Goal: Information Seeking & Learning: Learn about a topic

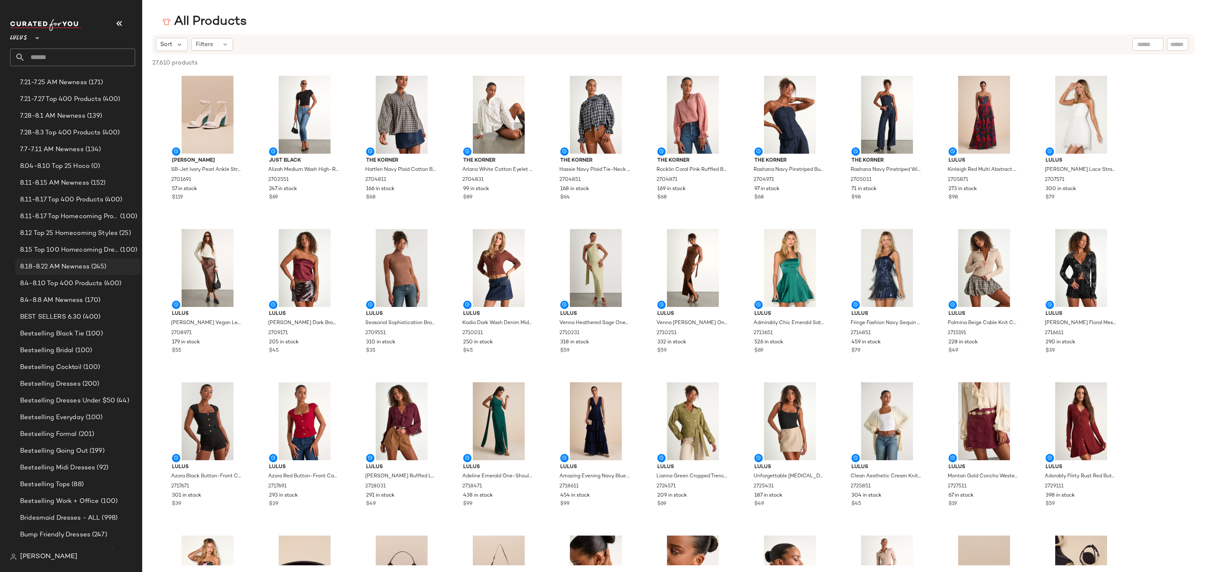
scroll to position [439, 0]
click at [92, 217] on span "(245)" at bounding box center [98, 217] width 17 height 10
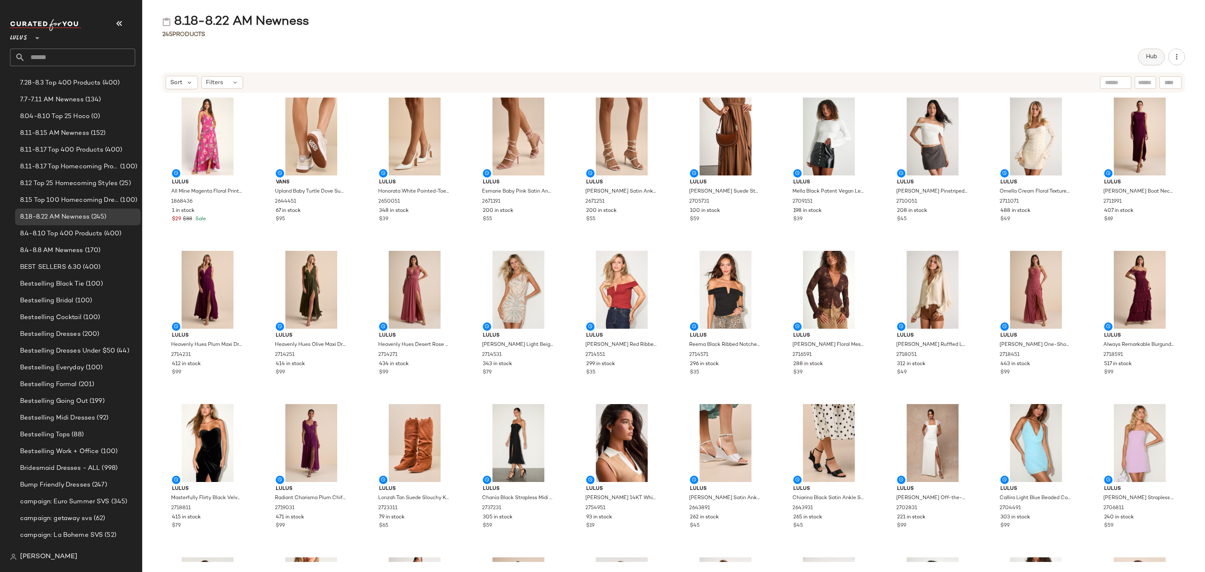
click at [1154, 49] on button "Hub" at bounding box center [1151, 57] width 27 height 17
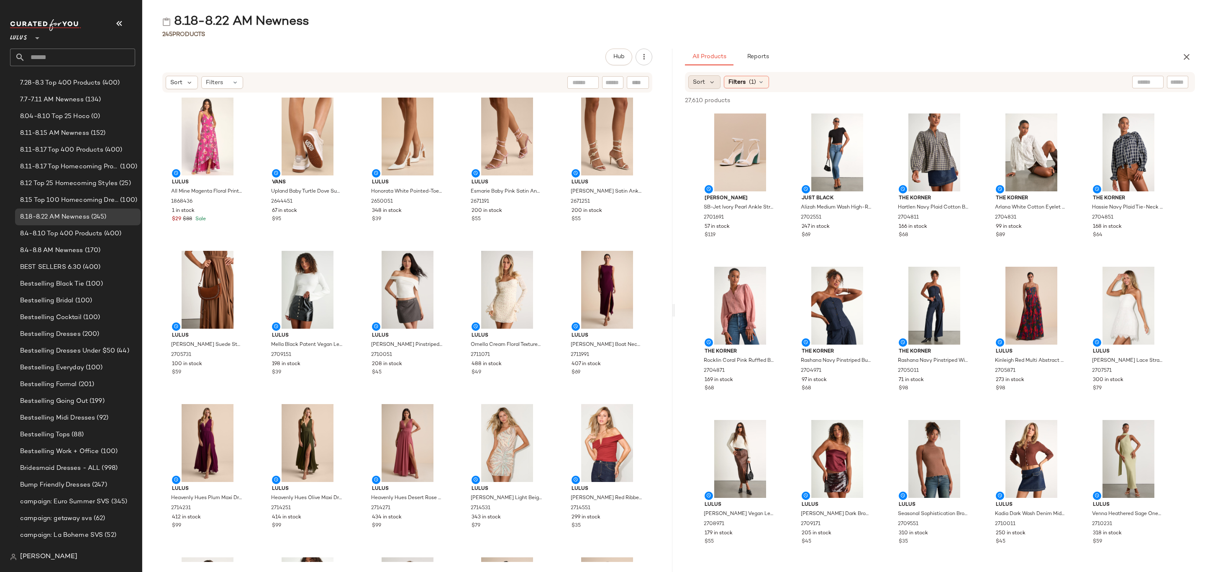
click at [701, 85] on span "Sort" at bounding box center [699, 82] width 12 height 9
click at [731, 105] on label "Newest" at bounding box center [739, 105] width 68 height 12
click at [778, 89] on div "Newest Highest Inventory Price: High to Low Price: Low to High" at bounding box center [734, 131] width 91 height 84
click at [779, 85] on span "(1)" at bounding box center [775, 82] width 7 height 9
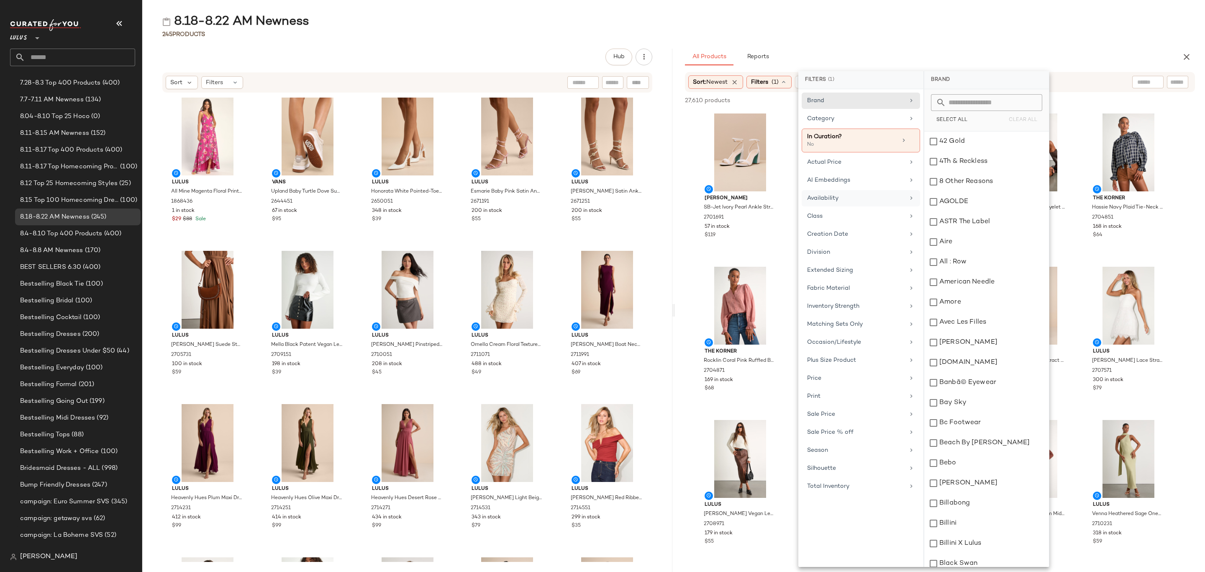
click at [869, 198] on div "Availability" at bounding box center [855, 198] width 97 height 9
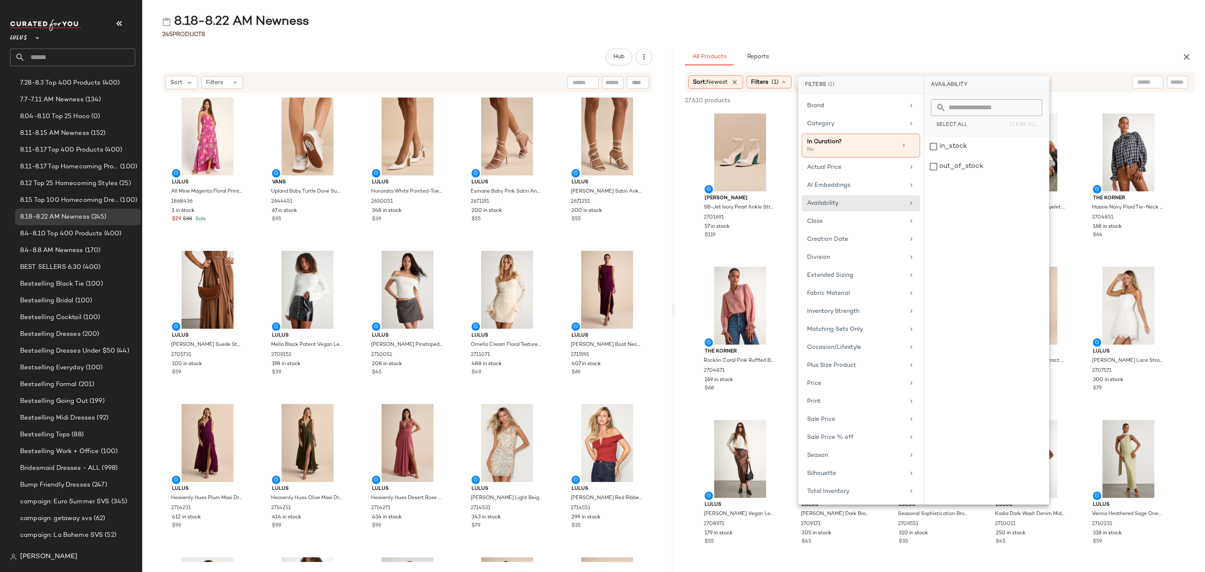
click at [990, 34] on div "245 Products" at bounding box center [673, 34] width 1063 height 8
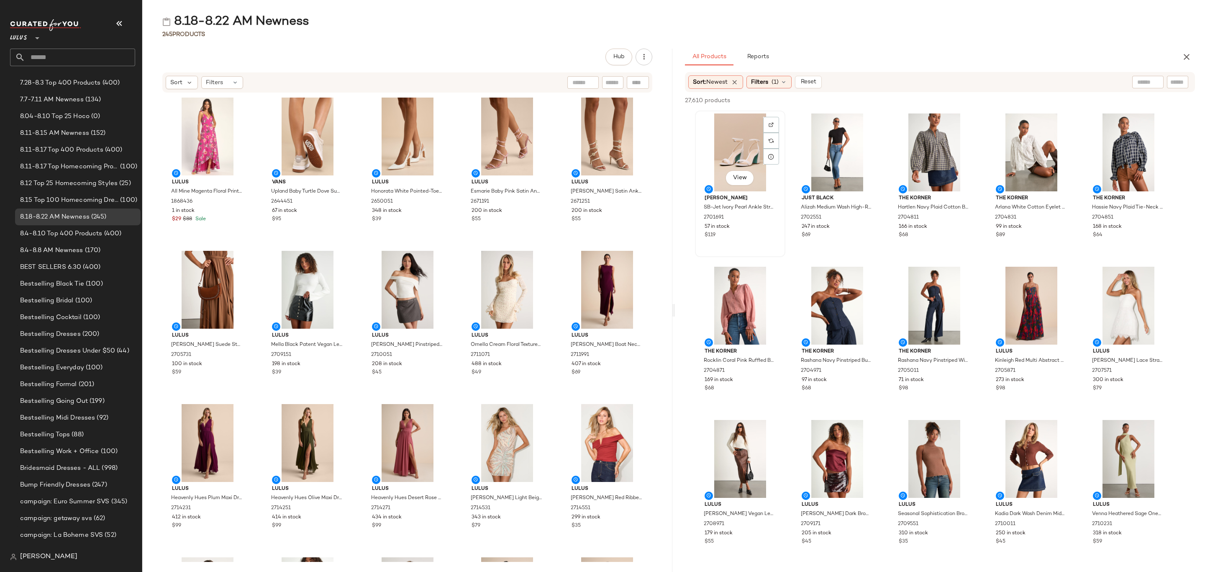
click at [739, 133] on div "View" at bounding box center [740, 152] width 85 height 78
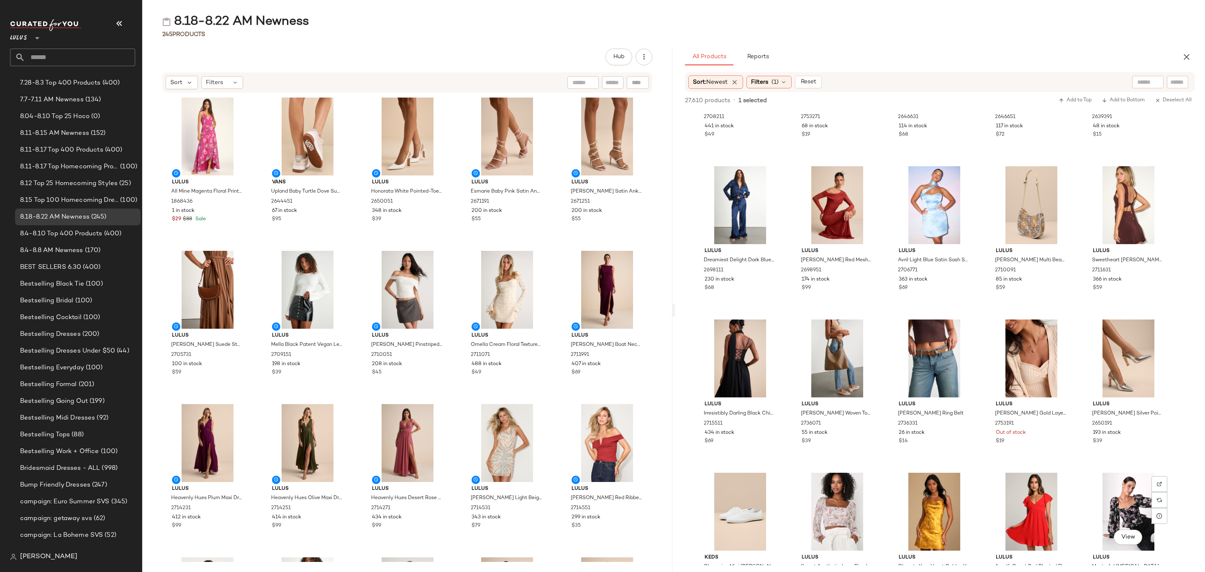
scroll to position [1695, 0]
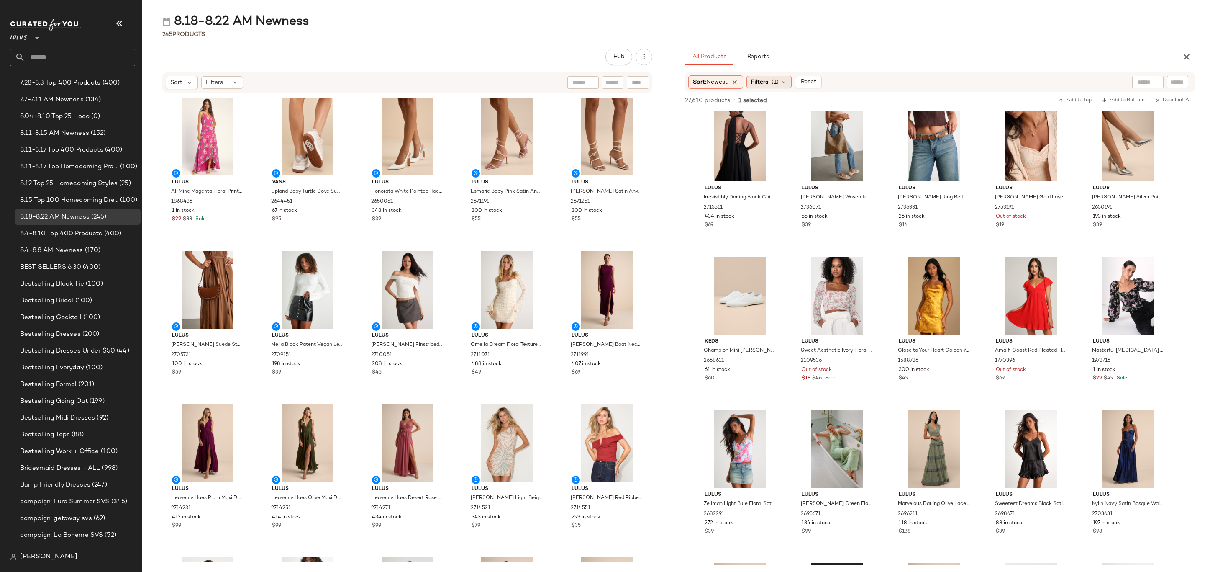
drag, startPoint x: 771, startPoint y: 82, endPoint x: 771, endPoint y: 88, distance: 6.7
click at [768, 82] on span "Filters" at bounding box center [759, 82] width 17 height 9
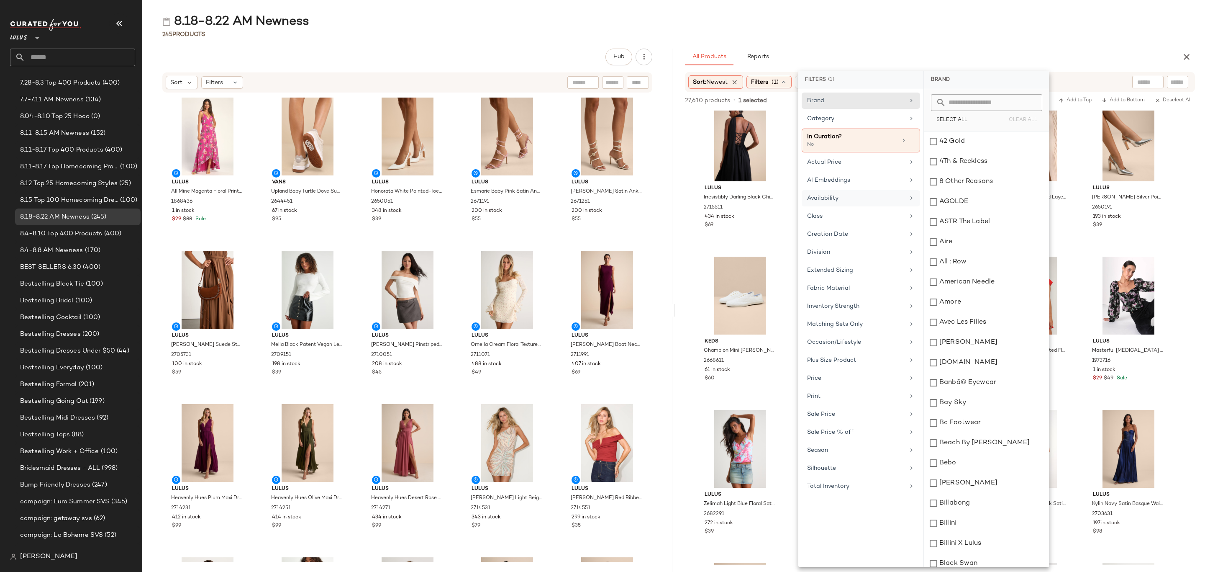
drag, startPoint x: 844, startPoint y: 200, endPoint x: 849, endPoint y: 203, distance: 5.8
click at [845, 200] on div "Availability" at bounding box center [855, 198] width 97 height 9
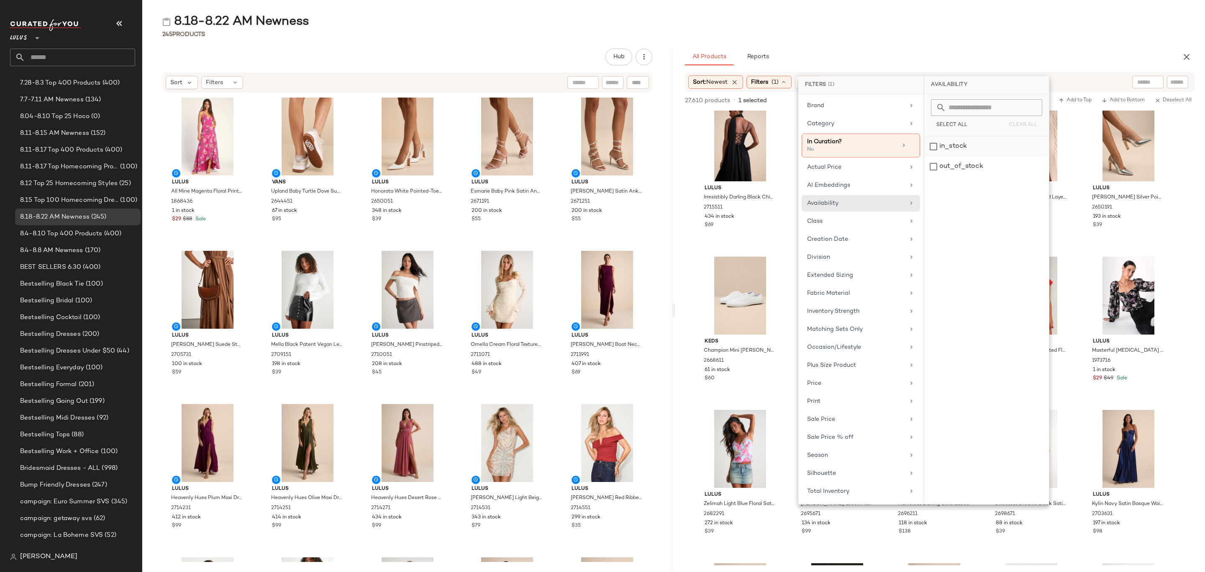
click at [977, 156] on div "in_stock" at bounding box center [986, 166] width 125 height 20
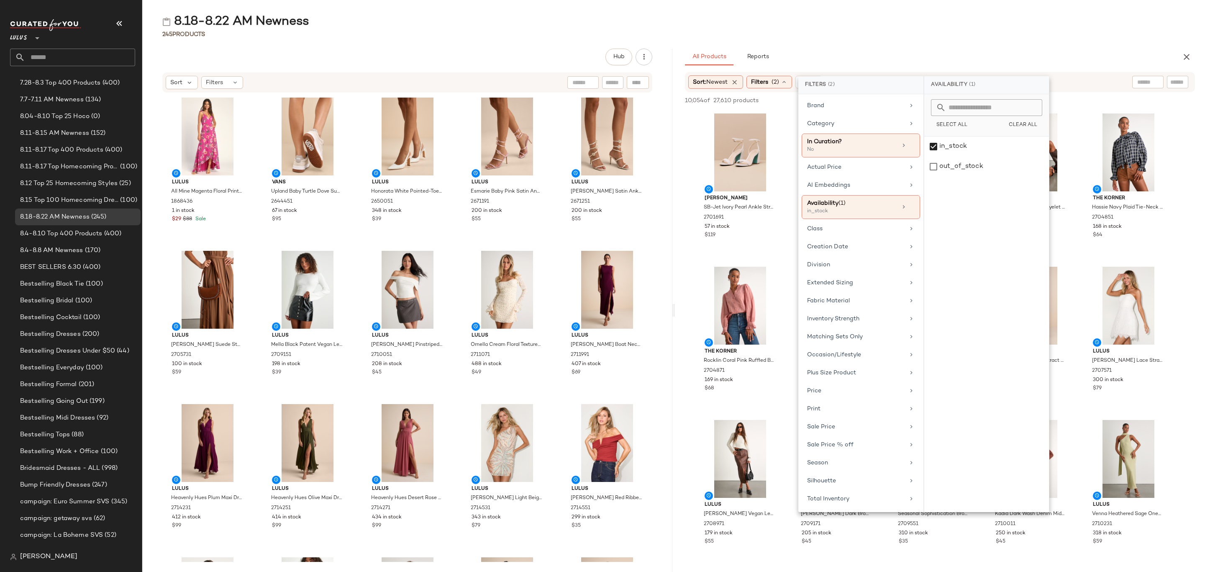
click at [837, 43] on div "8.18-8.22 AM Newness 245 Products Hub Sort Filters Lulus All Mine Magenta Flora…" at bounding box center [673, 292] width 1063 height 558
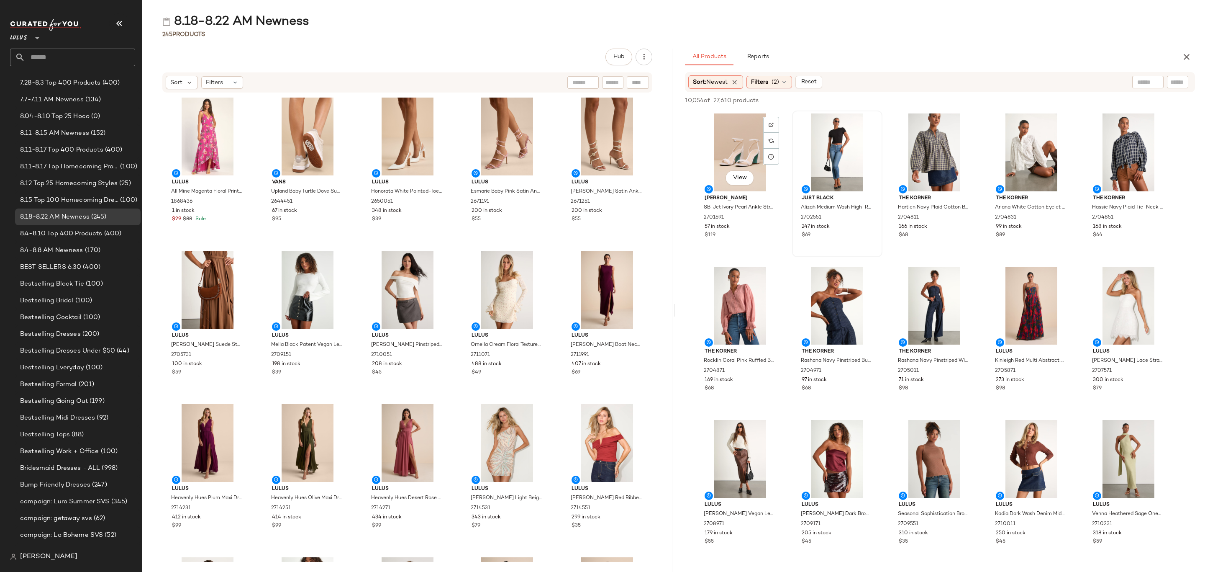
drag, startPoint x: 732, startPoint y: 131, endPoint x: 792, endPoint y: 156, distance: 64.9
click at [732, 131] on div "View" at bounding box center [740, 152] width 85 height 78
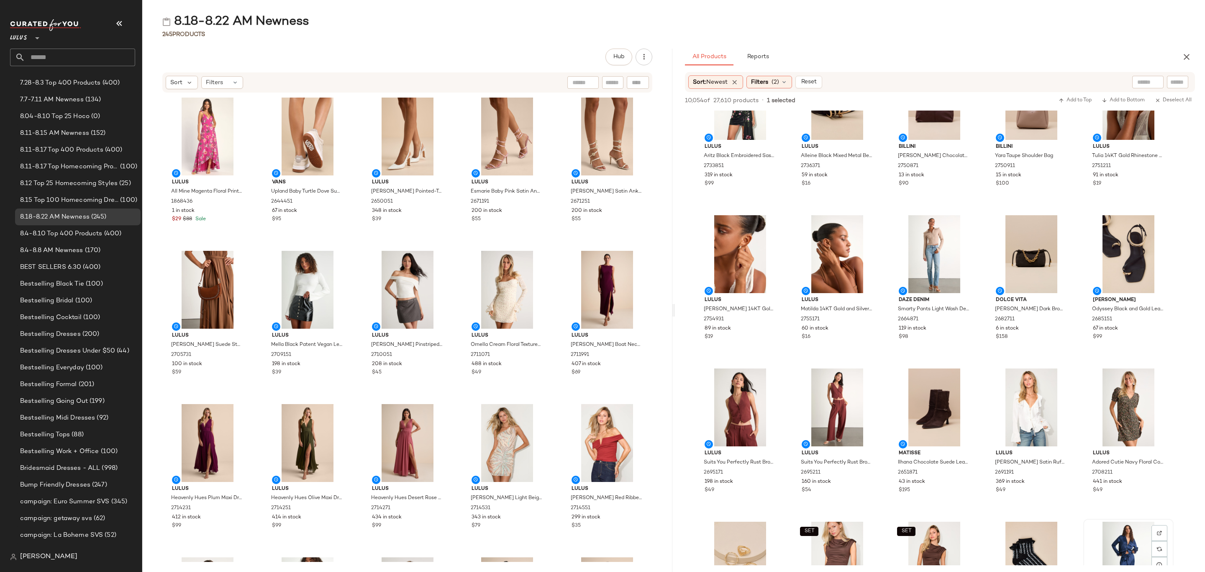
scroll to position [941, 0]
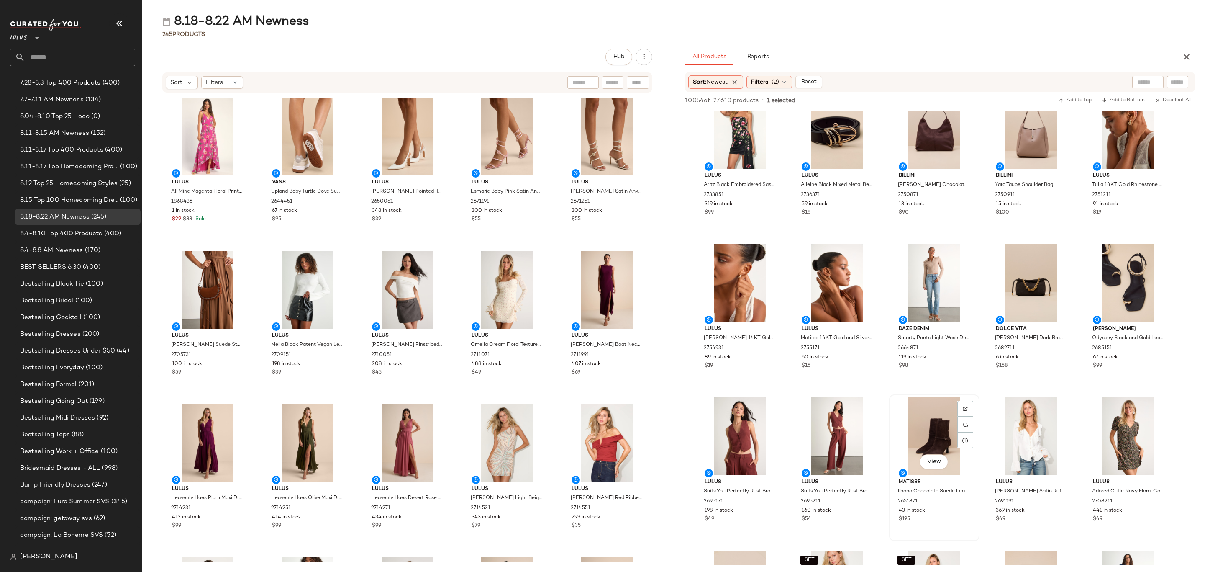
click at [944, 507] on div "43 in stock" at bounding box center [934, 511] width 71 height 8
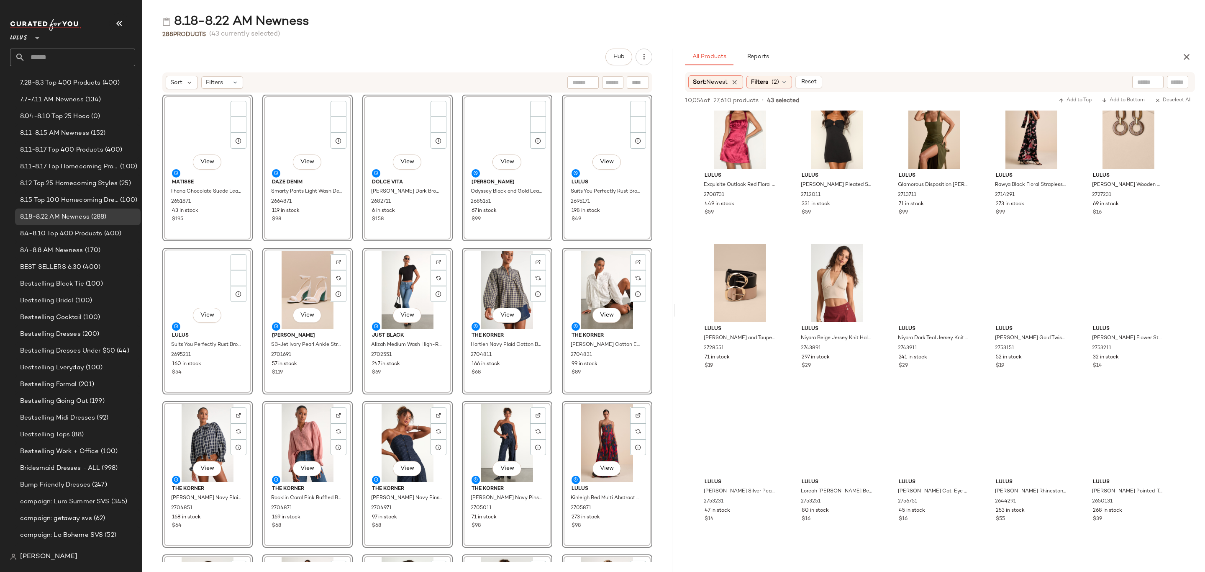
scroll to position [0, 0]
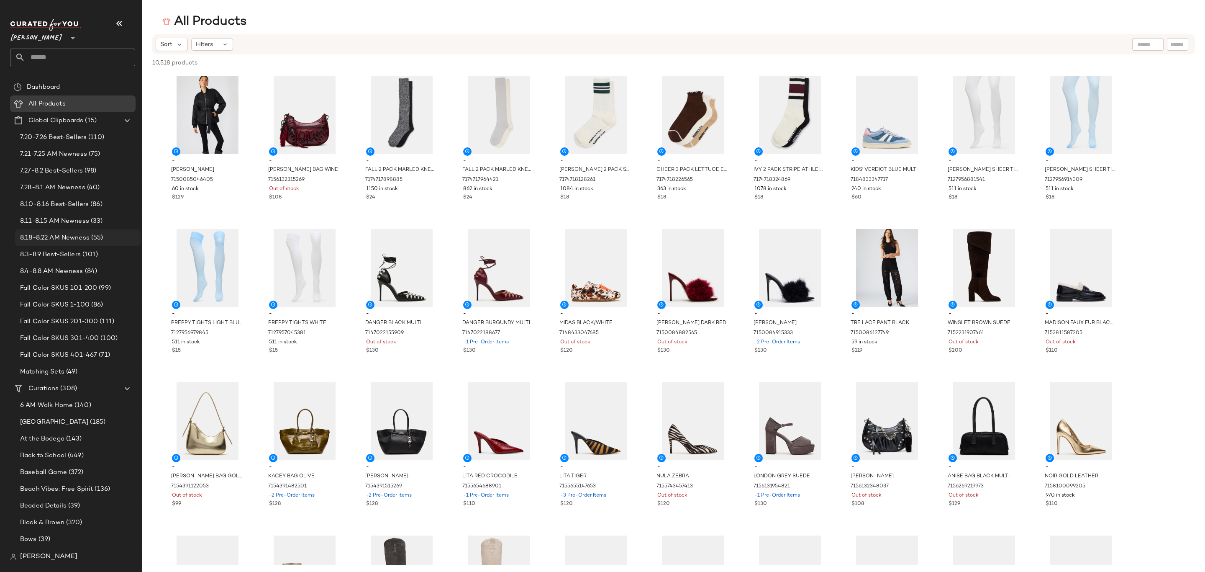
click at [62, 235] on span "8.18-8.22 AM Newness" at bounding box center [54, 238] width 69 height 10
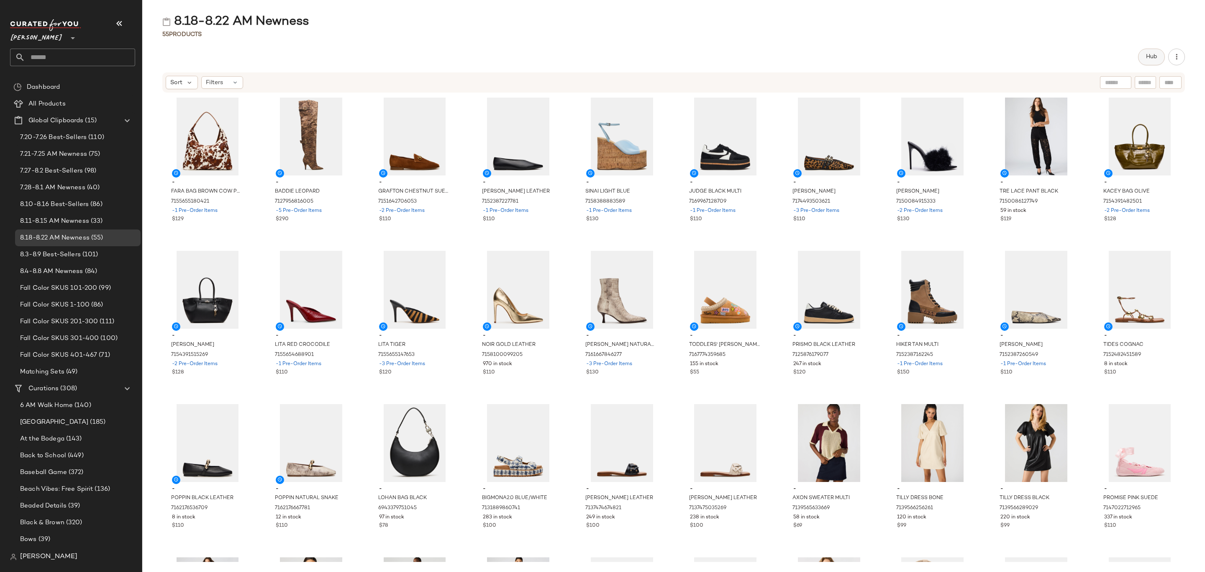
click at [1142, 59] on button "Hub" at bounding box center [1151, 57] width 27 height 17
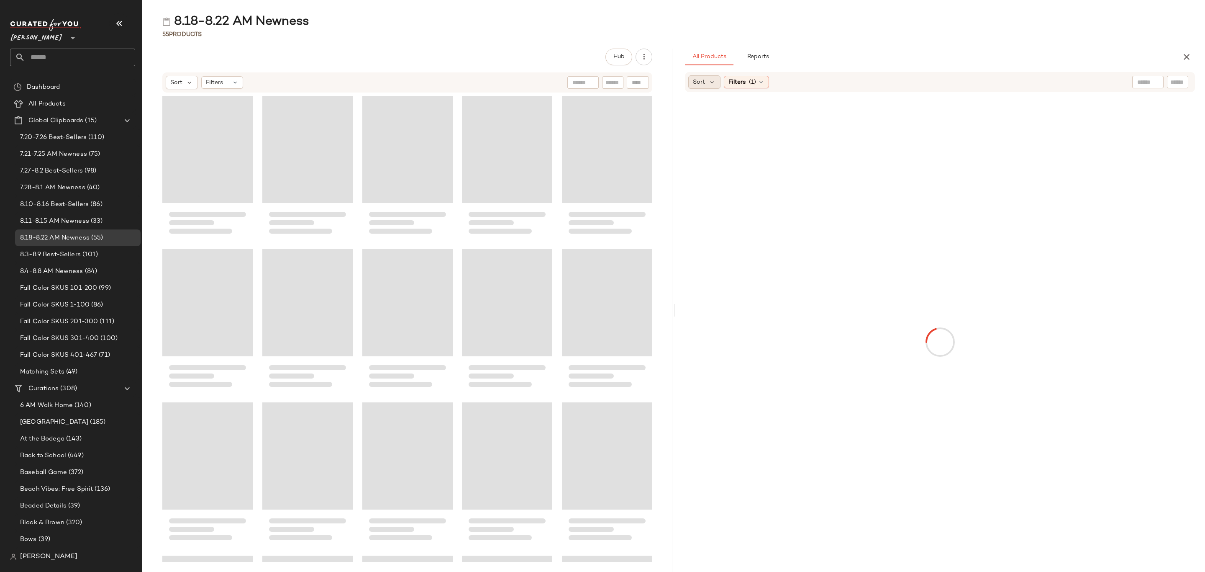
click at [700, 83] on span "Sort" at bounding box center [699, 82] width 12 height 9
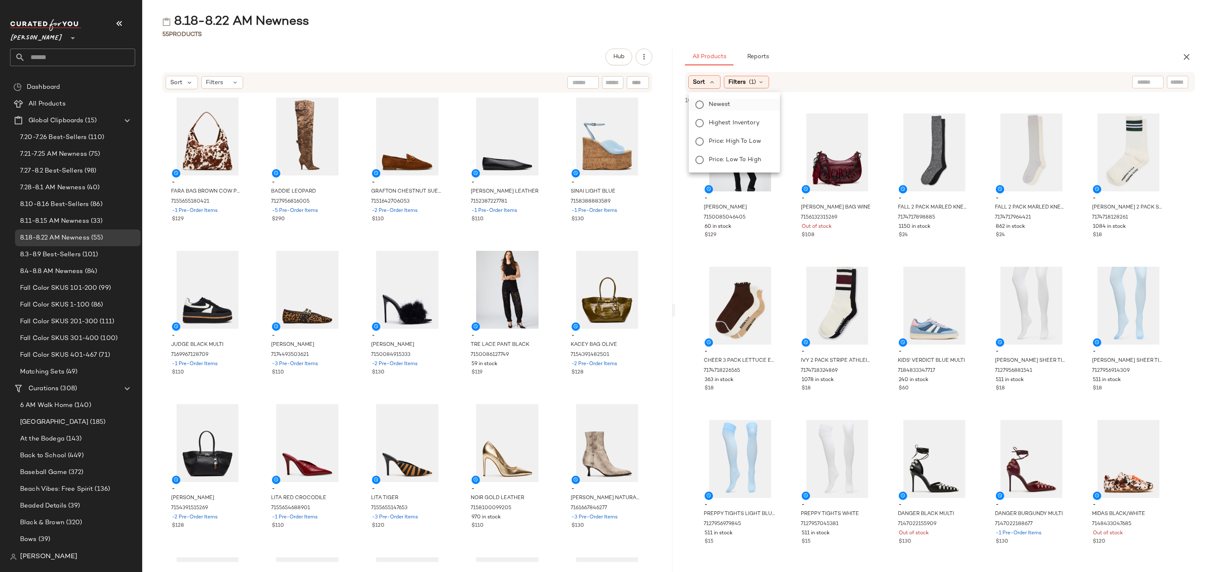
click at [741, 101] on label "Newest" at bounding box center [739, 105] width 68 height 12
click at [776, 83] on span "(1)" at bounding box center [775, 82] width 7 height 9
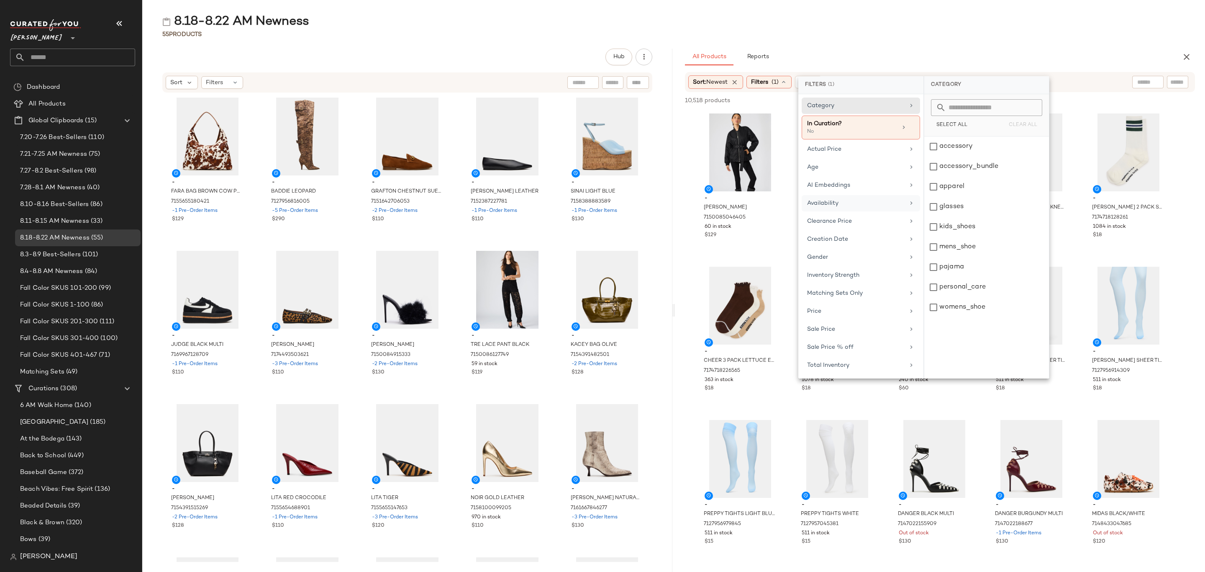
drag, startPoint x: 849, startPoint y: 205, endPoint x: 878, endPoint y: 209, distance: 29.2
click at [850, 205] on div "Availability" at bounding box center [855, 203] width 97 height 9
click at [958, 156] on div "in_stock" at bounding box center [986, 166] width 125 height 20
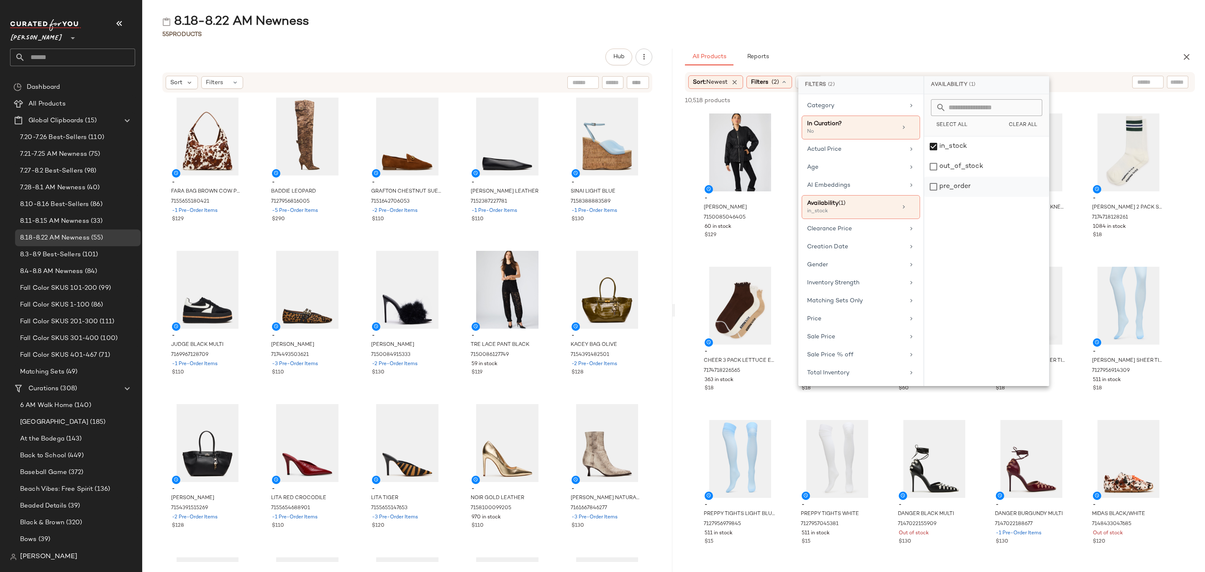
drag, startPoint x: 972, startPoint y: 190, endPoint x: 977, endPoint y: 187, distance: 5.1
click at [973, 190] on div "pre_order" at bounding box center [986, 187] width 125 height 20
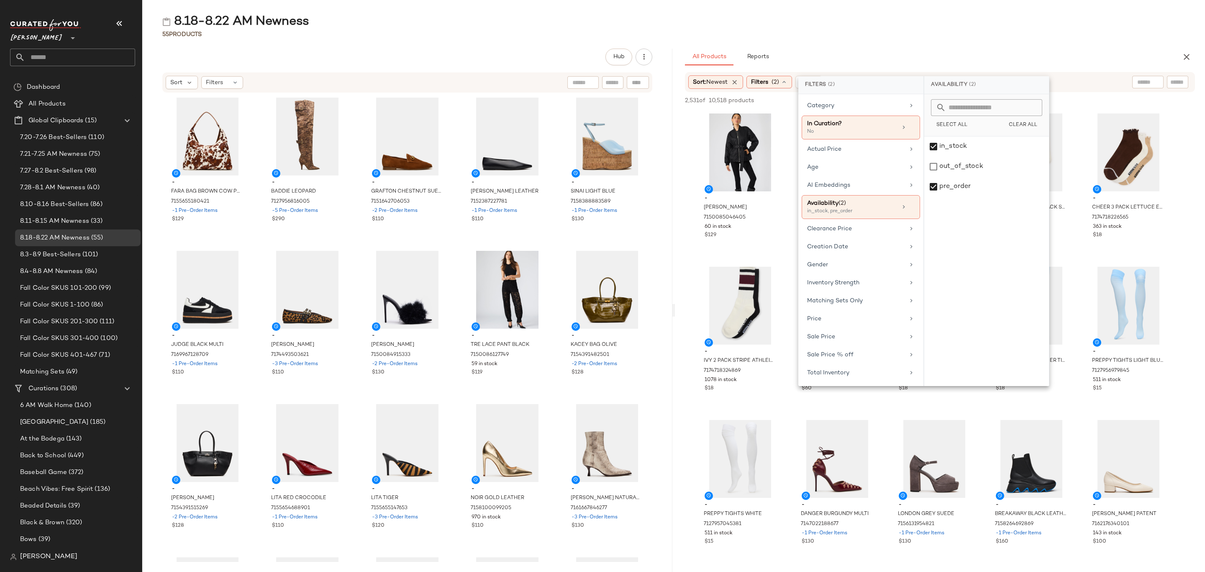
click at [1020, 32] on div "55 Products" at bounding box center [673, 34] width 1063 height 8
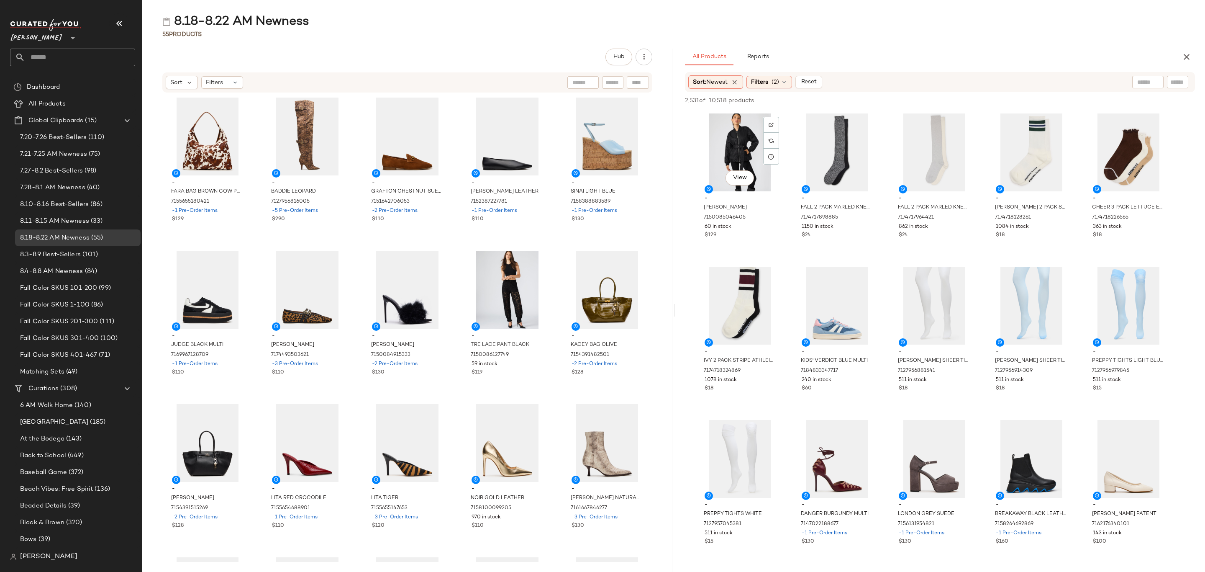
drag, startPoint x: 727, startPoint y: 135, endPoint x: 983, endPoint y: 222, distance: 270.2
click at [727, 136] on div "View" at bounding box center [740, 152] width 85 height 78
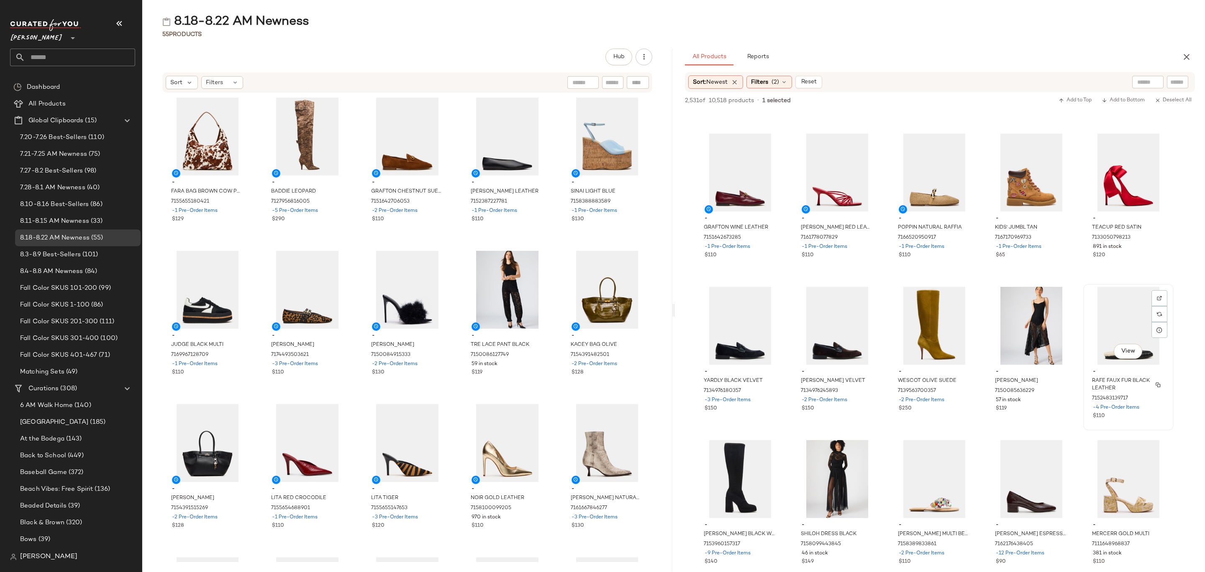
scroll to position [188, 0]
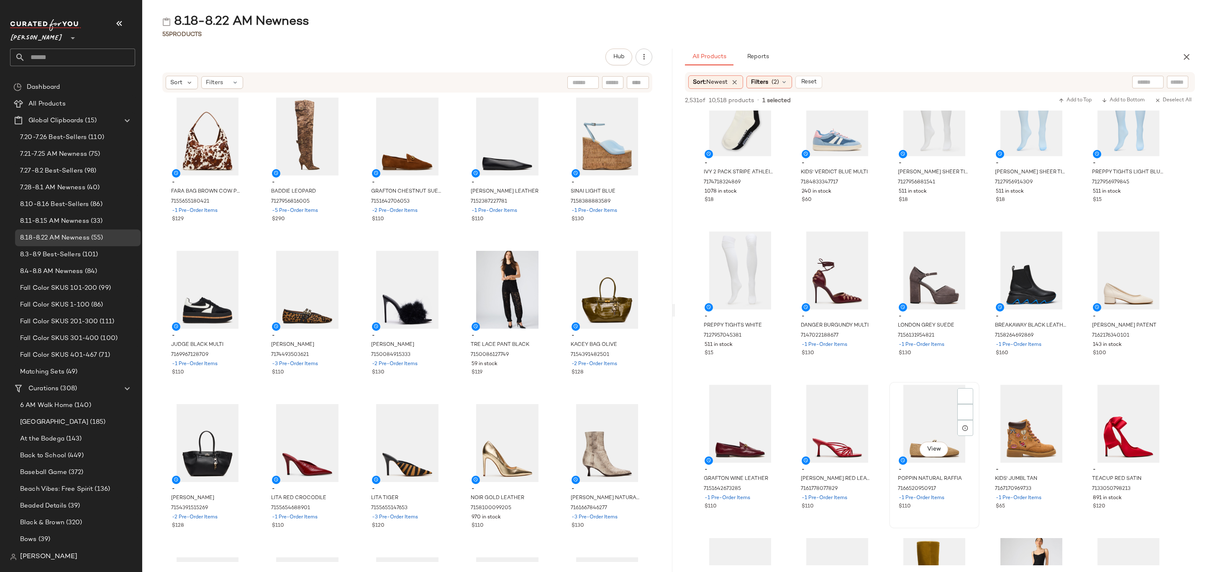
click at [959, 495] on div "-1 Pre-Order Items" at bounding box center [934, 498] width 71 height 8
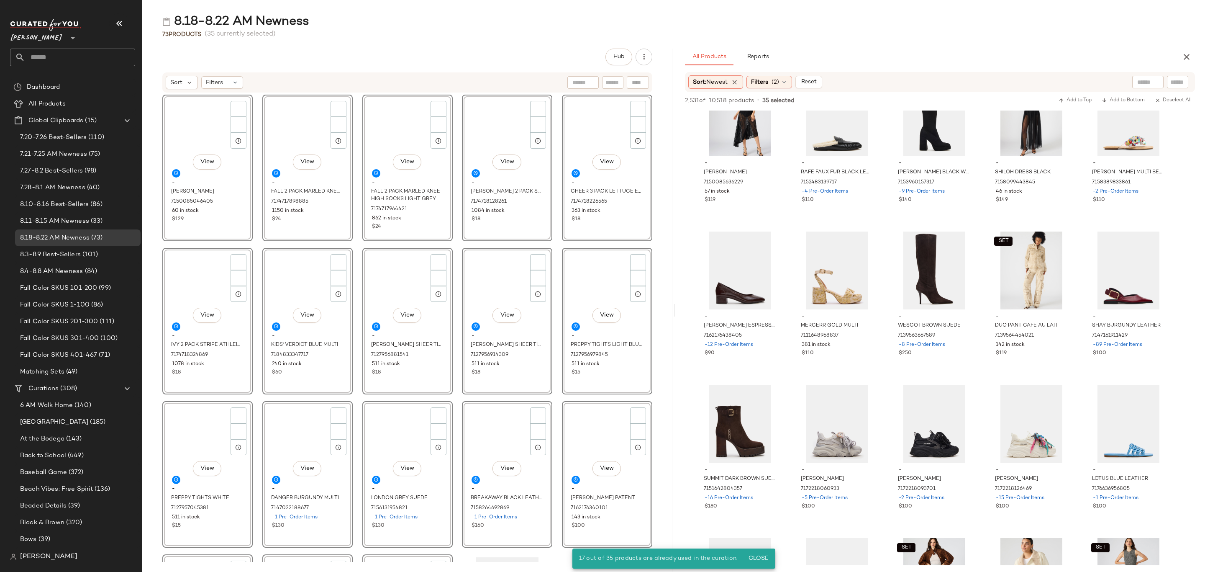
scroll to position [0, 0]
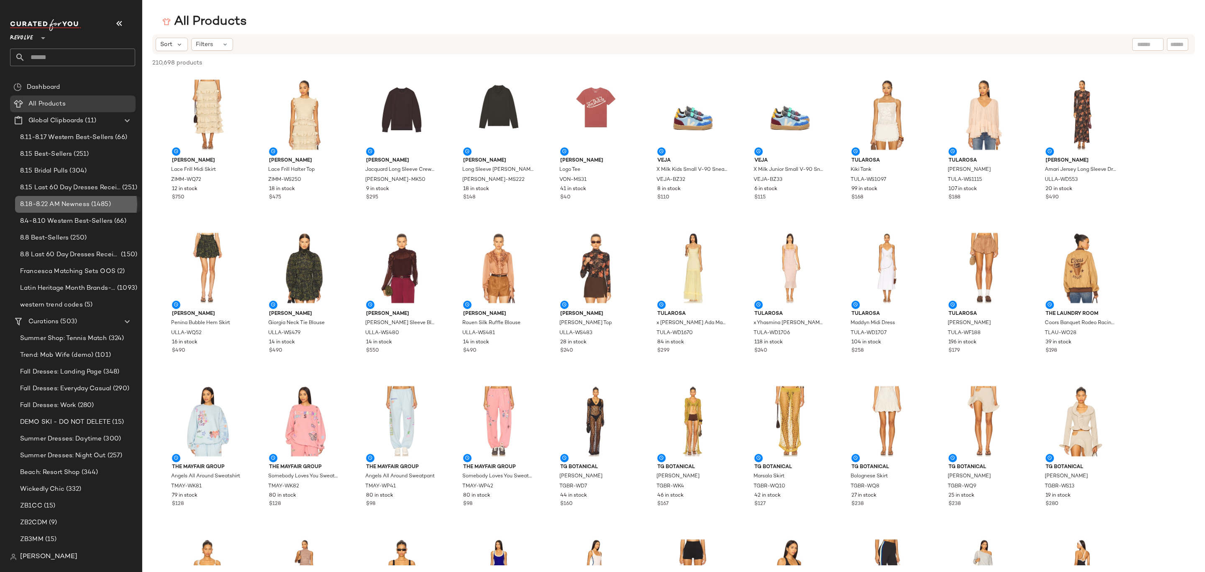
click at [79, 206] on span "8.18-8.22 AM Newness" at bounding box center [54, 205] width 69 height 10
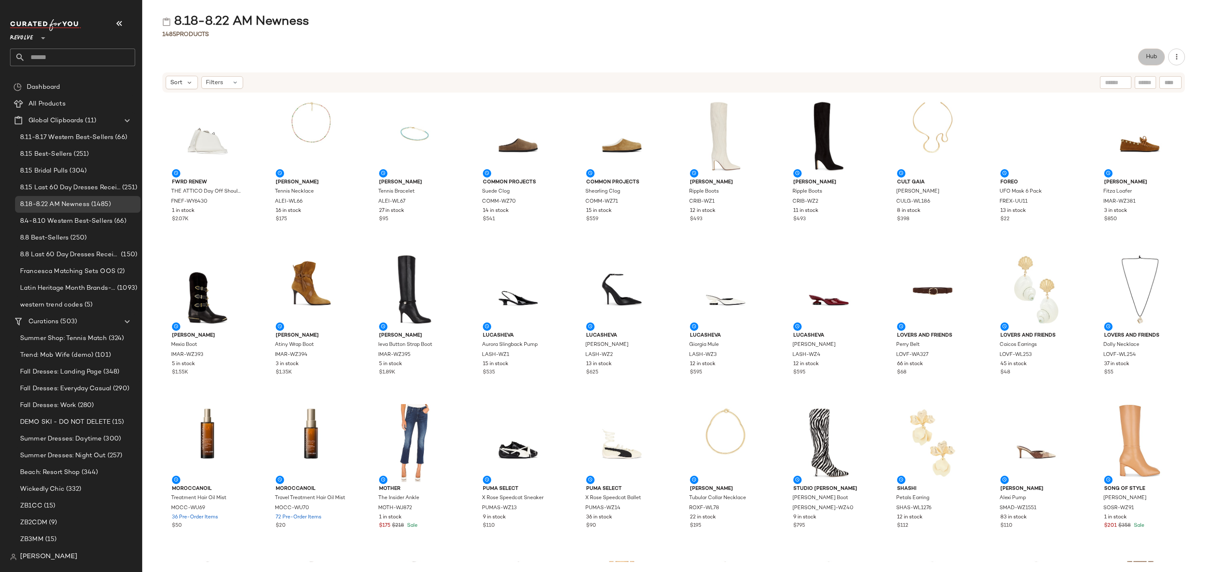
click at [1149, 54] on span "Hub" at bounding box center [1152, 57] width 12 height 7
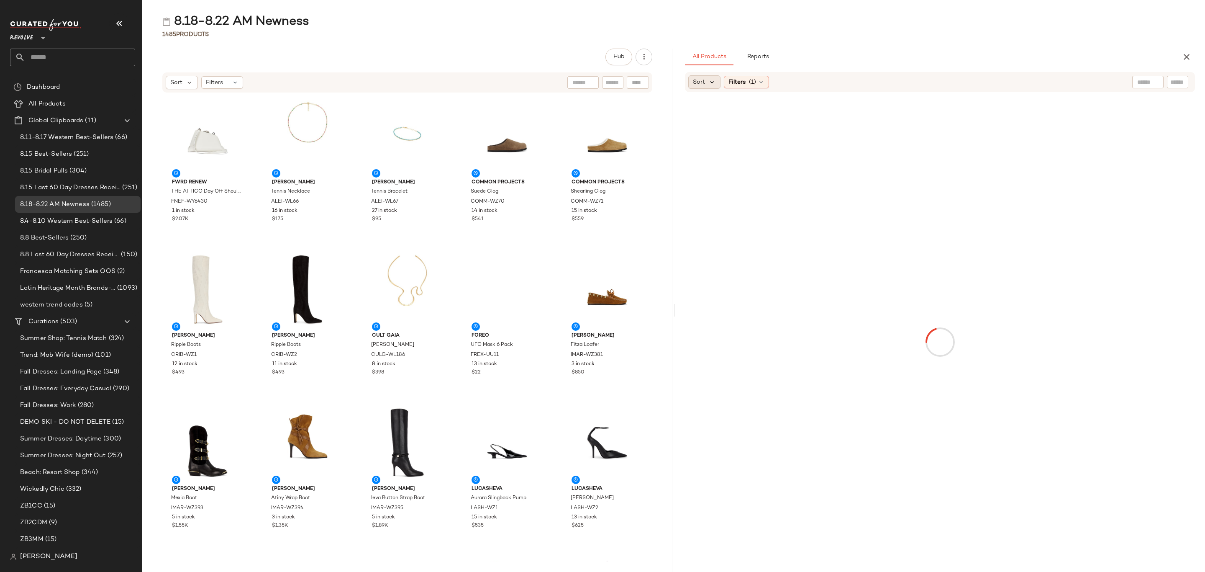
click at [708, 82] on icon at bounding box center [712, 82] width 8 height 8
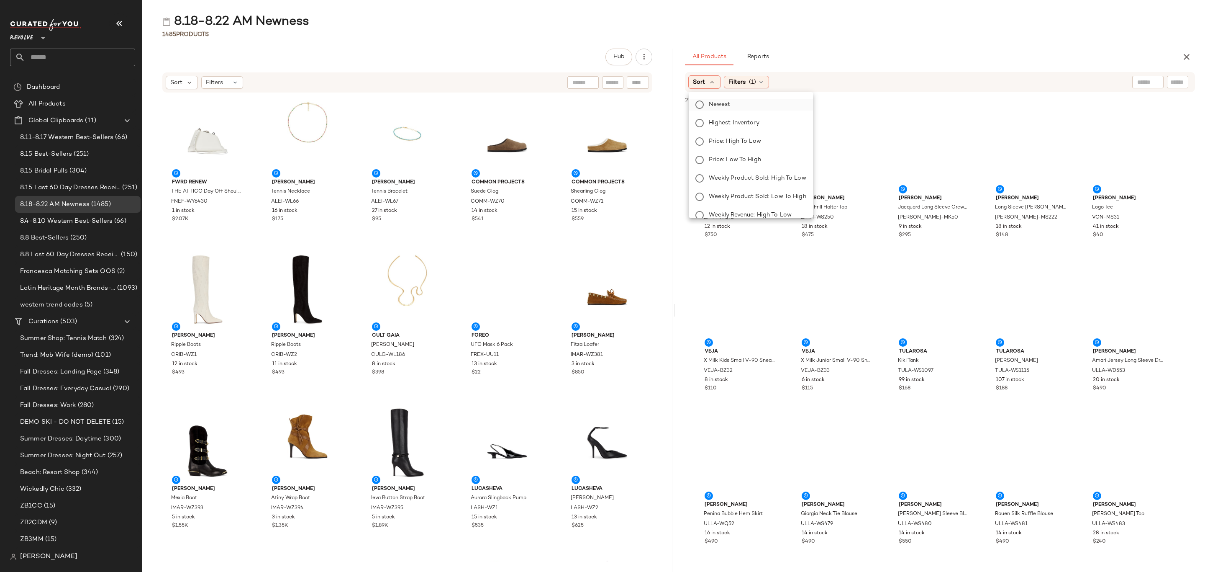
click at [727, 100] on span "Newest" at bounding box center [720, 104] width 22 height 9
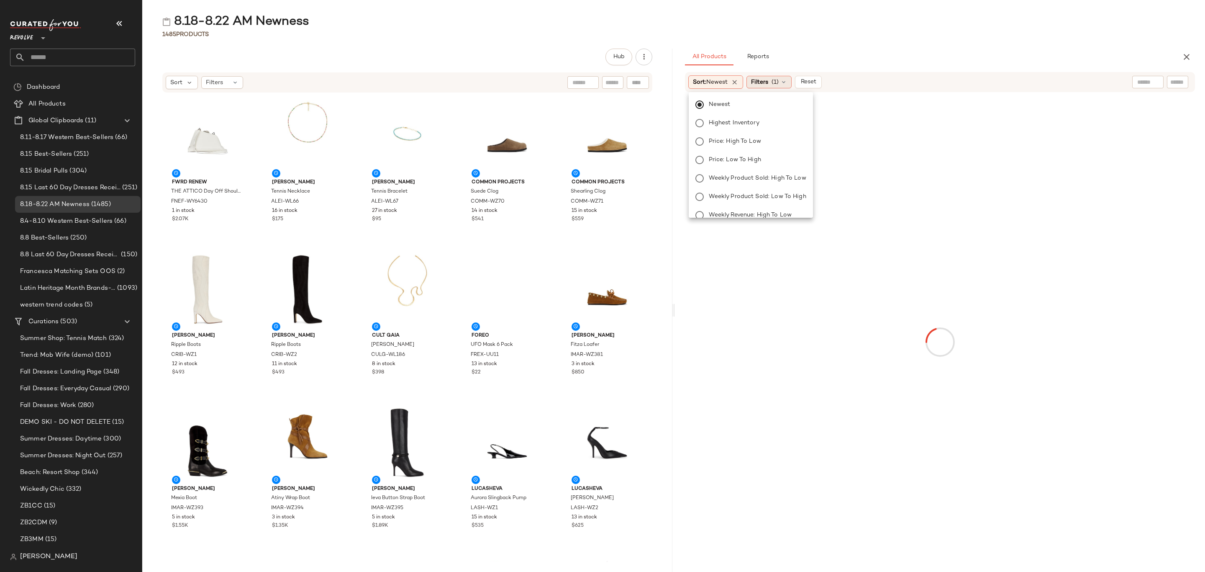
click at [767, 83] on span "Filters" at bounding box center [759, 82] width 17 height 9
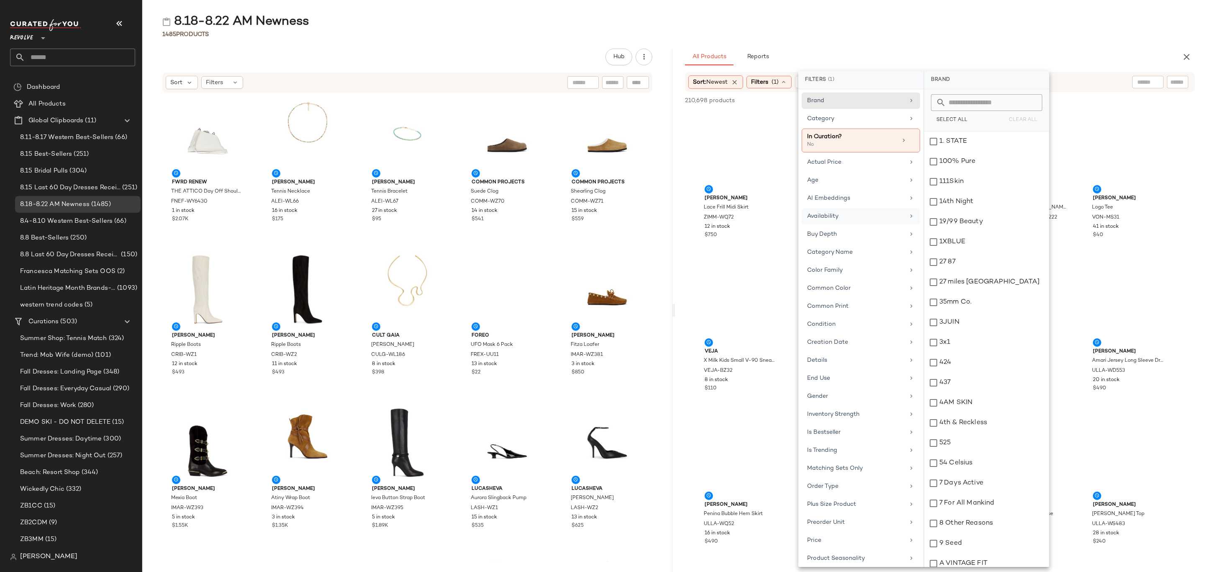
click at [833, 220] on div "Availability" at bounding box center [855, 216] width 97 height 9
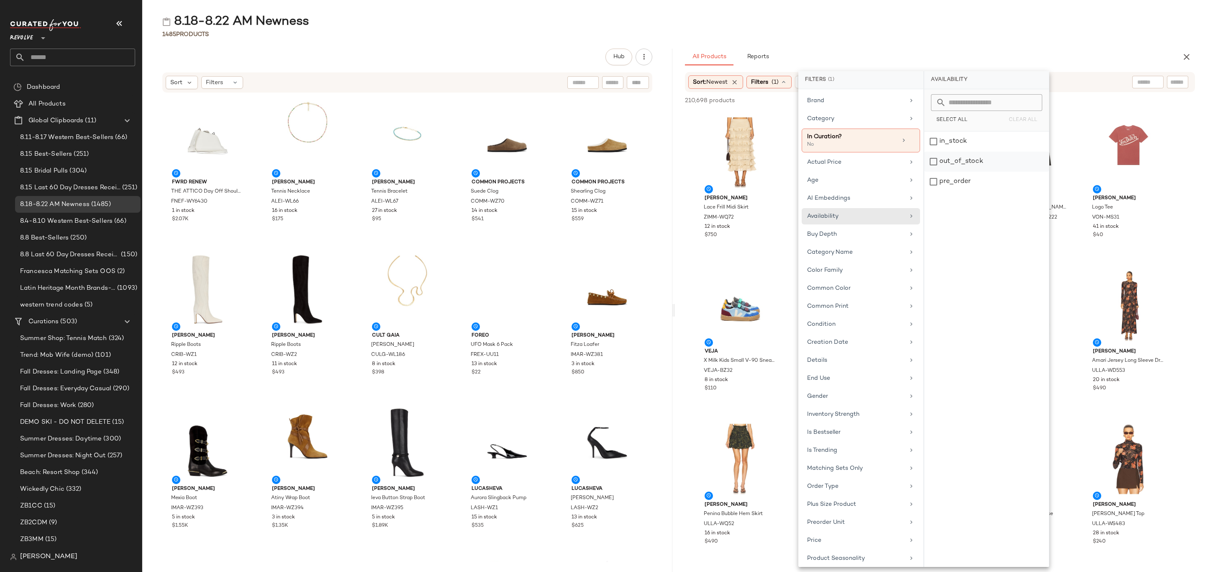
drag, startPoint x: 963, startPoint y: 141, endPoint x: 966, endPoint y: 152, distance: 11.6
click at [964, 151] on div "in_stock" at bounding box center [986, 161] width 125 height 20
click at [973, 183] on div "pre_order" at bounding box center [986, 182] width 125 height 20
click at [910, 38] on div "1485 Products" at bounding box center [673, 34] width 1063 height 8
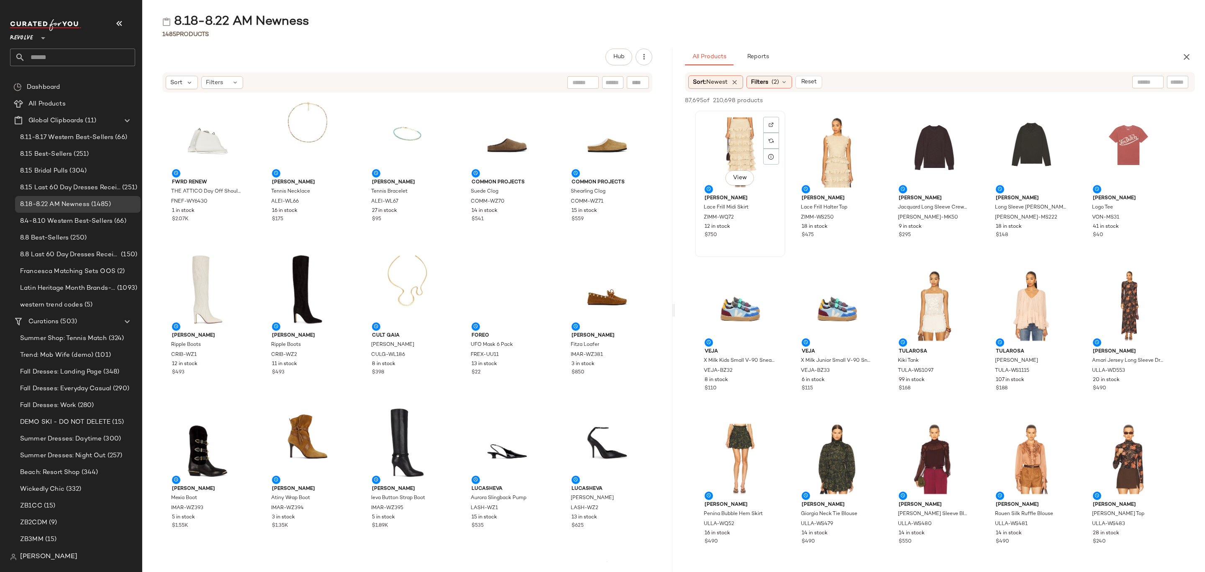
click at [700, 153] on div "View" at bounding box center [740, 152] width 85 height 78
drag, startPoint x: 759, startPoint y: 81, endPoint x: 779, endPoint y: 88, distance: 21.5
click at [759, 80] on span "Filters" at bounding box center [759, 82] width 17 height 9
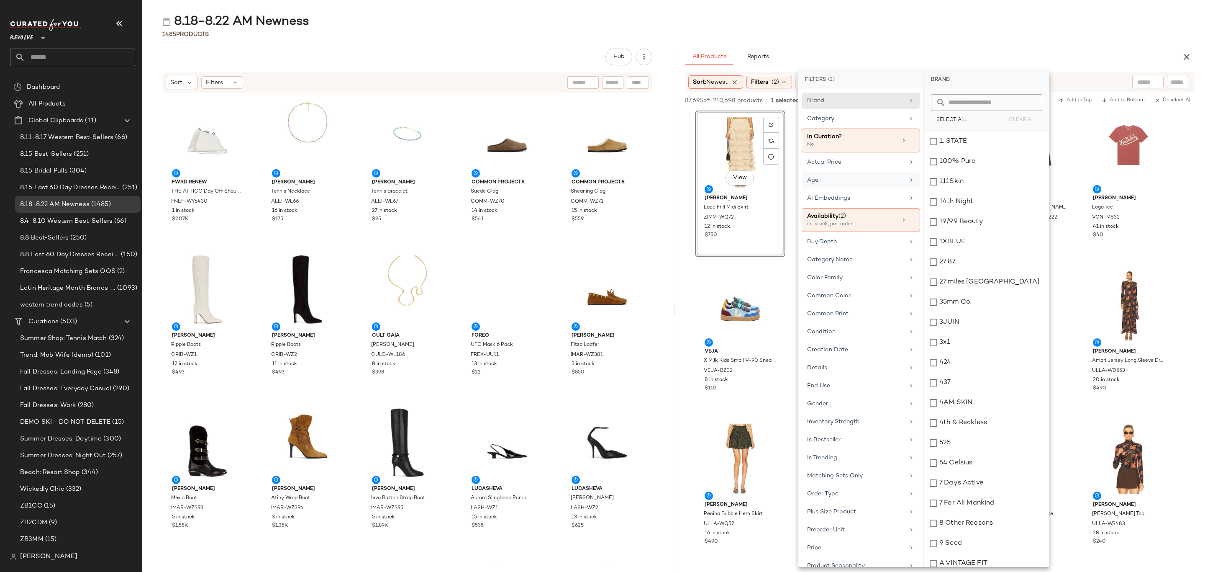
click at [849, 185] on div "Age" at bounding box center [855, 180] width 97 height 9
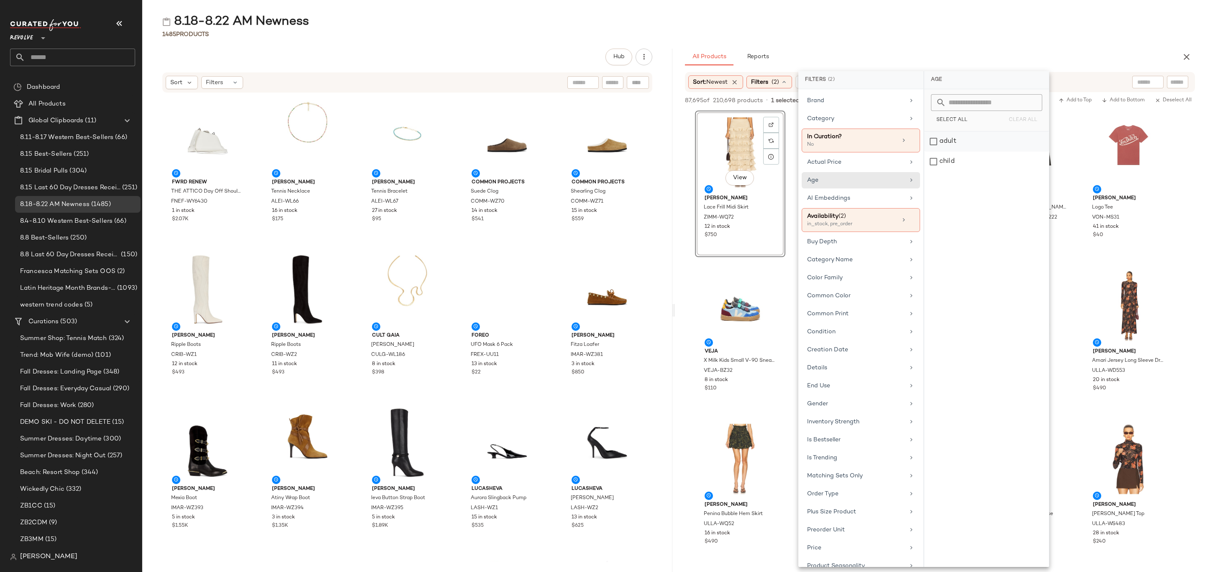
click at [953, 151] on div "adult" at bounding box center [986, 161] width 125 height 20
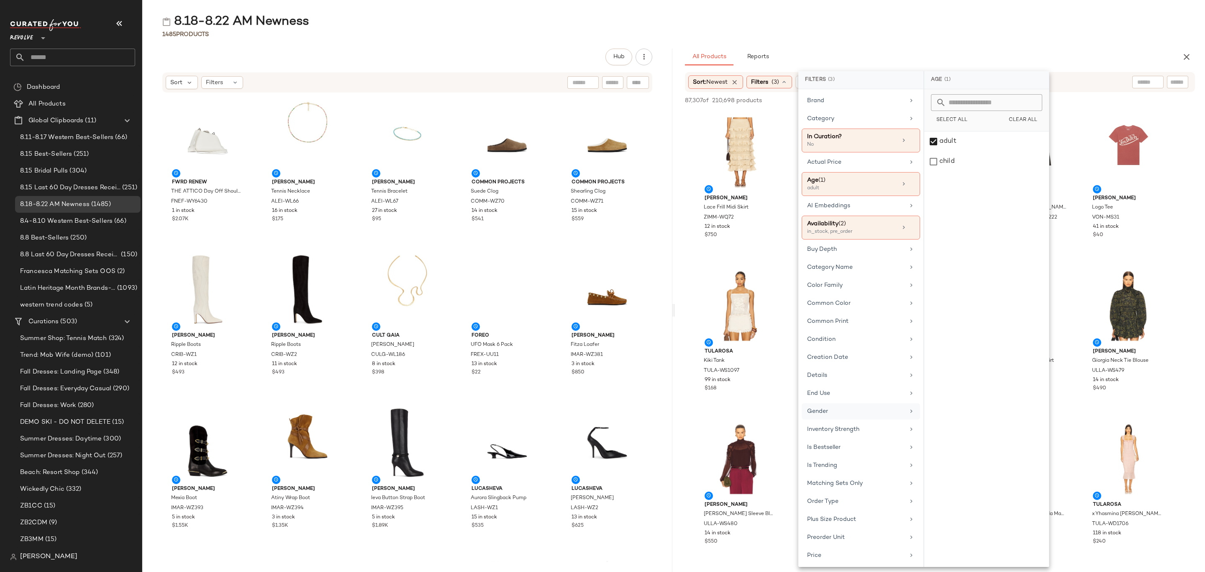
click at [861, 416] on div "Gender" at bounding box center [855, 411] width 97 height 9
click at [975, 151] on div "female" at bounding box center [986, 161] width 125 height 20
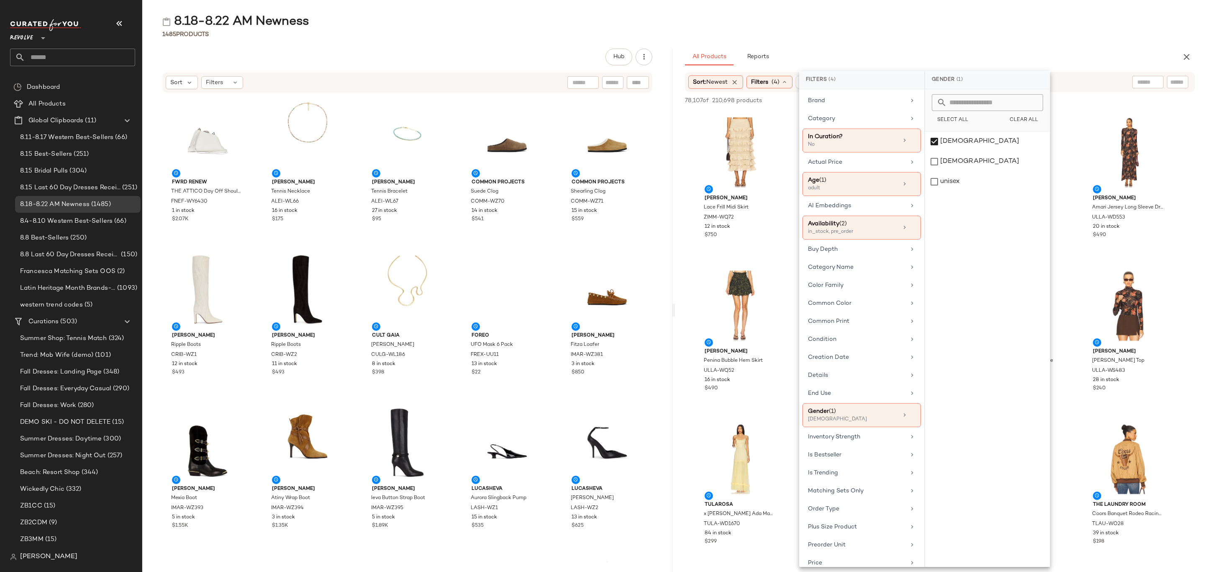
drag, startPoint x: 996, startPoint y: 41, endPoint x: 1059, endPoint y: 85, distance: 76.8
click at [996, 41] on div "8.18-8.22 AM Newness 1485 Products Hub Sort Filters FWRD Renew THE ATTICO Day O…" at bounding box center [673, 292] width 1063 height 558
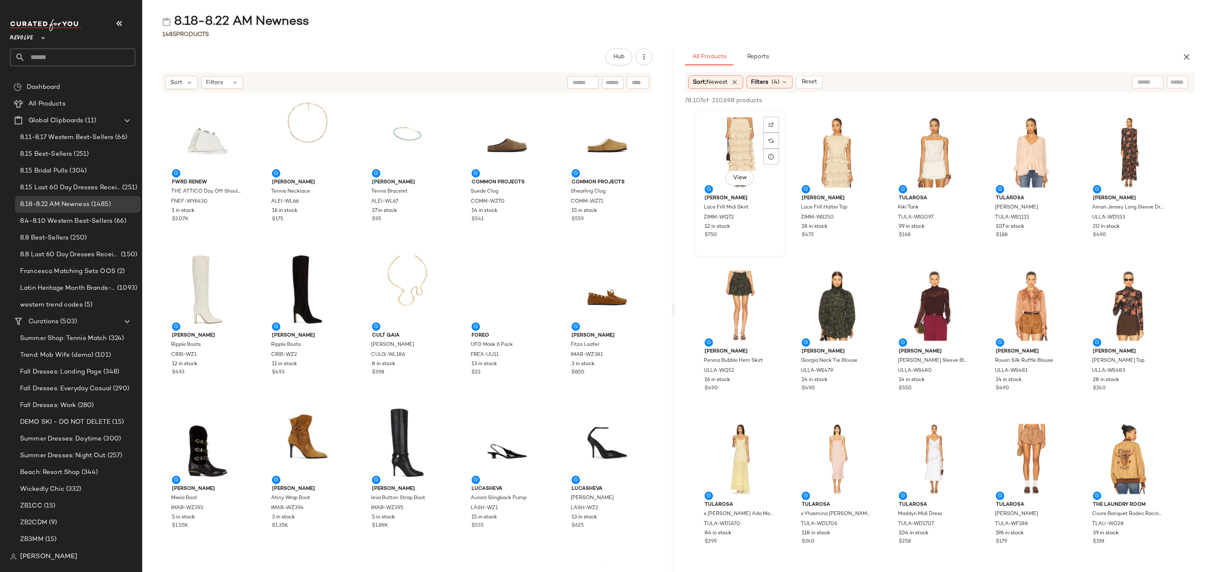
click at [713, 154] on div "View" at bounding box center [740, 152] width 85 height 78
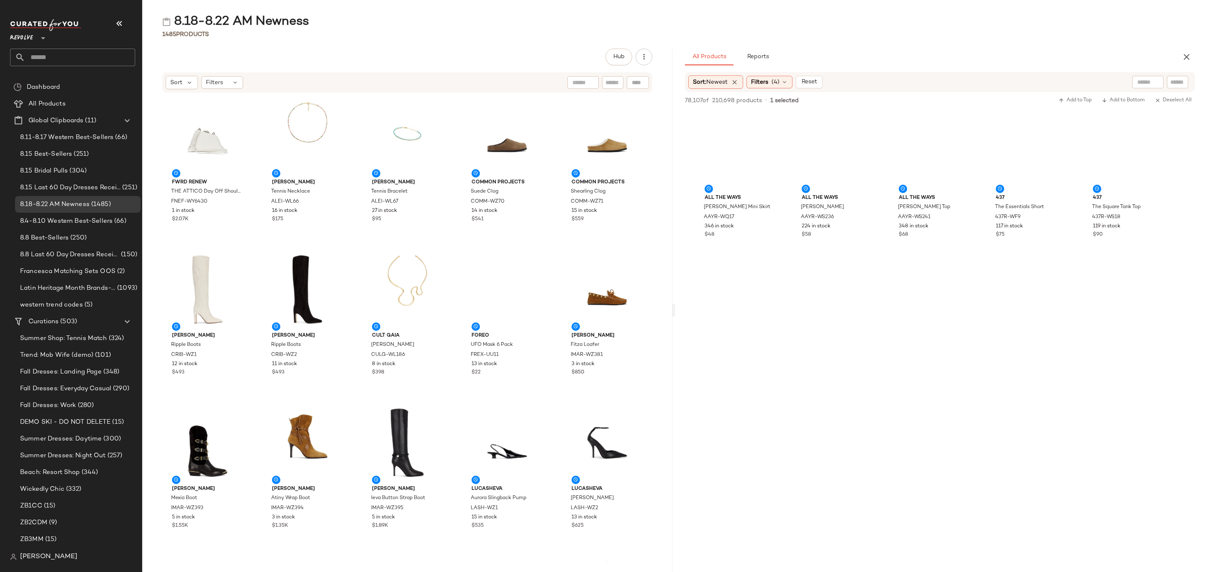
scroll to position [13539, 0]
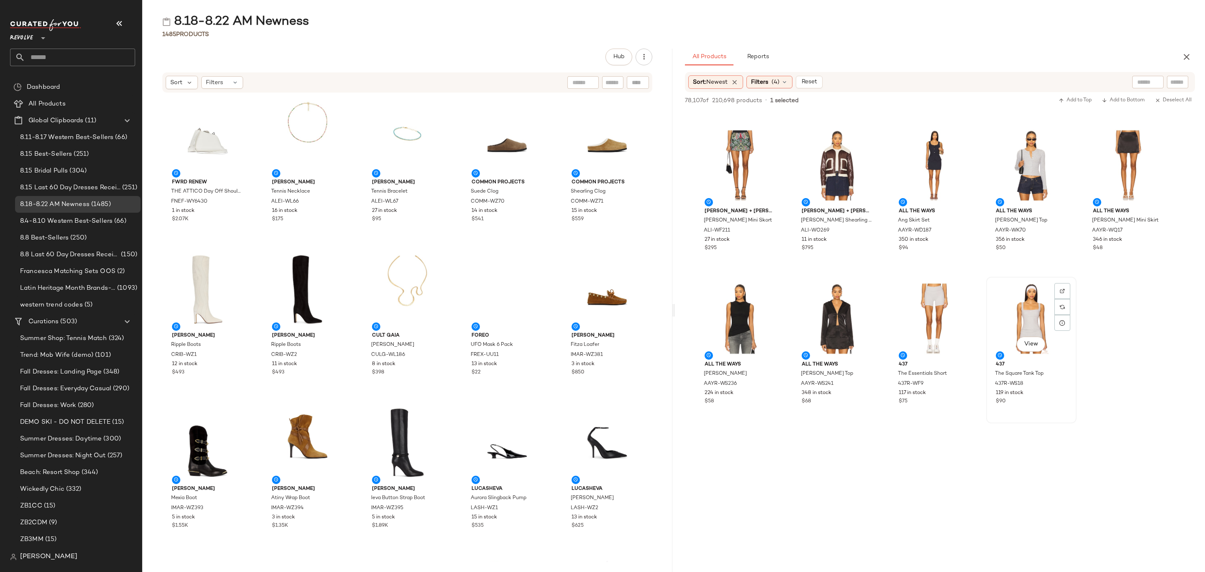
drag, startPoint x: 1040, startPoint y: 413, endPoint x: 1045, endPoint y: 402, distance: 12.4
click at [1040, 412] on div "View 437 The Square Tank Top 437R-WS18 119 in stock $90" at bounding box center [1031, 349] width 89 height 145
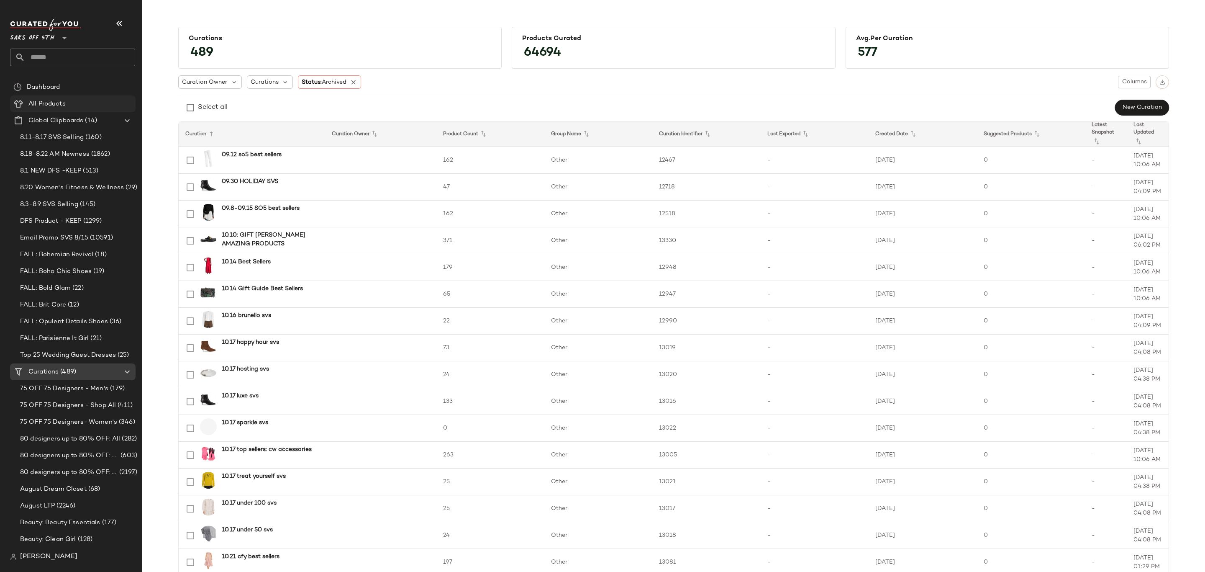
click at [88, 103] on div "All Products" at bounding box center [79, 104] width 106 height 10
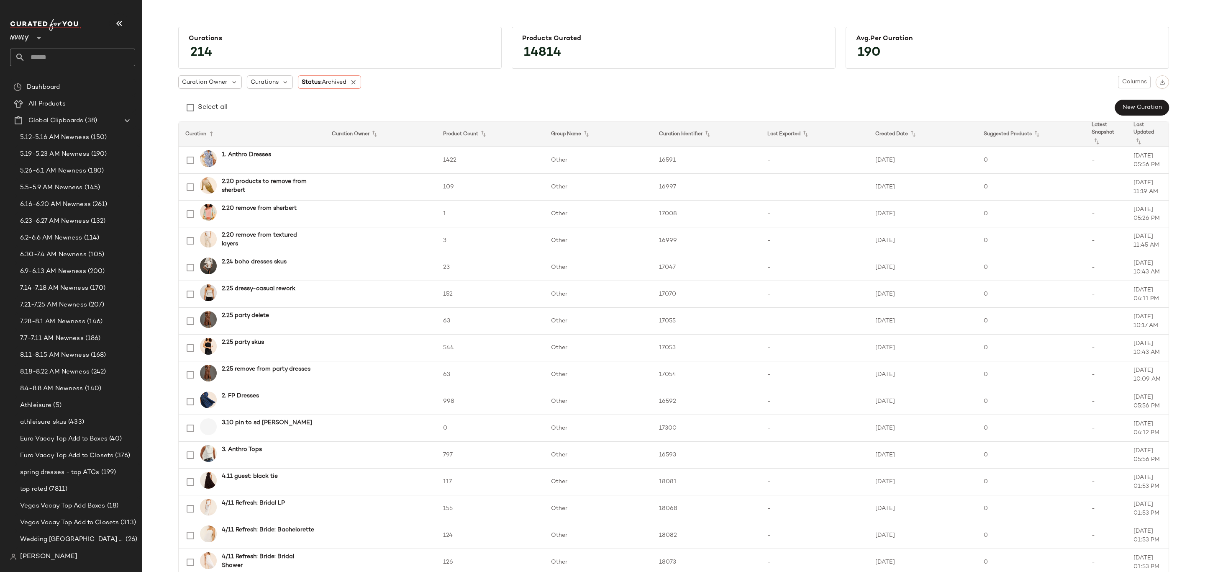
click at [53, 103] on span "All Products" at bounding box center [46, 104] width 37 height 10
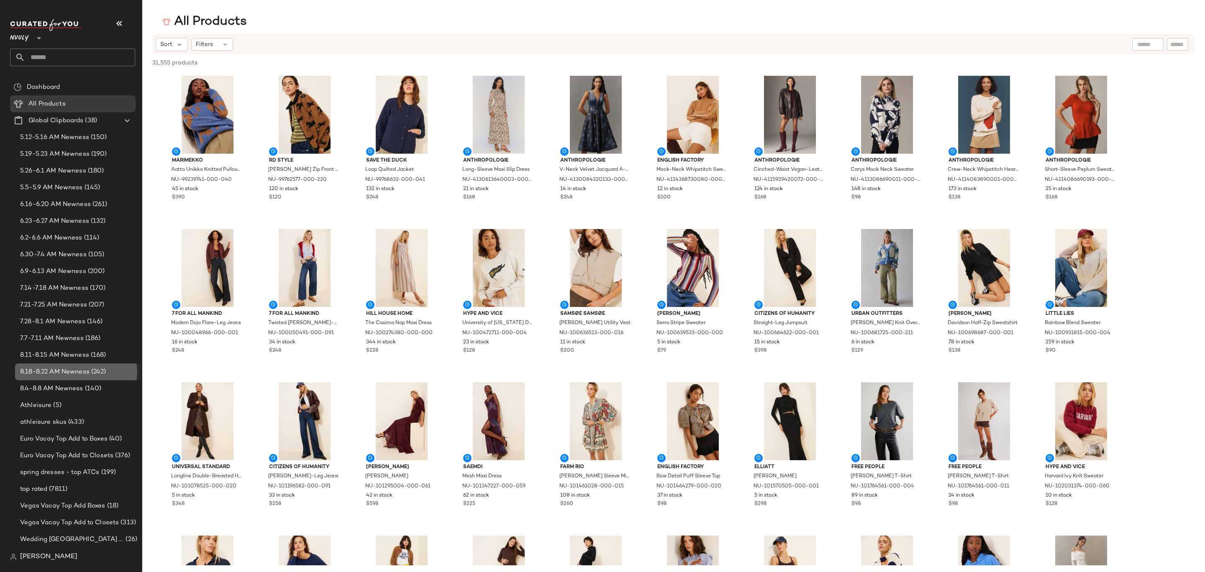
click at [70, 372] on span "8.18-8.22 AM Newness" at bounding box center [54, 372] width 69 height 10
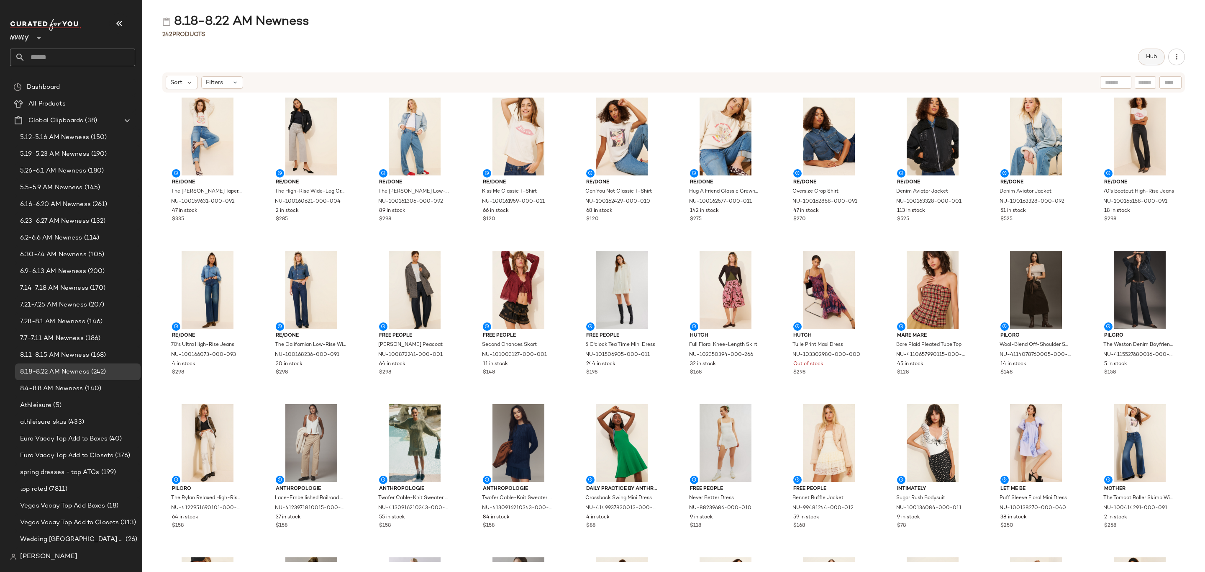
click at [1158, 56] on button "Hub" at bounding box center [1151, 57] width 27 height 17
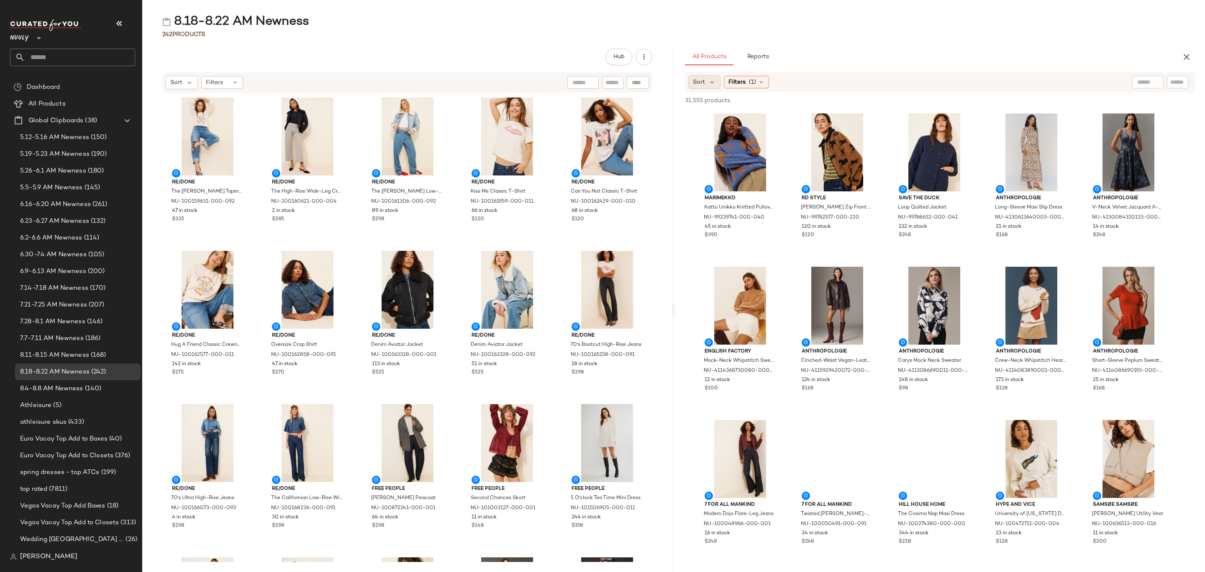
click at [692, 83] on div "Sort" at bounding box center [704, 81] width 32 height 13
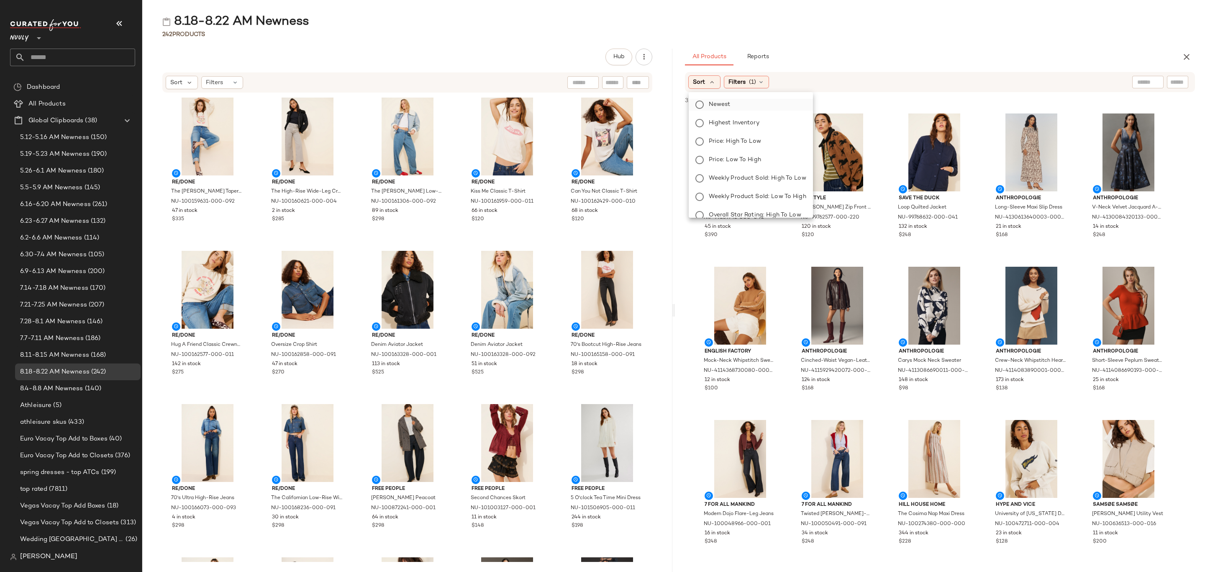
click at [728, 106] on span "Newest" at bounding box center [720, 104] width 22 height 9
click at [768, 83] on span "Filters" at bounding box center [759, 82] width 17 height 9
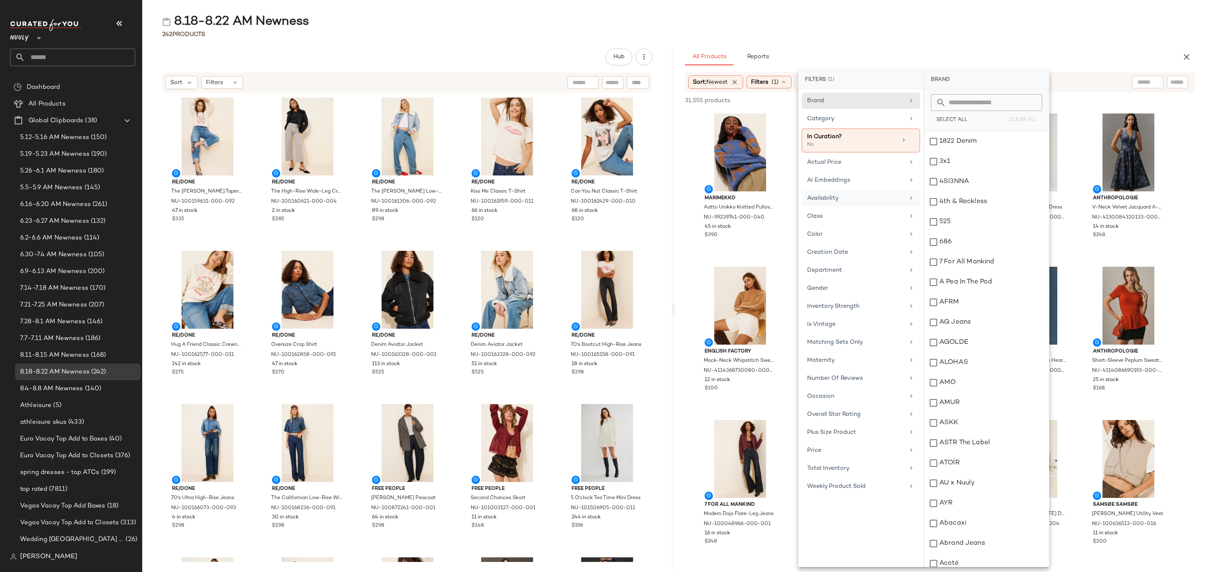
click at [864, 208] on div "Availability" at bounding box center [861, 216] width 118 height 16
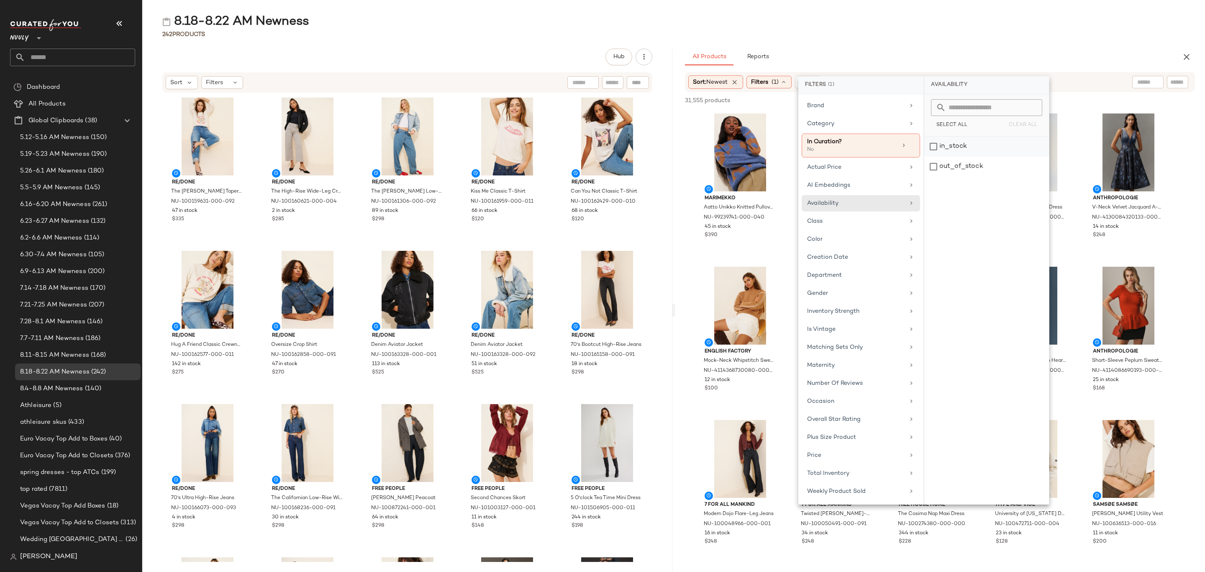
click at [961, 156] on div "in_stock" at bounding box center [986, 166] width 125 height 20
click at [893, 49] on div "All Products Reports" at bounding box center [926, 57] width 483 height 17
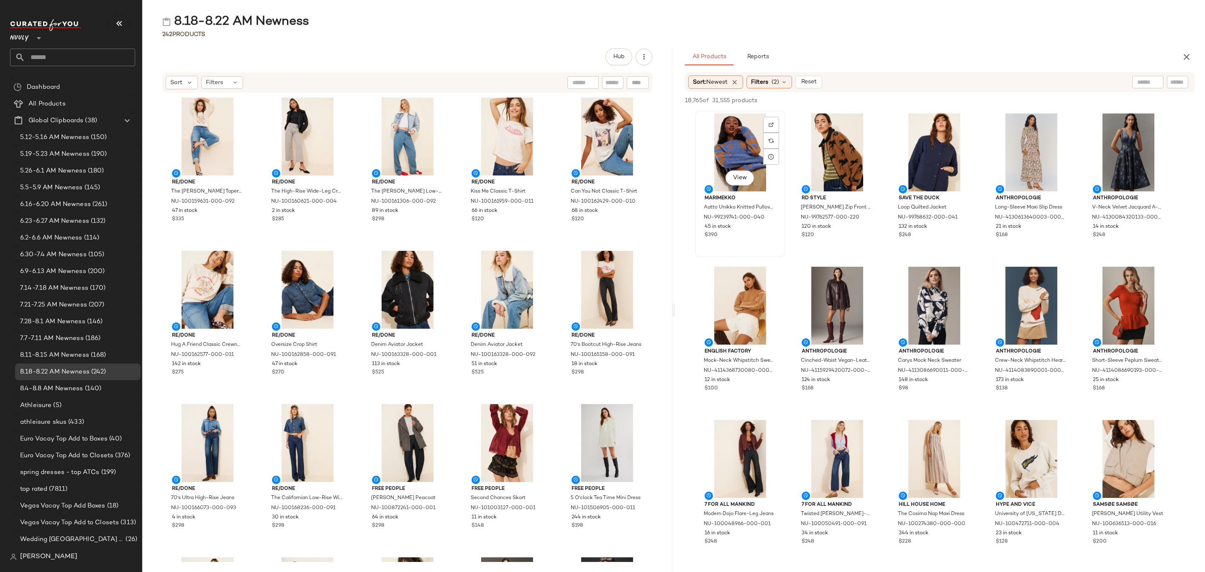
click at [711, 134] on div "View" at bounding box center [740, 152] width 85 height 78
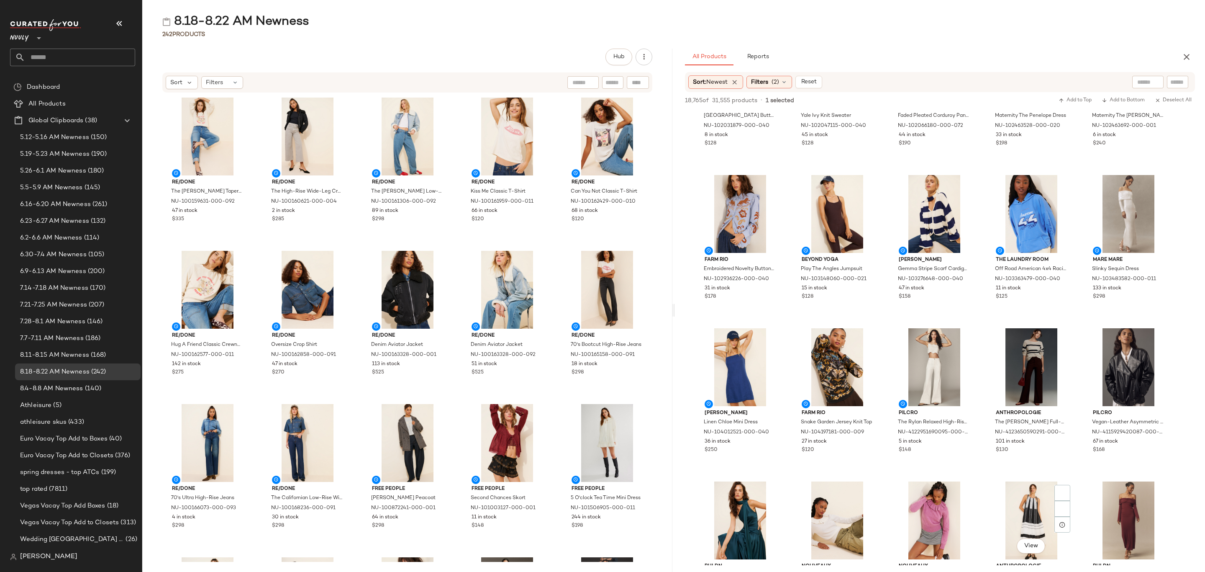
scroll to position [1067, 0]
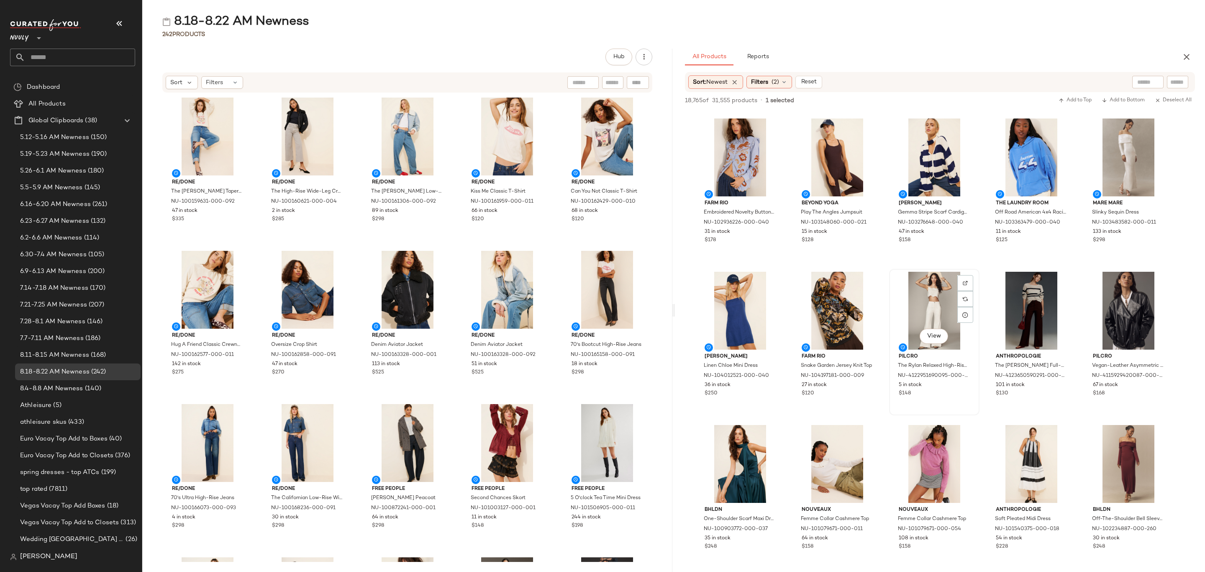
click at [955, 394] on div "$148" at bounding box center [934, 394] width 71 height 8
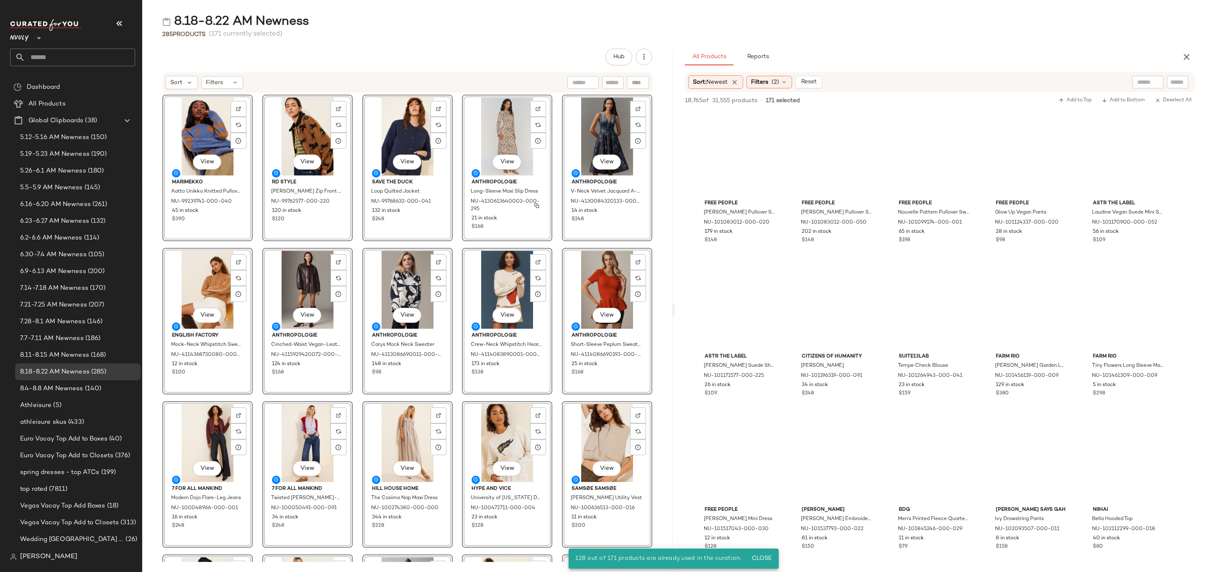
scroll to position [0, 0]
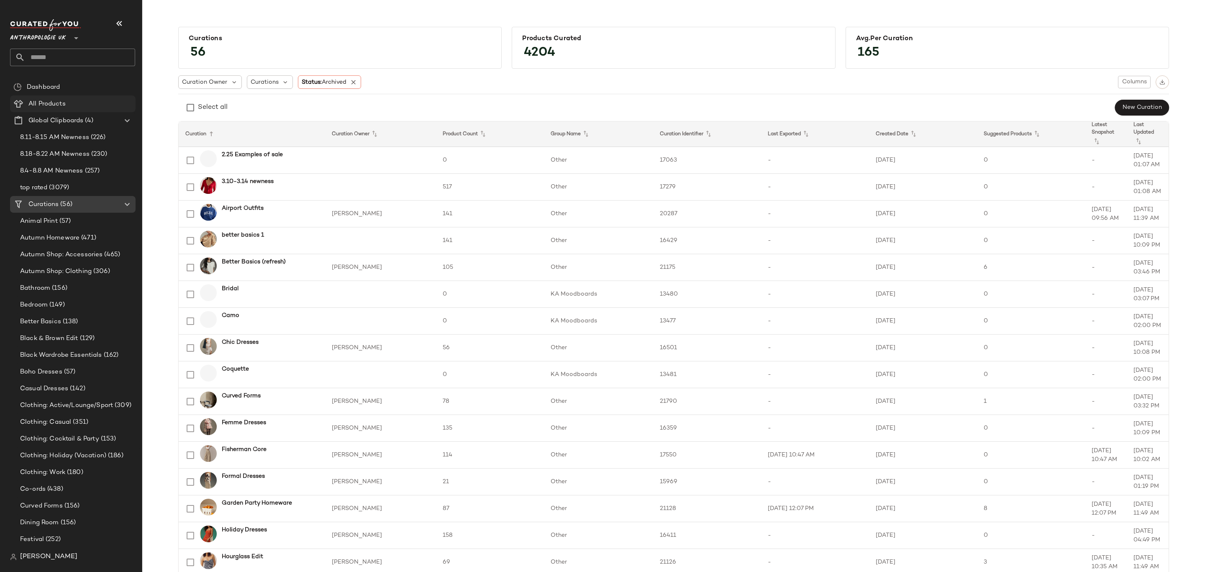
click at [61, 103] on span "All Products" at bounding box center [46, 104] width 37 height 10
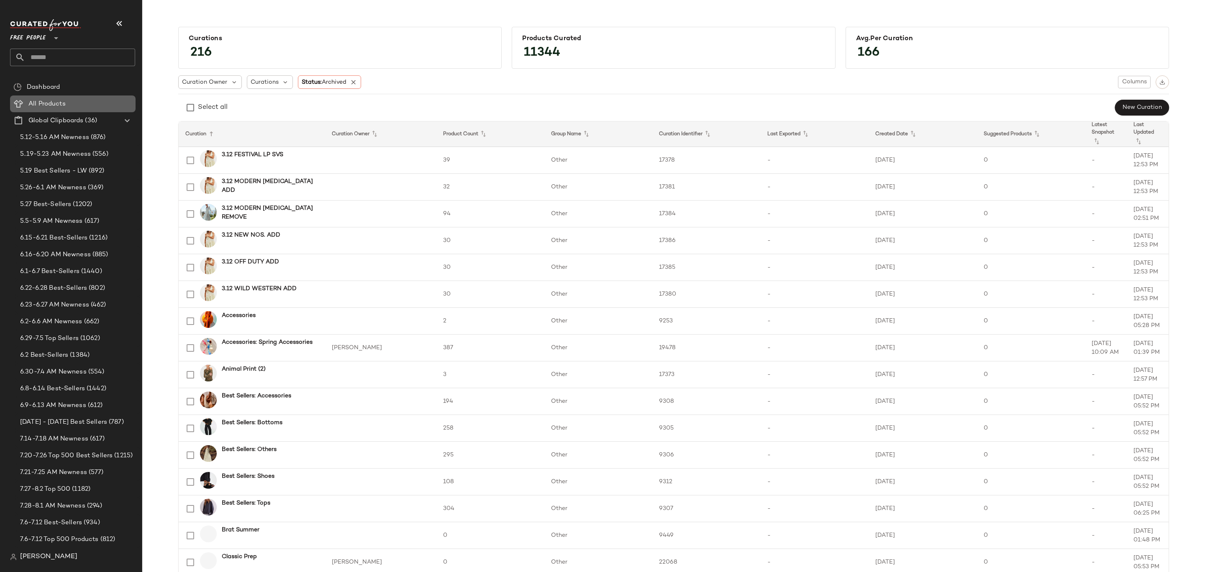
click at [82, 108] on Products "All Products" at bounding box center [73, 103] width 126 height 17
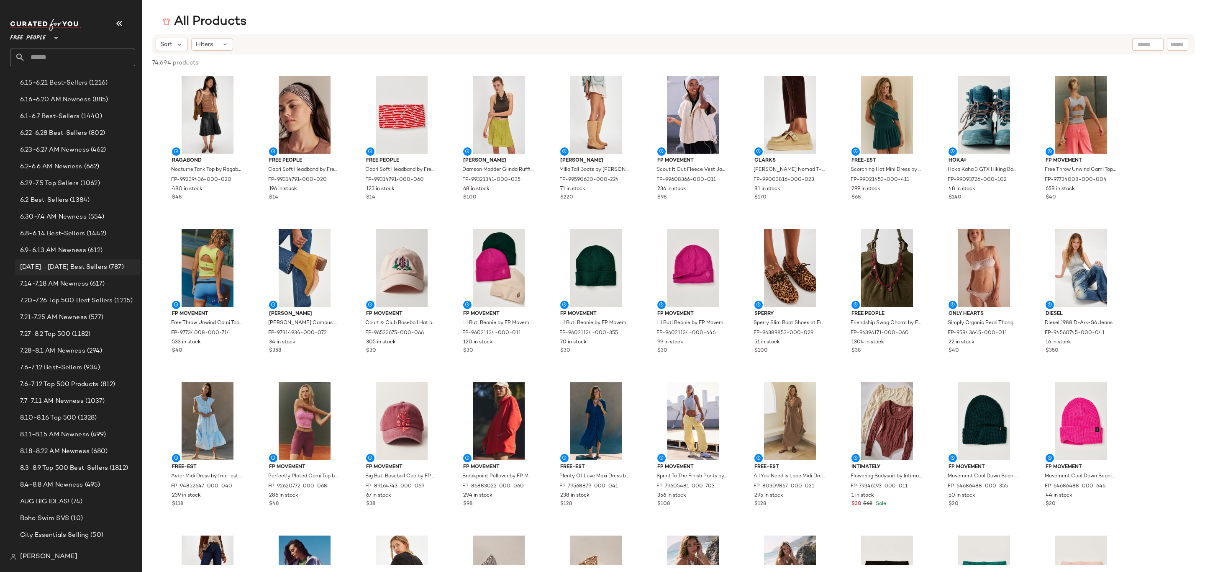
scroll to position [188, 0]
click at [80, 416] on span "8.18-8.22 AM Newness" at bounding box center [54, 418] width 69 height 10
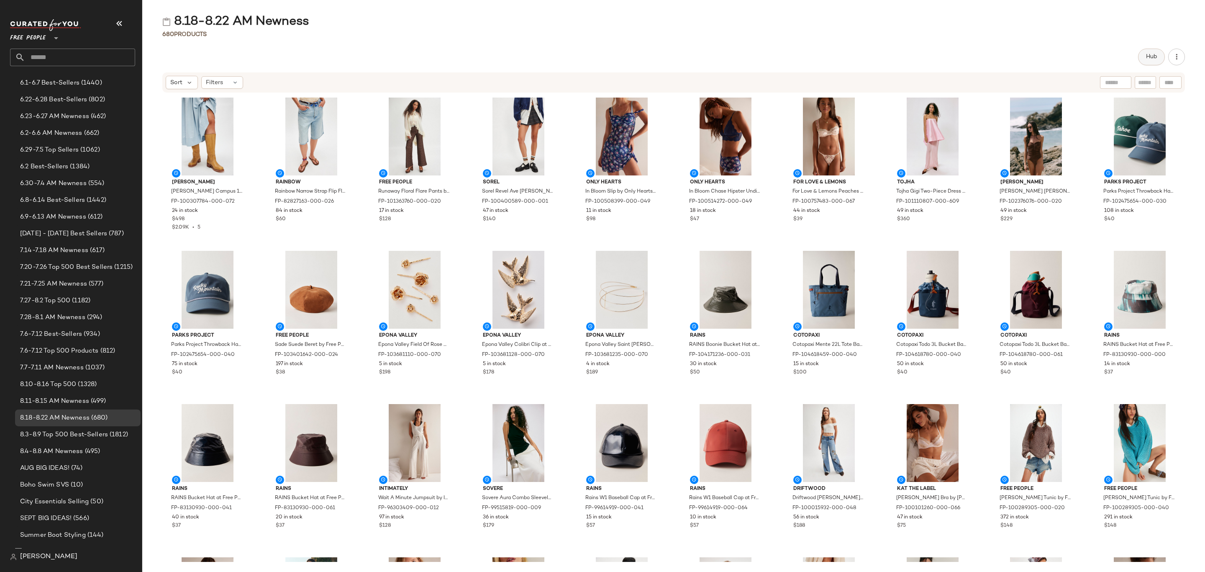
click at [1147, 57] on span "Hub" at bounding box center [1152, 57] width 12 height 7
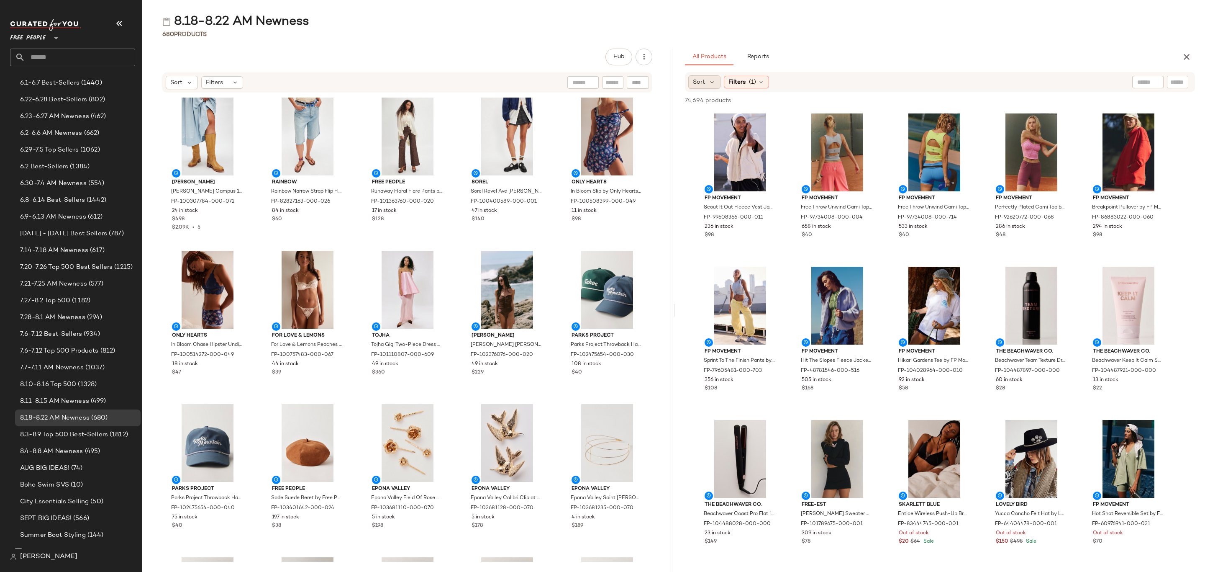
click at [717, 83] on div "Sort" at bounding box center [704, 81] width 32 height 13
click at [726, 103] on span "Newest" at bounding box center [720, 104] width 22 height 9
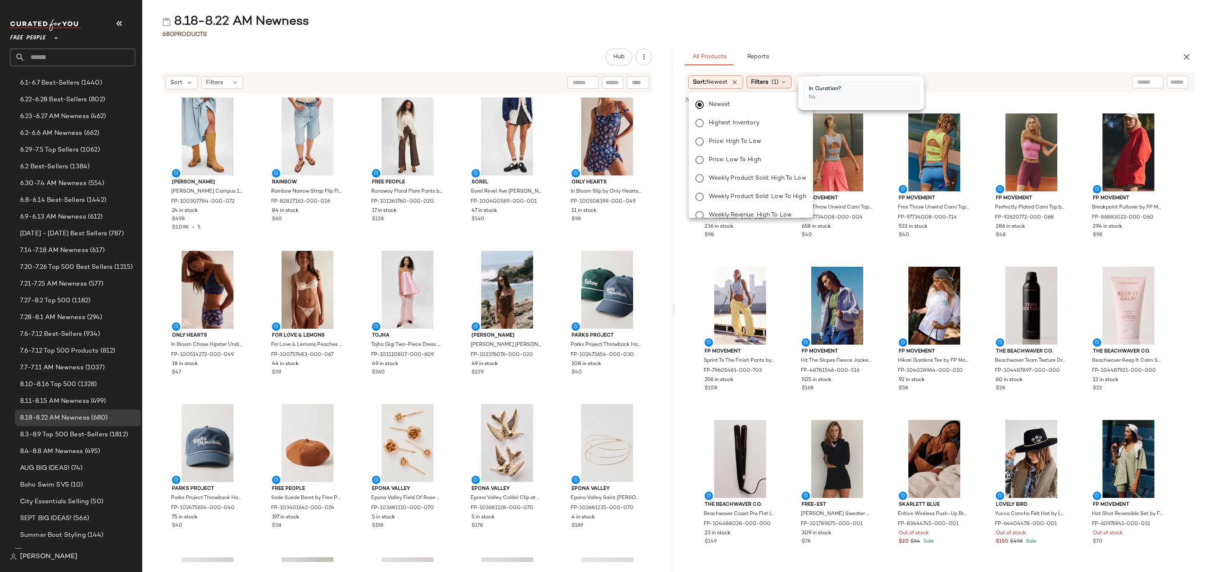
click at [771, 79] on div "Filters (1)" at bounding box center [769, 82] width 45 height 13
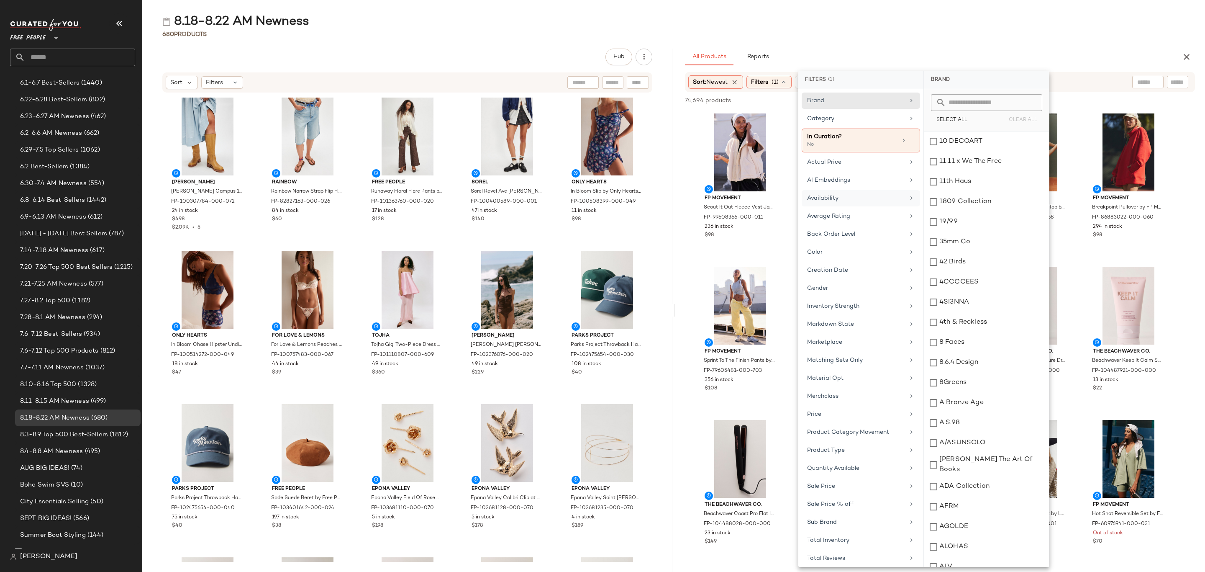
click at [852, 208] on div "Availability" at bounding box center [861, 216] width 118 height 16
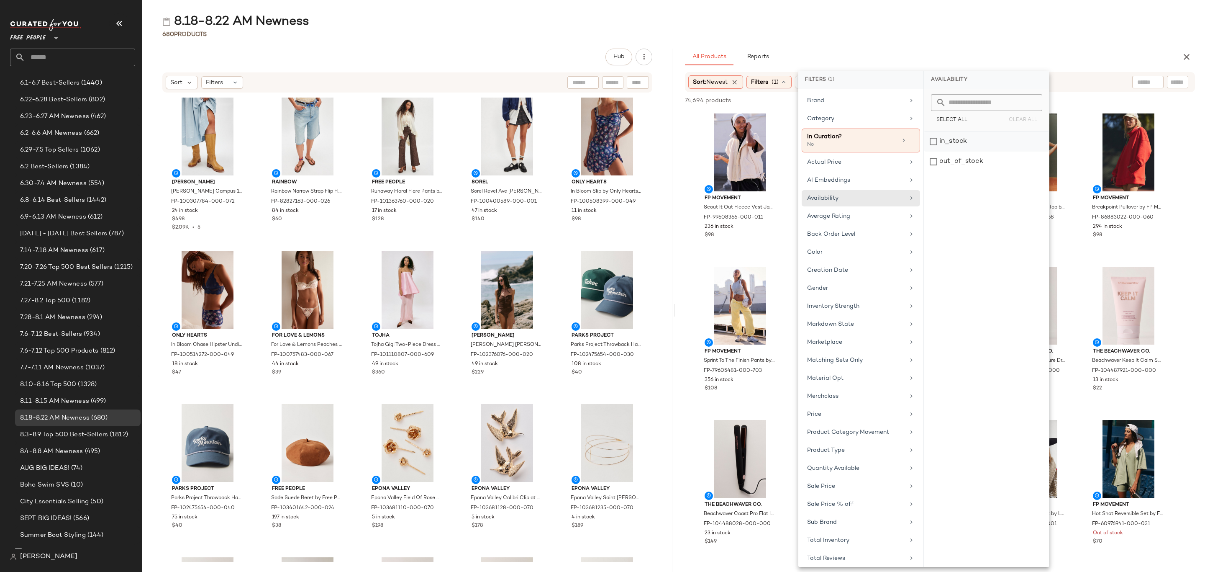
click at [987, 151] on div "in_stock" at bounding box center [986, 161] width 125 height 20
click at [852, 118] on div "Category" at bounding box center [855, 118] width 97 height 9
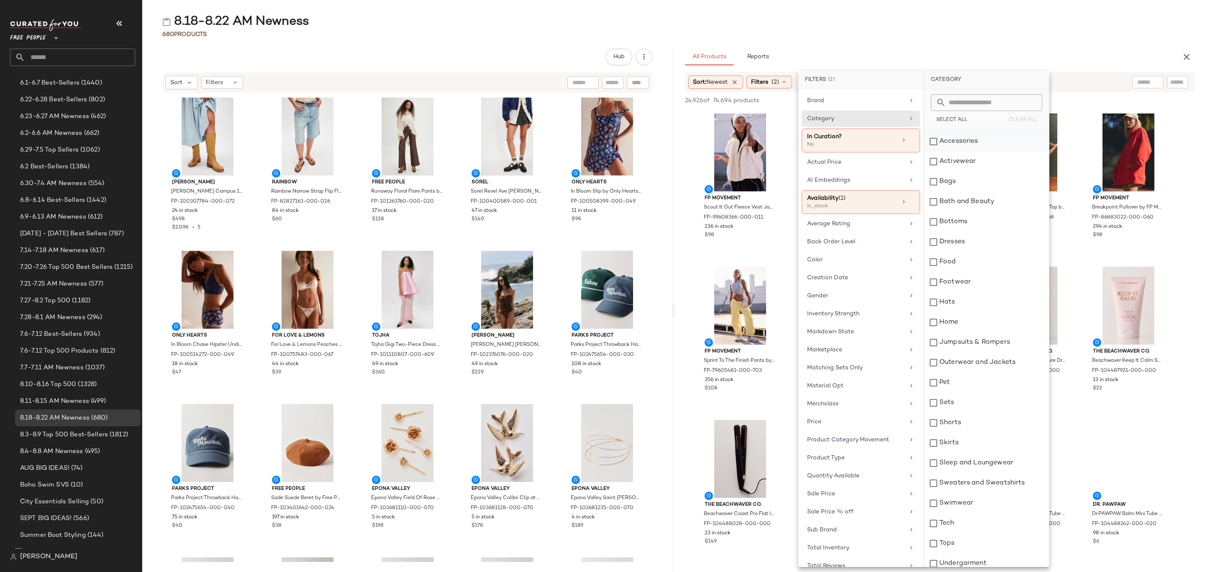
click at [975, 138] on div "Accessories" at bounding box center [986, 141] width 125 height 20
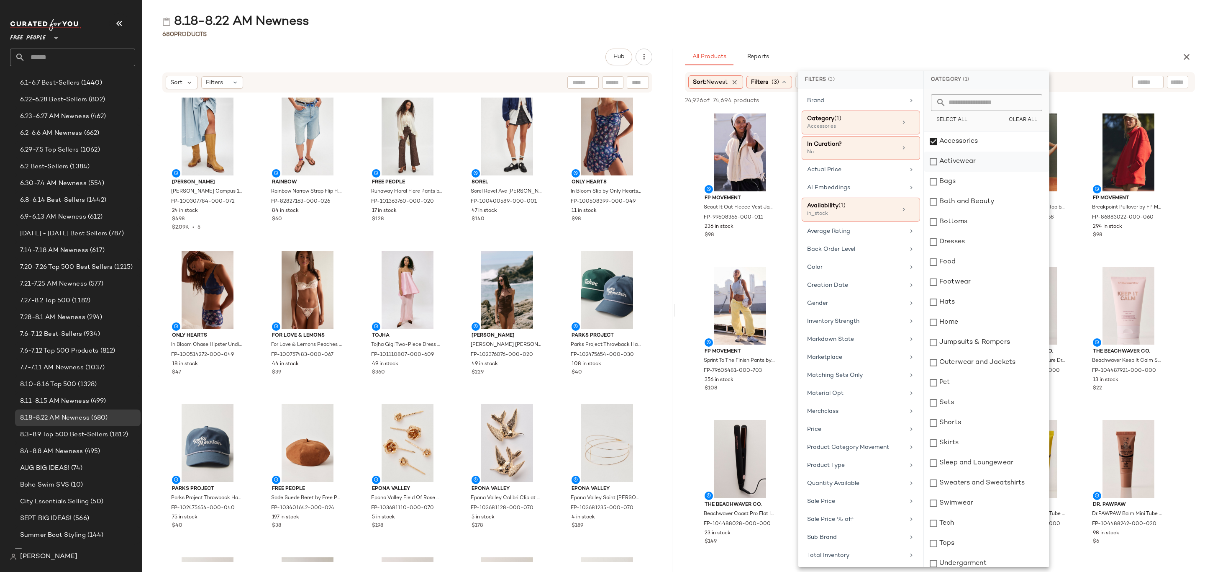
click at [980, 164] on div "Activewear" at bounding box center [986, 161] width 125 height 20
click at [975, 189] on div "Bags" at bounding box center [986, 182] width 125 height 20
click at [977, 216] on div "Bottoms" at bounding box center [986, 222] width 125 height 20
click at [978, 246] on div "Dresses" at bounding box center [986, 242] width 125 height 20
click at [969, 292] on div "Hats" at bounding box center [986, 302] width 125 height 20
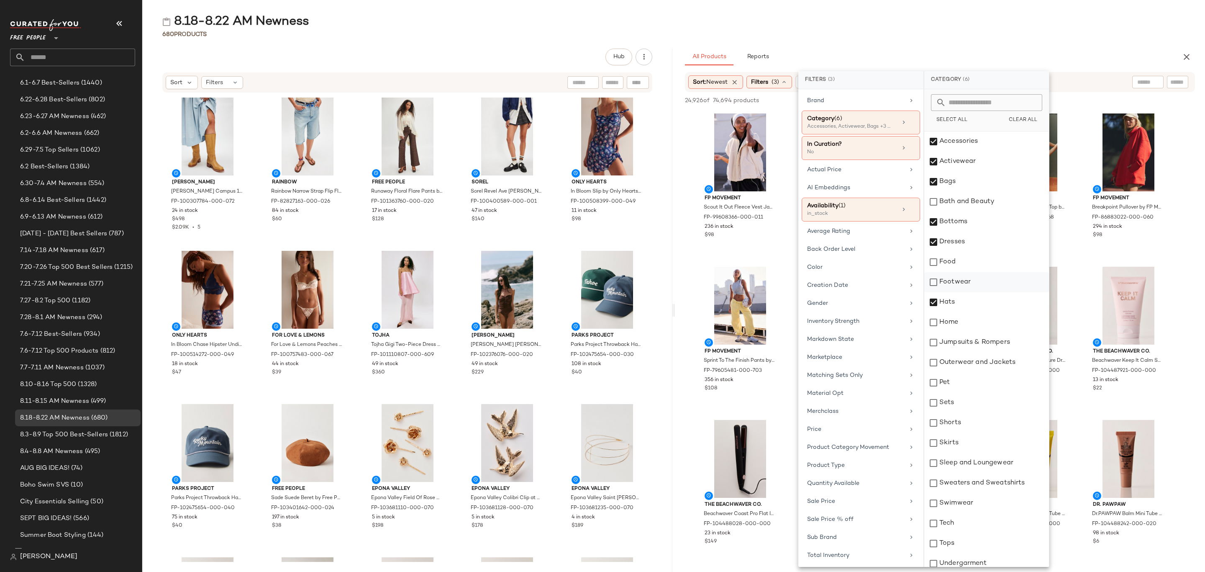
click at [974, 282] on div "Footwear" at bounding box center [986, 282] width 125 height 20
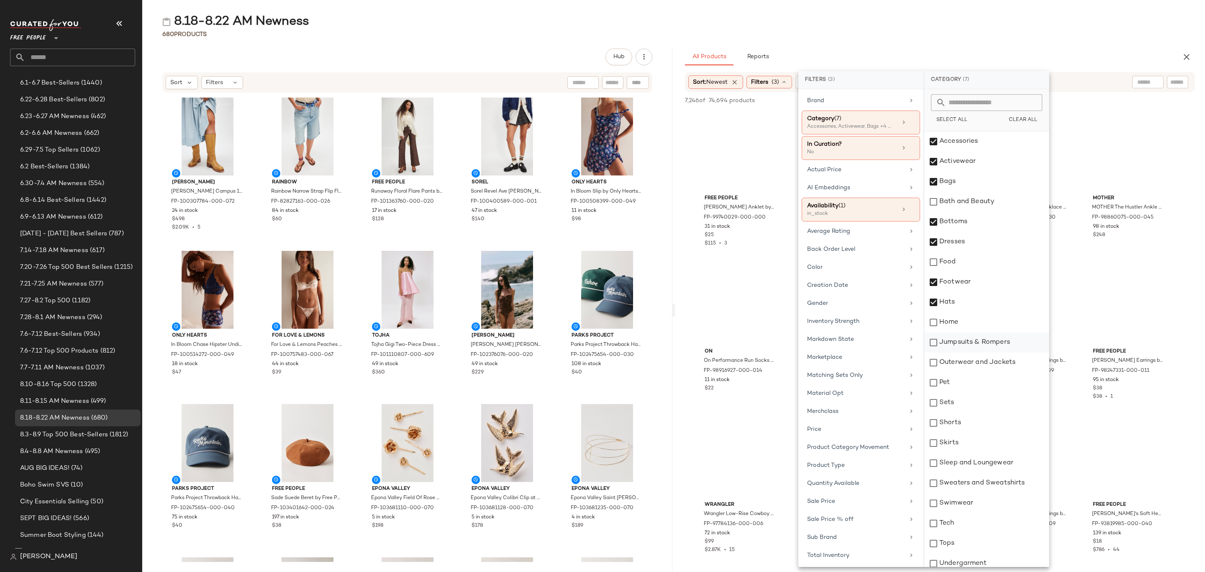
click at [982, 341] on div "Jumpsuits & Rompers" at bounding box center [986, 342] width 125 height 20
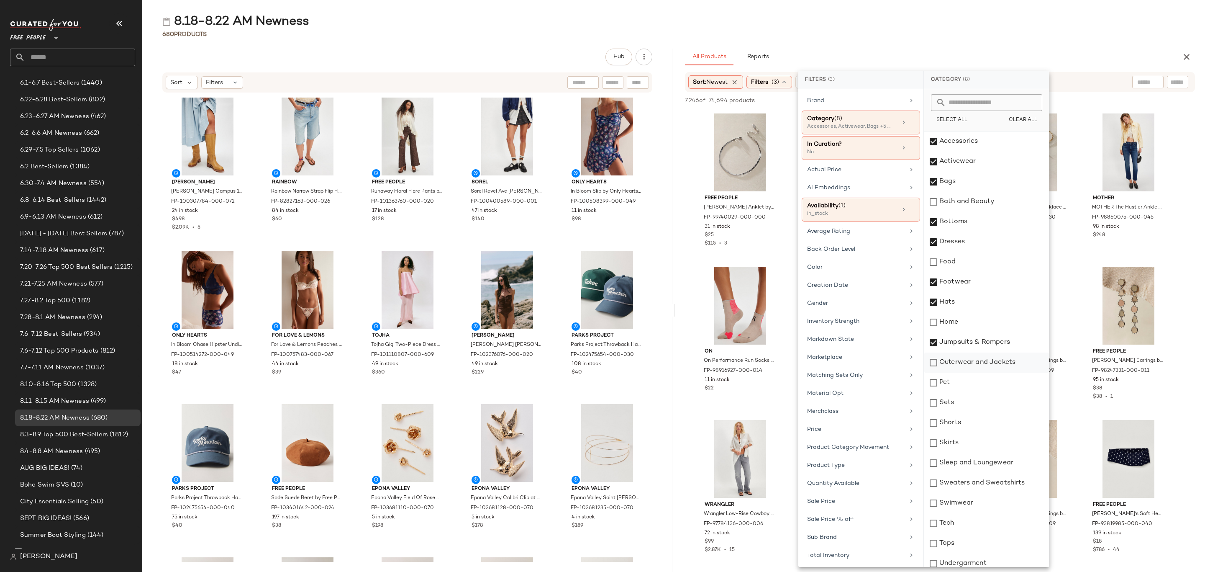
click at [987, 362] on div "Outerwear and Jackets" at bounding box center [986, 362] width 125 height 20
click at [986, 406] on div "Sets" at bounding box center [986, 403] width 125 height 20
click at [985, 421] on div "Shorts" at bounding box center [986, 423] width 125 height 20
click at [981, 437] on div "Skirts" at bounding box center [986, 443] width 125 height 20
click at [990, 459] on div "Sleep and Loungewear" at bounding box center [986, 463] width 125 height 20
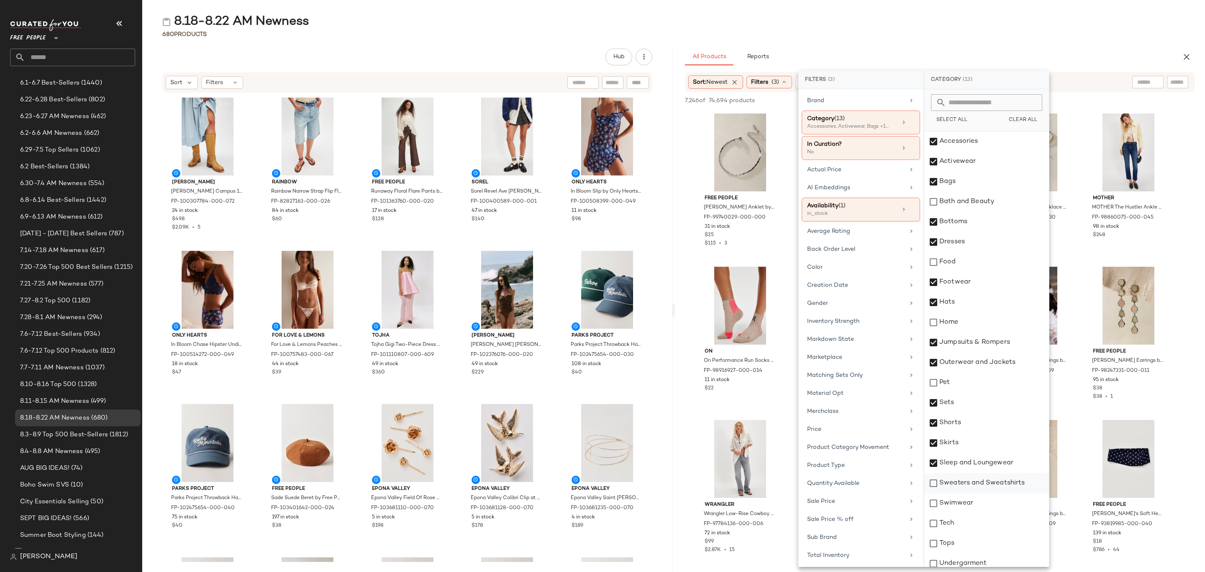
click at [992, 487] on div "Sweaters and Sweatshirts" at bounding box center [986, 483] width 125 height 20
click at [987, 500] on div "Swimwear" at bounding box center [986, 503] width 125 height 20
click at [987, 538] on div "Tops" at bounding box center [986, 543] width 125 height 20
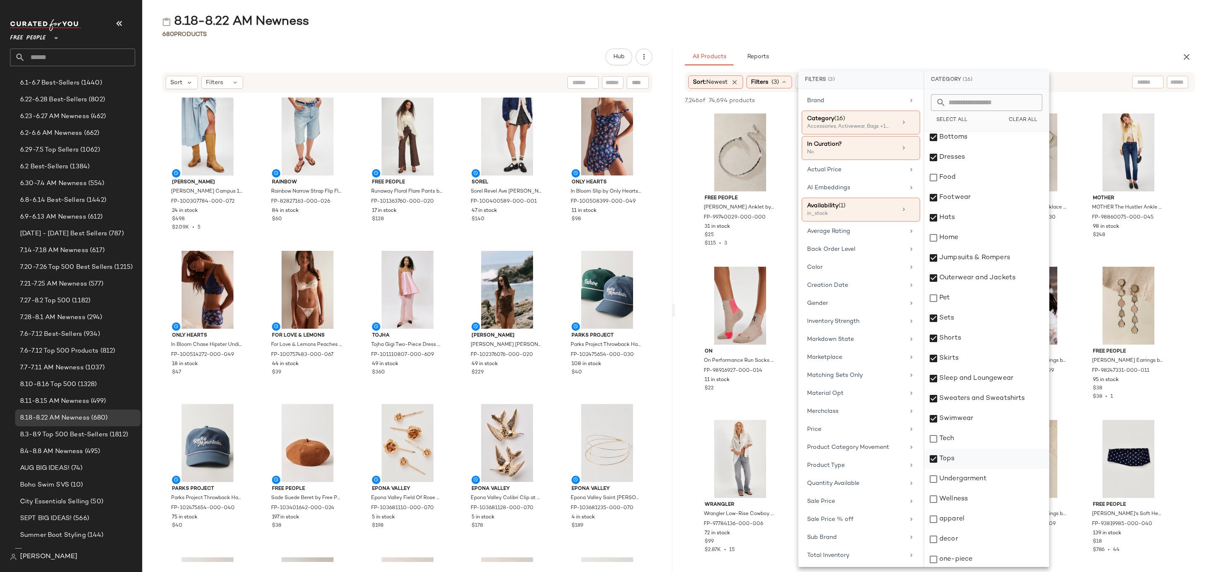
scroll to position [87, 0]
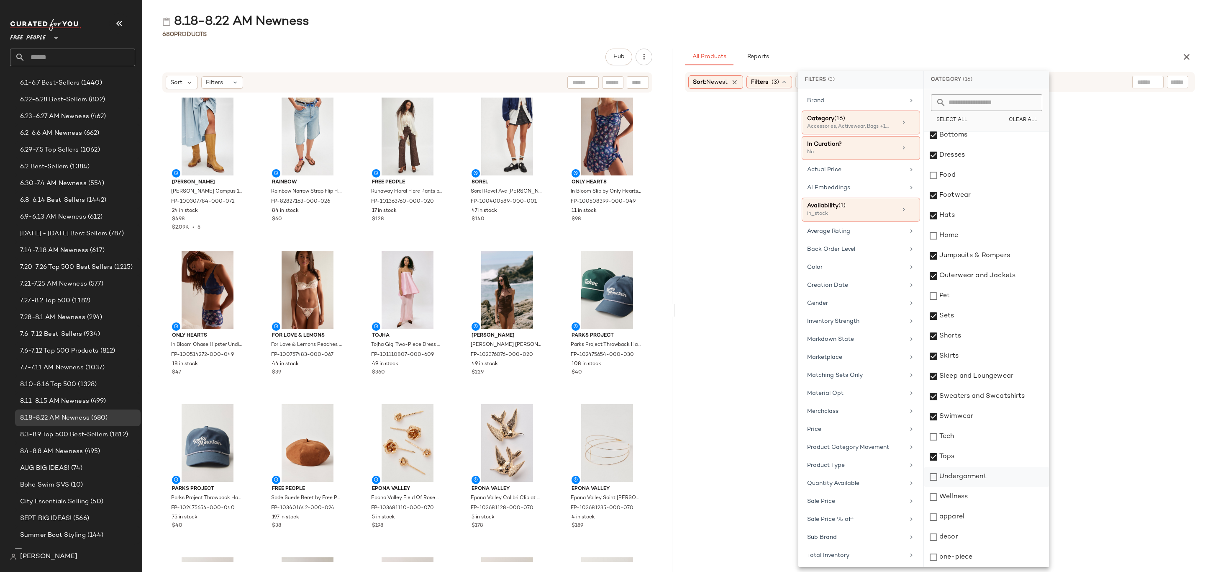
click at [978, 473] on div "Undergarment" at bounding box center [986, 477] width 125 height 20
click at [971, 518] on div "apparel" at bounding box center [986, 517] width 125 height 20
click at [972, 555] on div "one-piece" at bounding box center [986, 557] width 125 height 20
click at [870, 19] on div "8.18-8.22 AM Newness" at bounding box center [673, 21] width 1063 height 17
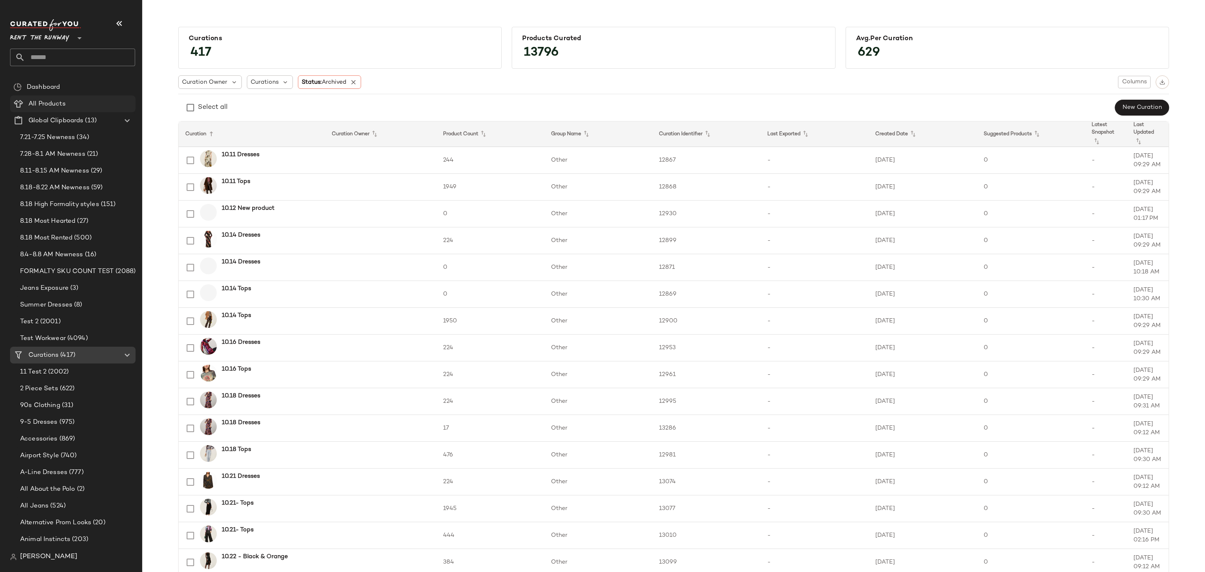
click at [39, 105] on span "All Products" at bounding box center [46, 104] width 37 height 10
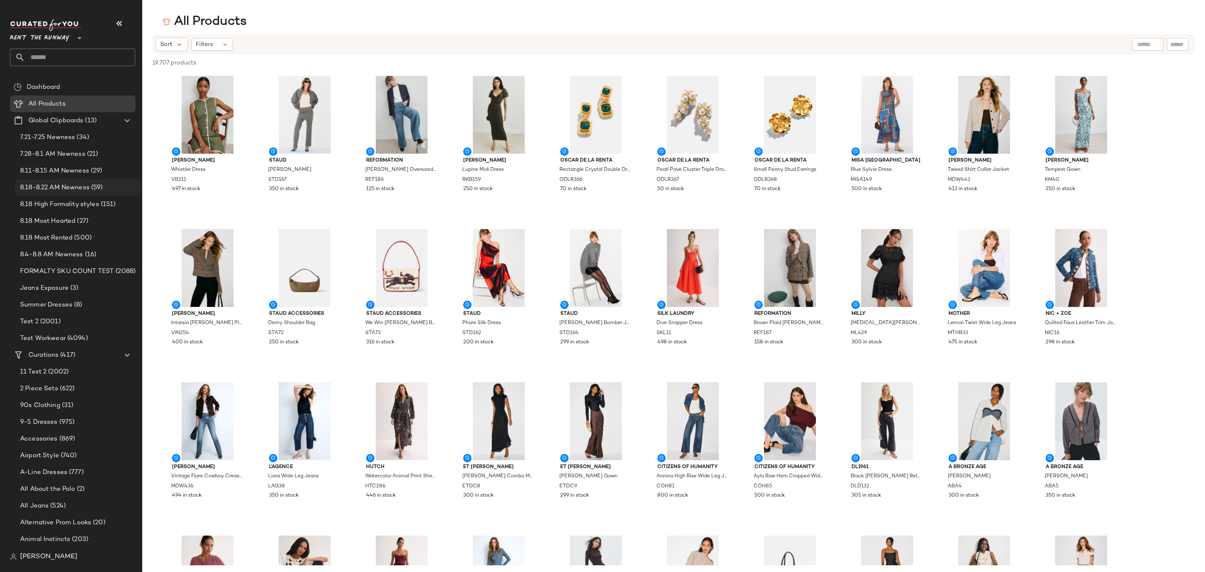
click at [55, 186] on span "8.18-8.22 AM Newness" at bounding box center [54, 188] width 69 height 10
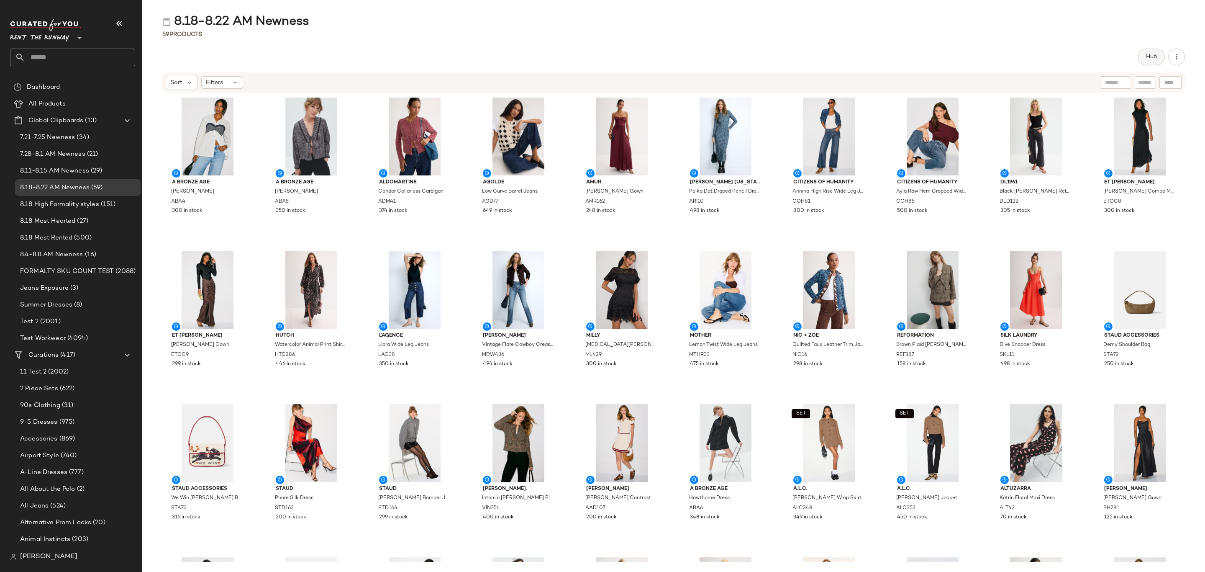
click at [1152, 56] on span "Hub" at bounding box center [1152, 57] width 12 height 7
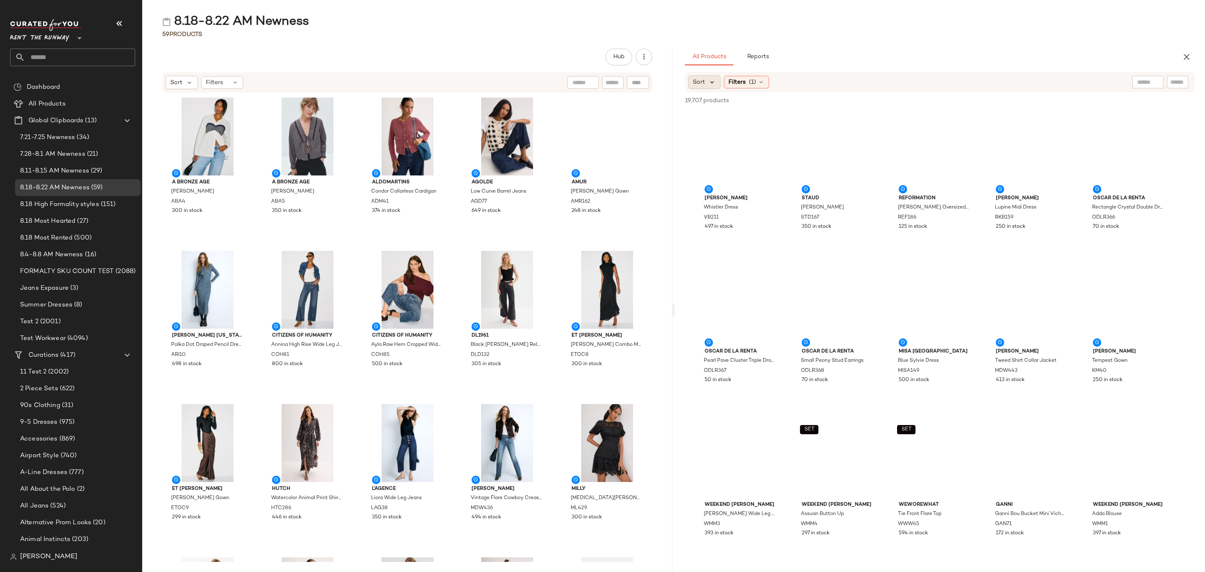
click at [708, 84] on icon at bounding box center [712, 82] width 8 height 8
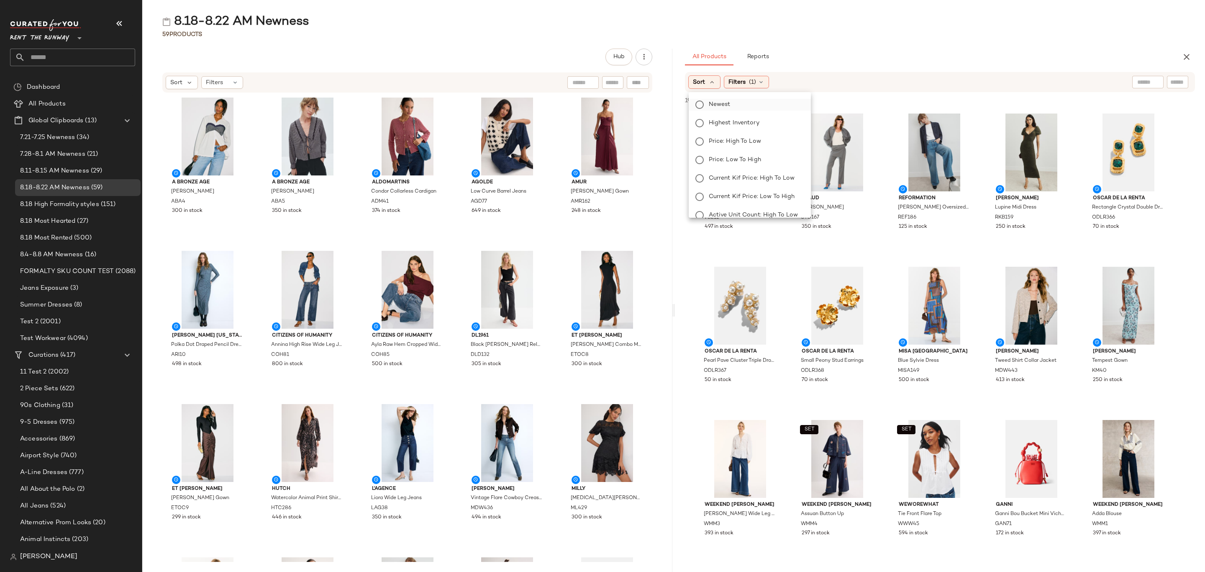
click at [717, 103] on span "Newest" at bounding box center [720, 104] width 22 height 9
click at [777, 83] on span "(1)" at bounding box center [775, 82] width 7 height 9
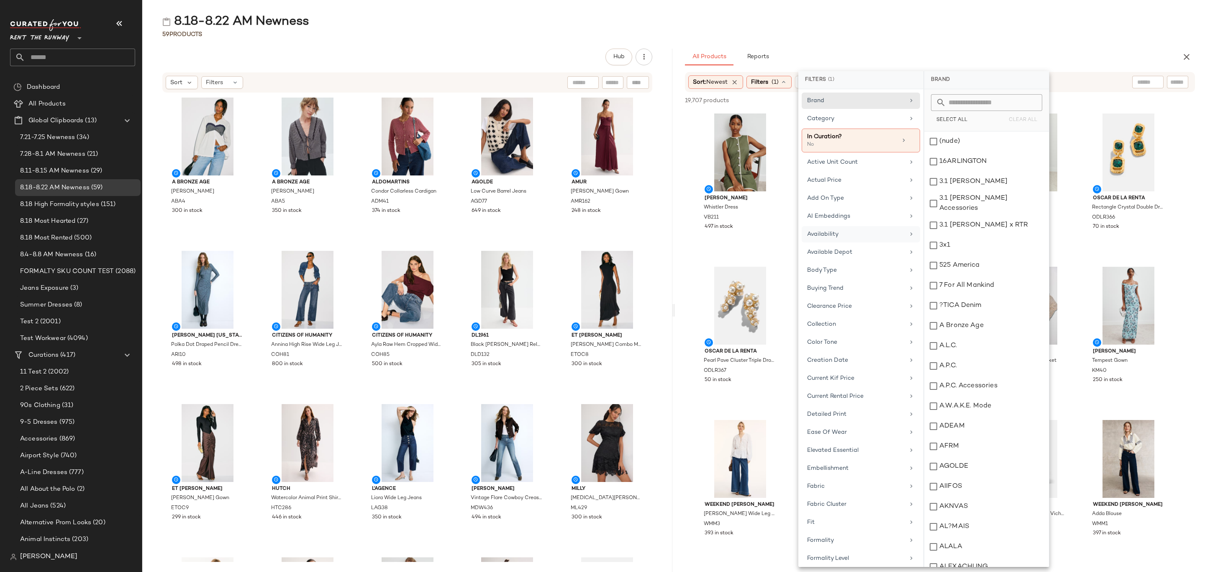
click at [834, 237] on div "Availability" at bounding box center [855, 234] width 97 height 9
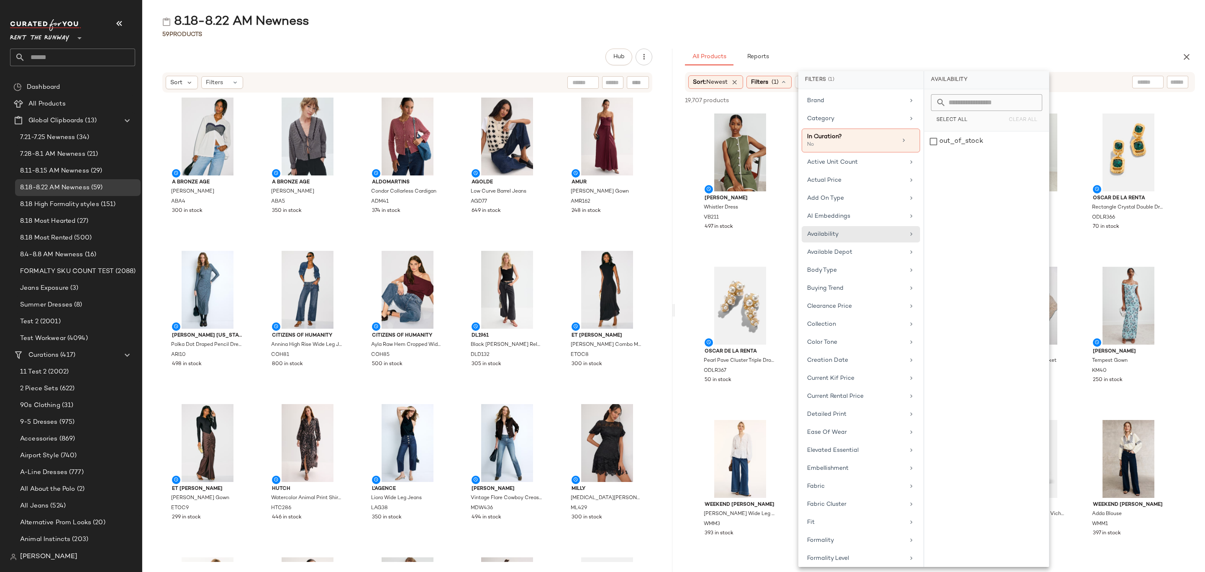
click at [1023, 38] on div "59 Products" at bounding box center [673, 34] width 1063 height 8
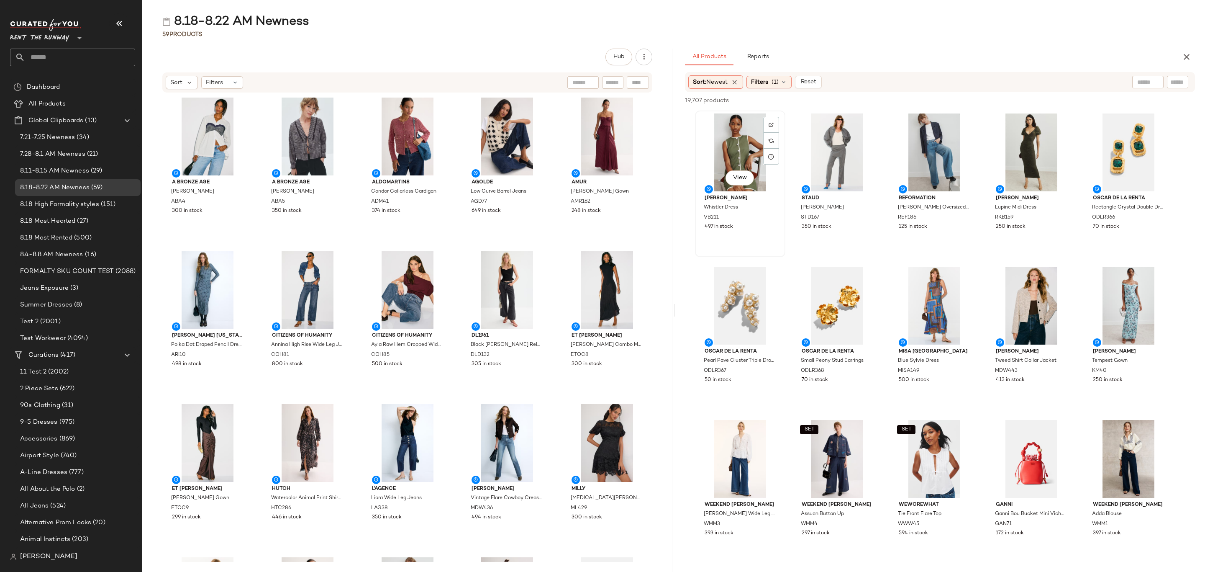
click at [736, 144] on div "View" at bounding box center [740, 152] width 85 height 78
click at [1148, 385] on div "View Katie May Tempest Gown KM40 250 in stock" at bounding box center [1128, 336] width 89 height 145
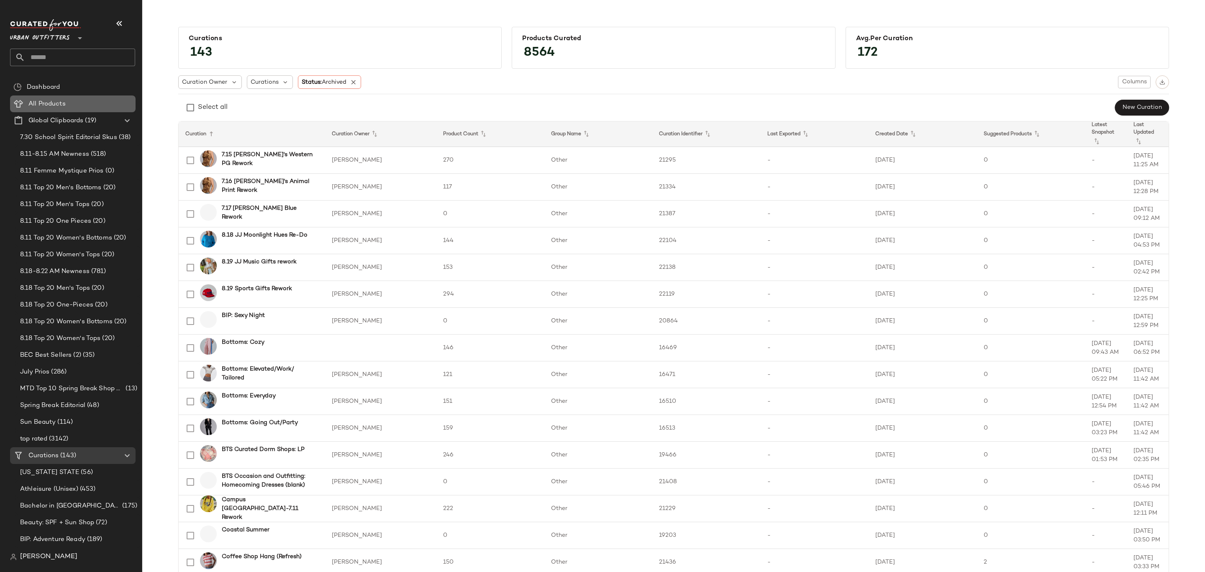
click at [51, 107] on span "All Products" at bounding box center [46, 104] width 37 height 10
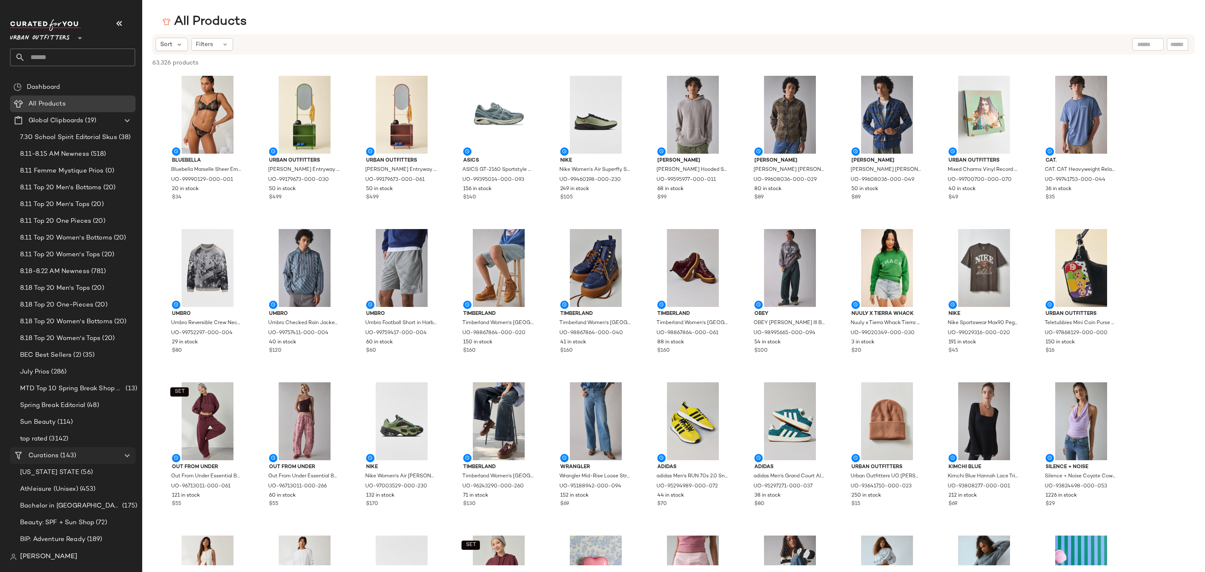
click at [38, 453] on span "Curations" at bounding box center [43, 456] width 30 height 10
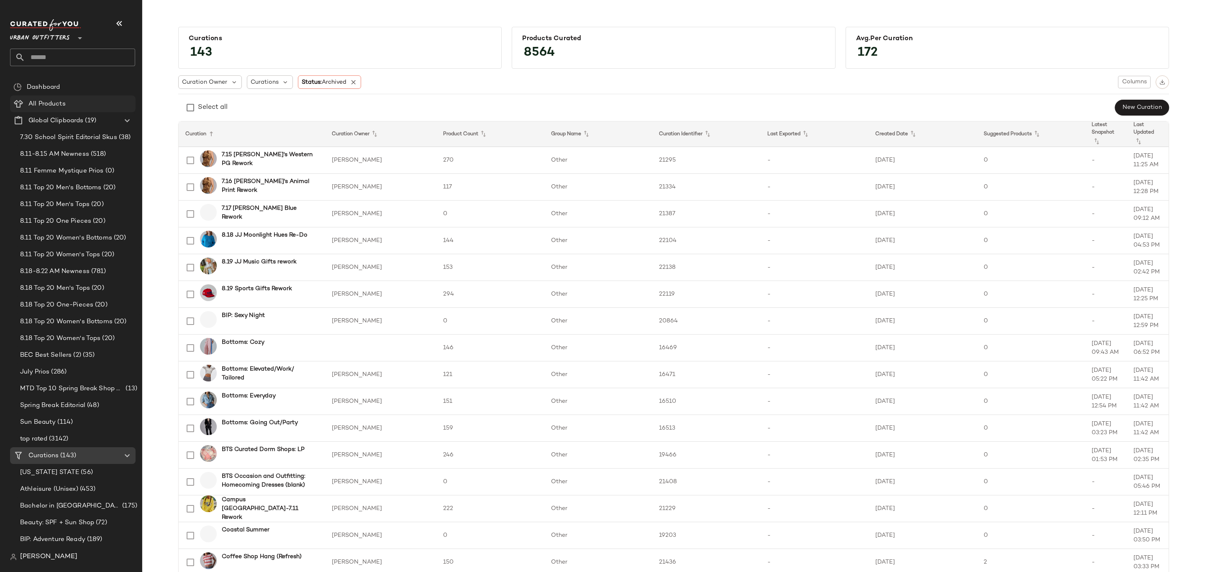
click at [76, 102] on div "All Products" at bounding box center [79, 104] width 106 height 10
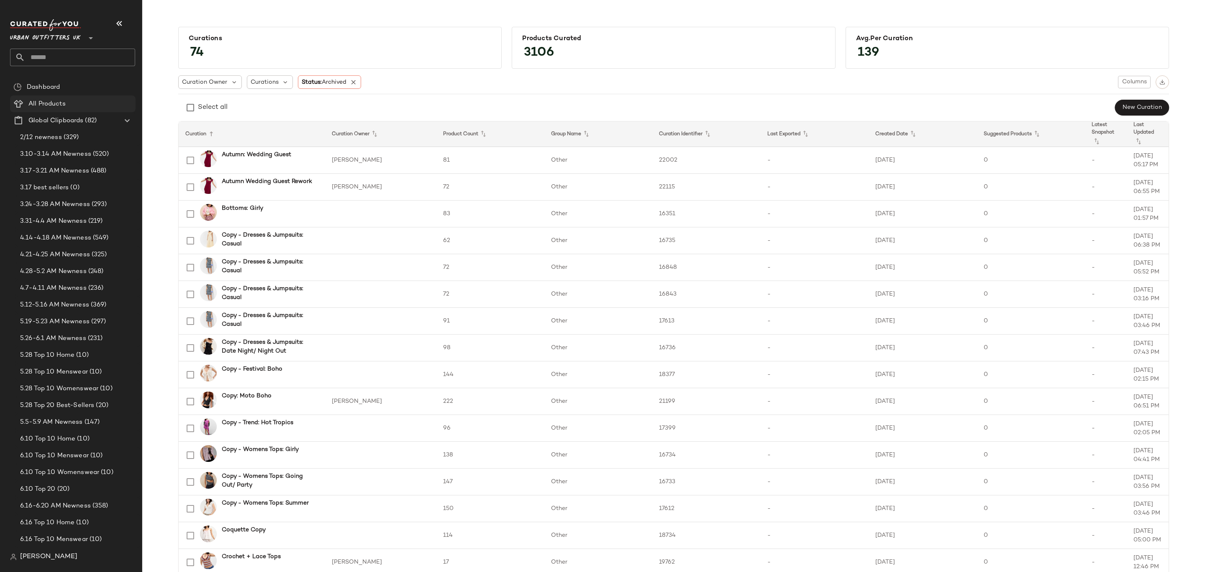
click at [68, 103] on div "All Products" at bounding box center [79, 104] width 106 height 10
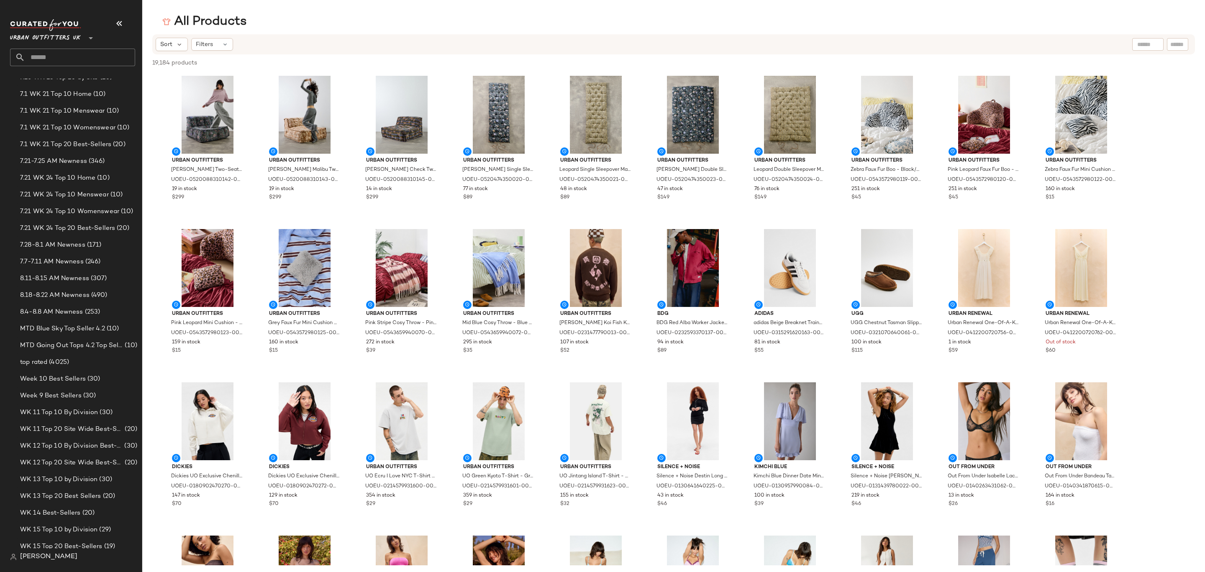
scroll to position [879, 0]
click at [67, 265] on span "8.18-8.22 AM Newness" at bounding box center [54, 263] width 69 height 10
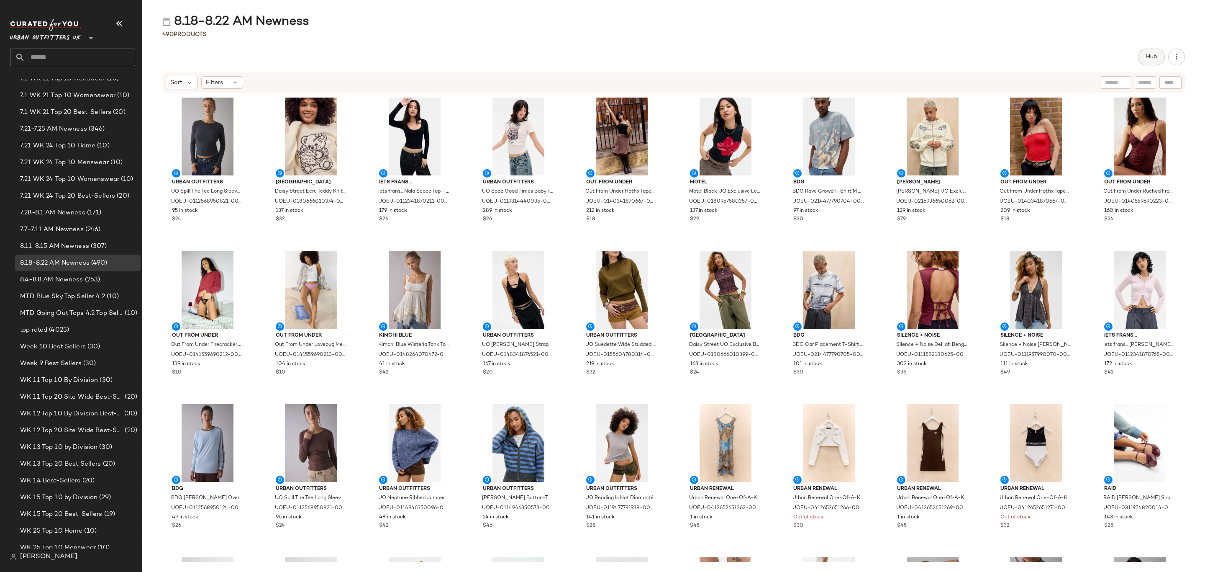
click at [1148, 61] on button "Hub" at bounding box center [1151, 57] width 27 height 17
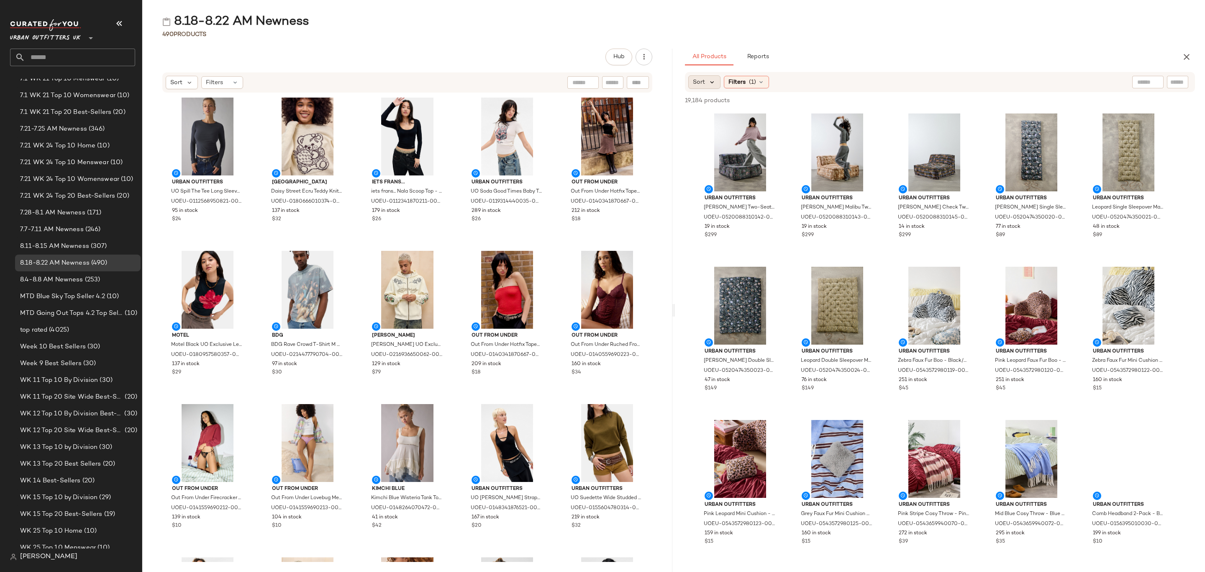
click at [708, 82] on icon at bounding box center [712, 82] width 8 height 8
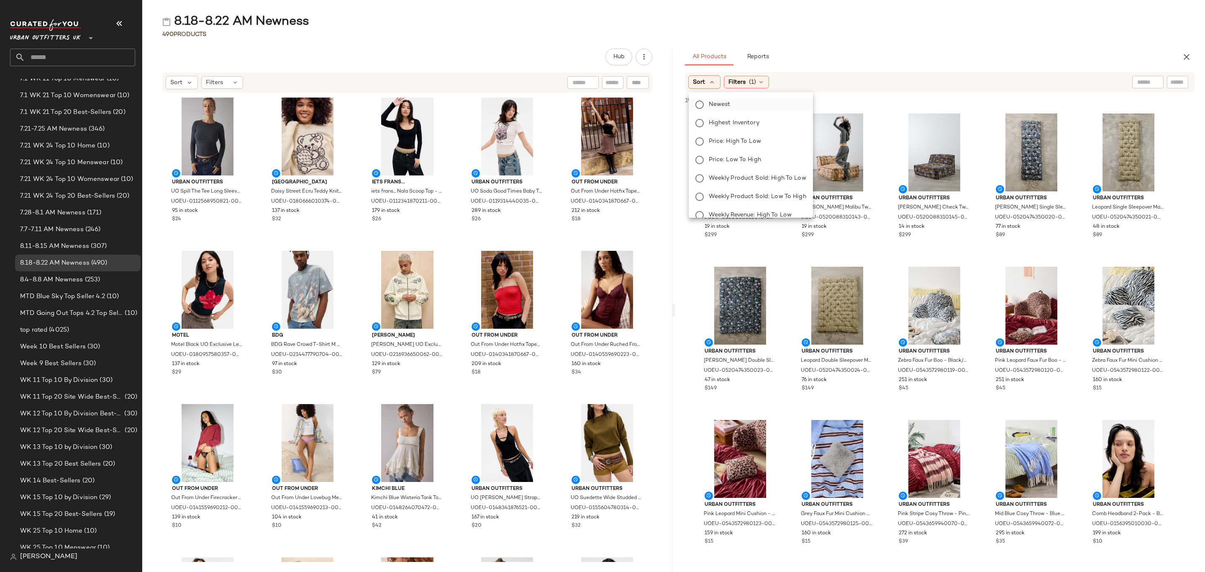
click at [719, 105] on span "Newest" at bounding box center [720, 104] width 22 height 9
click at [763, 82] on span "Filters" at bounding box center [759, 82] width 17 height 9
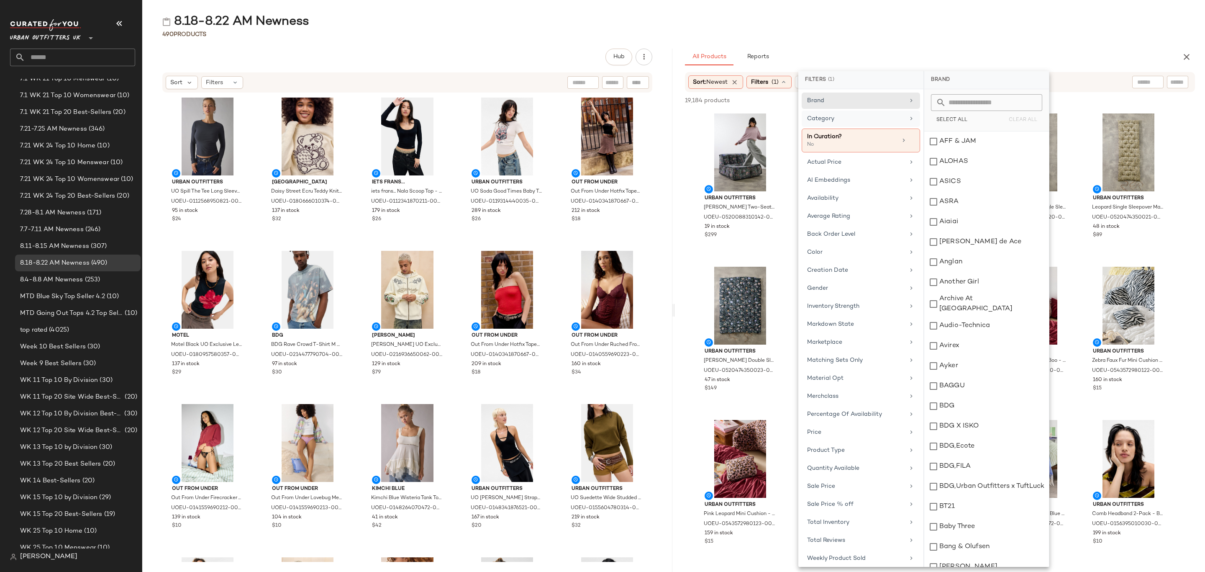
click at [861, 118] on div "Category" at bounding box center [855, 118] width 97 height 9
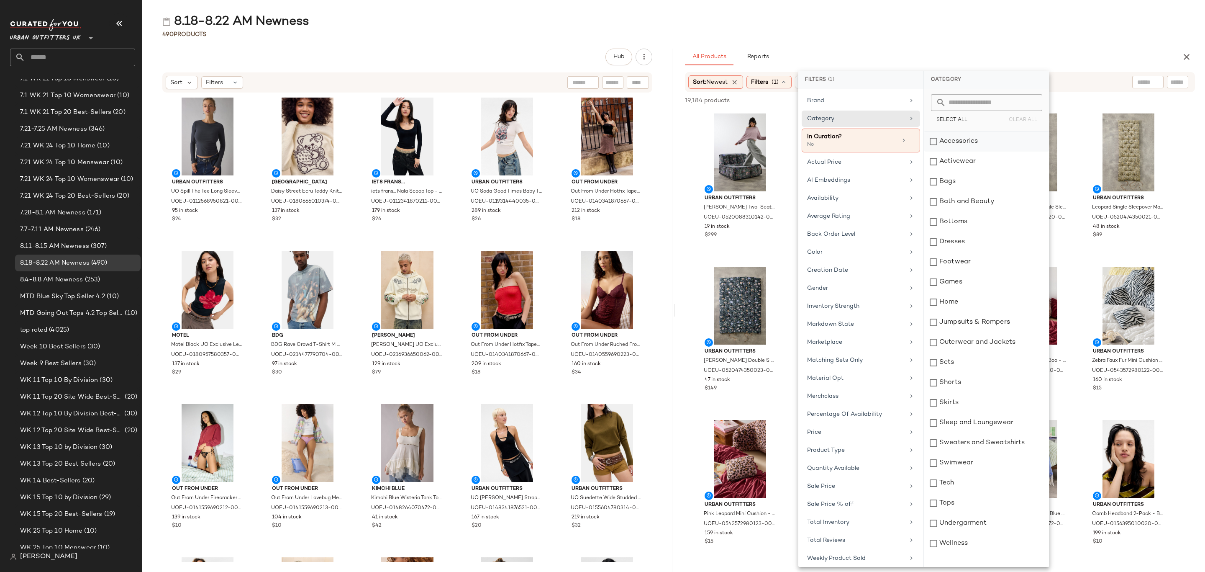
click at [954, 141] on div "Accessories" at bounding box center [986, 141] width 125 height 20
drag, startPoint x: 956, startPoint y: 157, endPoint x: 961, endPoint y: 182, distance: 25.2
click at [957, 157] on div "Activewear" at bounding box center [986, 161] width 125 height 20
click at [968, 181] on div "Bags" at bounding box center [986, 182] width 125 height 20
click at [965, 220] on div "Bottoms" at bounding box center [986, 222] width 125 height 20
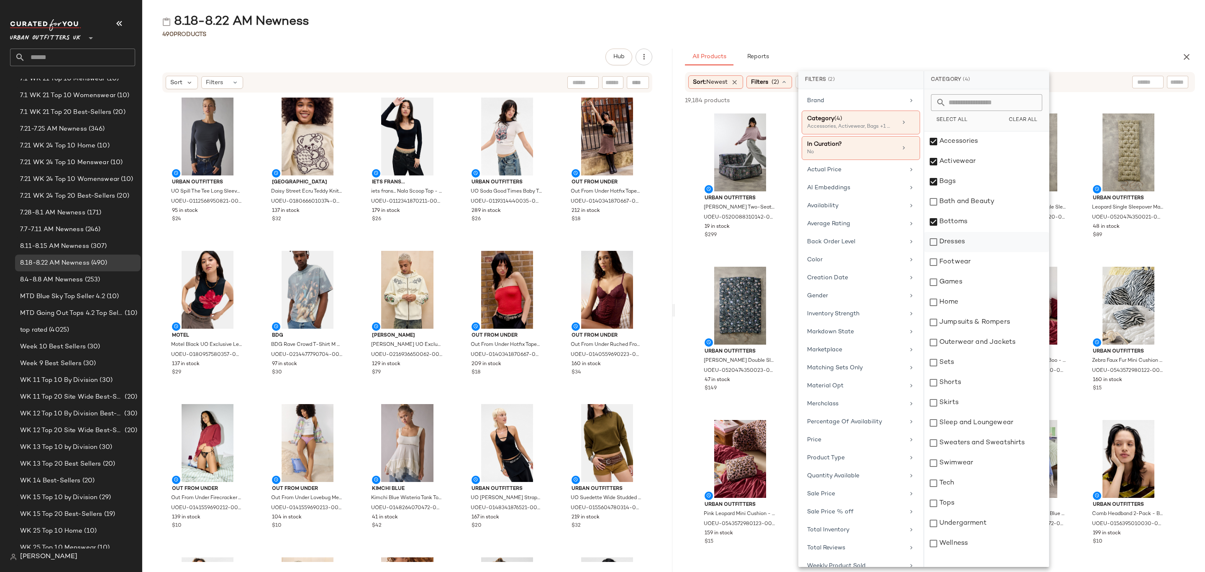
click at [968, 242] on div "Dresses" at bounding box center [986, 242] width 125 height 20
click at [971, 260] on div "Footwear" at bounding box center [986, 262] width 125 height 20
click at [975, 329] on div "Jumpsuits & Rompers" at bounding box center [986, 322] width 125 height 20
click at [979, 343] on div "Outerwear and Jackets" at bounding box center [986, 342] width 125 height 20
click at [970, 360] on div "Sets" at bounding box center [986, 362] width 125 height 20
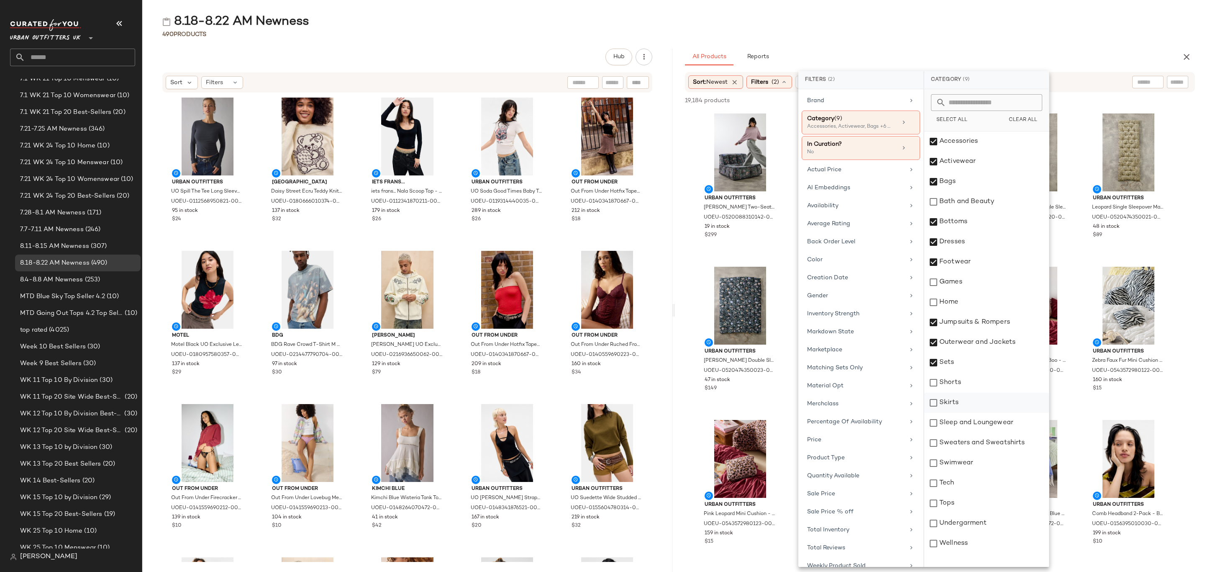
drag, startPoint x: 972, startPoint y: 383, endPoint x: 970, endPoint y: 406, distance: 23.2
click at [972, 383] on div "Shorts" at bounding box center [986, 382] width 125 height 20
click at [970, 409] on div "Skirts" at bounding box center [986, 403] width 125 height 20
click at [987, 423] on div "Sleep and Loungewear" at bounding box center [986, 423] width 125 height 20
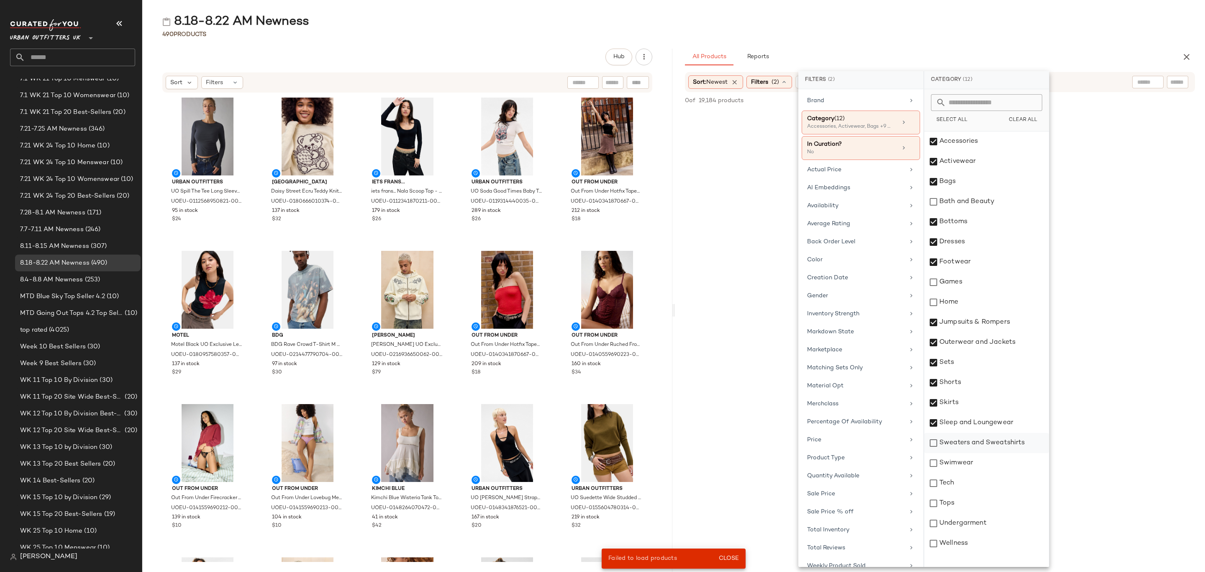
click at [975, 442] on div "Sweaters and Sweatshirts" at bounding box center [986, 443] width 125 height 20
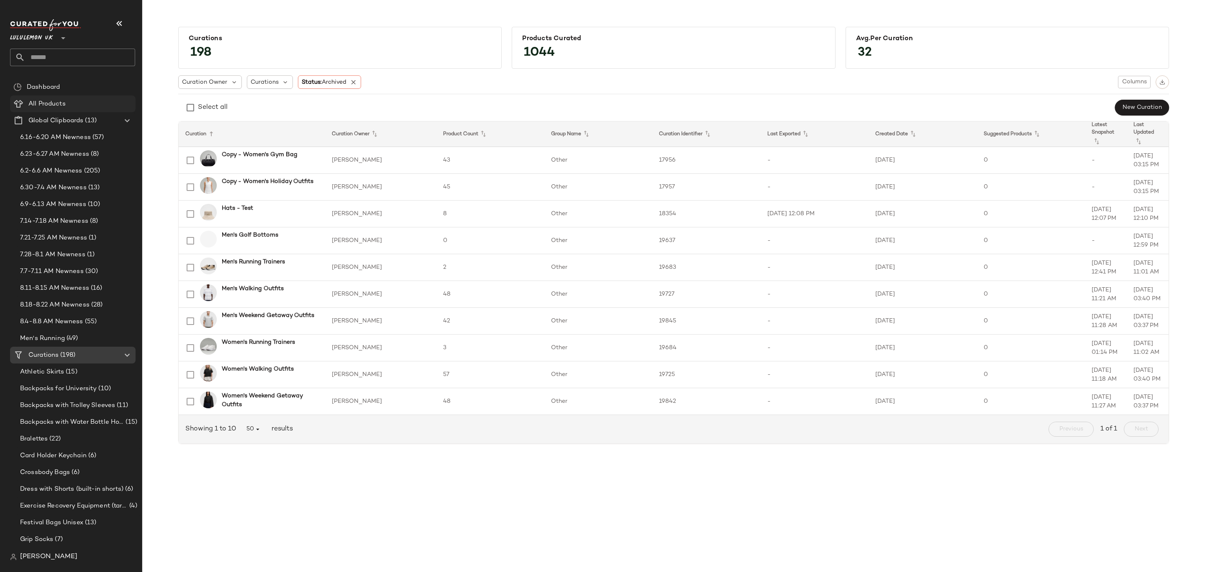
click at [41, 100] on span "All Products" at bounding box center [46, 104] width 37 height 10
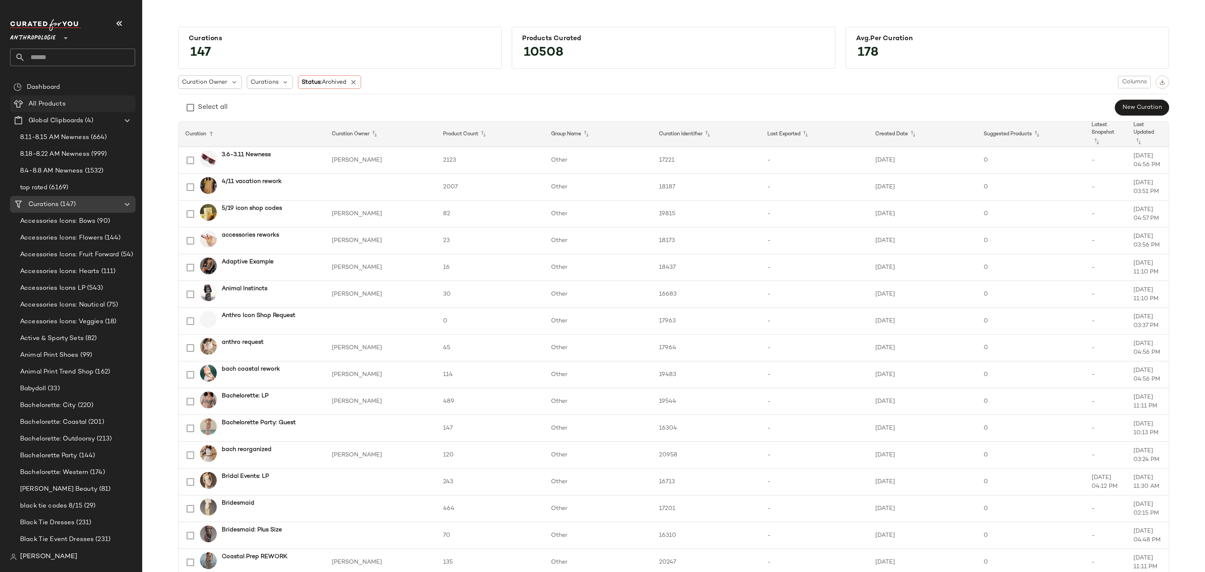
click at [68, 106] on div "All Products" at bounding box center [79, 104] width 106 height 10
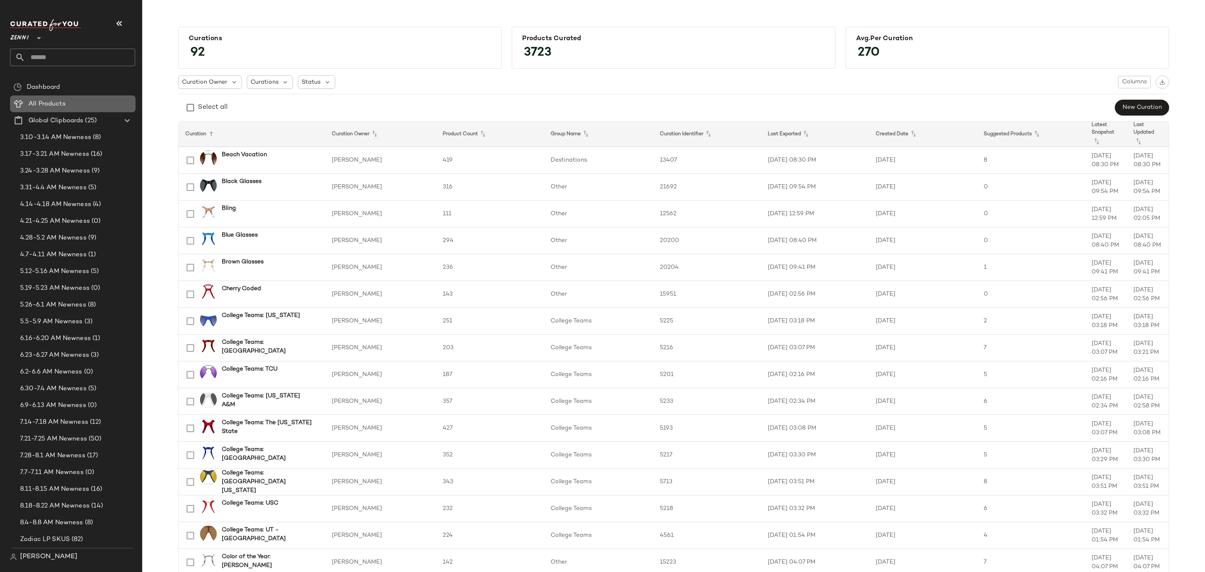
click at [63, 99] on span "All Products" at bounding box center [46, 104] width 37 height 10
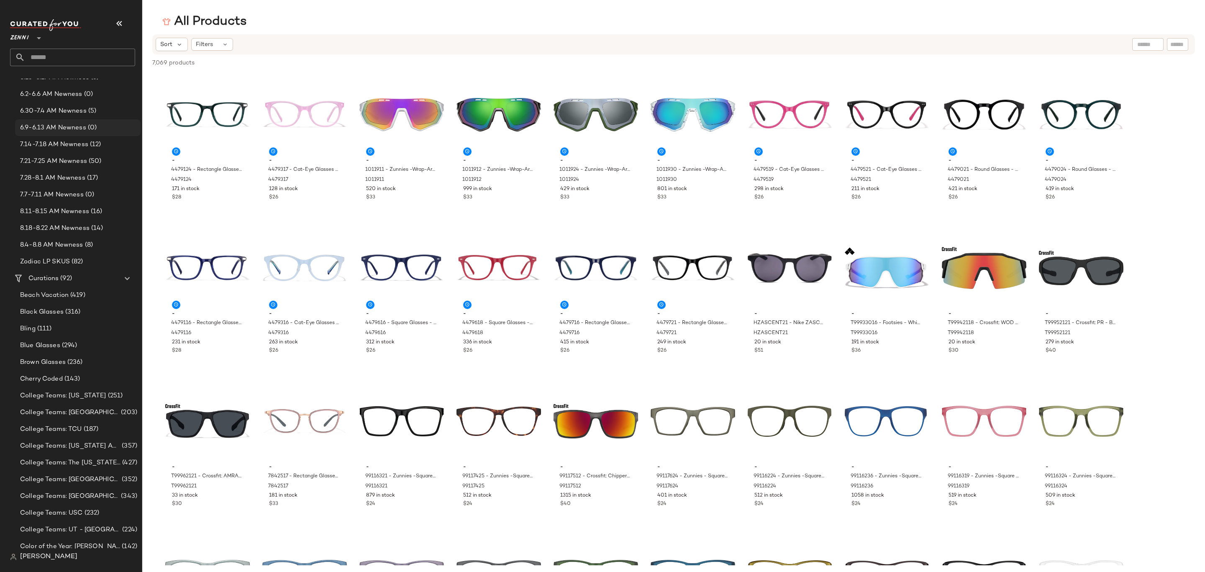
scroll to position [314, 0]
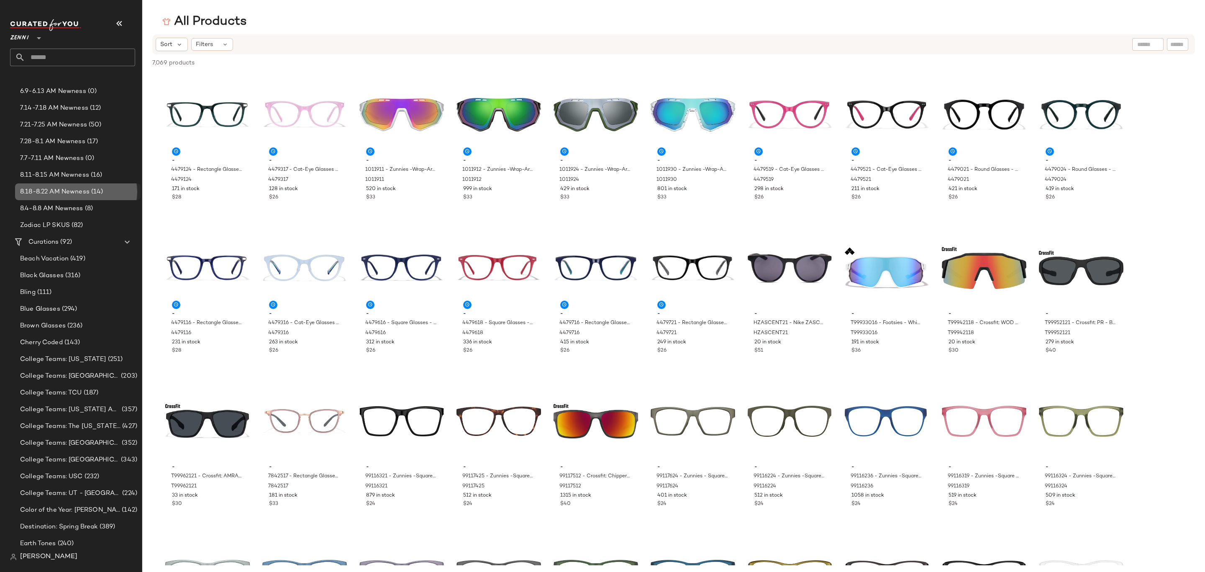
click at [69, 190] on span "8.18-8.22 AM Newness" at bounding box center [54, 192] width 69 height 10
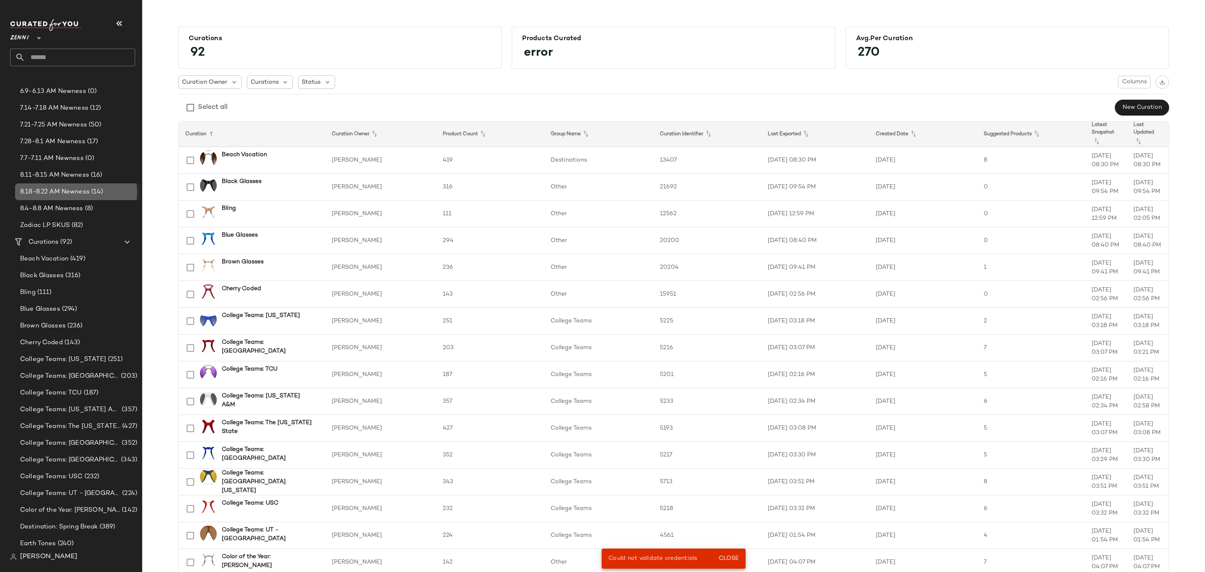
click at [78, 196] on span "8.18-8.22 AM Newness" at bounding box center [54, 192] width 69 height 10
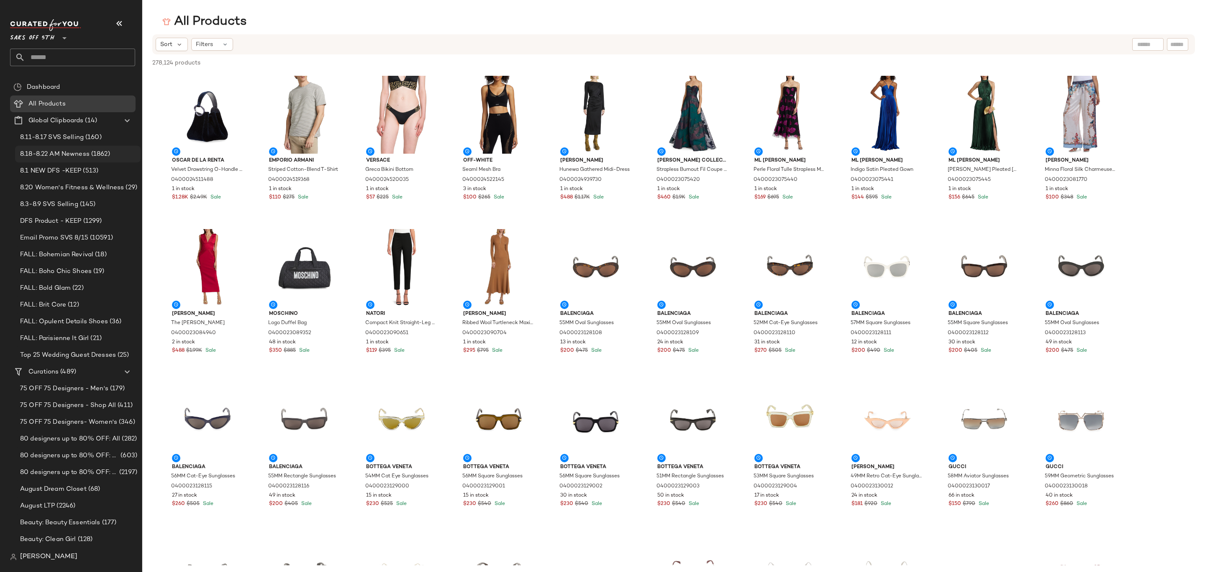
click at [80, 150] on span "8.18-8.22 AM Newness" at bounding box center [54, 154] width 69 height 10
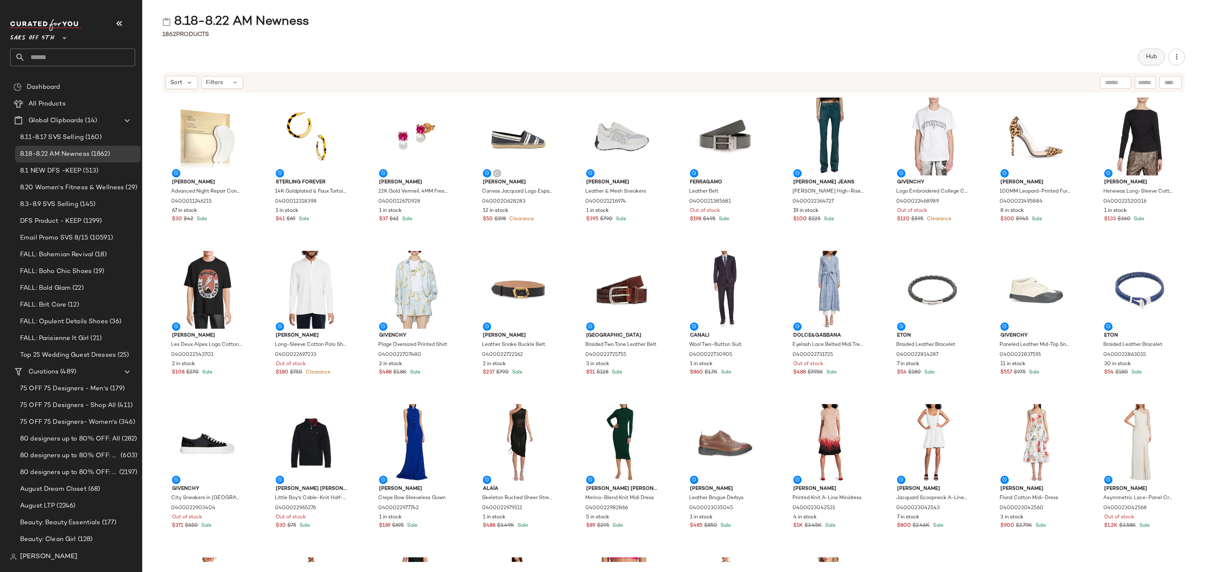
click at [1146, 58] on span "Hub" at bounding box center [1152, 57] width 12 height 7
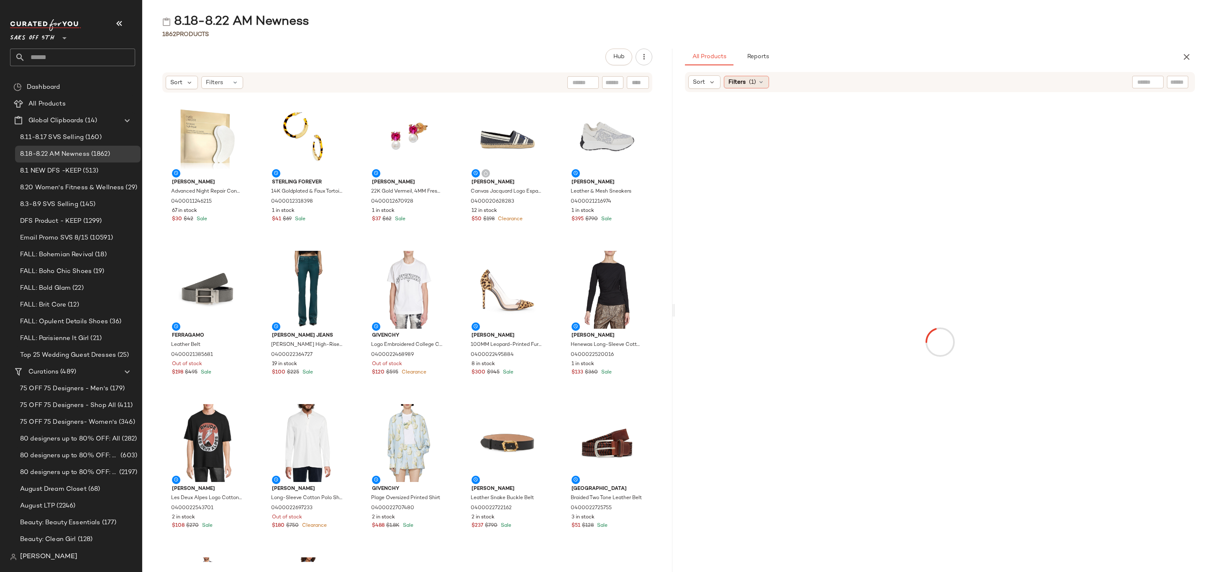
click at [744, 85] on span "Filters" at bounding box center [737, 82] width 17 height 9
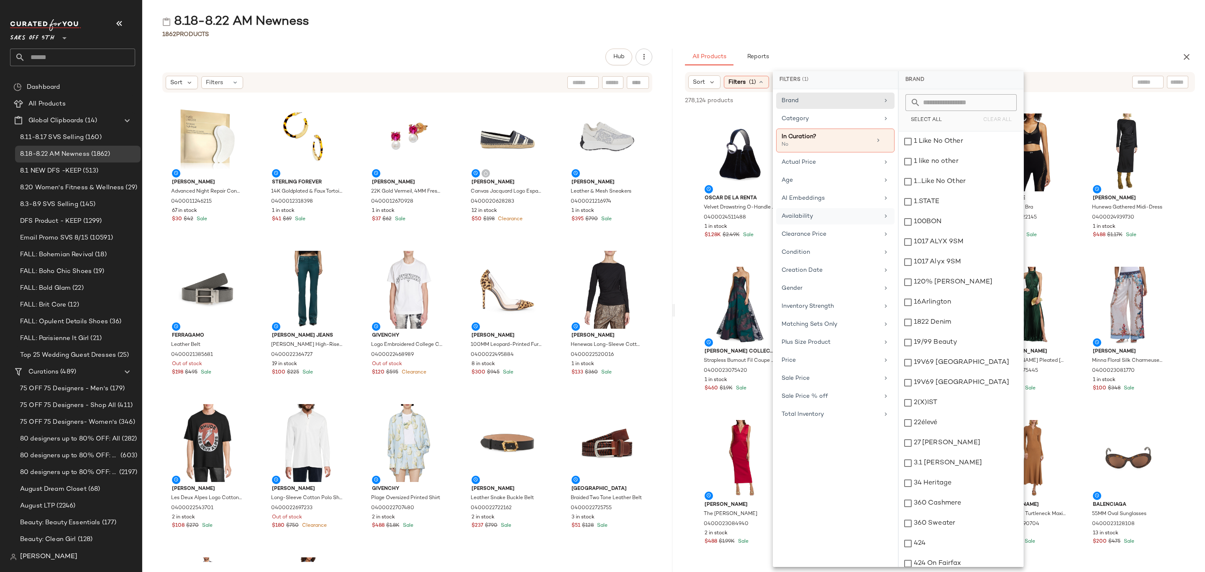
click at [820, 226] on div "Availability" at bounding box center [835, 234] width 118 height 16
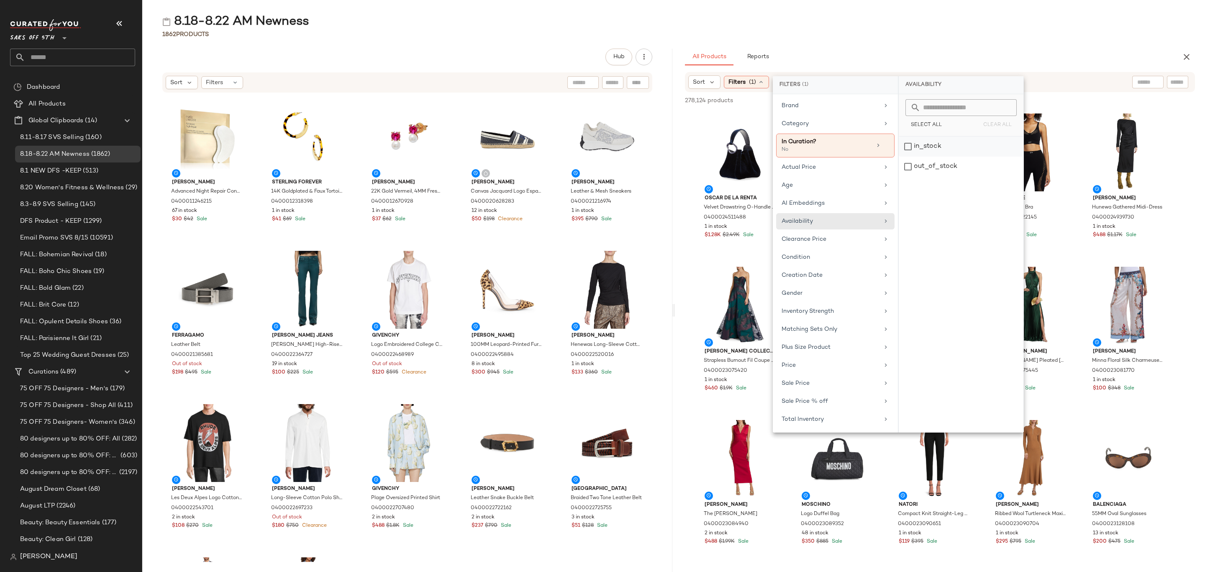
click at [955, 156] on div "in_stock" at bounding box center [961, 166] width 125 height 20
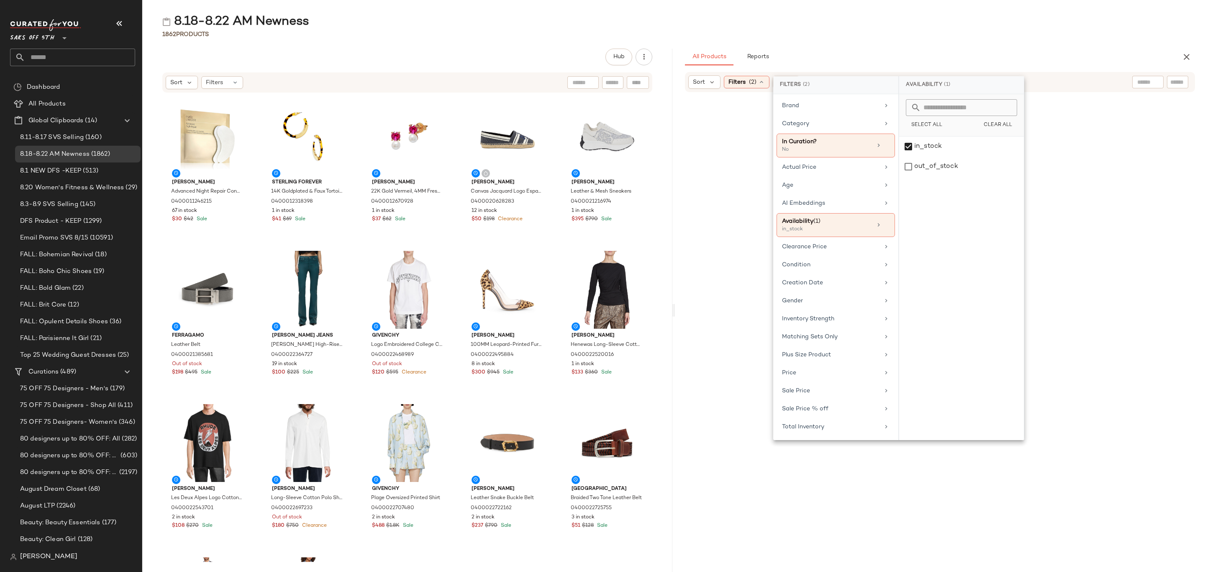
click at [880, 38] on div "1862 Products" at bounding box center [673, 34] width 1063 height 8
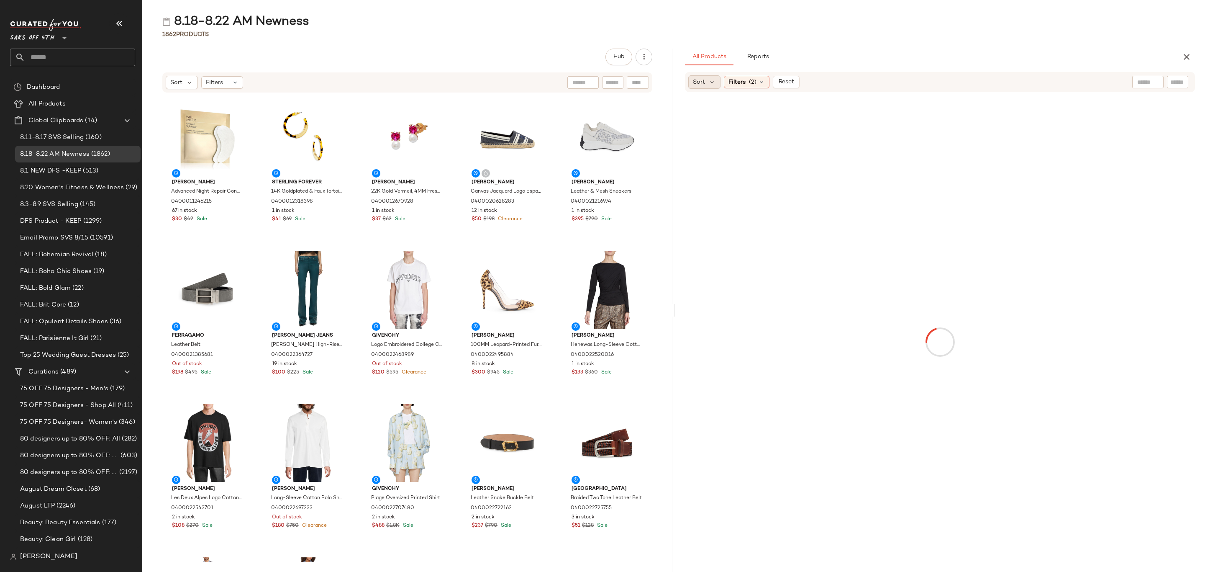
click at [700, 84] on span "Sort" at bounding box center [699, 82] width 12 height 9
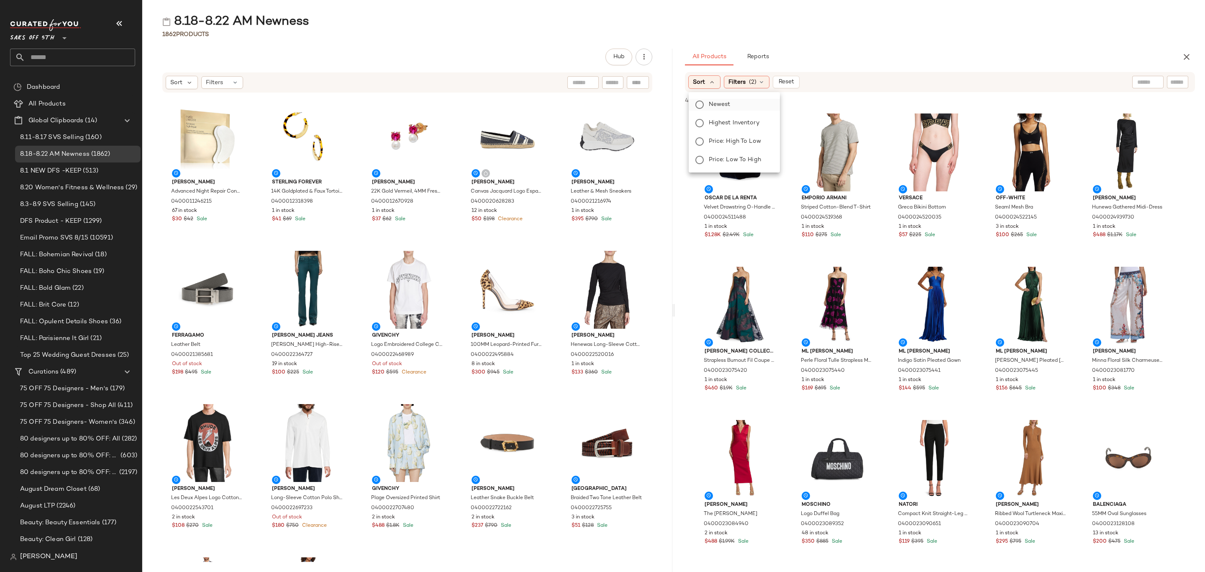
click at [727, 102] on span "Newest" at bounding box center [720, 104] width 22 height 9
click at [974, 30] on div "1862 Products" at bounding box center [673, 34] width 1063 height 8
click at [718, 139] on div "View" at bounding box center [740, 152] width 85 height 78
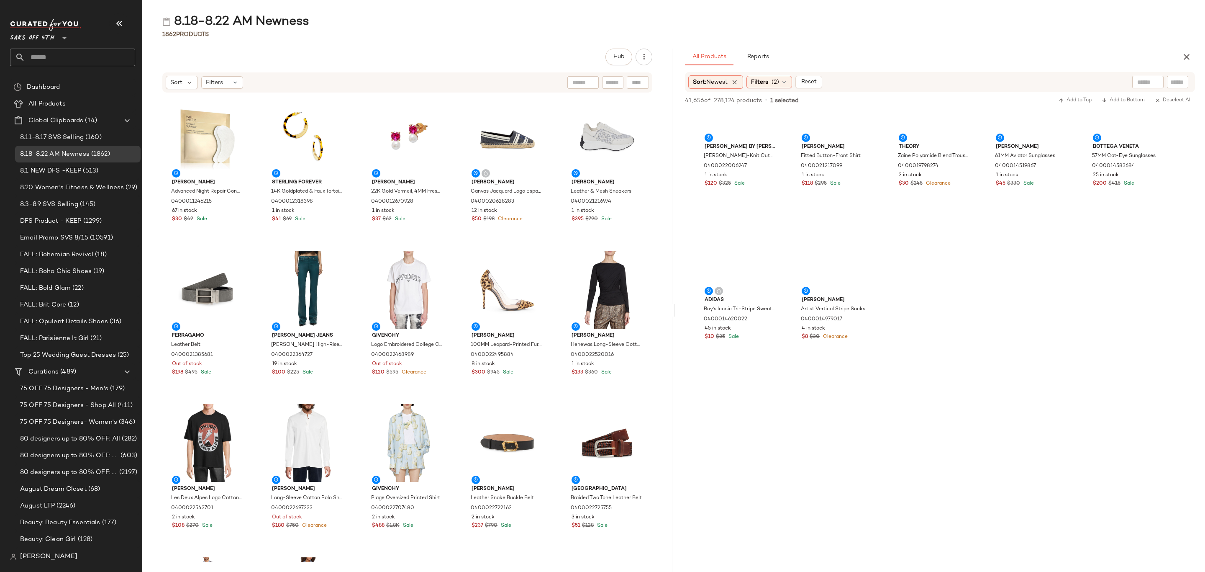
scroll to position [13769, 0]
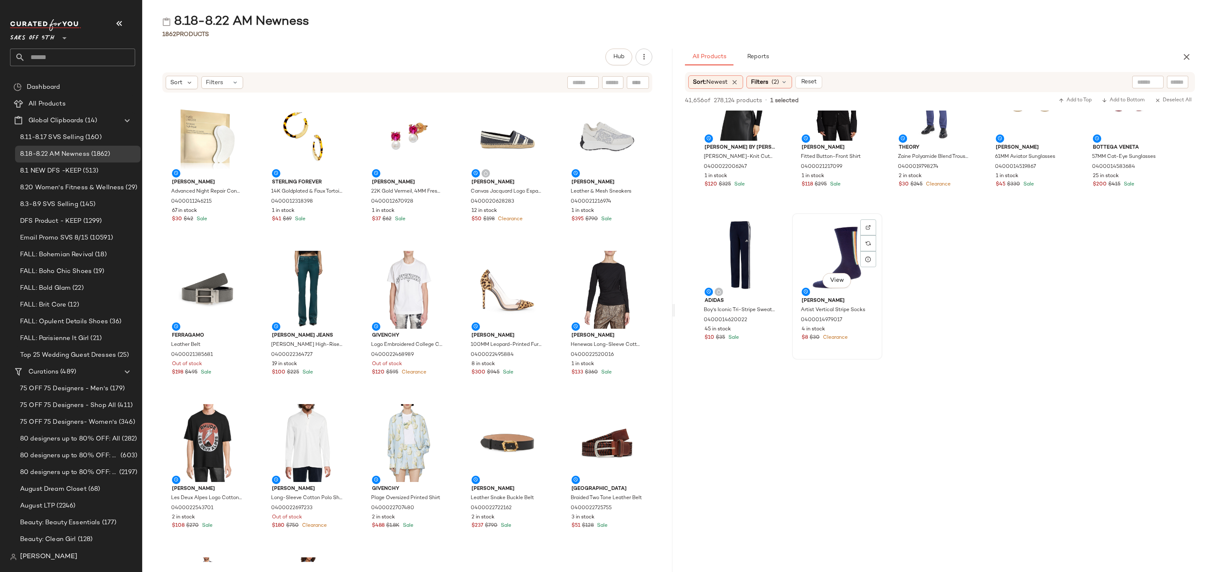
click at [872, 341] on div "View Paul Smith Artist Vertical Stripe Socks 0400014979017 4 in stock $8 $30 Cl…" at bounding box center [837, 286] width 89 height 145
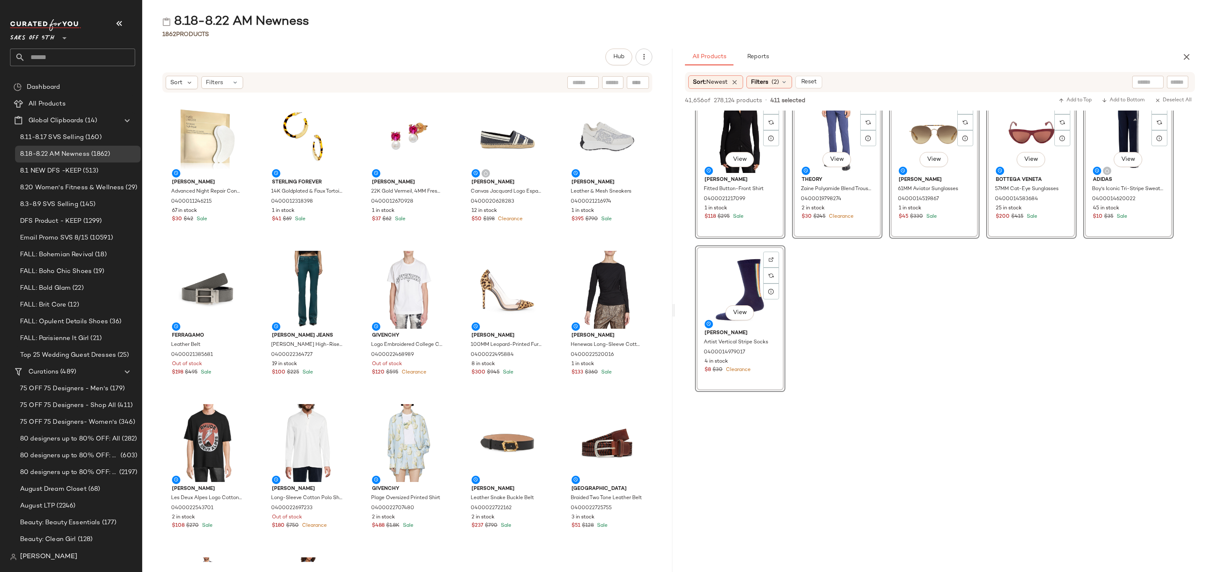
scroll to position [13746, 0]
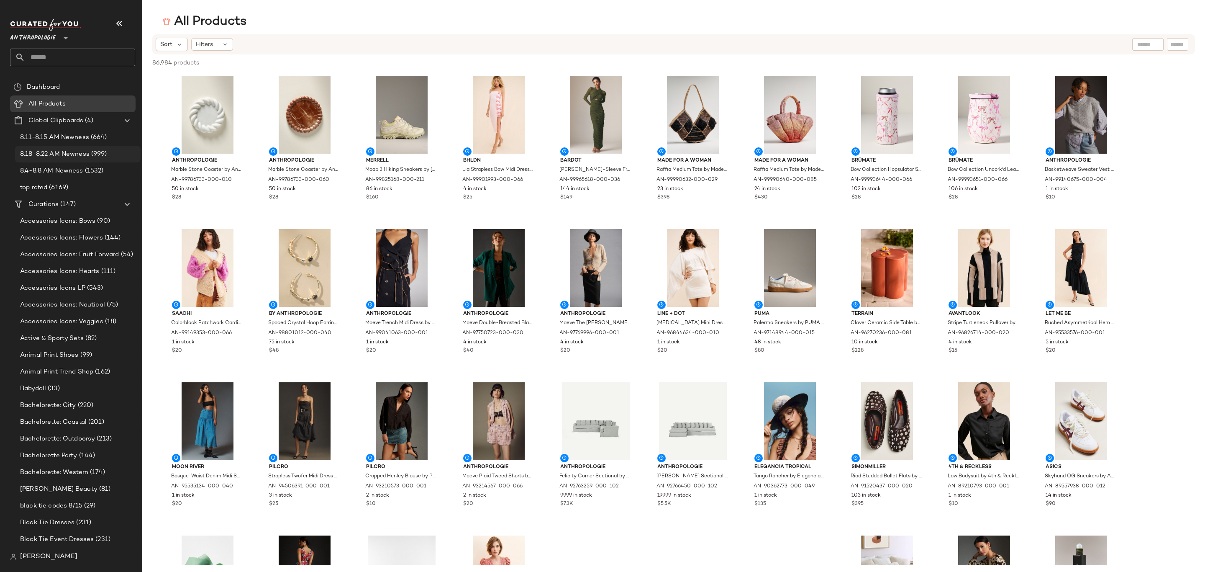
click at [83, 156] on span "8.18-8.22 AM Newness" at bounding box center [54, 154] width 69 height 10
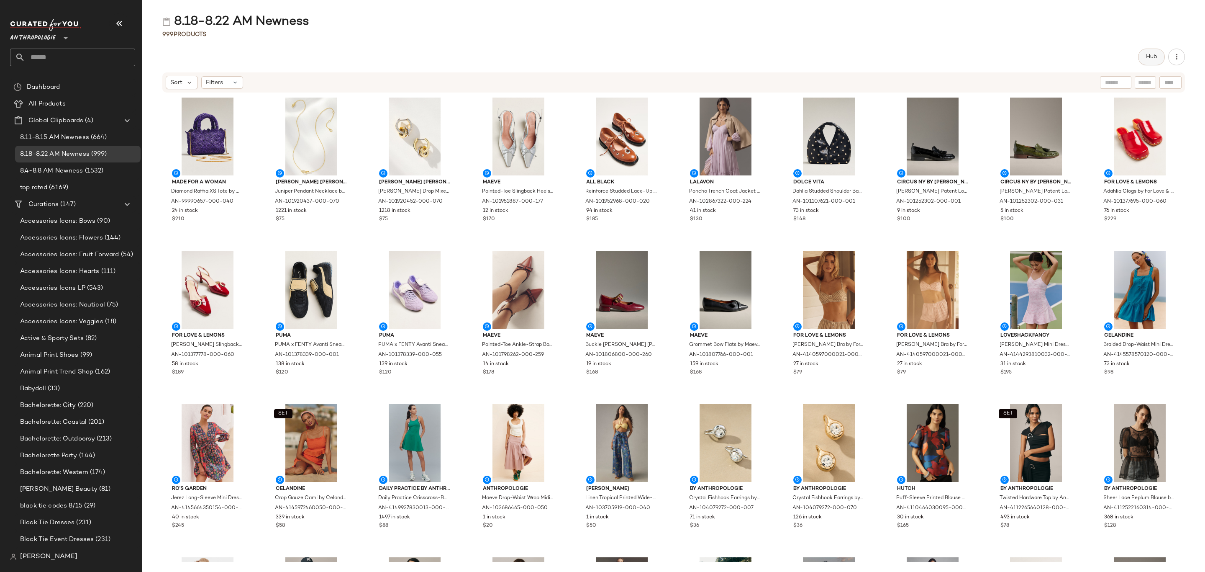
click at [1146, 63] on button "Hub" at bounding box center [1151, 57] width 27 height 17
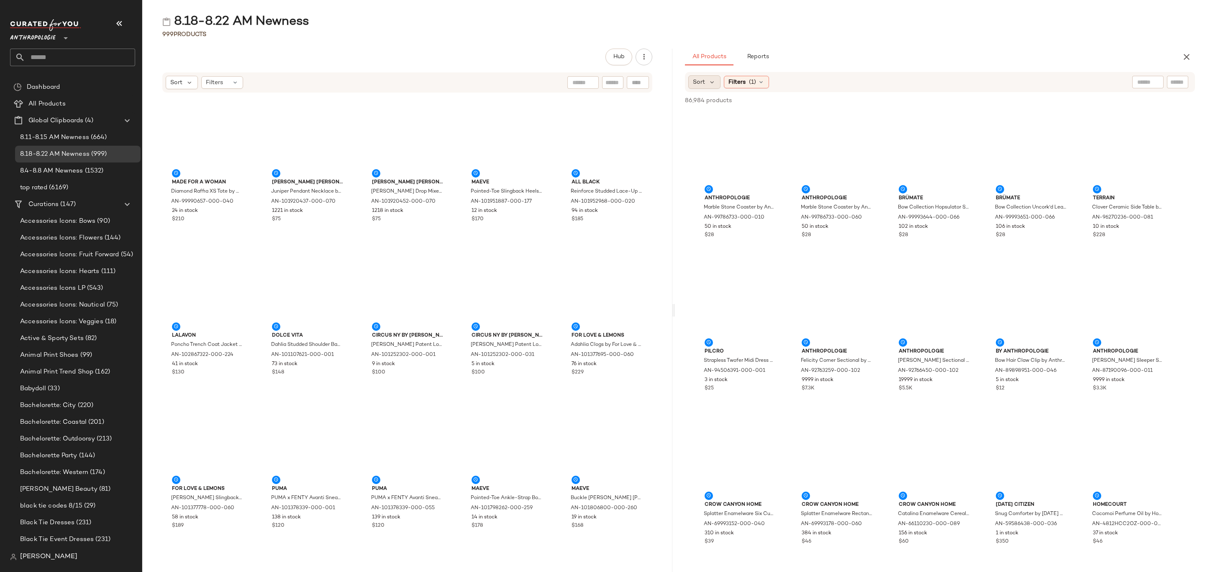
click at [707, 80] on div "Sort" at bounding box center [704, 81] width 32 height 13
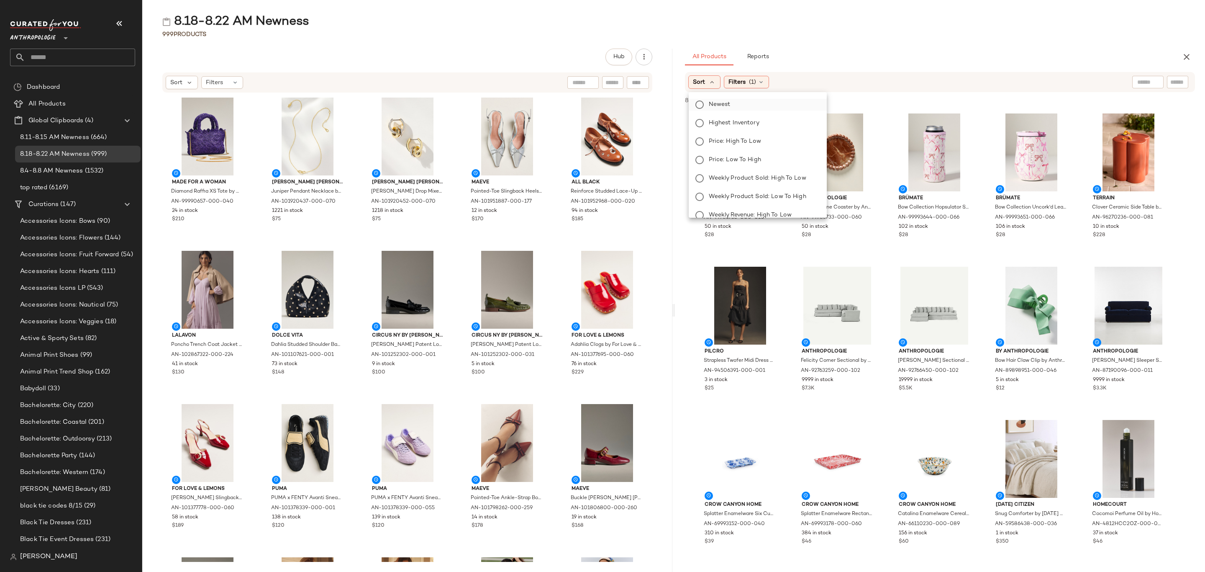
click at [735, 107] on label "Newest" at bounding box center [762, 105] width 115 height 12
click at [970, 286] on div at bounding box center [965, 294] width 16 height 16
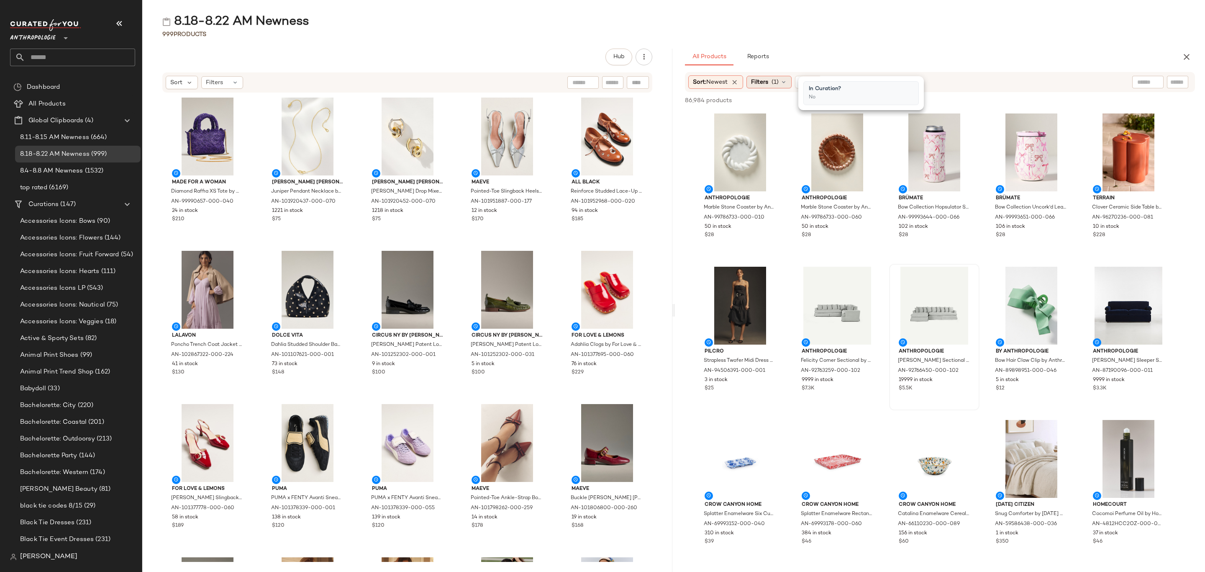
click at [776, 83] on span "(1)" at bounding box center [775, 82] width 7 height 9
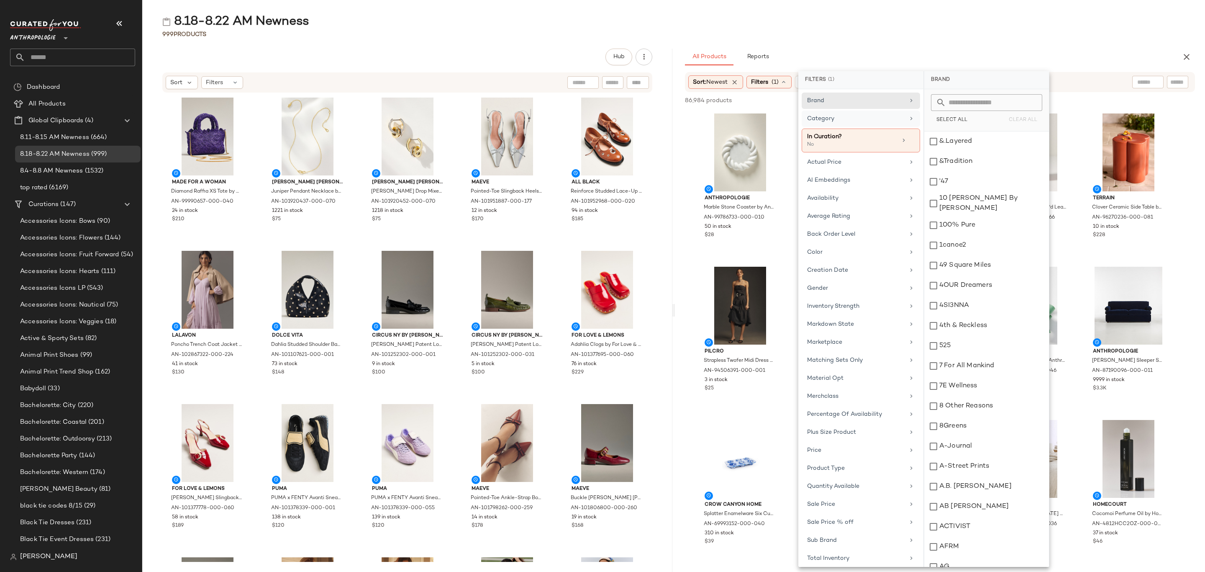
click at [862, 128] on div "Category" at bounding box center [861, 140] width 118 height 24
click at [998, 144] on div "accessories" at bounding box center [986, 141] width 125 height 20
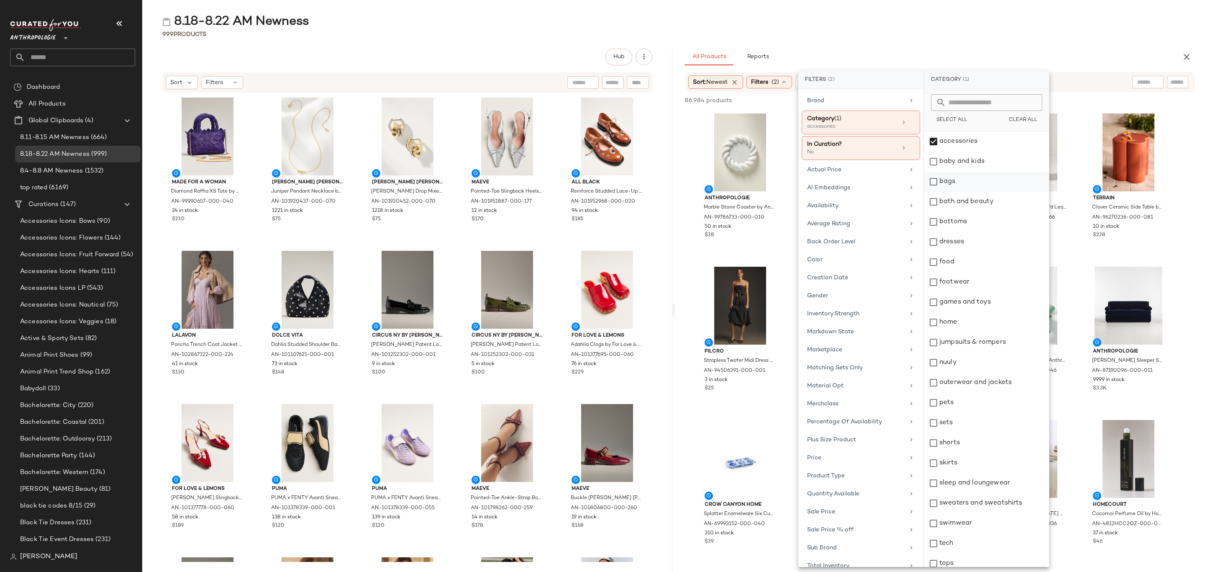
click at [985, 186] on div "bags" at bounding box center [986, 182] width 125 height 20
click at [992, 217] on div "bottoms" at bounding box center [986, 222] width 125 height 20
click at [990, 247] on div "dresses" at bounding box center [986, 242] width 125 height 20
click at [980, 289] on div "footwear" at bounding box center [986, 282] width 125 height 20
click at [984, 315] on div "home" at bounding box center [986, 322] width 125 height 20
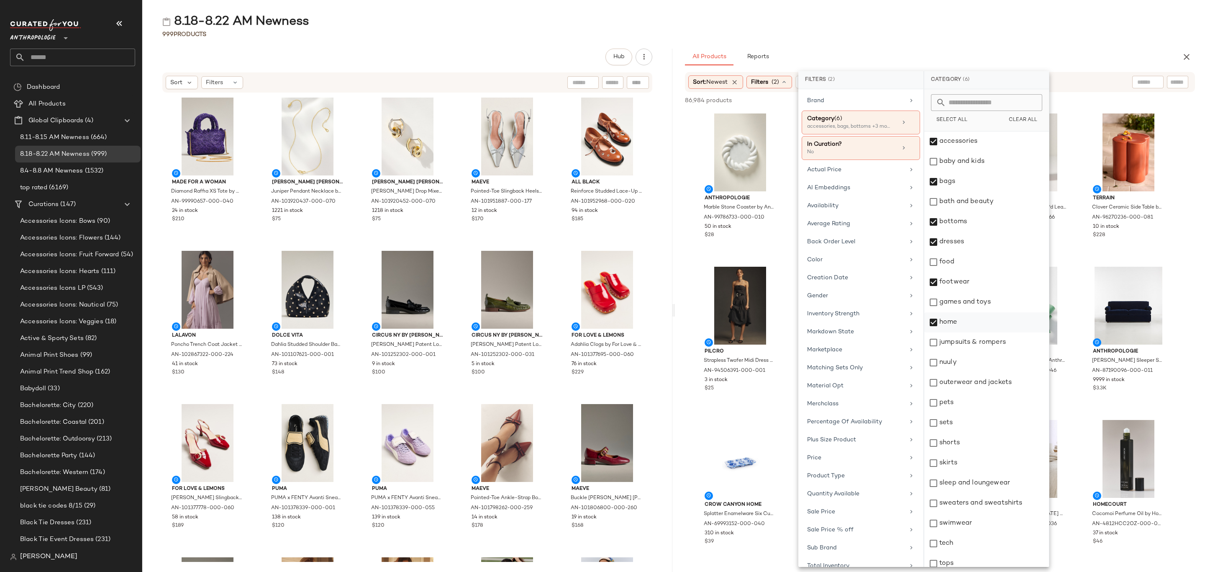
click at [988, 324] on div "home" at bounding box center [986, 322] width 125 height 20
drag, startPoint x: 992, startPoint y: 341, endPoint x: 985, endPoint y: 381, distance: 39.9
click at [993, 341] on div "jumpsuits & rompers" at bounding box center [986, 342] width 125 height 20
click at [985, 382] on div "outerwear and jackets" at bounding box center [986, 382] width 125 height 20
click at [979, 367] on div "nuuly" at bounding box center [986, 362] width 125 height 20
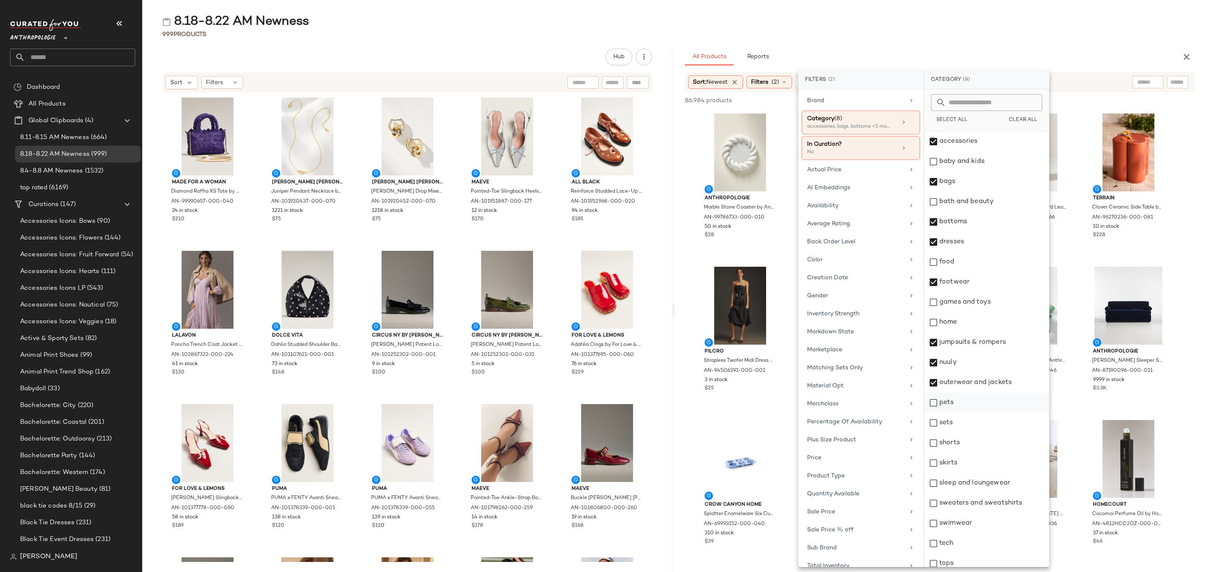
click at [975, 402] on div "pets" at bounding box center [986, 403] width 125 height 20
click at [968, 405] on div "pets" at bounding box center [986, 403] width 125 height 20
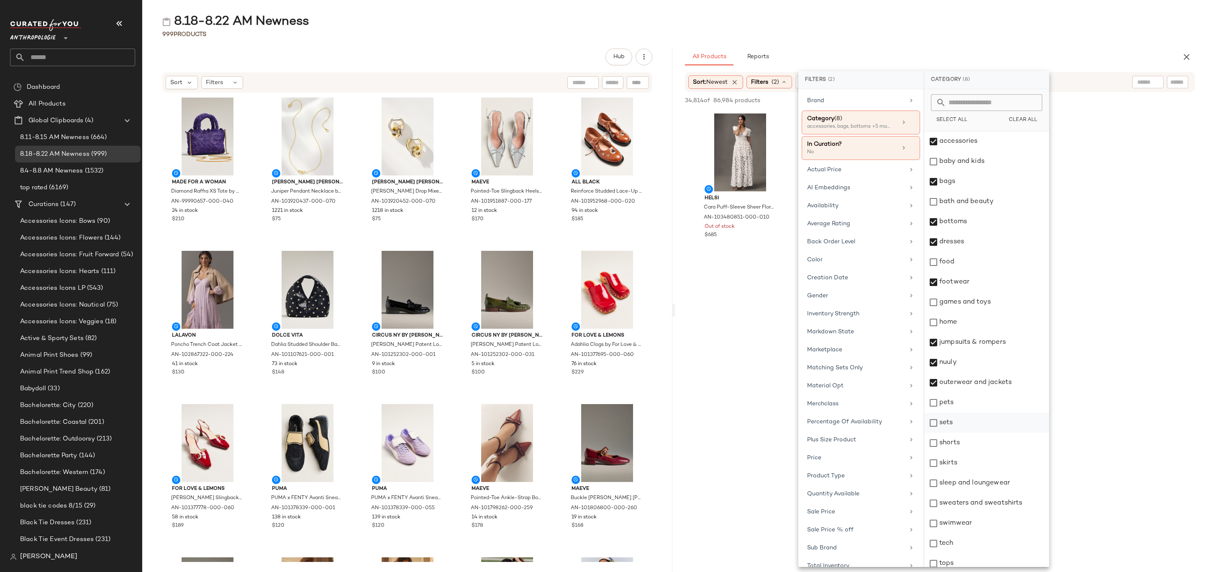
click at [972, 426] on div "sets" at bounding box center [986, 423] width 125 height 20
click at [972, 439] on div "shorts" at bounding box center [986, 443] width 125 height 20
click at [971, 462] on div "skirts" at bounding box center [986, 463] width 125 height 20
click at [984, 485] on div "sleep and loungewear" at bounding box center [986, 483] width 125 height 20
click at [987, 500] on div "sweaters and sweatshirts" at bounding box center [986, 503] width 125 height 20
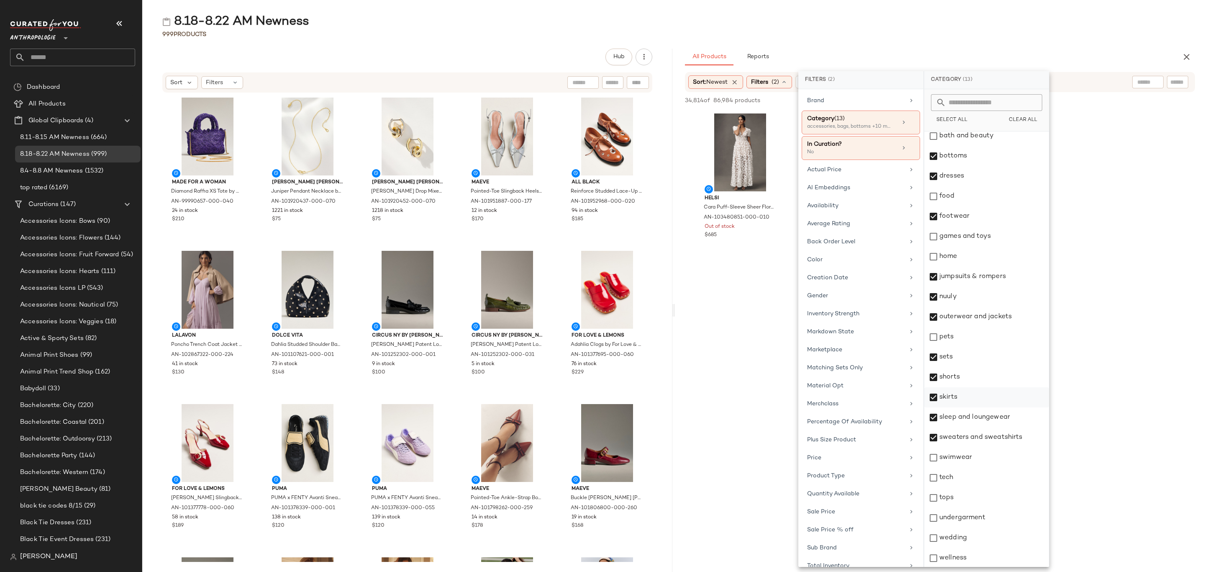
scroll to position [67, 0]
click at [983, 454] on div "swimwear" at bounding box center [986, 456] width 125 height 20
click at [974, 494] on div "tops" at bounding box center [986, 497] width 125 height 20
click at [978, 533] on div "wedding" at bounding box center [986, 537] width 125 height 20
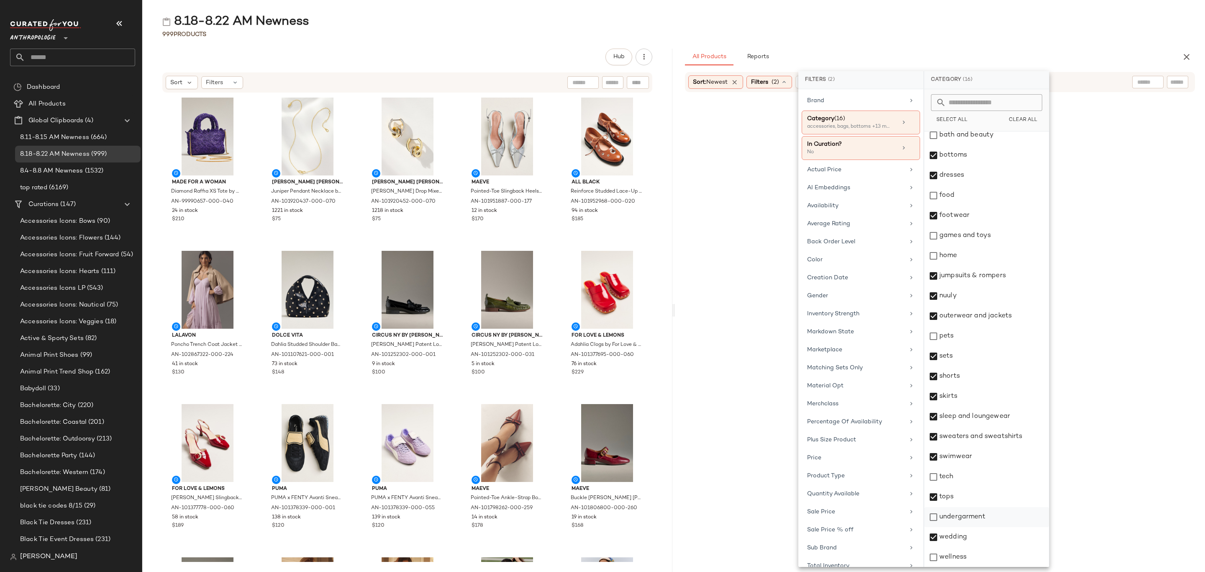
click at [967, 521] on div "undergarment" at bounding box center [986, 517] width 125 height 20
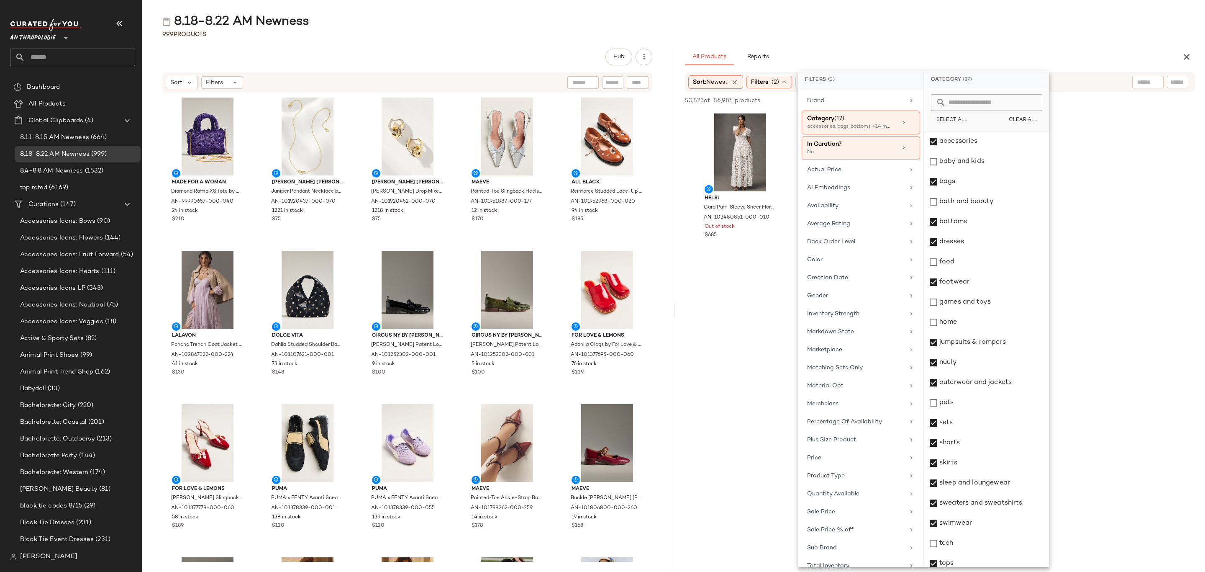
click at [941, 46] on div "8.18-8.22 AM Newness 999 Products Hub Sort Filters Made for a Woman Diamond Raf…" at bounding box center [673, 292] width 1063 height 558
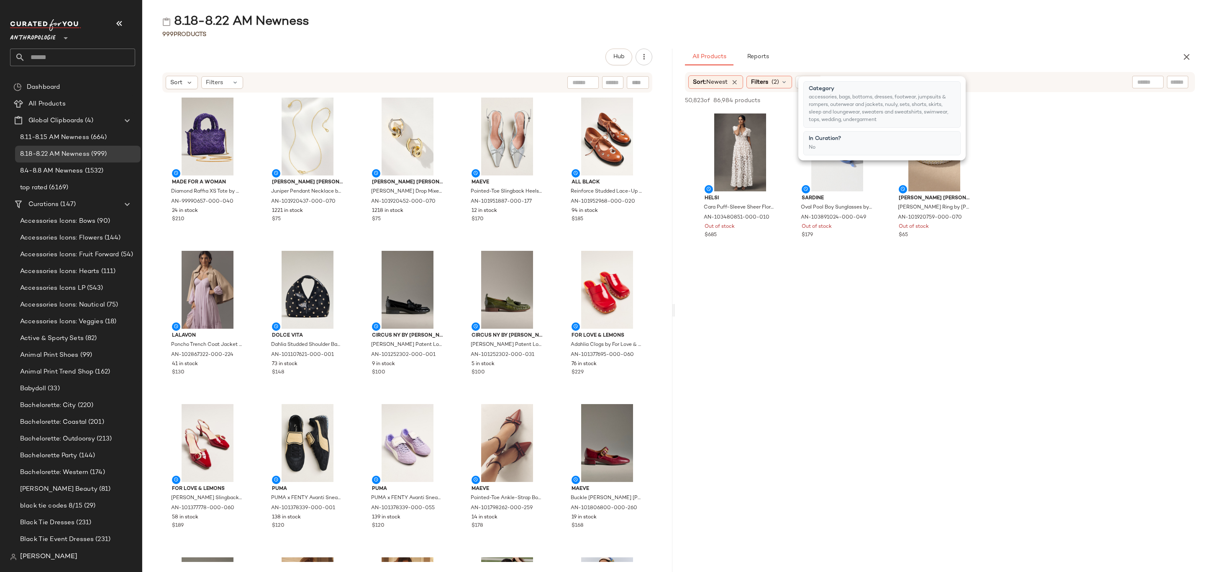
click at [940, 49] on div "All Products Reports" at bounding box center [926, 57] width 483 height 17
click at [779, 78] on span "(2)" at bounding box center [776, 82] width 8 height 9
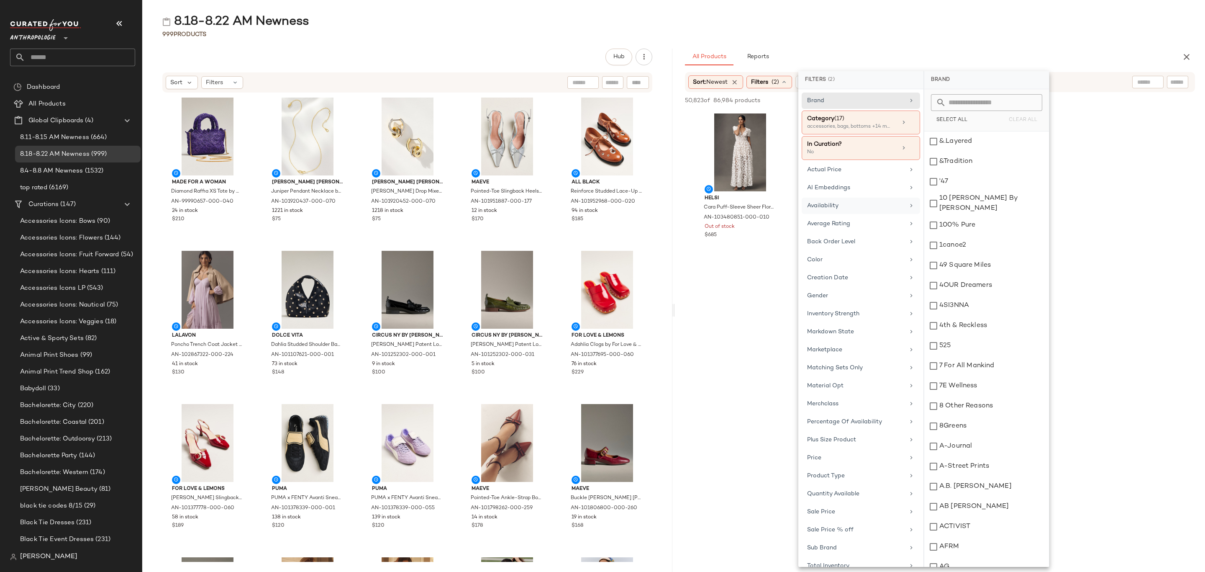
click at [855, 215] on div "Availability" at bounding box center [861, 223] width 118 height 16
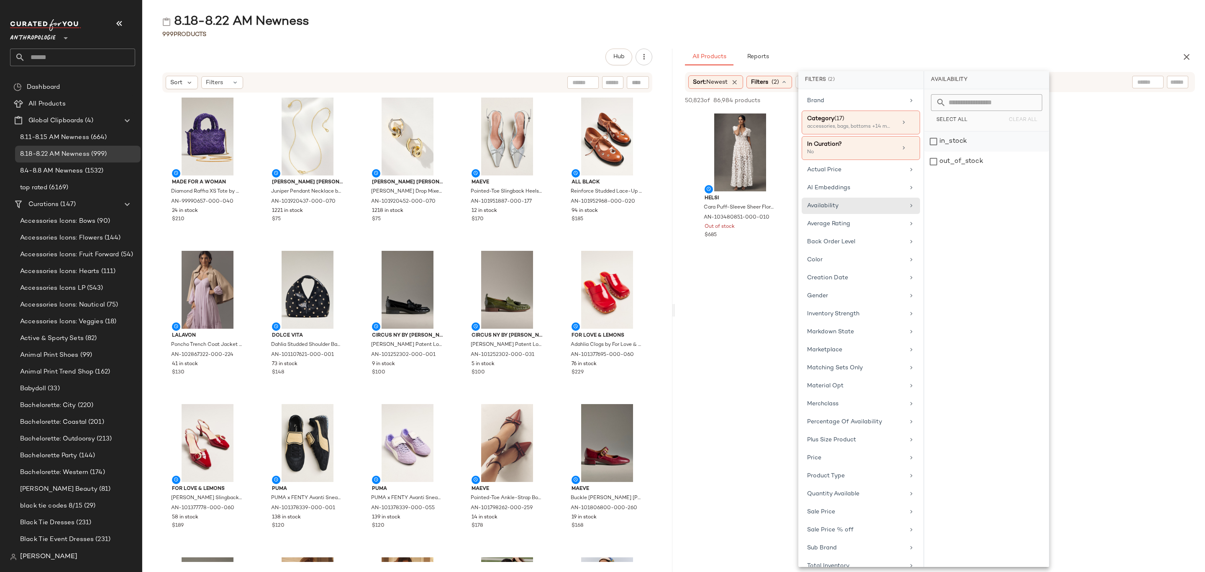
click at [954, 151] on div "in_stock" at bounding box center [986, 161] width 125 height 20
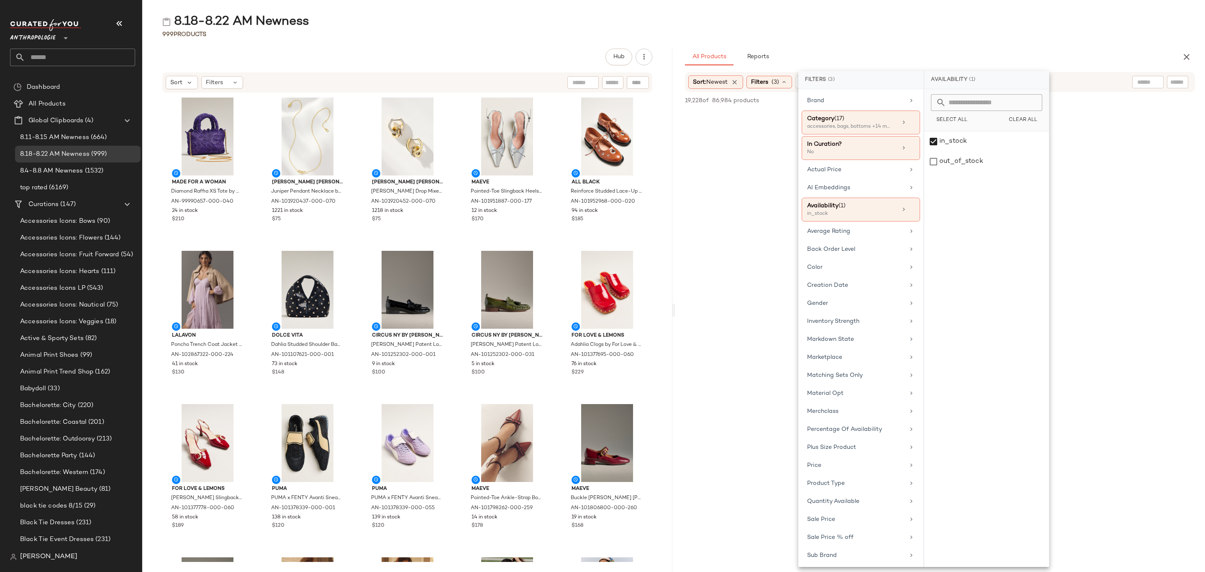
click at [925, 30] on div "999 Products" at bounding box center [673, 34] width 1063 height 8
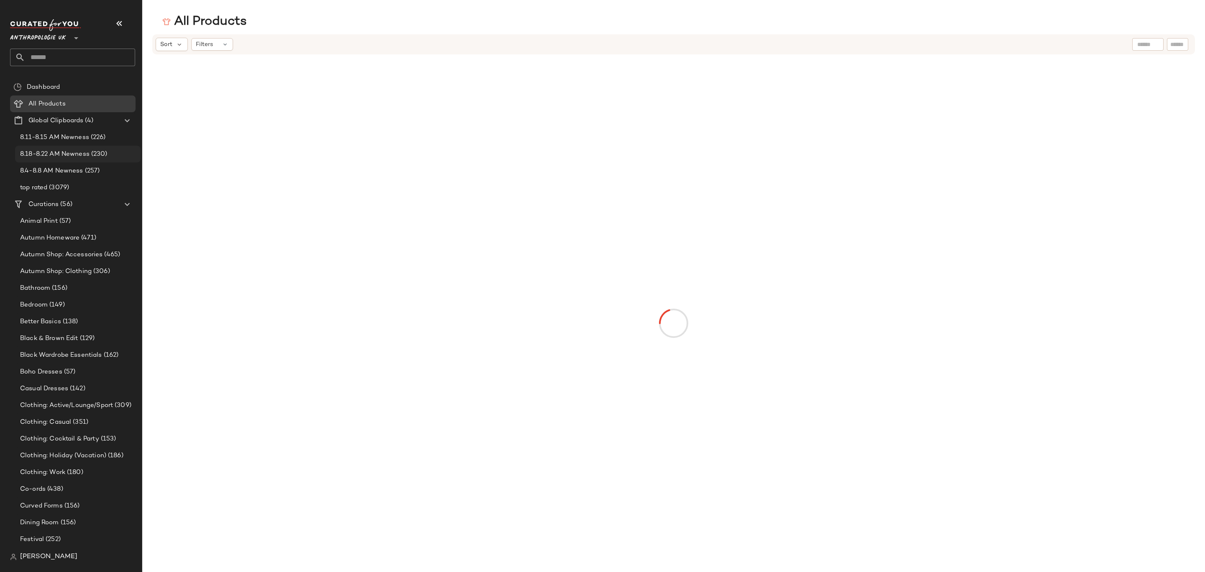
click at [63, 154] on span "8.18-8.22 AM Newness" at bounding box center [54, 154] width 69 height 10
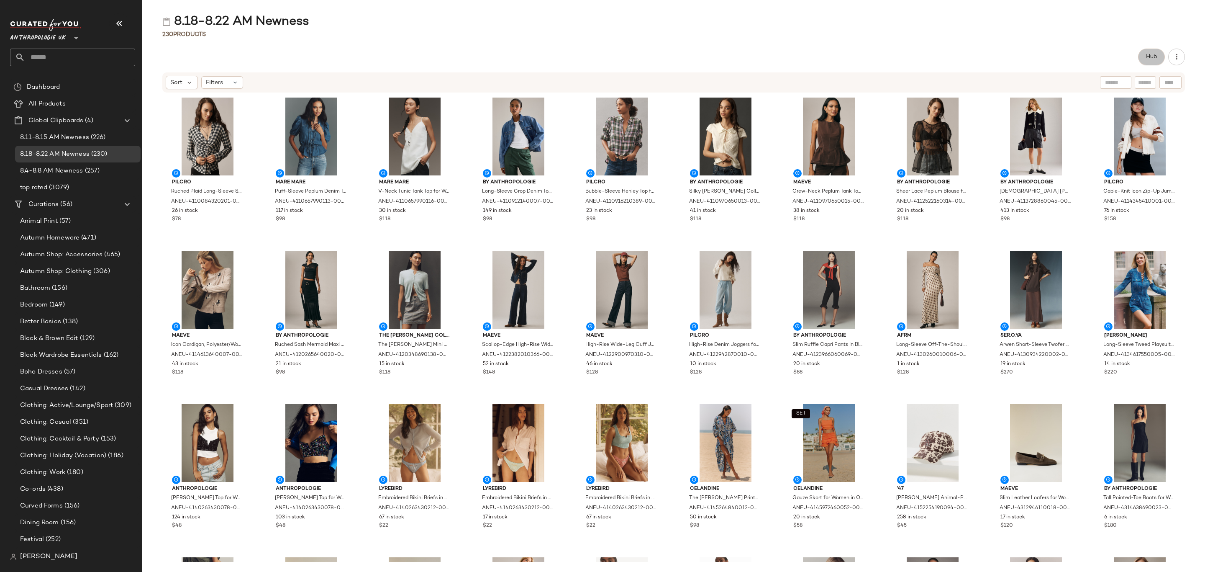
click at [1146, 58] on span "Hub" at bounding box center [1152, 57] width 12 height 7
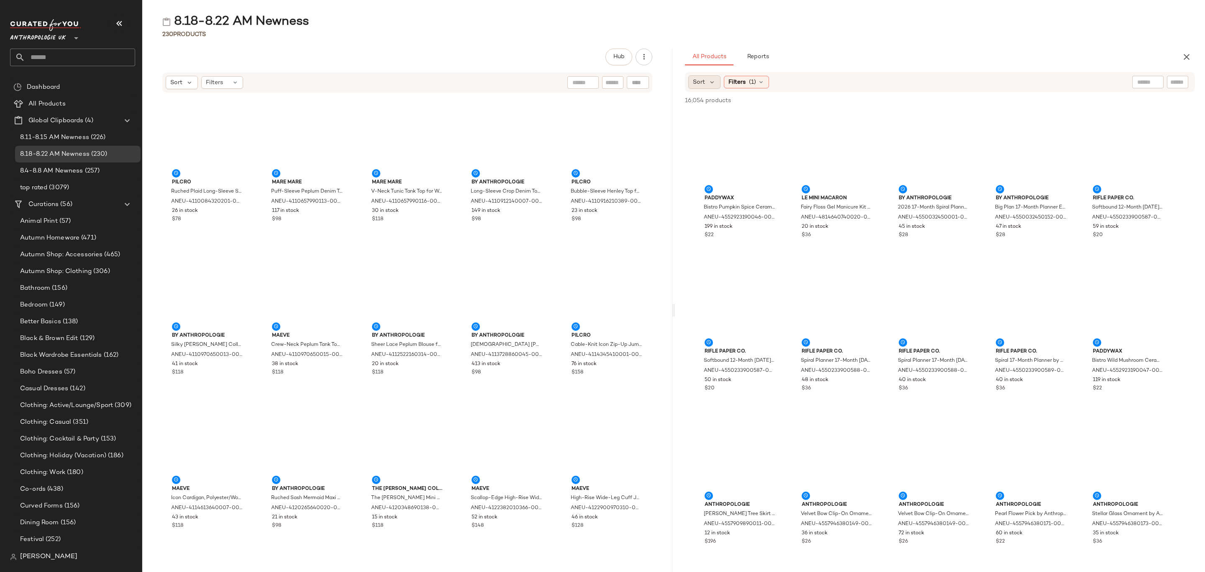
click at [698, 82] on span "Sort" at bounding box center [699, 82] width 12 height 9
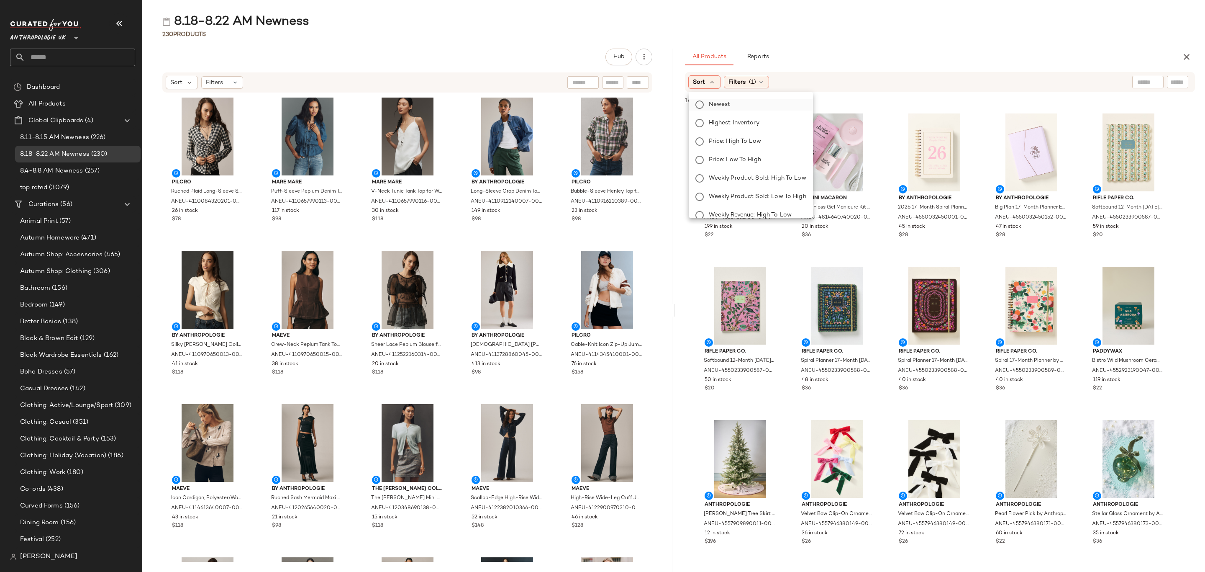
click at [729, 106] on span "Newest" at bounding box center [720, 104] width 22 height 9
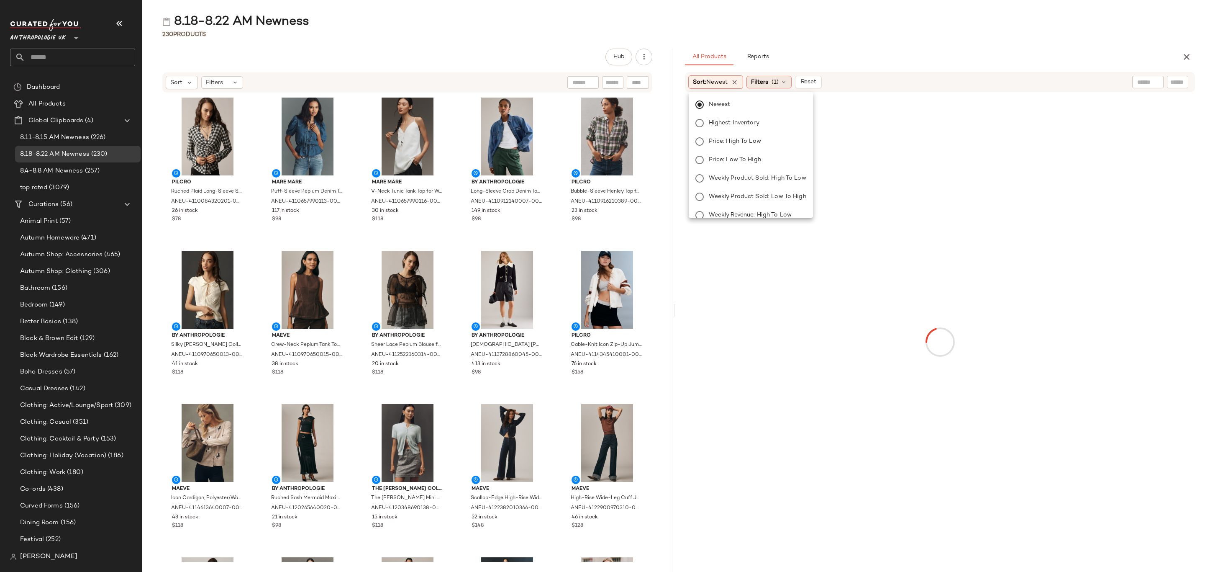
click at [775, 78] on span "(1)" at bounding box center [775, 82] width 7 height 9
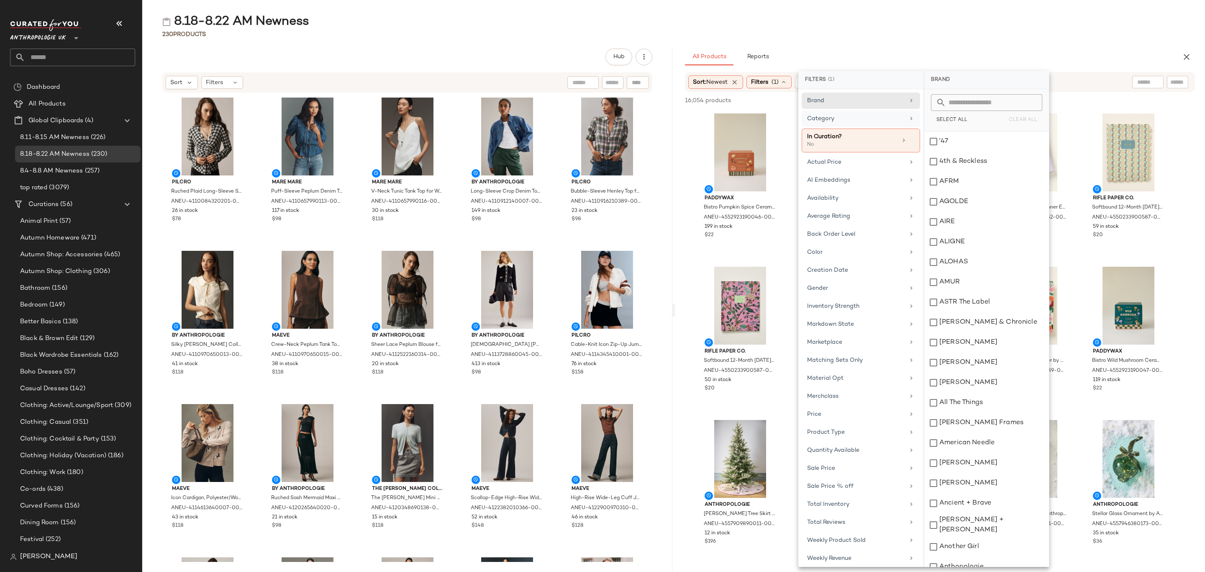
click at [849, 128] on div "Category" at bounding box center [861, 140] width 118 height 24
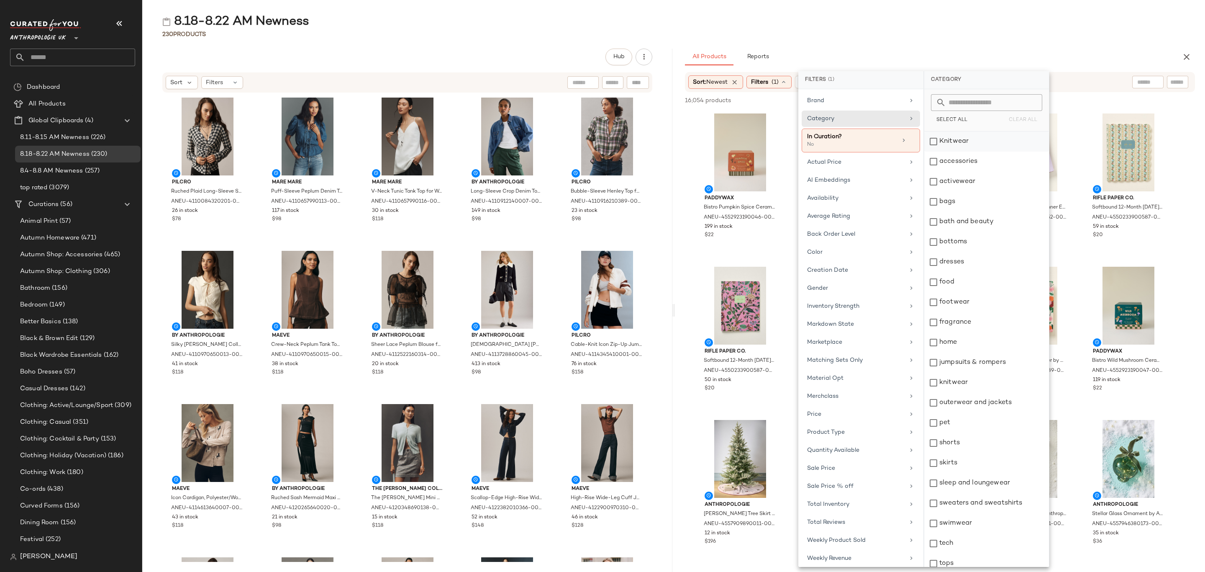
click at [981, 141] on div "Knitwear" at bounding box center [986, 141] width 125 height 20
click at [982, 164] on div "accessories" at bounding box center [986, 161] width 125 height 20
click at [980, 181] on div "activewear" at bounding box center [986, 182] width 125 height 20
click at [973, 201] on div "bags" at bounding box center [986, 202] width 125 height 20
click at [977, 243] on div "bottoms" at bounding box center [986, 242] width 125 height 20
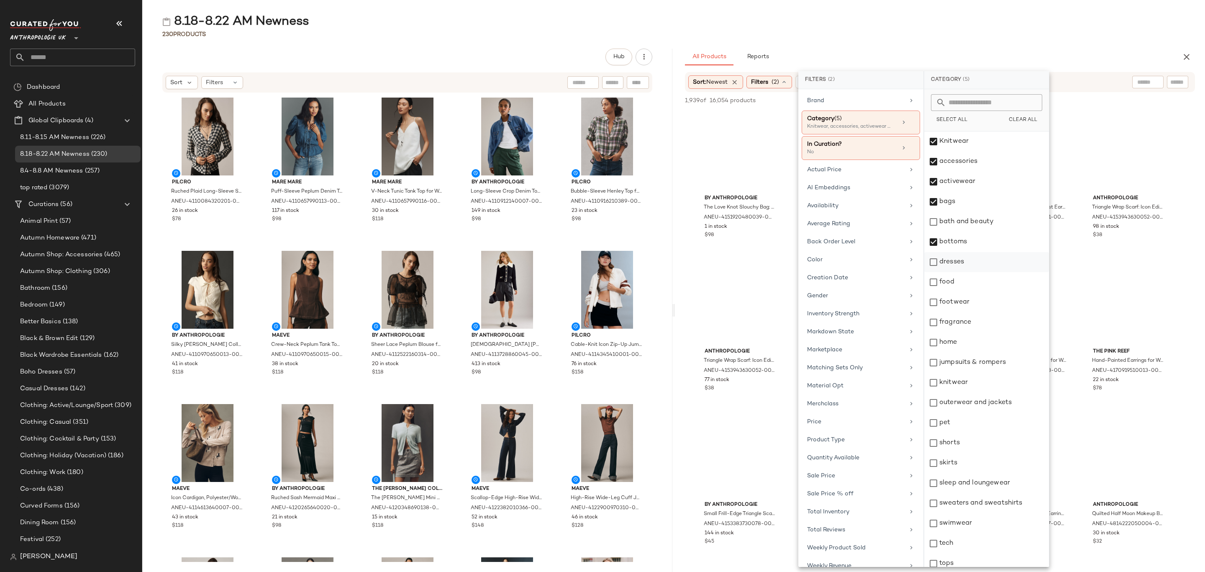
click at [973, 268] on div "dresses" at bounding box center [986, 262] width 125 height 20
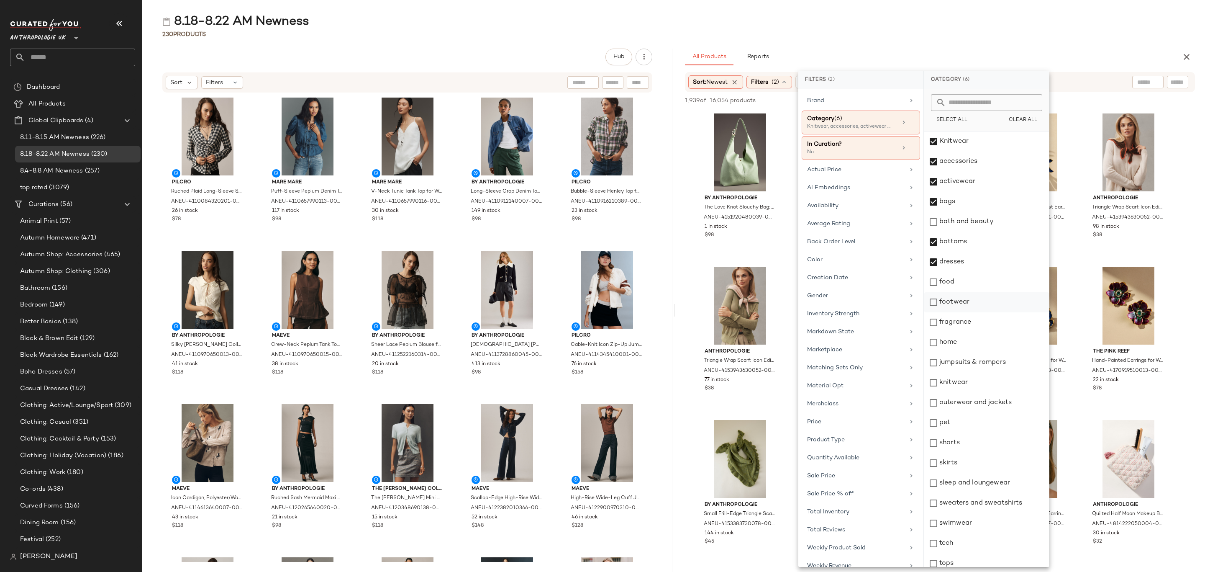
click at [967, 297] on div "footwear" at bounding box center [986, 302] width 125 height 20
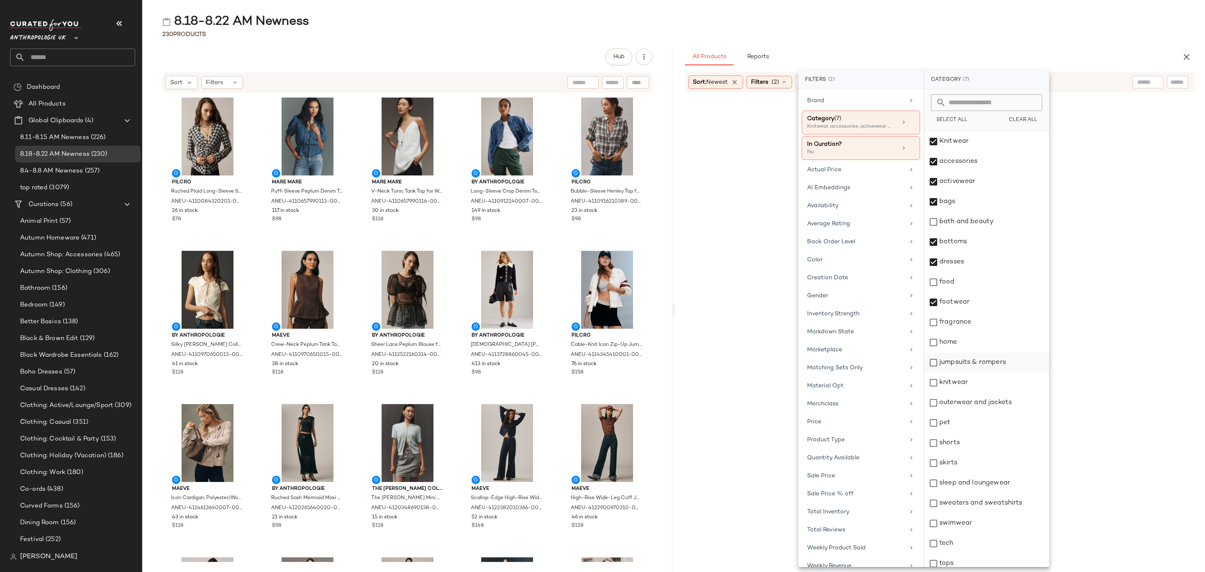
click at [968, 363] on div "jumpsuits & rompers" at bounding box center [986, 362] width 125 height 20
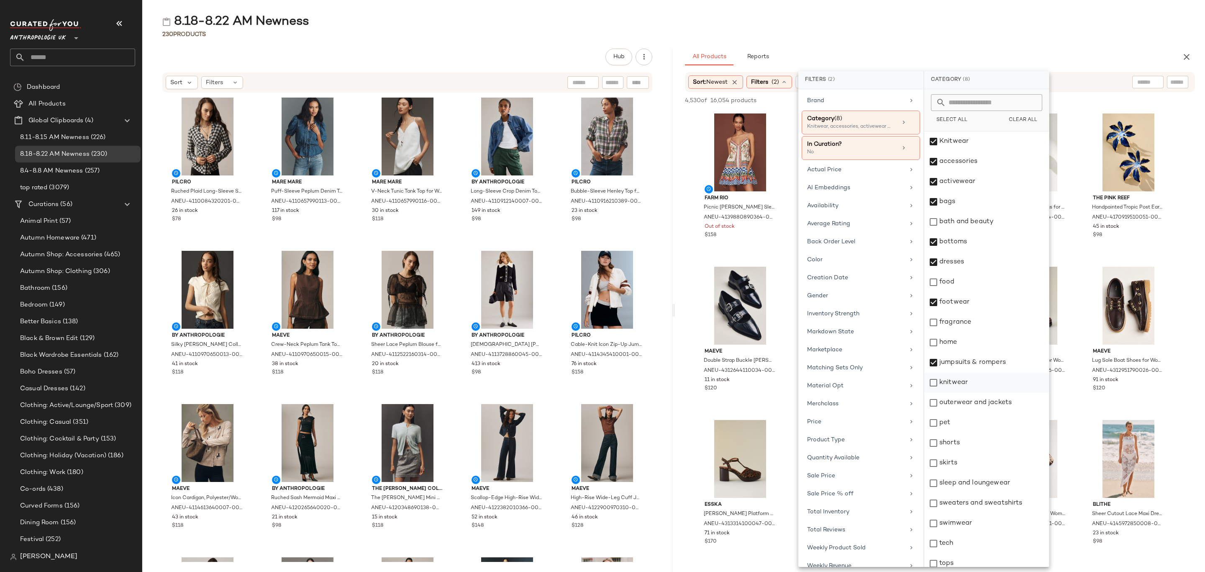
click at [963, 387] on div "knitwear" at bounding box center [986, 382] width 125 height 20
click at [968, 403] on div "outerwear and jackets" at bounding box center [986, 403] width 125 height 20
click at [958, 444] on div "shorts" at bounding box center [986, 443] width 125 height 20
click at [960, 459] on div "skirts" at bounding box center [986, 463] width 125 height 20
click at [973, 486] on div "sleep and loungewear" at bounding box center [986, 483] width 125 height 20
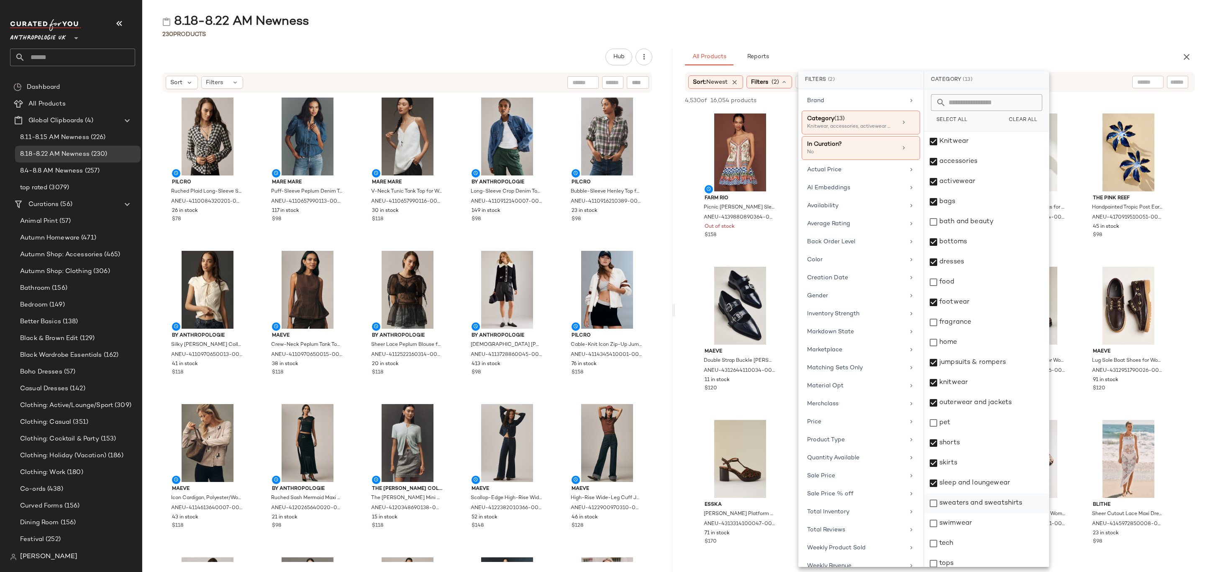
click at [973, 501] on div "sweaters and sweatshirts" at bounding box center [986, 503] width 125 height 20
click at [969, 518] on div "swimwear" at bounding box center [986, 523] width 125 height 20
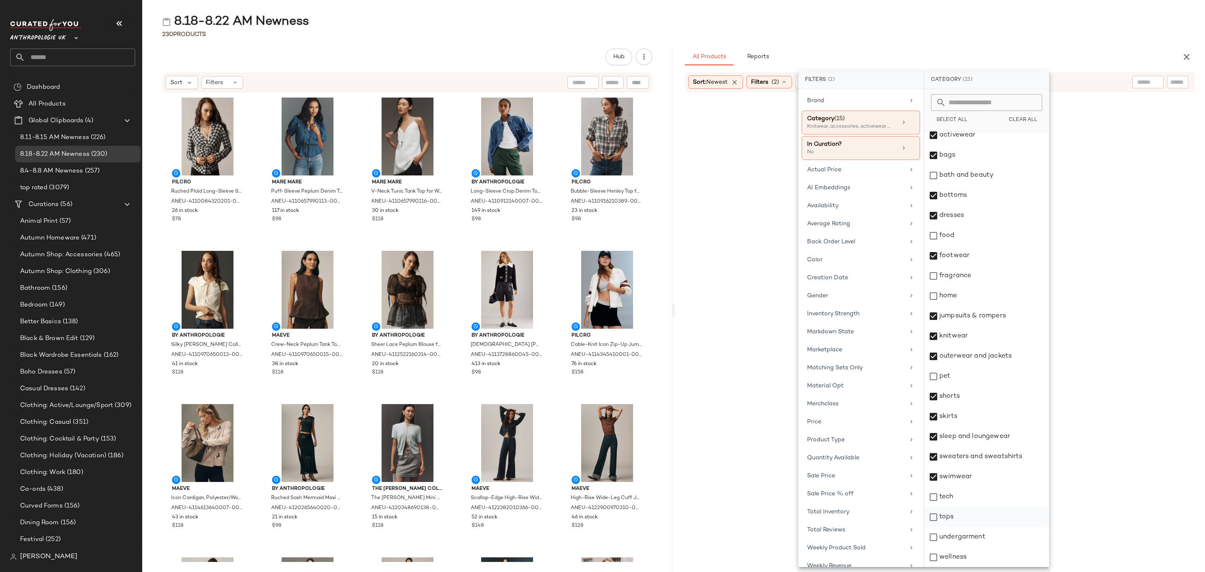
click at [962, 521] on div "tops" at bounding box center [986, 517] width 125 height 20
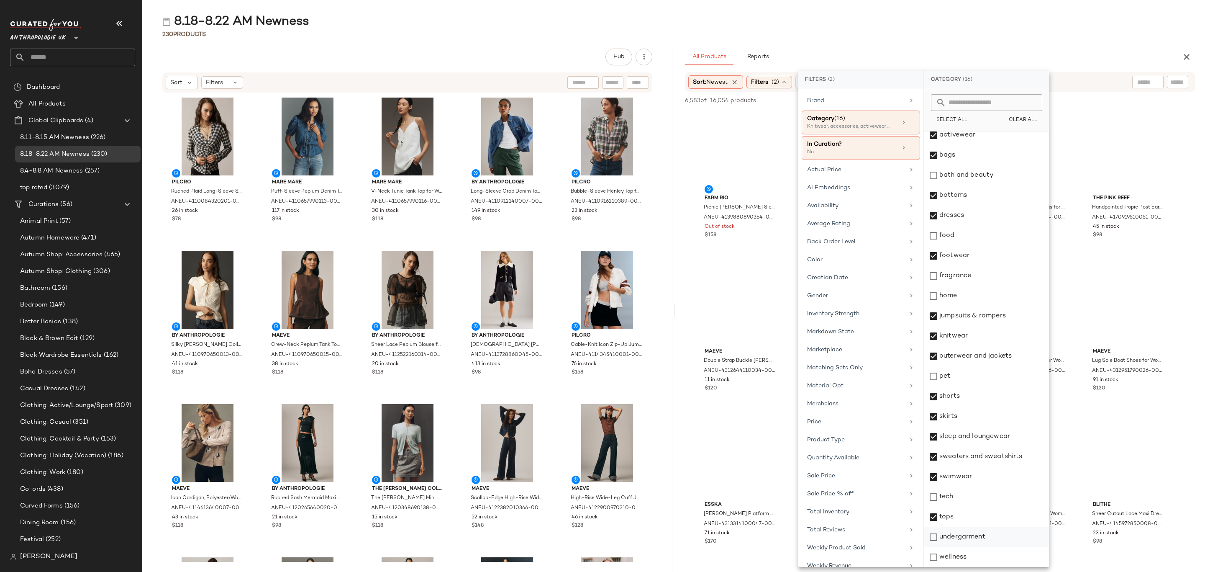
click at [968, 539] on div "undergarment" at bounding box center [986, 537] width 125 height 20
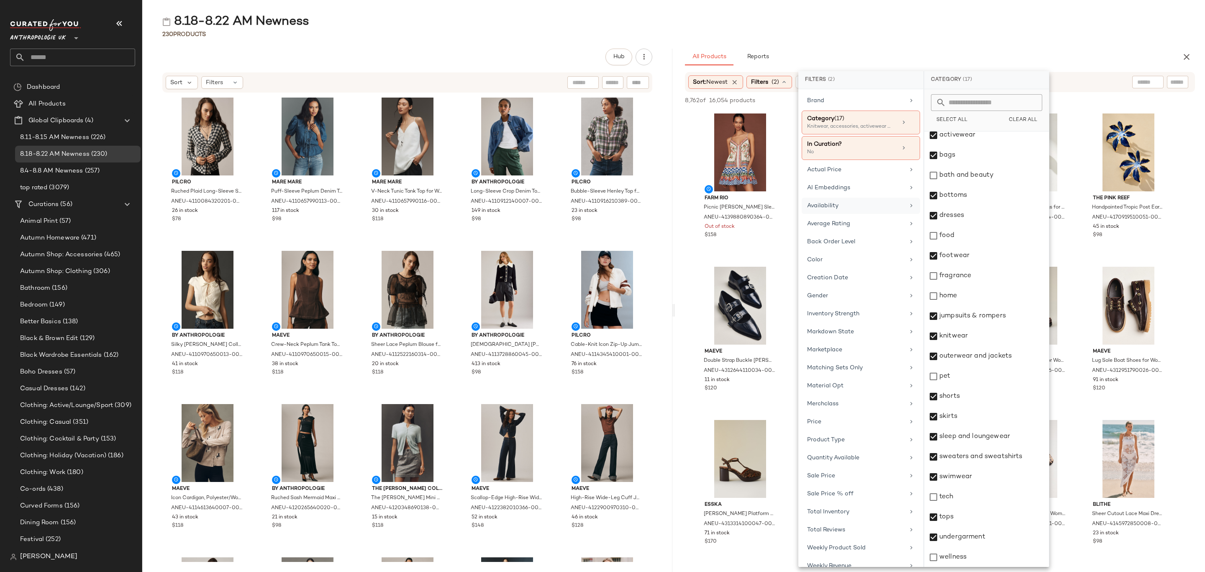
click at [874, 206] on div "Availability" at bounding box center [855, 205] width 97 height 9
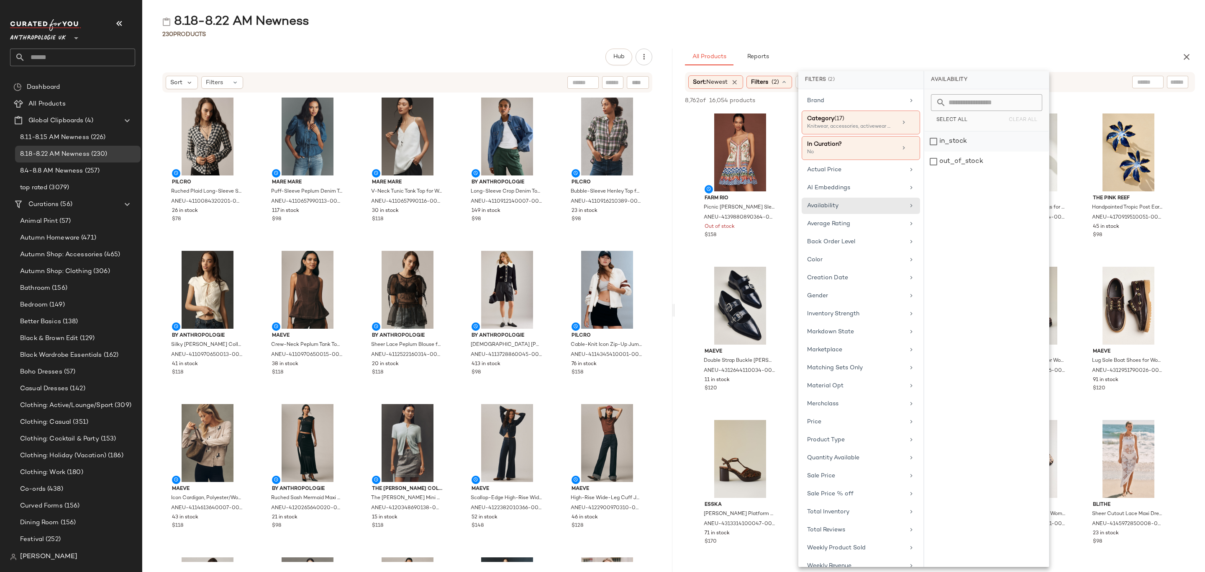
click at [987, 151] on div "in_stock" at bounding box center [986, 161] width 125 height 20
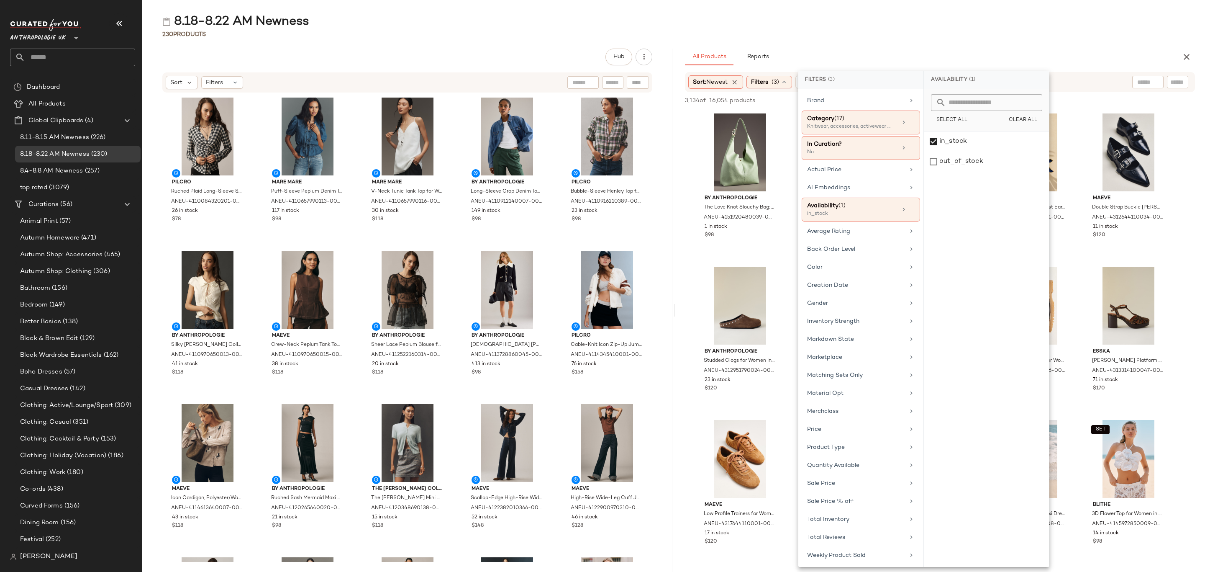
click at [1045, 55] on div "All Products Reports" at bounding box center [926, 57] width 483 height 17
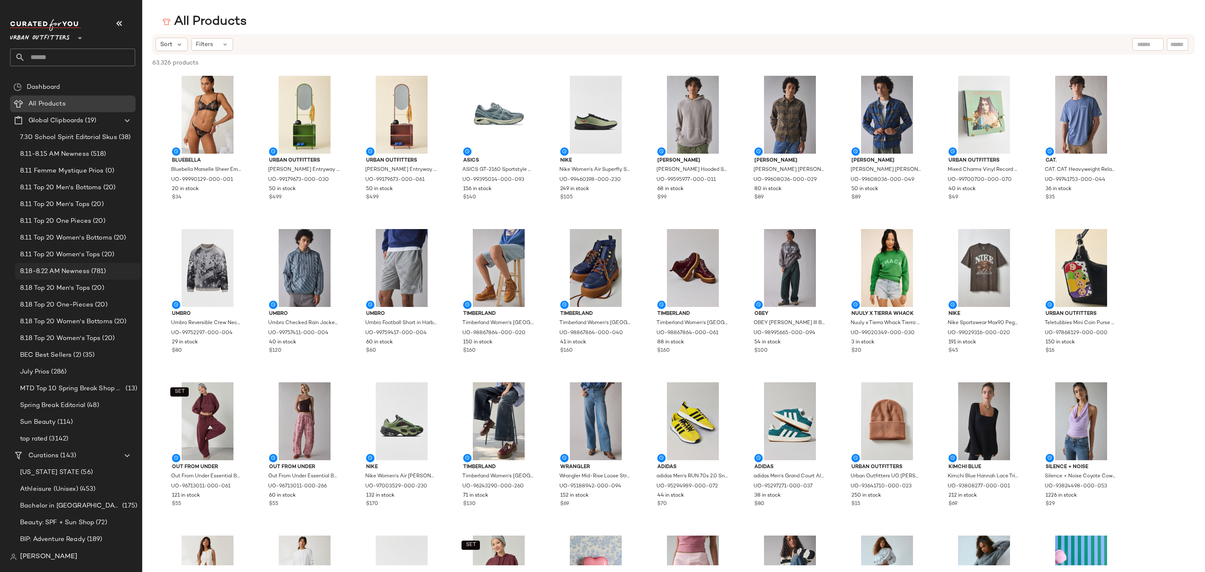
click at [80, 265] on div "8.18-8.22 AM Newness (781)" at bounding box center [78, 271] width 126 height 17
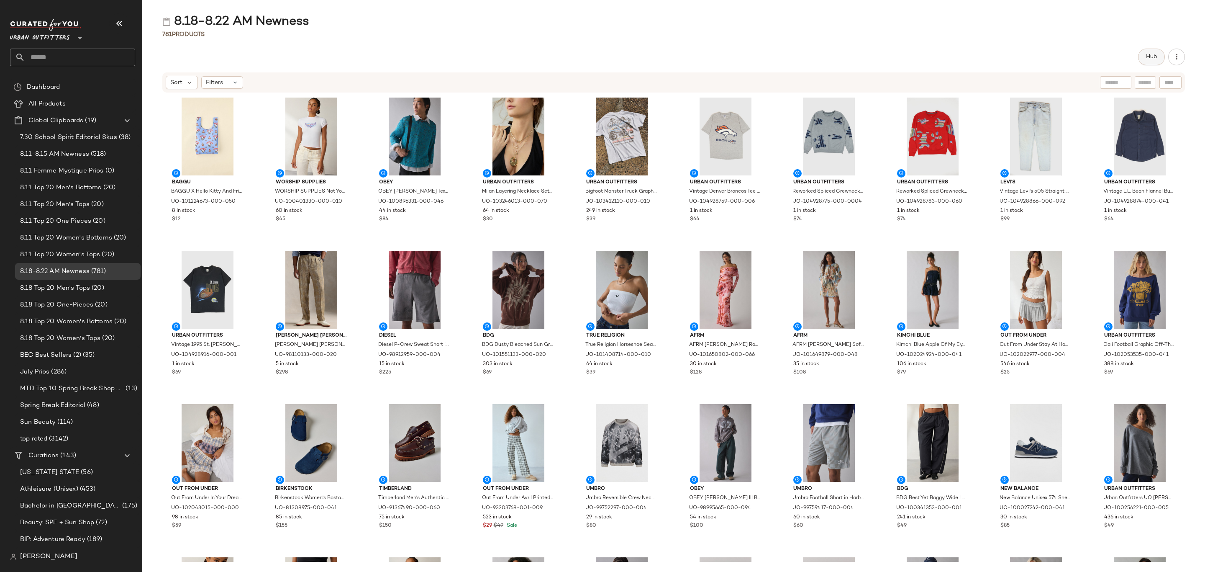
click at [1160, 59] on button "Hub" at bounding box center [1151, 57] width 27 height 17
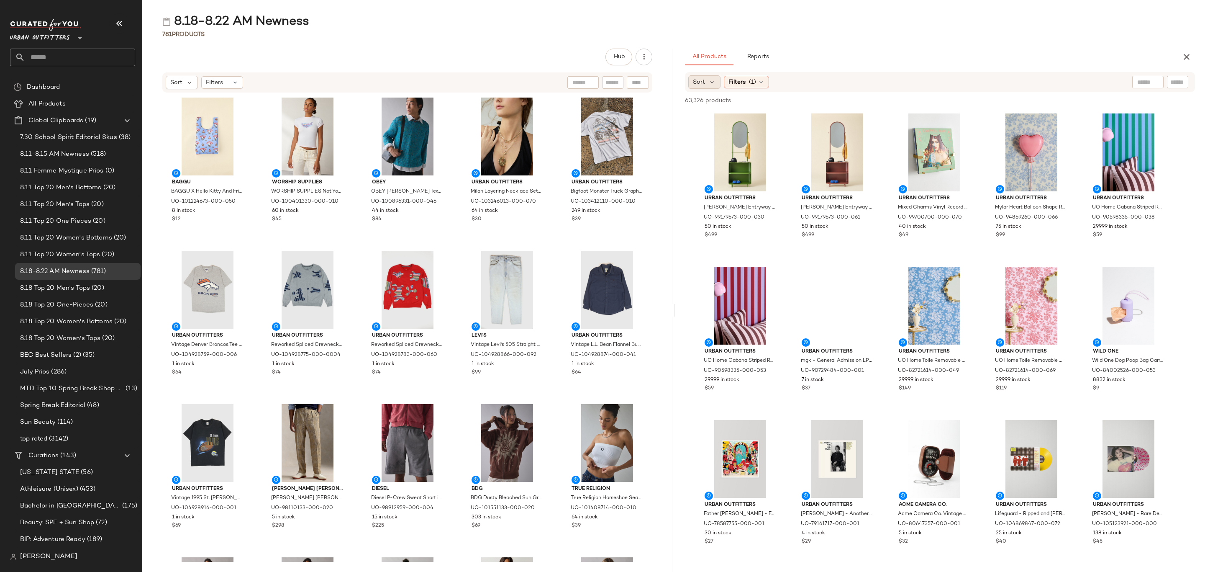
click at [703, 76] on div "Sort" at bounding box center [704, 81] width 32 height 13
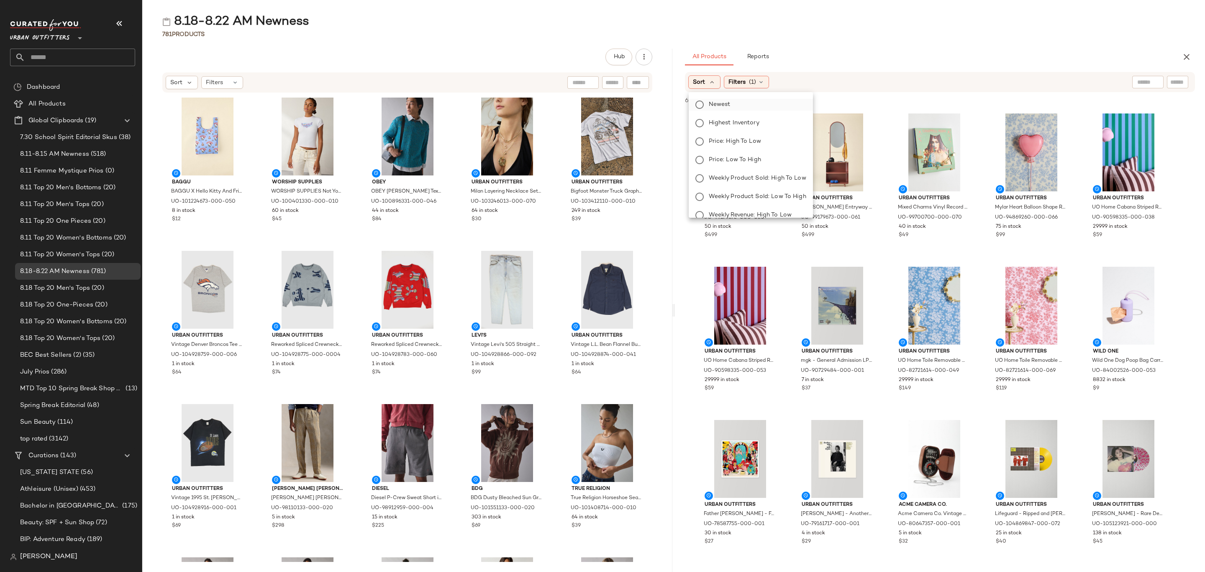
drag, startPoint x: 719, startPoint y: 102, endPoint x: 726, endPoint y: 99, distance: 7.2
click at [720, 102] on span "Newest" at bounding box center [720, 104] width 22 height 9
click at [777, 81] on span "(1)" at bounding box center [775, 82] width 7 height 9
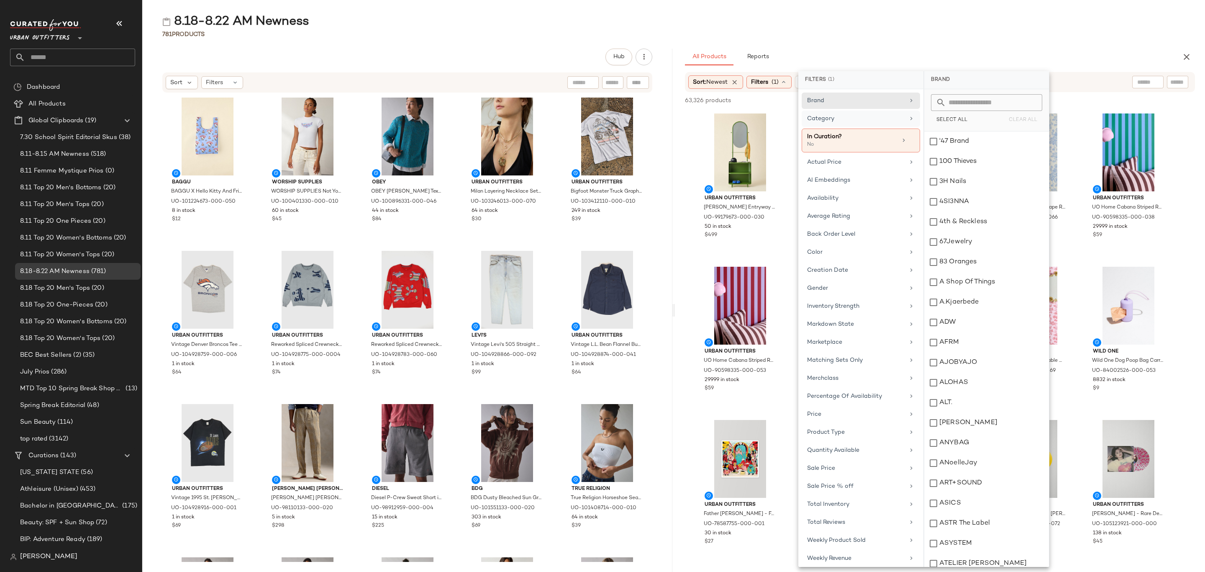
click at [866, 117] on div "Category" at bounding box center [855, 118] width 97 height 9
click at [967, 146] on div "Accessories" at bounding box center [986, 141] width 125 height 20
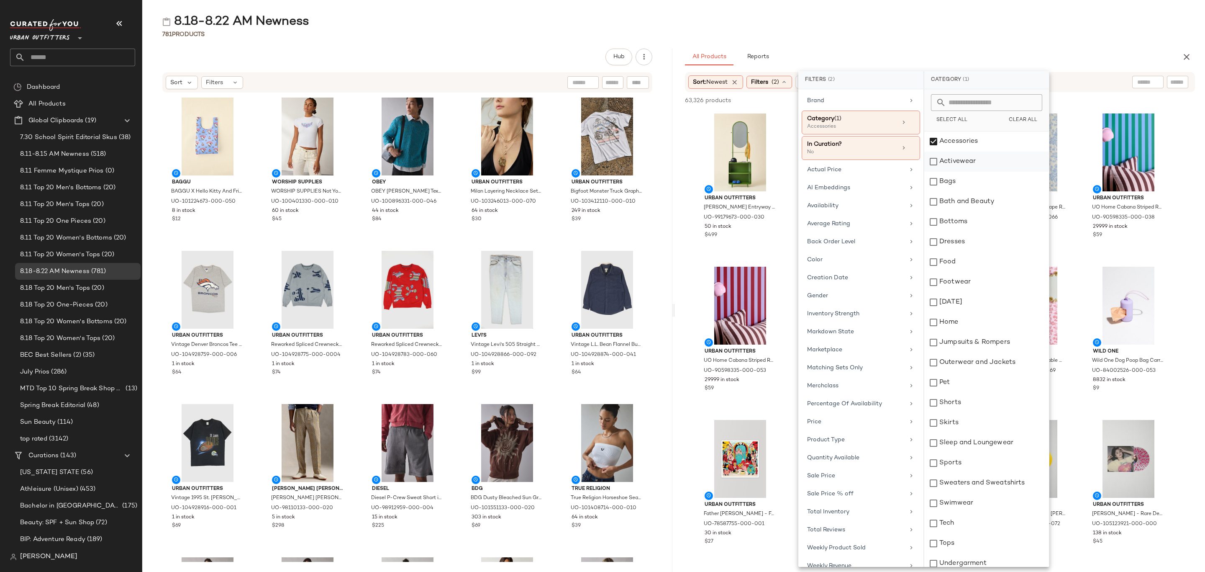
click at [966, 161] on div "Activewear" at bounding box center [986, 161] width 125 height 20
click at [969, 180] on div "Bags" at bounding box center [986, 182] width 125 height 20
drag, startPoint x: 980, startPoint y: 223, endPoint x: 977, endPoint y: 236, distance: 12.9
click at [980, 223] on div "Bottoms" at bounding box center [986, 222] width 125 height 20
click at [977, 239] on div "Dresses" at bounding box center [986, 242] width 125 height 20
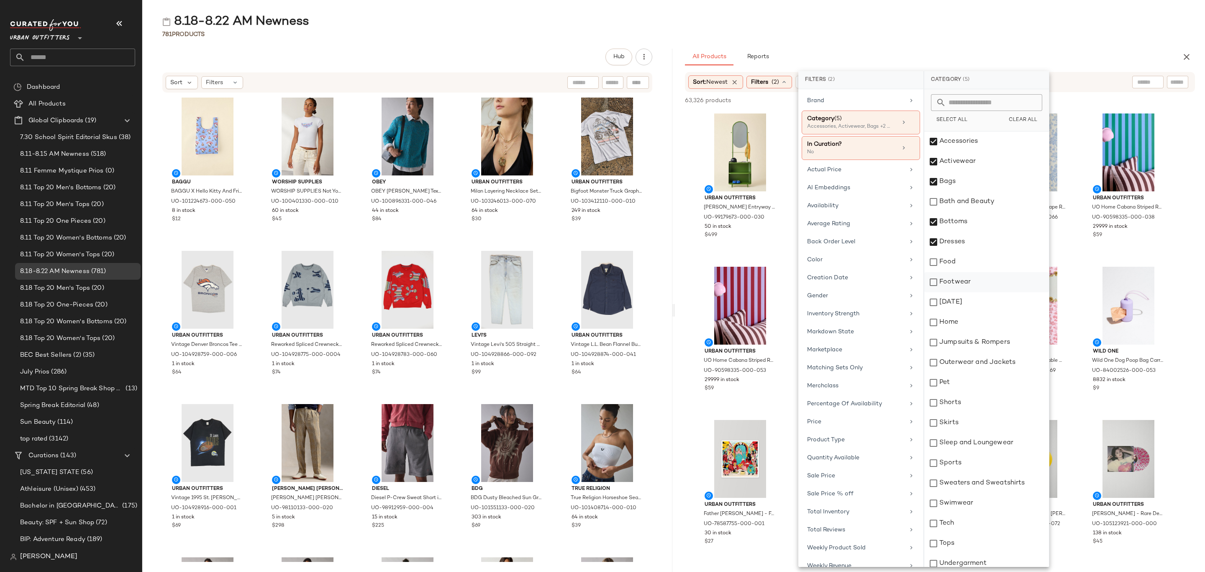
click at [976, 280] on div "Footwear" at bounding box center [986, 282] width 125 height 20
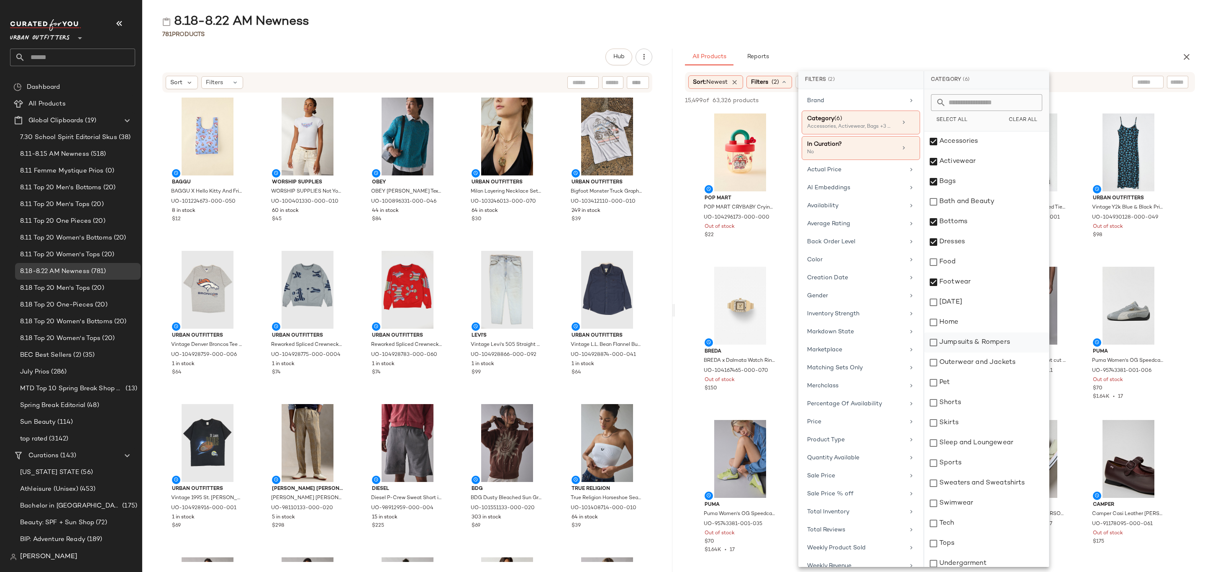
click at [990, 339] on div "Jumpsuits & Rompers" at bounding box center [986, 342] width 125 height 20
drag, startPoint x: 992, startPoint y: 358, endPoint x: 985, endPoint y: 375, distance: 18.0
click at [993, 358] on div "Outerwear and Jackets" at bounding box center [986, 362] width 125 height 20
drag, startPoint x: 969, startPoint y: 405, endPoint x: 970, endPoint y: 411, distance: 6.3
click at [970, 405] on div "Shorts" at bounding box center [986, 403] width 125 height 20
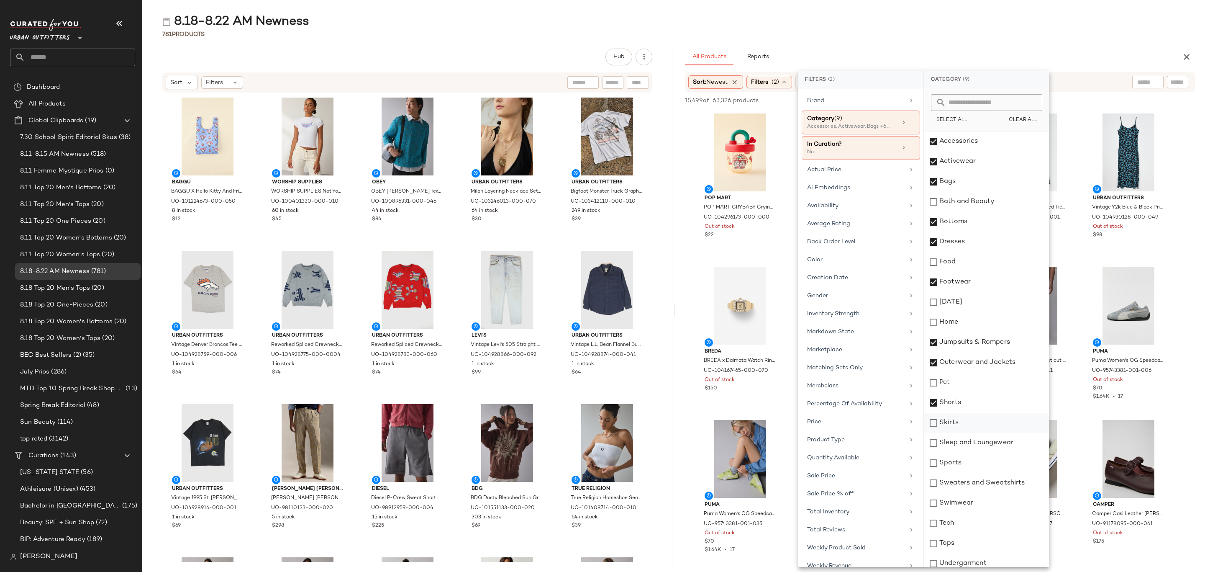
click at [969, 417] on div "Skirts" at bounding box center [986, 423] width 125 height 20
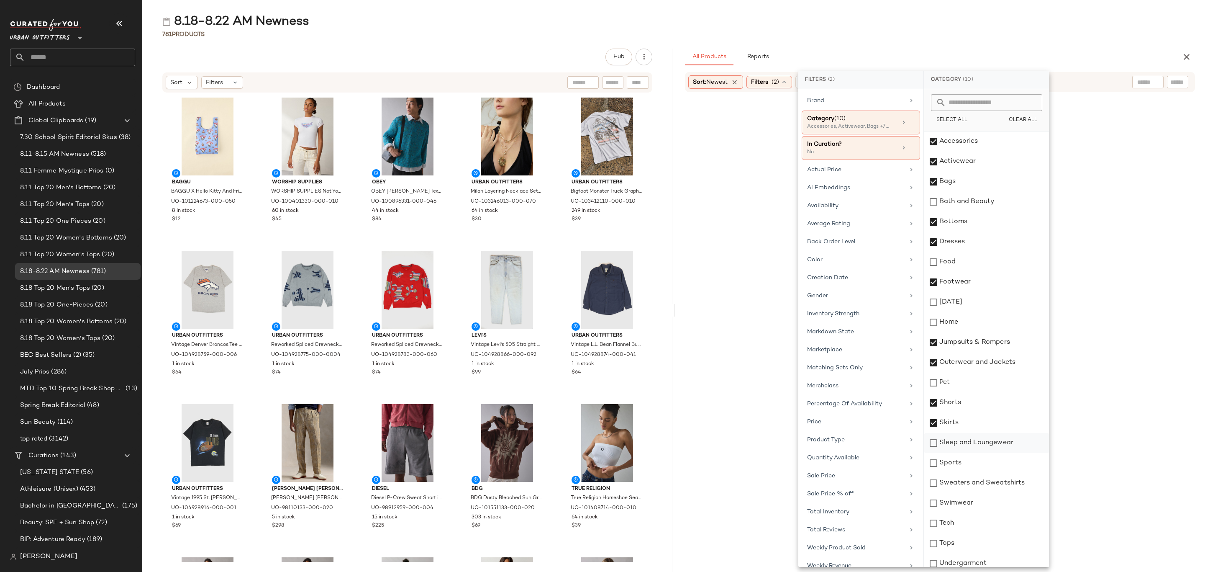
click at [978, 444] on div "Sleep and Loungewear" at bounding box center [986, 443] width 125 height 20
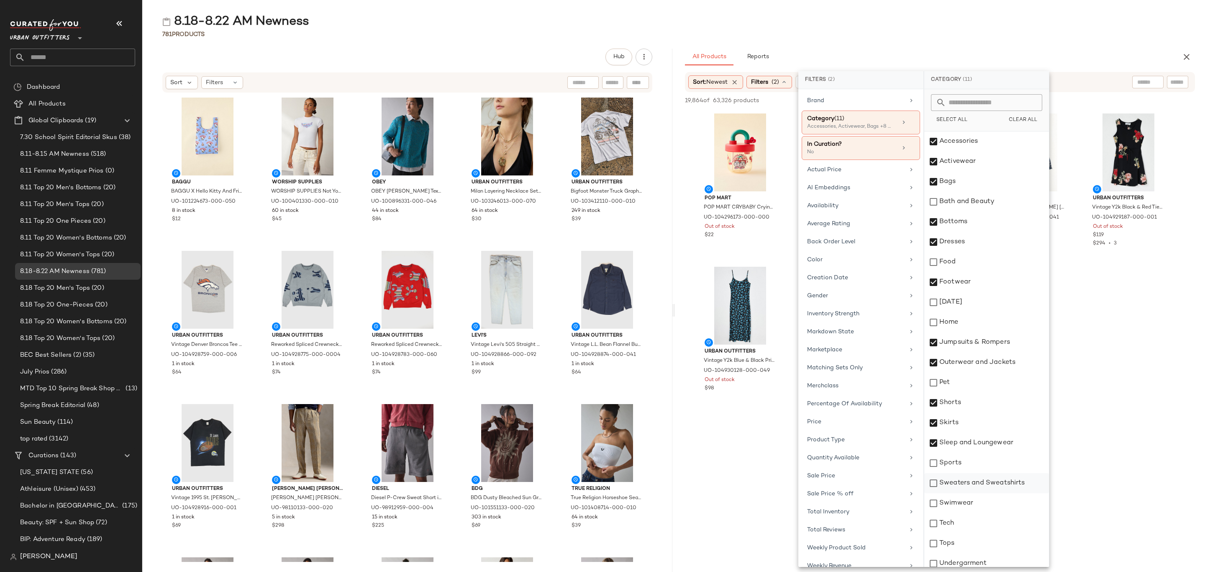
click at [977, 481] on div "Sweaters and Sweatshirts" at bounding box center [986, 483] width 125 height 20
click at [972, 501] on div "Swimwear" at bounding box center [986, 503] width 125 height 20
click at [963, 539] on div "Tops" at bounding box center [986, 543] width 125 height 20
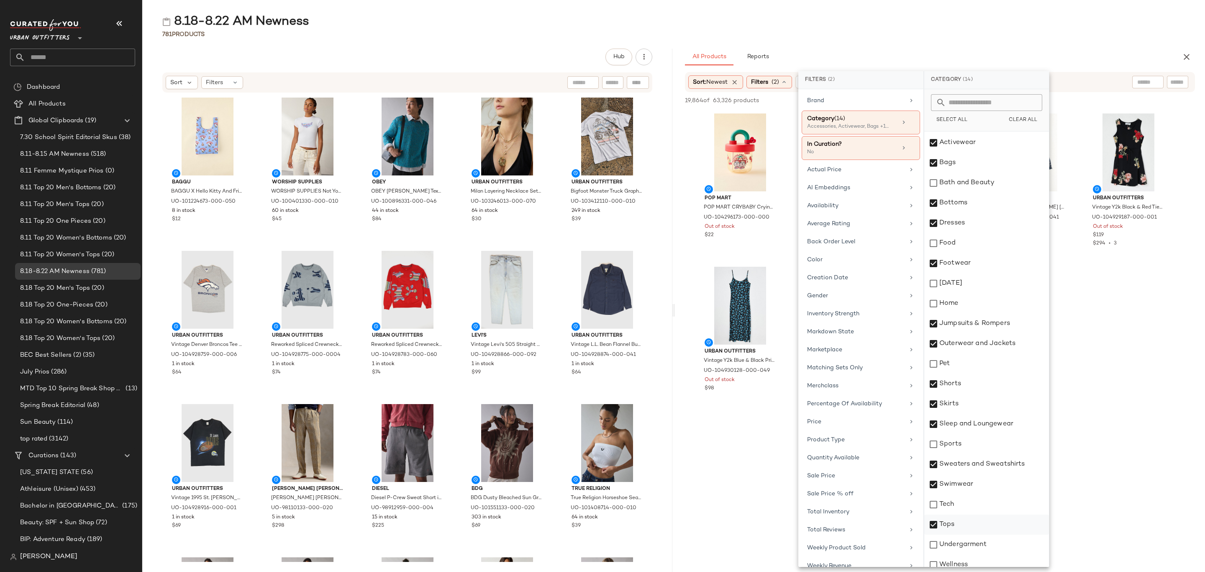
scroll to position [26, 0]
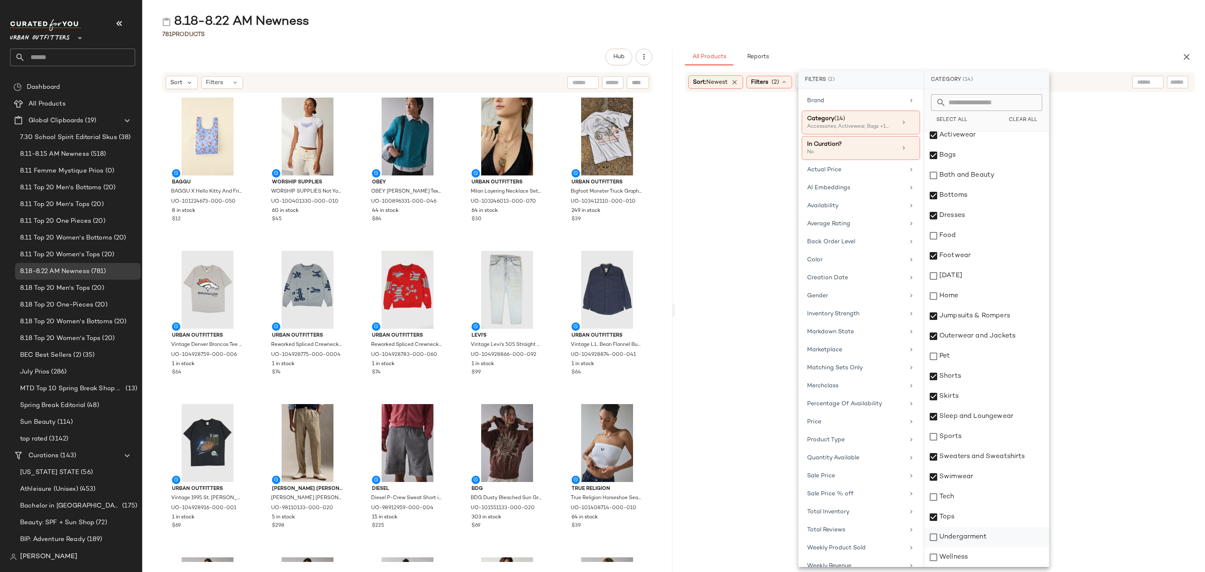
click at [980, 534] on div "Undergarment" at bounding box center [986, 537] width 125 height 20
click at [815, 210] on div "Availability" at bounding box center [855, 205] width 97 height 9
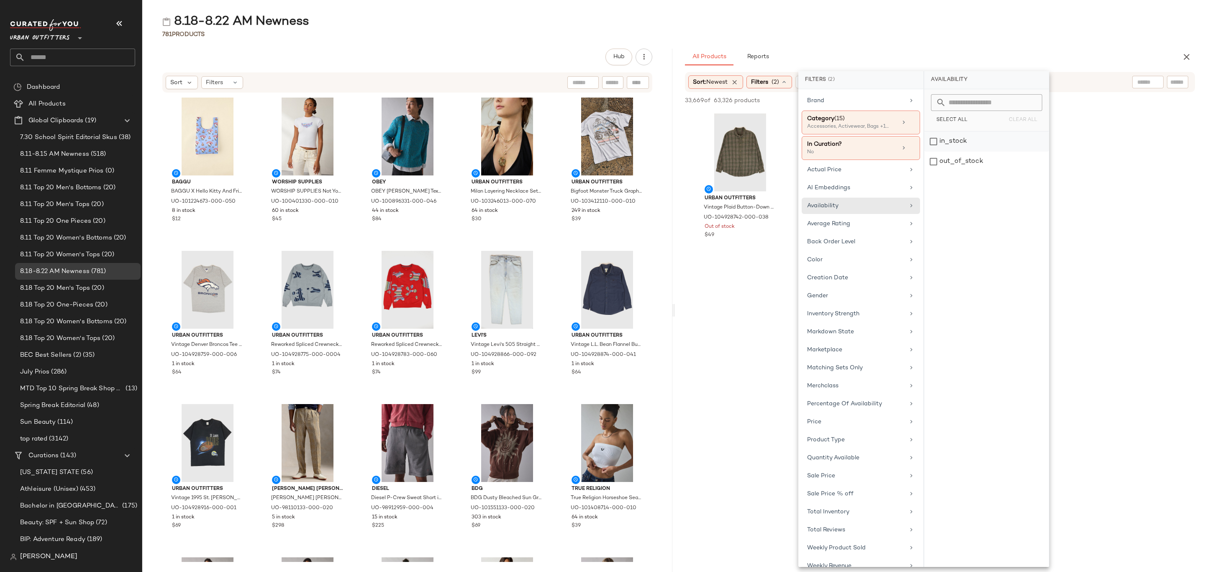
click at [968, 151] on div "in_stock" at bounding box center [986, 161] width 125 height 20
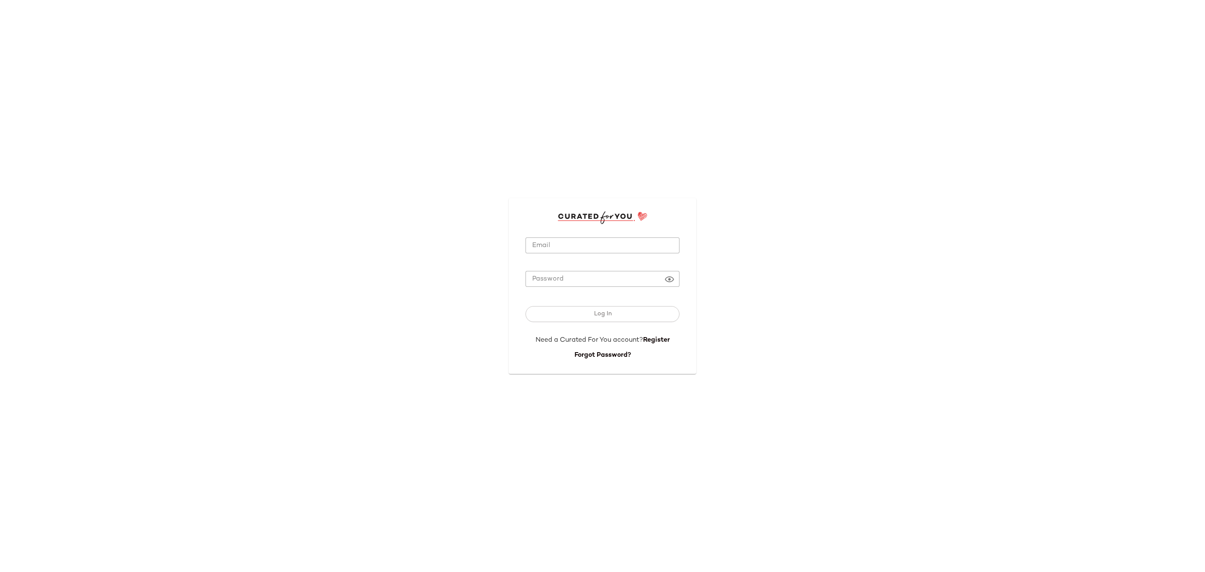
type input "**********"
click at [633, 239] on input "**********" at bounding box center [603, 245] width 154 height 16
click at [614, 313] on button "Log In" at bounding box center [603, 314] width 154 height 16
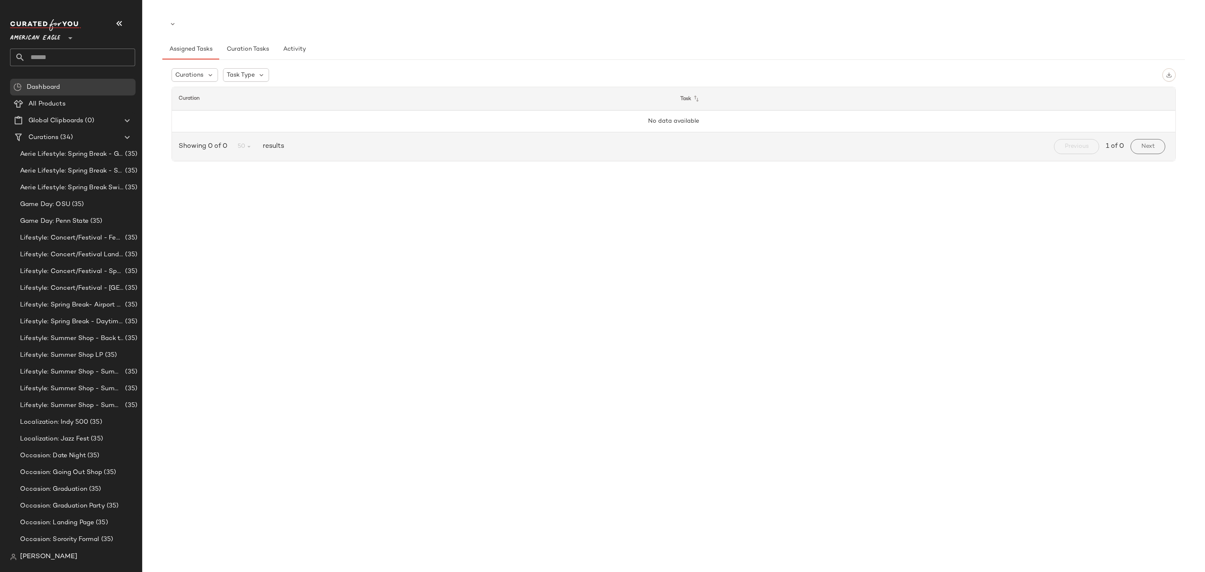
click at [57, 37] on span "American Eagle" at bounding box center [35, 35] width 50 height 15
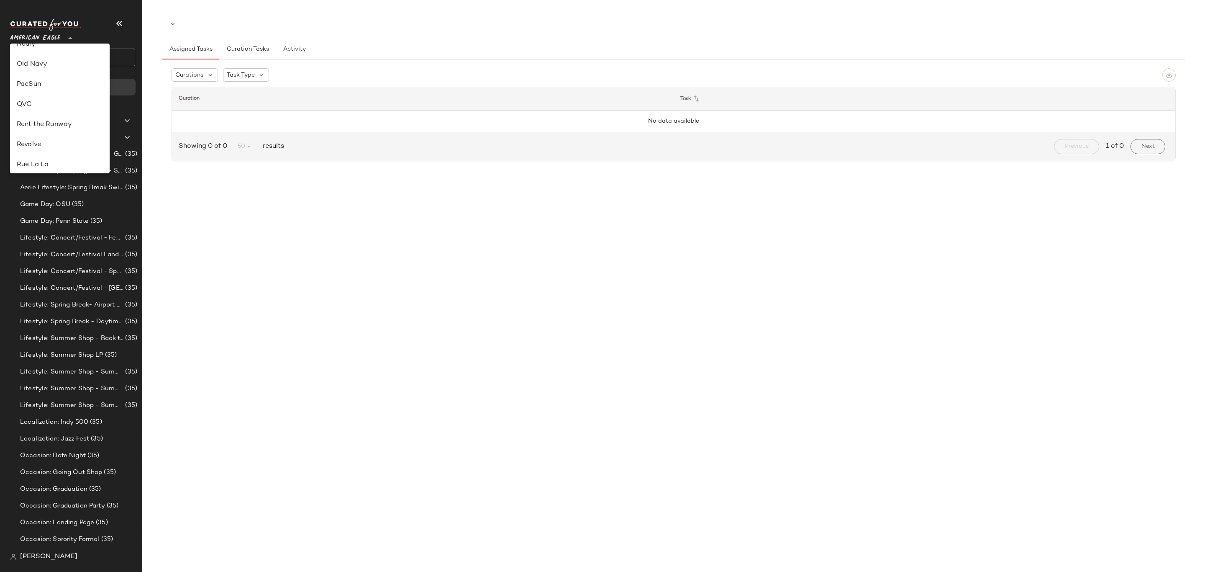
scroll to position [480, 0]
click at [63, 99] on div "Urban Outfitters UK" at bounding box center [60, 100] width 86 height 10
type input "**"
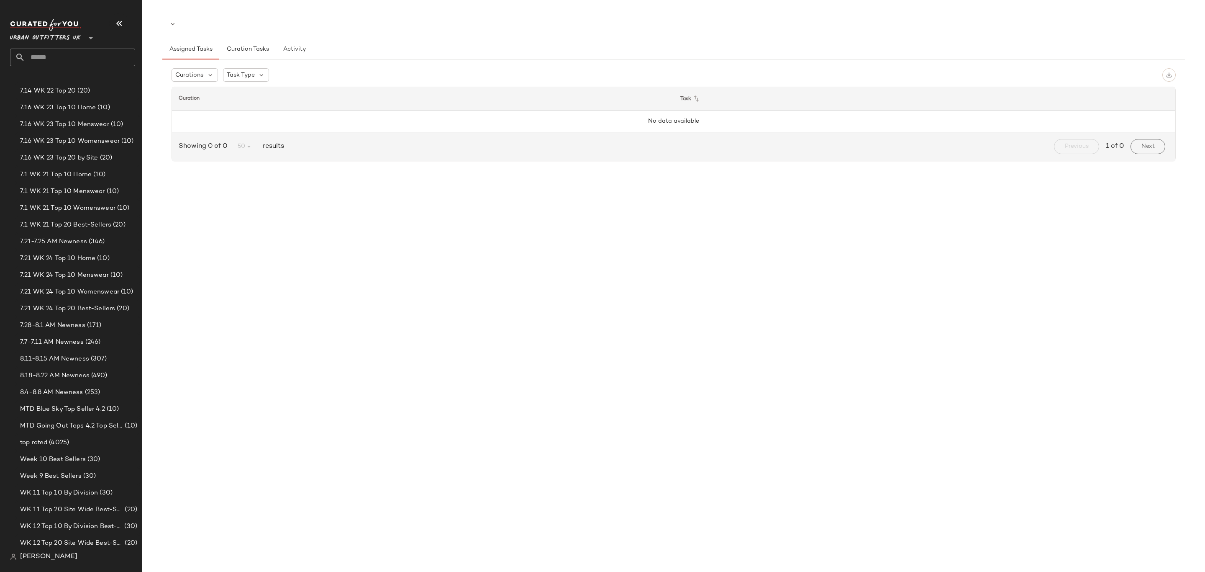
scroll to position [879, 0]
click at [73, 264] on span "8.18-8.22 AM Newness" at bounding box center [54, 263] width 69 height 10
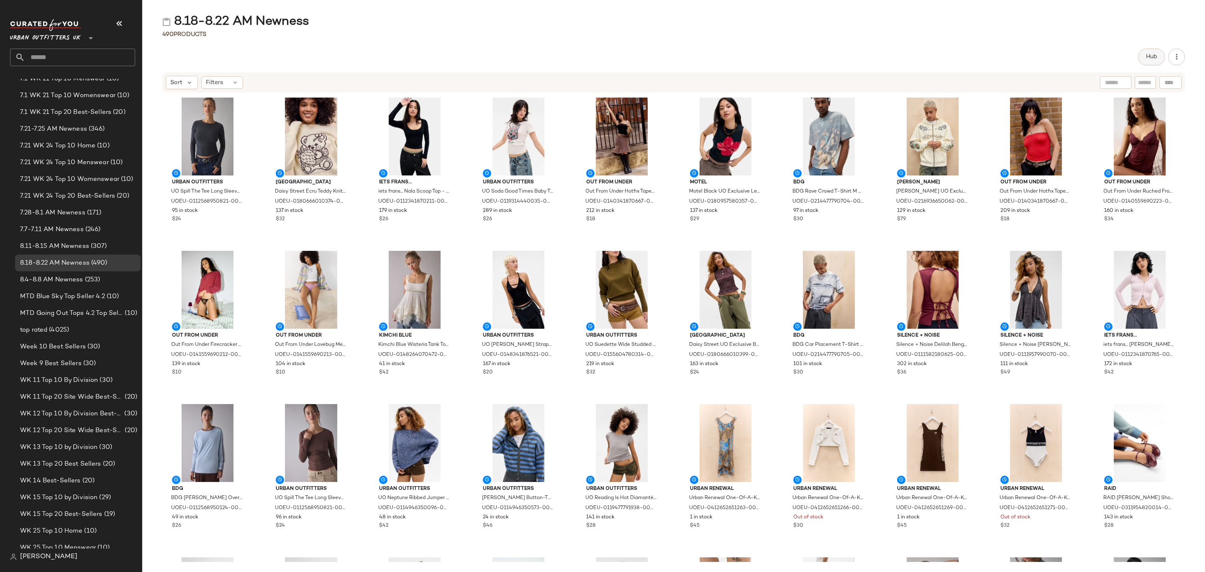
click at [1146, 51] on button "Hub" at bounding box center [1151, 57] width 27 height 17
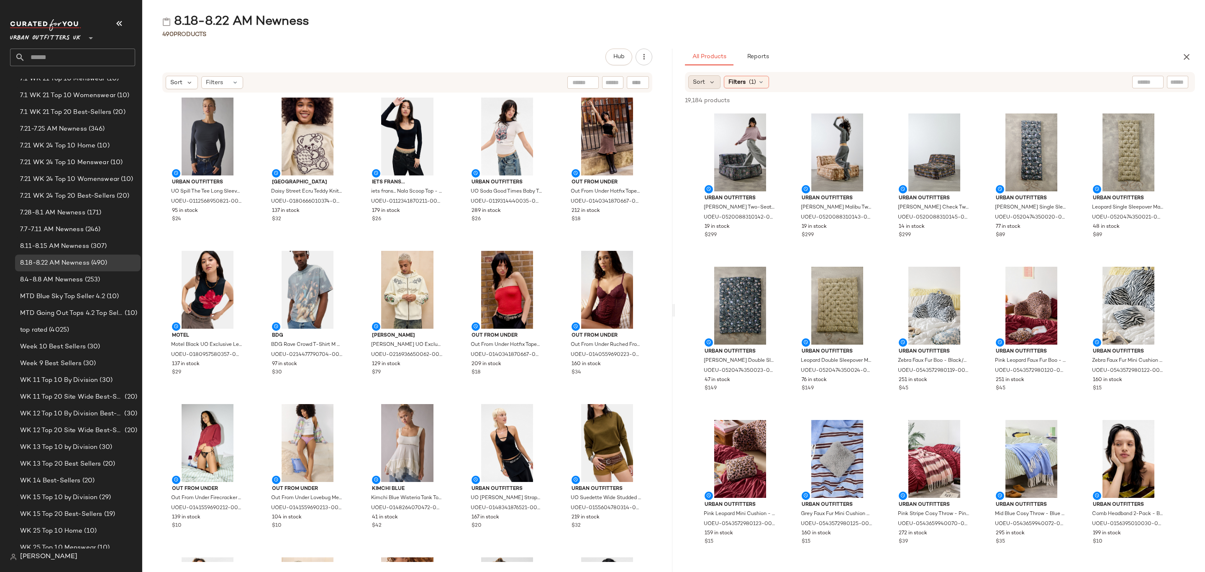
click at [707, 81] on div "Sort" at bounding box center [704, 81] width 32 height 13
click at [716, 105] on span "Newest" at bounding box center [720, 104] width 22 height 9
click at [782, 83] on div "Filters (1)" at bounding box center [769, 82] width 45 height 13
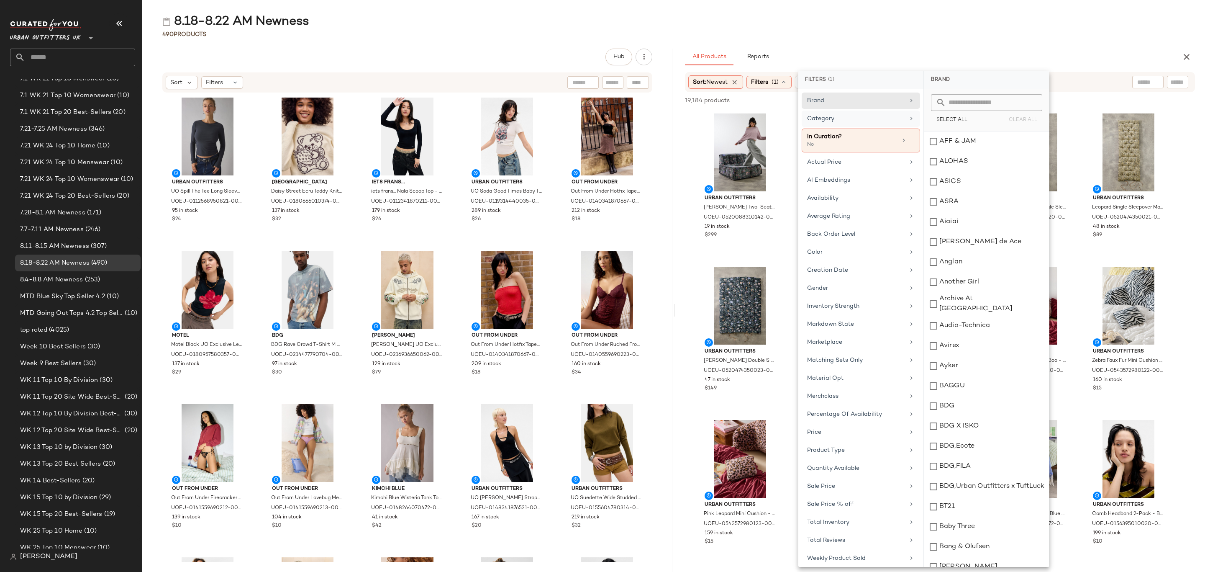
click at [864, 118] on div "Category" at bounding box center [855, 118] width 97 height 9
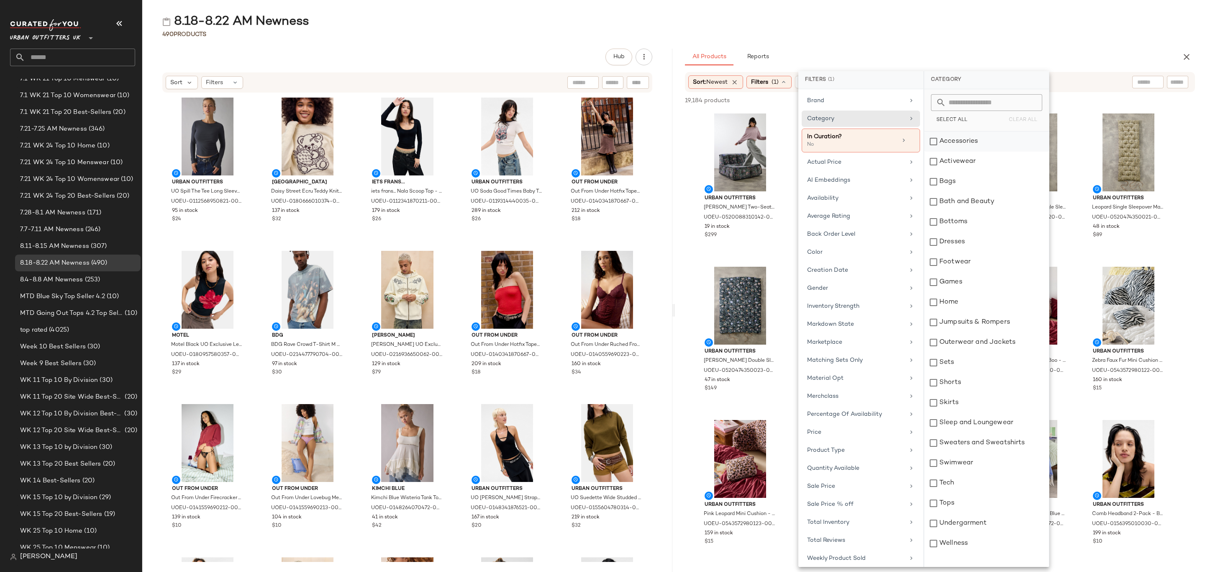
click at [950, 144] on div "Accessories" at bounding box center [986, 141] width 125 height 20
click at [973, 162] on div "Activewear" at bounding box center [986, 161] width 125 height 20
click at [962, 182] on div "Bags" at bounding box center [986, 182] width 125 height 20
click at [957, 223] on div "Bottoms" at bounding box center [986, 222] width 125 height 20
click at [956, 244] on div "Dresses" at bounding box center [986, 242] width 125 height 20
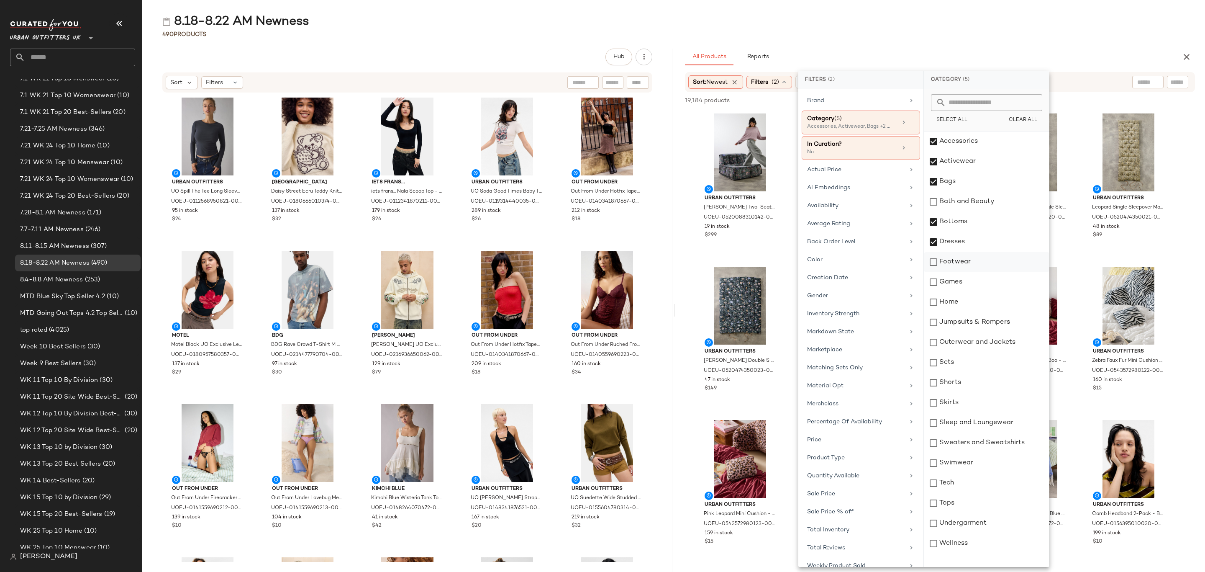
click at [955, 257] on div "Footwear" at bounding box center [986, 262] width 125 height 20
click at [969, 314] on div "Jumpsuits & Rompers" at bounding box center [986, 322] width 125 height 20
drag, startPoint x: 981, startPoint y: 339, endPoint x: 978, endPoint y: 359, distance: 20.7
click at [981, 338] on div "Outerwear and Jackets" at bounding box center [986, 342] width 125 height 20
click at [977, 360] on div "Sets" at bounding box center [986, 362] width 125 height 20
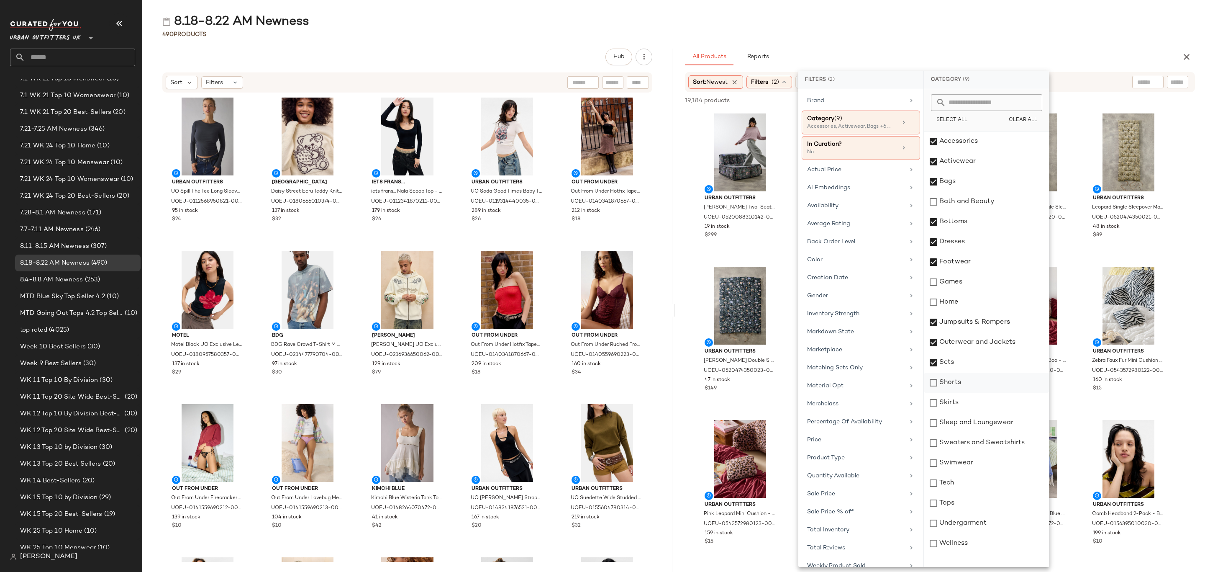
click at [976, 381] on div "Shorts" at bounding box center [986, 382] width 125 height 20
click at [981, 397] on div "Skirts" at bounding box center [986, 403] width 125 height 20
click at [990, 416] on div "Sleep and Loungewear" at bounding box center [986, 423] width 125 height 20
click at [993, 438] on div "Sweaters and Sweatshirts" at bounding box center [986, 443] width 125 height 20
click at [983, 459] on div "Swimwear" at bounding box center [986, 463] width 125 height 20
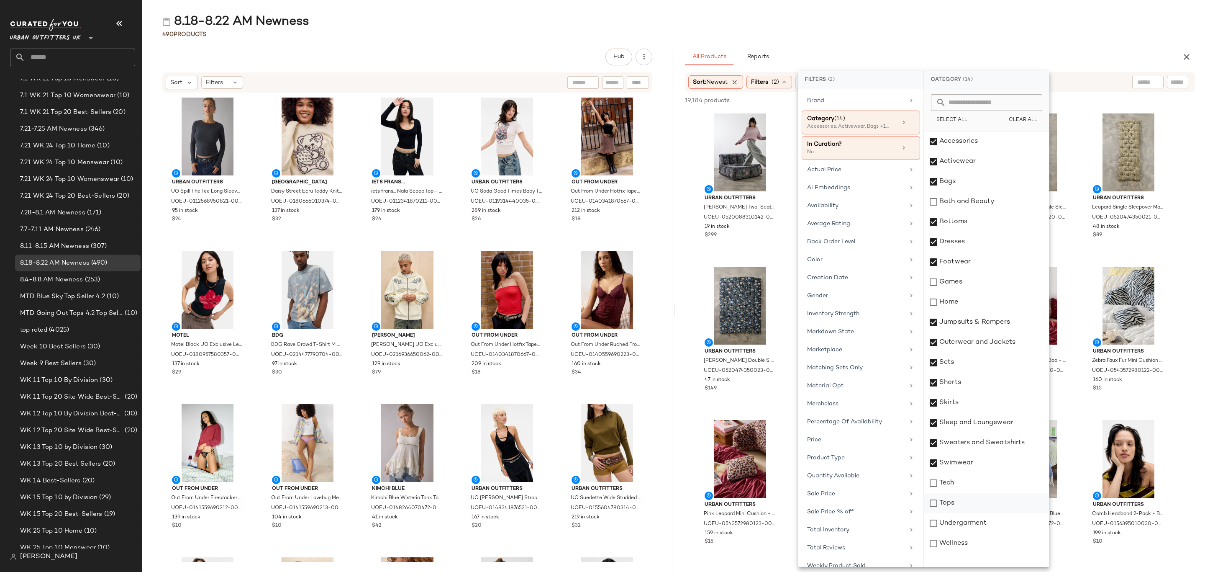
click at [975, 500] on div "Tops" at bounding box center [986, 503] width 125 height 20
click at [980, 521] on div "Undergarment" at bounding box center [986, 523] width 125 height 20
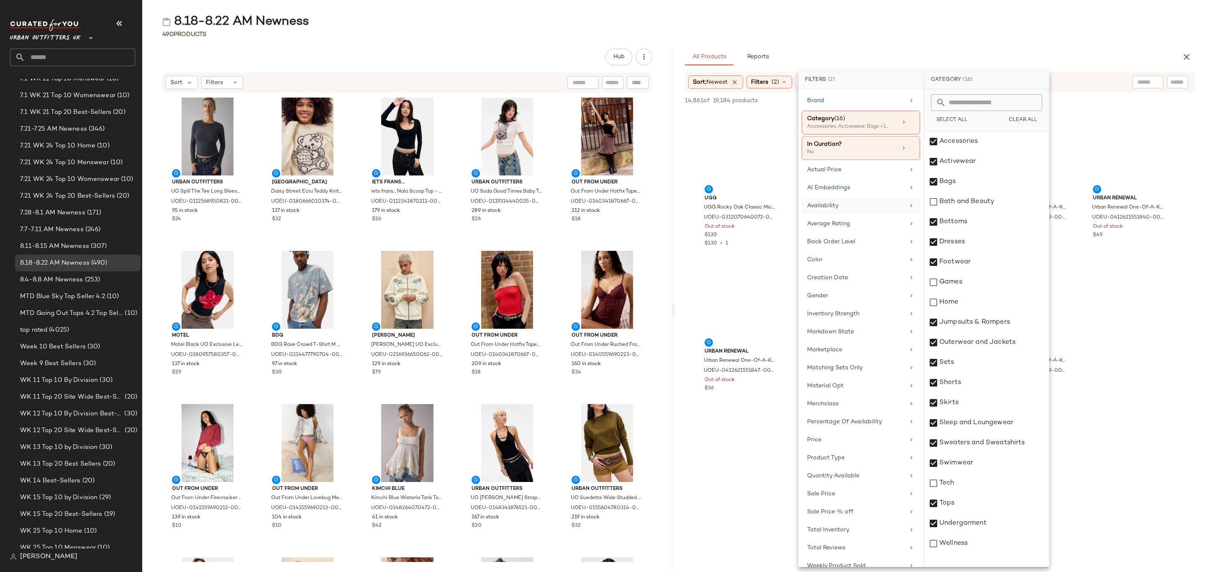
click at [855, 215] on div "Availability" at bounding box center [861, 223] width 118 height 16
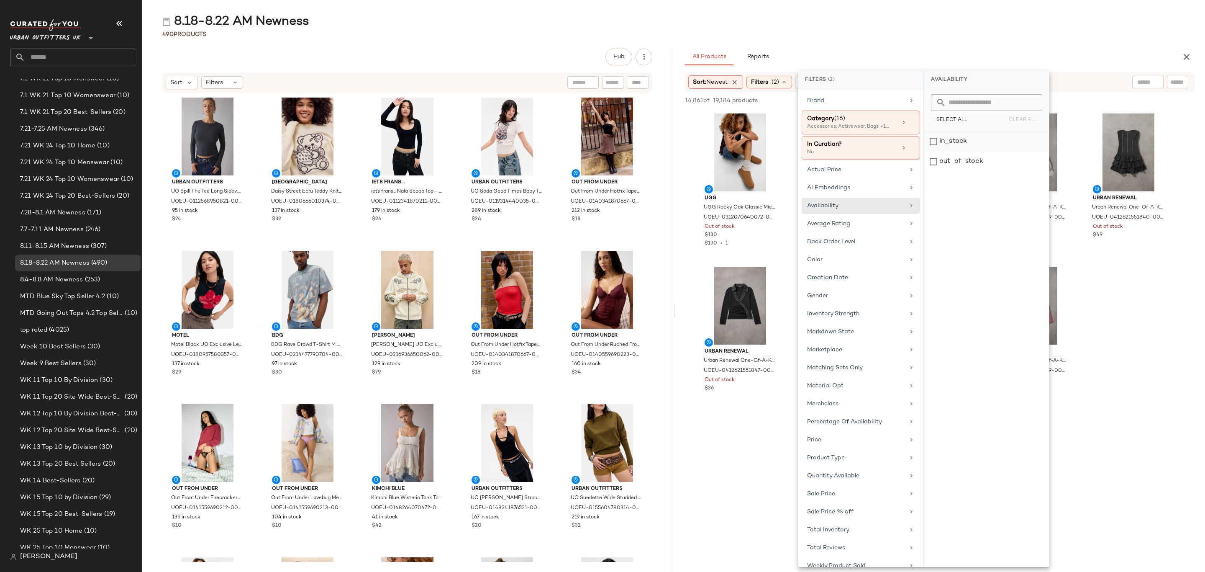
click at [952, 151] on div "in_stock" at bounding box center [986, 161] width 125 height 20
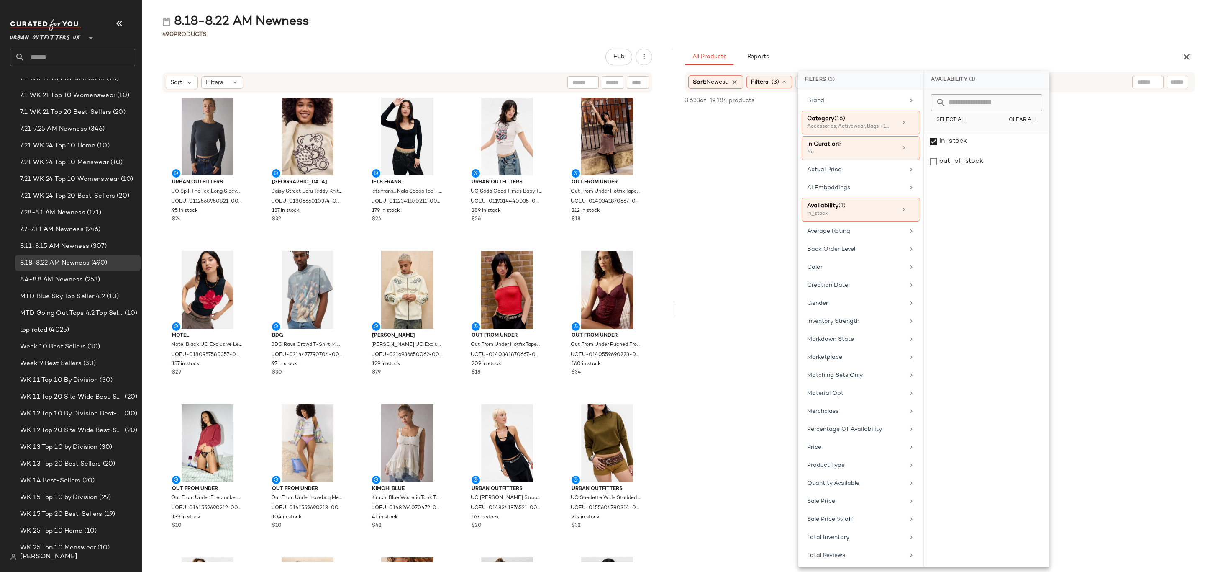
click at [1041, 34] on div "490 Products" at bounding box center [673, 34] width 1063 height 8
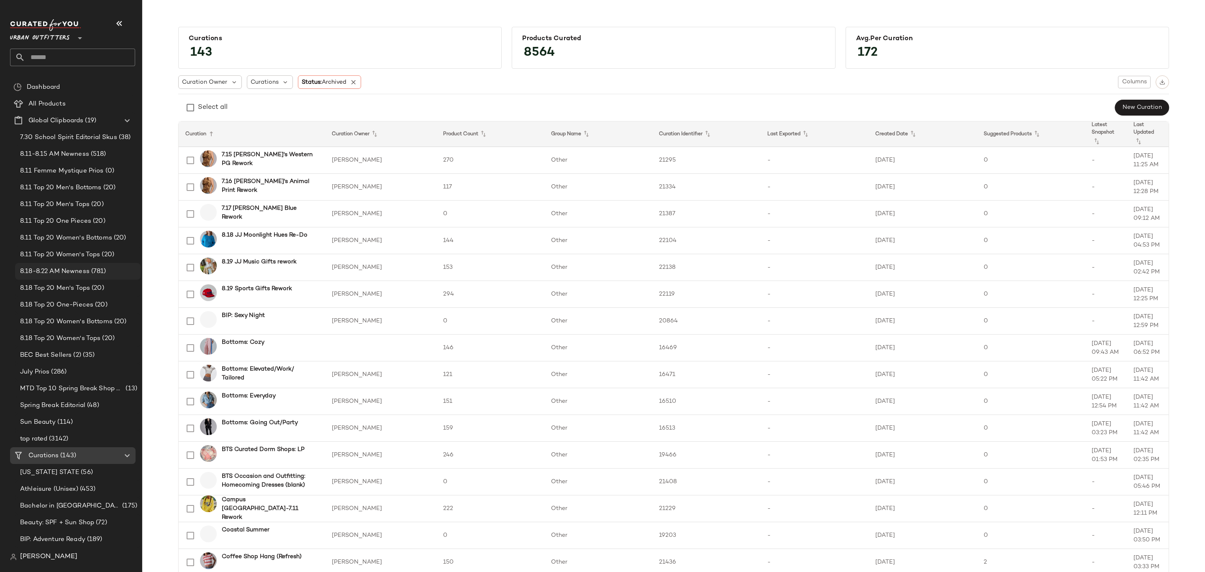
click at [68, 265] on div "8.18-8.22 AM Newness (781)" at bounding box center [78, 271] width 126 height 17
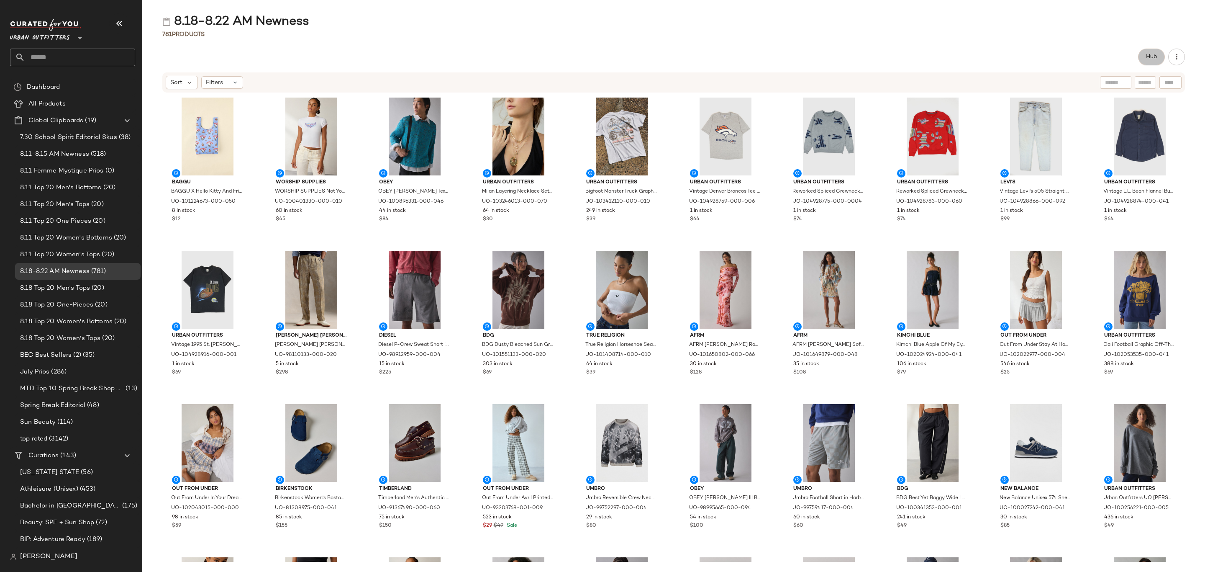
click at [1147, 54] on span "Hub" at bounding box center [1152, 57] width 12 height 7
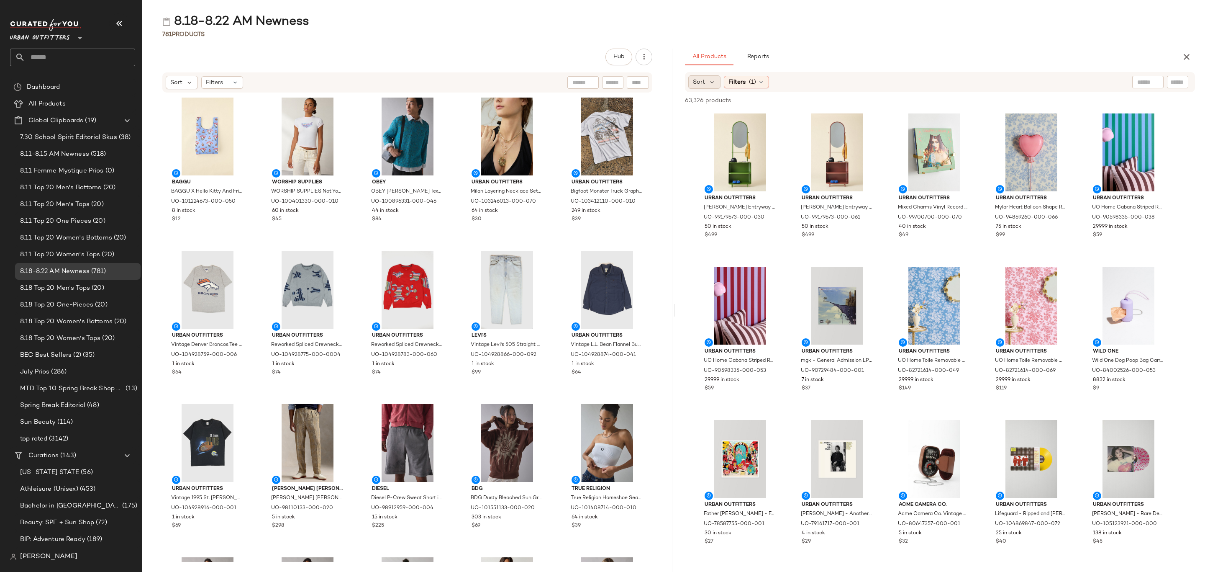
click at [706, 83] on div "Sort" at bounding box center [704, 81] width 32 height 13
drag, startPoint x: 716, startPoint y: 102, endPoint x: 736, endPoint y: 93, distance: 22.3
click at [717, 102] on span "Newest" at bounding box center [720, 104] width 22 height 9
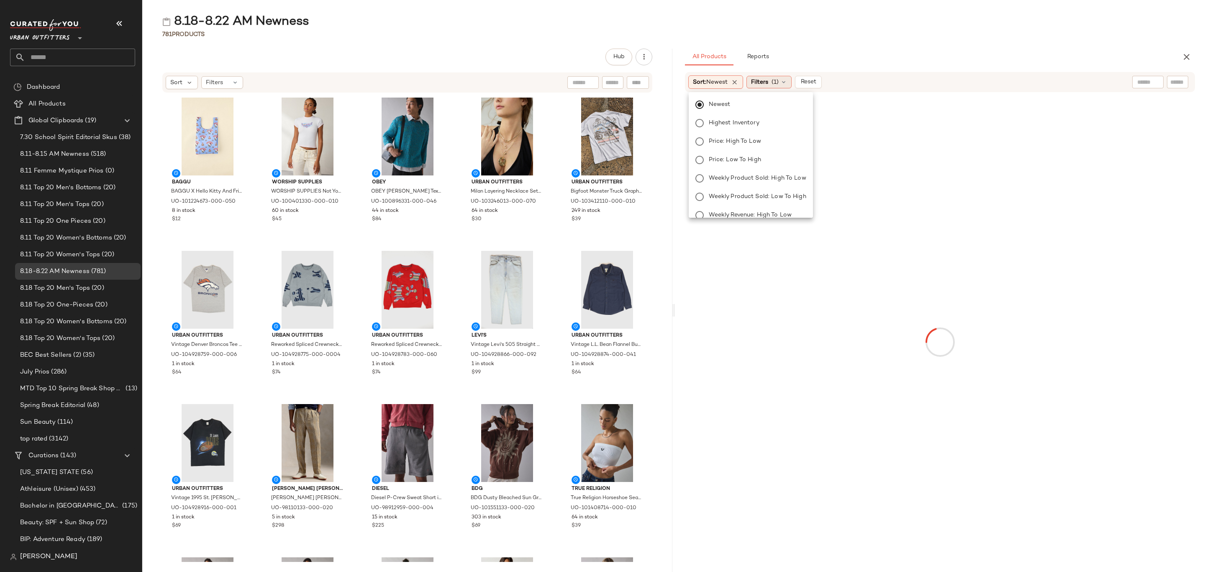
click at [759, 80] on span "Filters" at bounding box center [759, 82] width 17 height 9
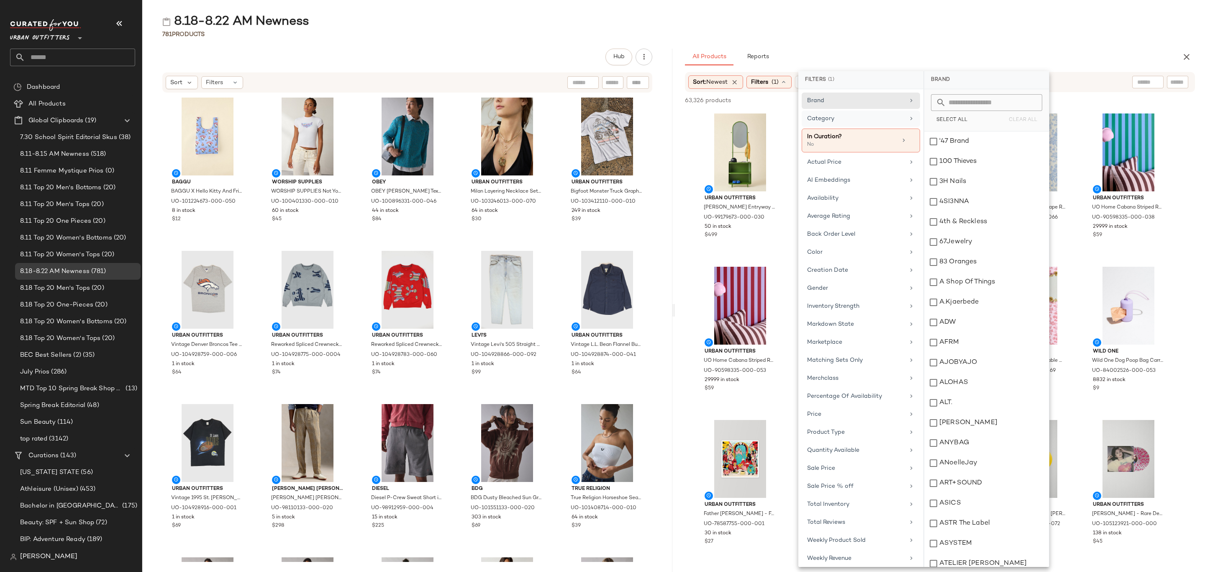
drag, startPoint x: 854, startPoint y: 117, endPoint x: 864, endPoint y: 117, distance: 10.0
click at [854, 117] on div "Category" at bounding box center [855, 118] width 97 height 9
click at [951, 144] on div "Accessories" at bounding box center [986, 141] width 125 height 20
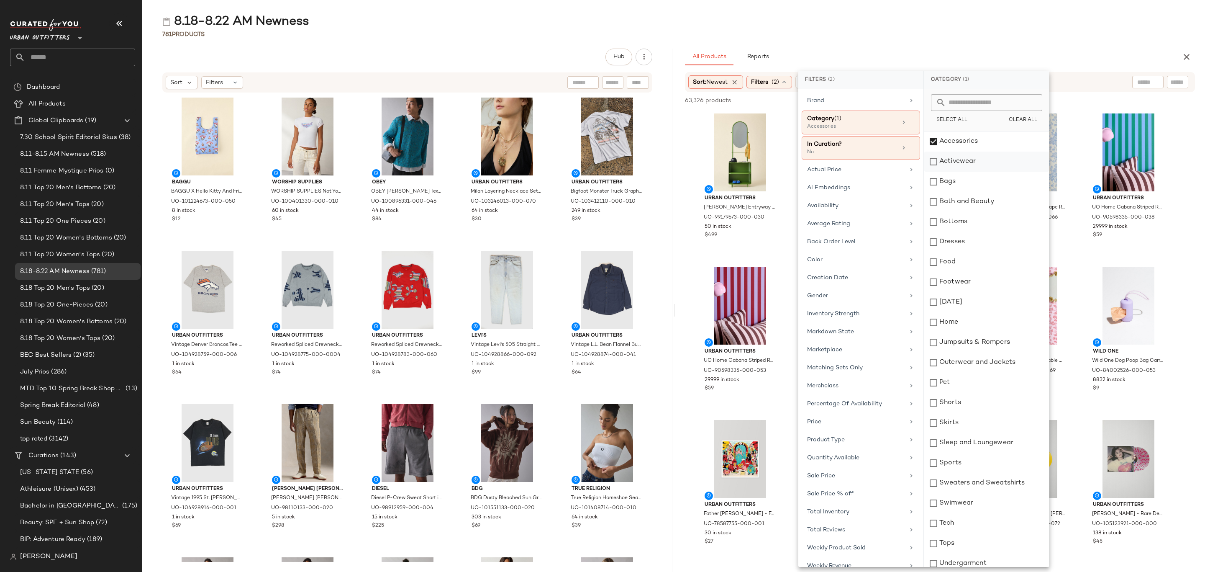
click at [961, 161] on div "Activewear" at bounding box center [986, 161] width 125 height 20
click at [960, 181] on div "Bags" at bounding box center [986, 182] width 125 height 20
click at [971, 216] on div "Bottoms" at bounding box center [986, 222] width 125 height 20
click at [969, 245] on div "Dresses" at bounding box center [986, 242] width 125 height 20
click at [960, 285] on div "Footwear" at bounding box center [986, 282] width 125 height 20
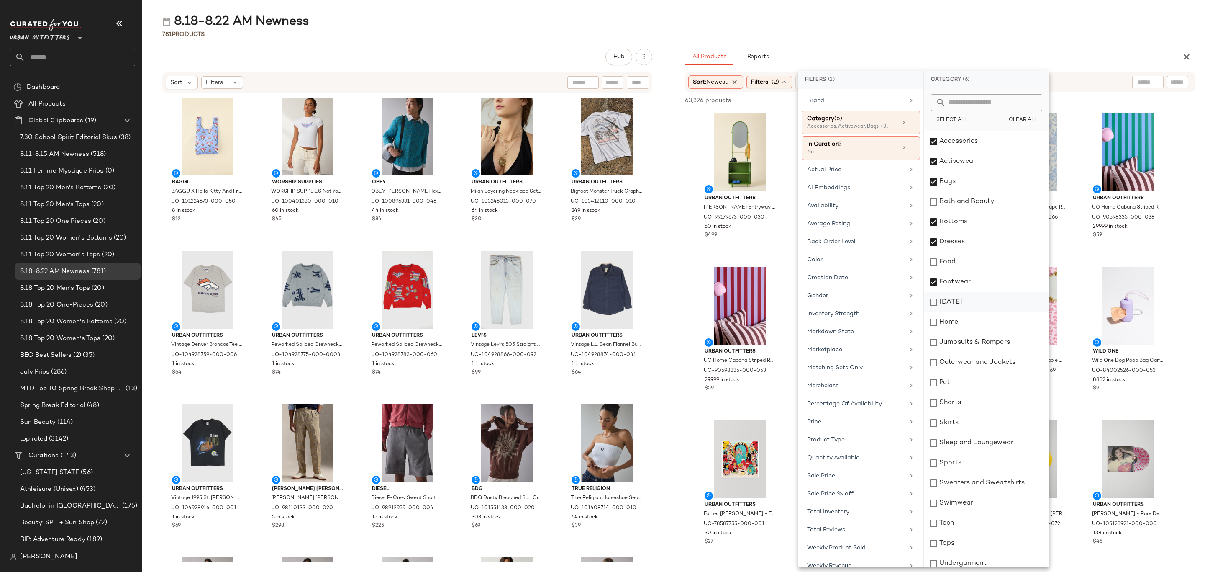
click at [962, 306] on div "Halloween" at bounding box center [986, 302] width 125 height 20
click at [972, 306] on div "Halloween" at bounding box center [986, 302] width 125 height 20
click at [972, 344] on div "Jumpsuits & Rompers" at bounding box center [986, 342] width 125 height 20
click at [970, 360] on div "Outerwear and Jackets" at bounding box center [986, 362] width 125 height 20
click at [958, 403] on div "Shorts" at bounding box center [986, 403] width 125 height 20
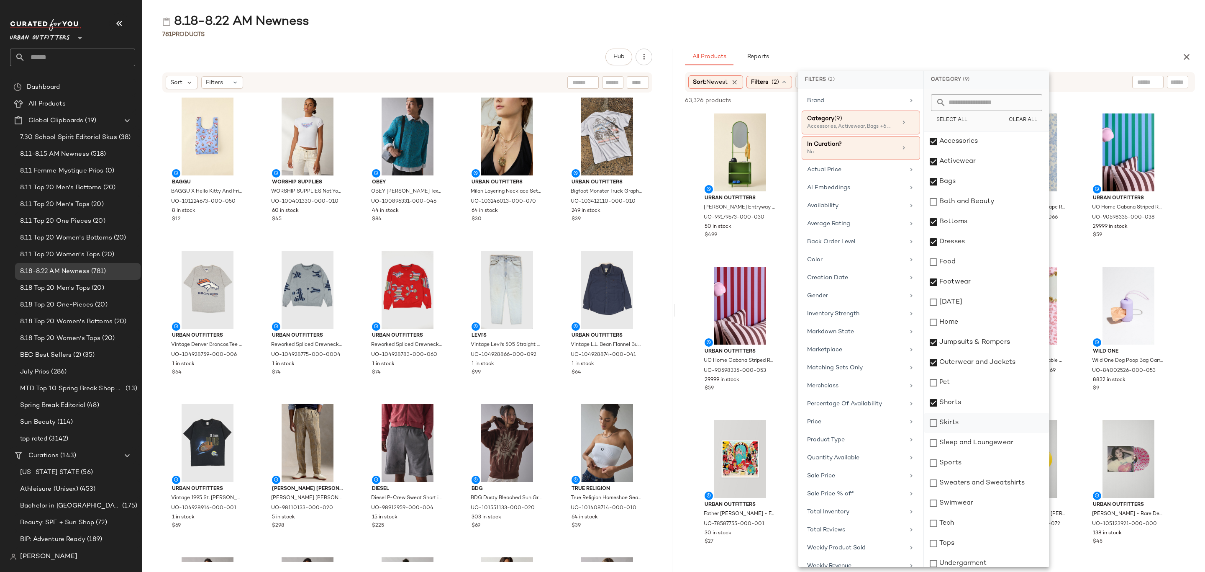
click at [959, 425] on div "Skirts" at bounding box center [986, 423] width 125 height 20
click at [962, 442] on div "Sleep and Loungewear" at bounding box center [986, 443] width 125 height 20
drag, startPoint x: 959, startPoint y: 482, endPoint x: 960, endPoint y: 488, distance: 6.3
click at [960, 484] on div "Sweaters and Sweatshirts" at bounding box center [986, 483] width 125 height 20
click at [959, 499] on div "Swimwear" at bounding box center [986, 503] width 125 height 20
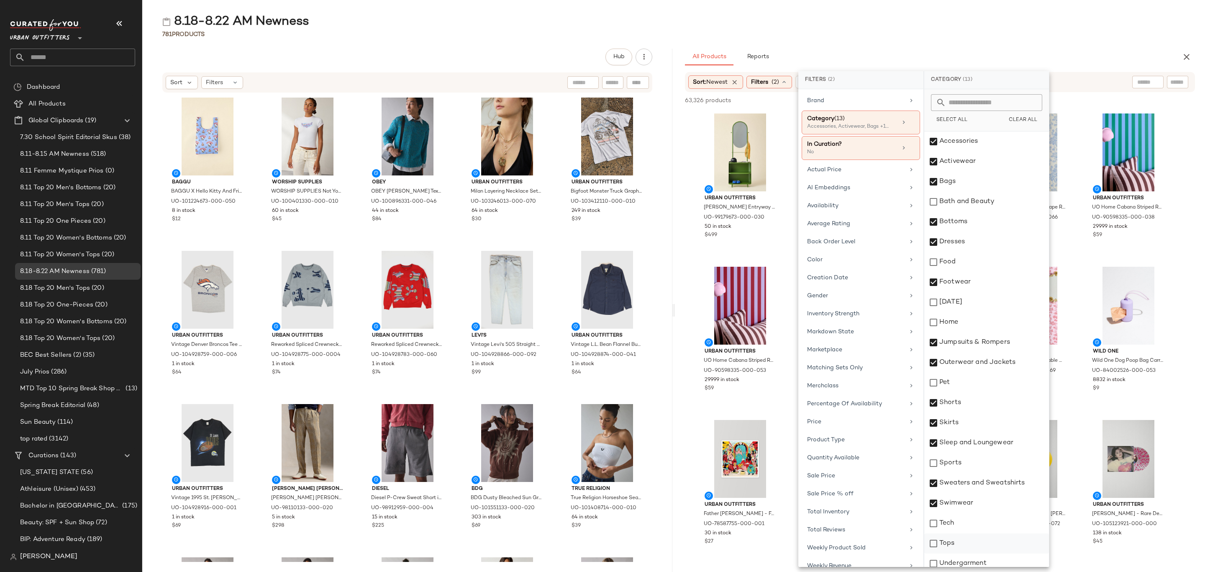
click at [975, 540] on div "Tops" at bounding box center [986, 543] width 125 height 20
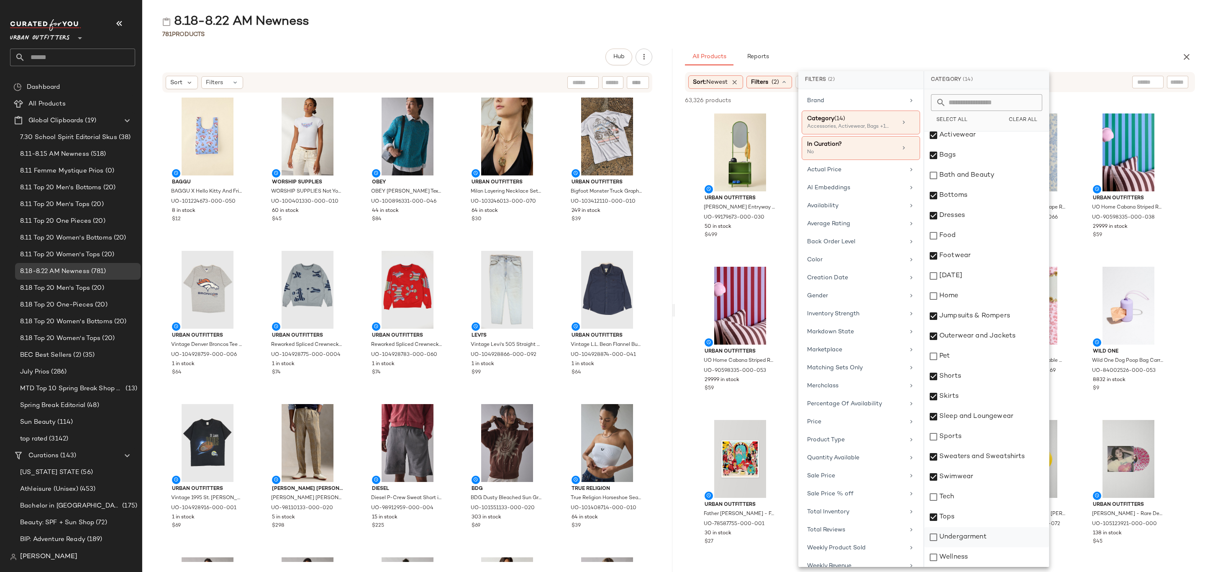
drag, startPoint x: 987, startPoint y: 529, endPoint x: 991, endPoint y: 533, distance: 5.6
click at [987, 531] on div "Undergarment" at bounding box center [986, 537] width 125 height 20
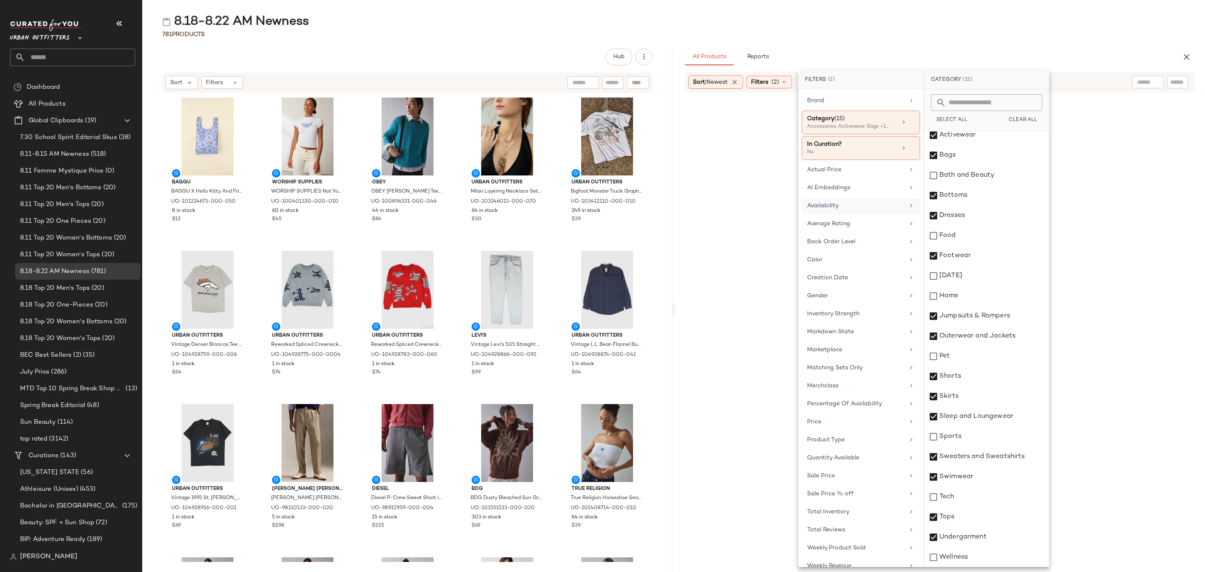
click at [861, 205] on div "Availability" at bounding box center [855, 205] width 97 height 9
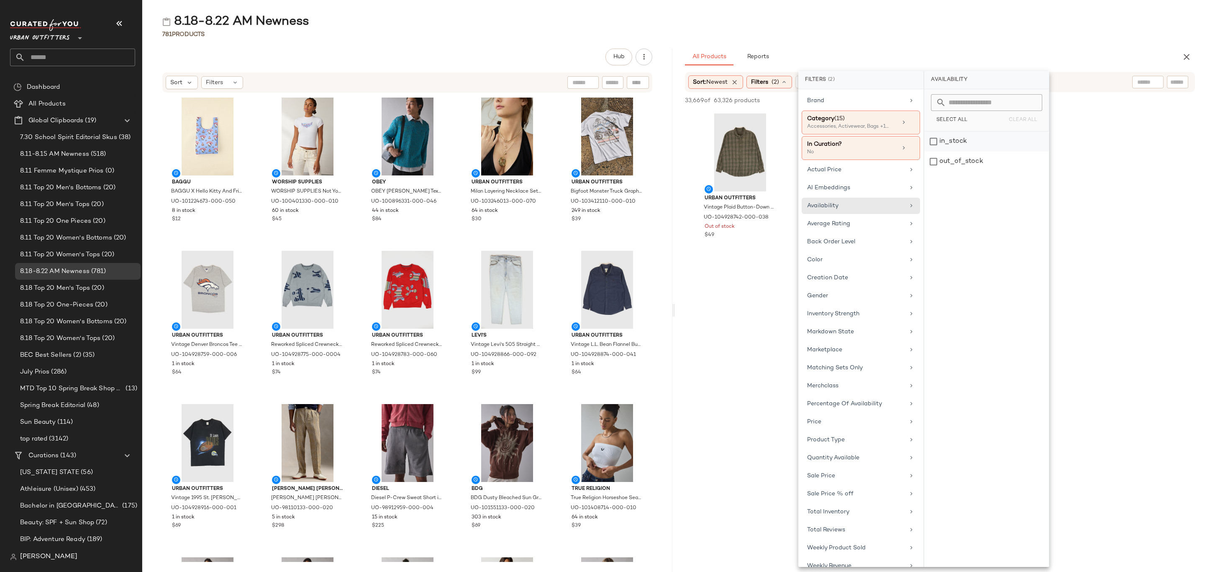
click at [963, 151] on div "in_stock" at bounding box center [986, 161] width 125 height 20
click at [1002, 51] on div "All Products Reports" at bounding box center [926, 57] width 483 height 17
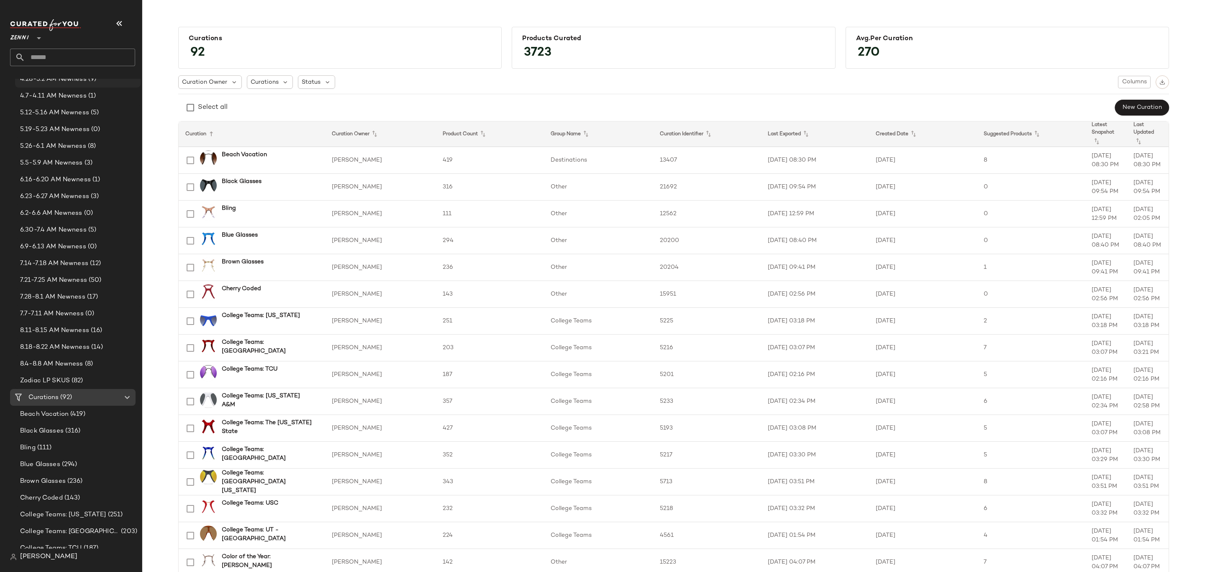
scroll to position [188, 0]
click at [72, 316] on span "8.18-8.22 AM Newness" at bounding box center [54, 318] width 69 height 10
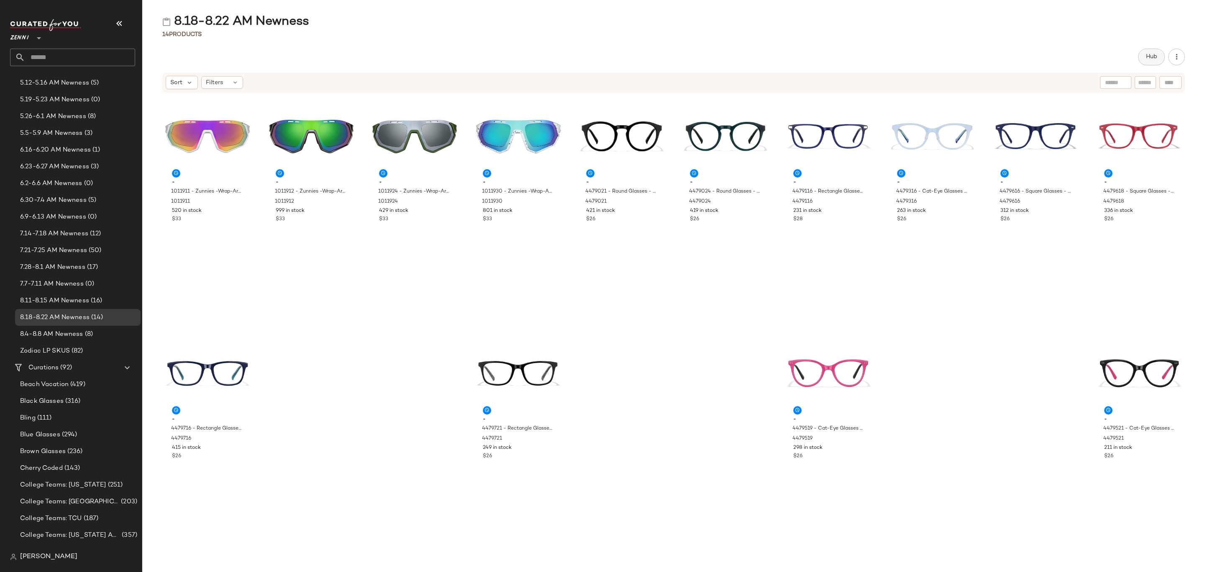
click at [1157, 58] on span "Hub" at bounding box center [1152, 57] width 12 height 7
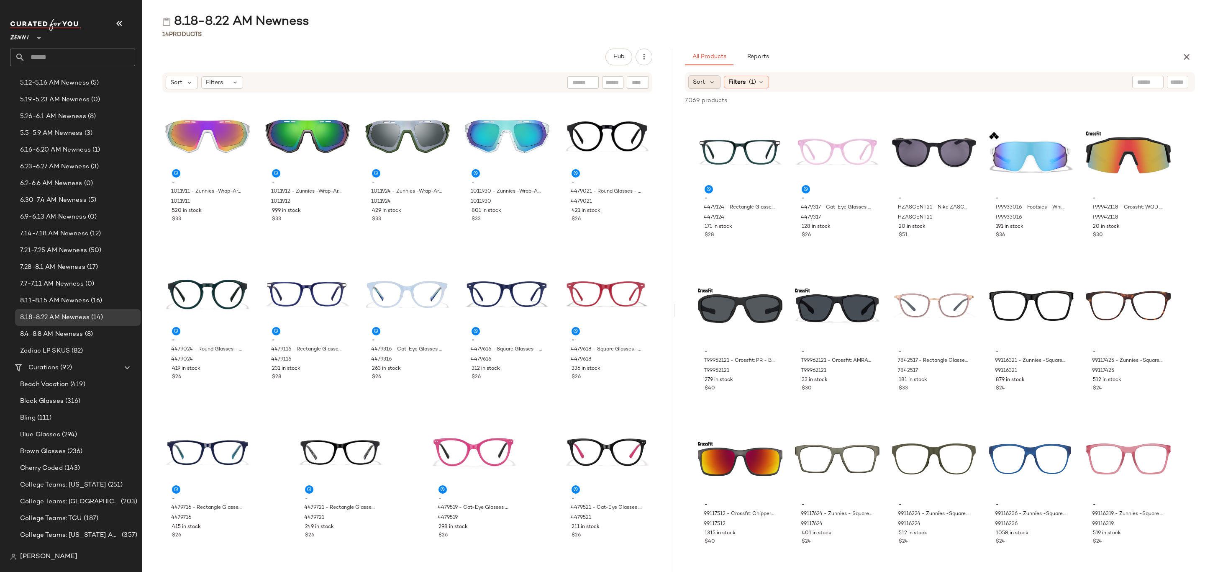
click at [705, 80] on span "Sort" at bounding box center [699, 82] width 12 height 9
click at [730, 102] on span "Newest" at bounding box center [720, 104] width 22 height 9
click at [760, 230] on div "171 in stock" at bounding box center [740, 227] width 71 height 8
click at [843, 221] on div "4479317" at bounding box center [836, 217] width 73 height 9
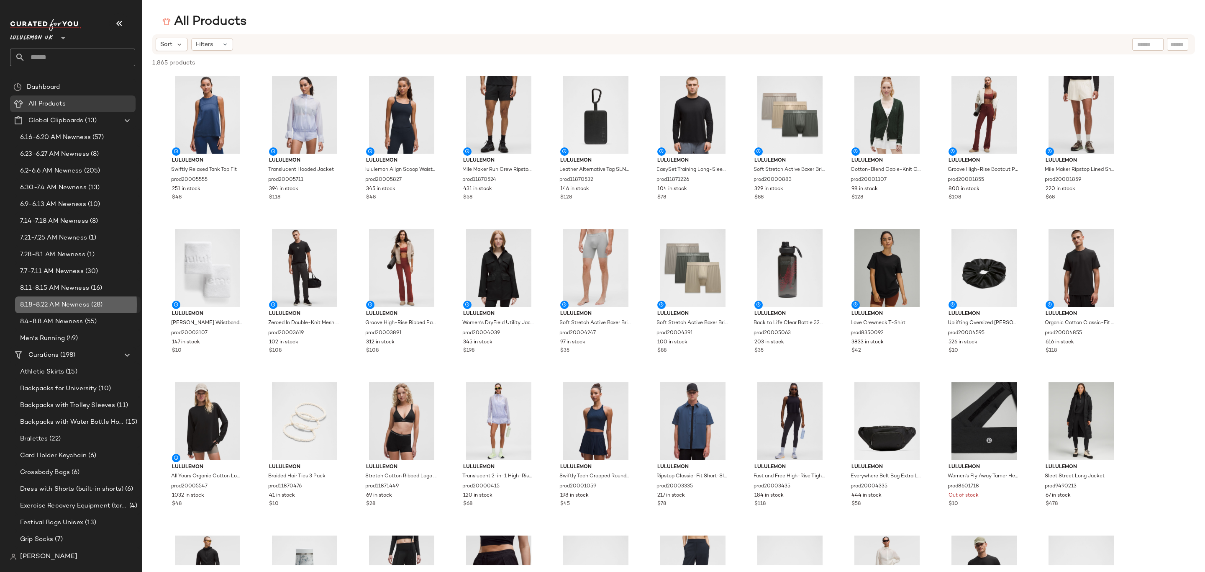
click at [82, 302] on span "8.18-8.22 AM Newness" at bounding box center [54, 305] width 69 height 10
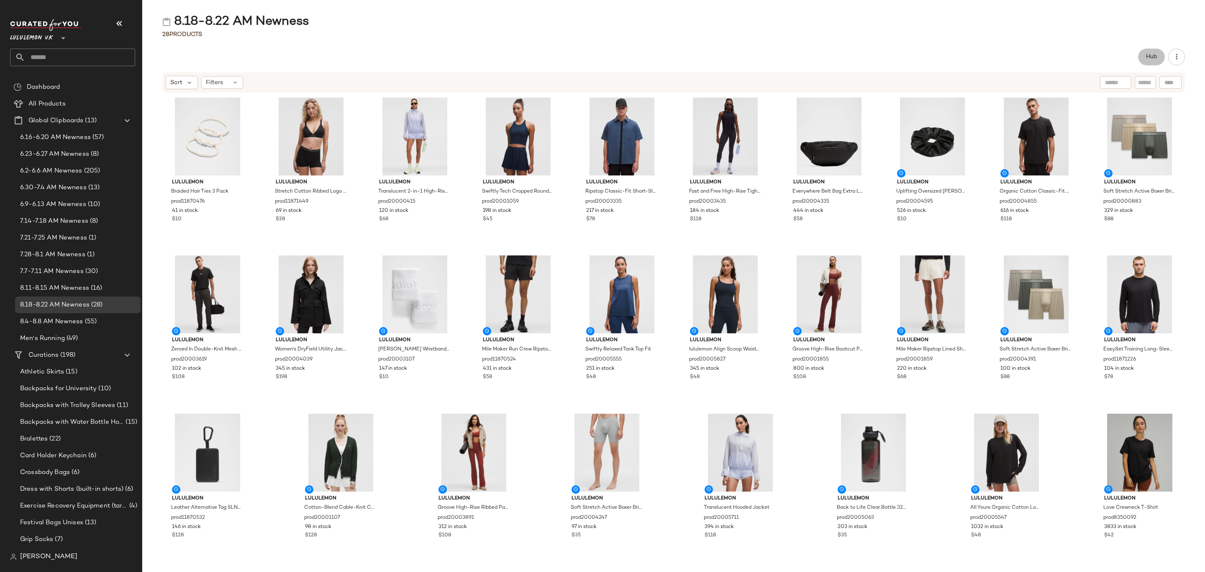
click at [1146, 54] on span "Hub" at bounding box center [1152, 57] width 12 height 7
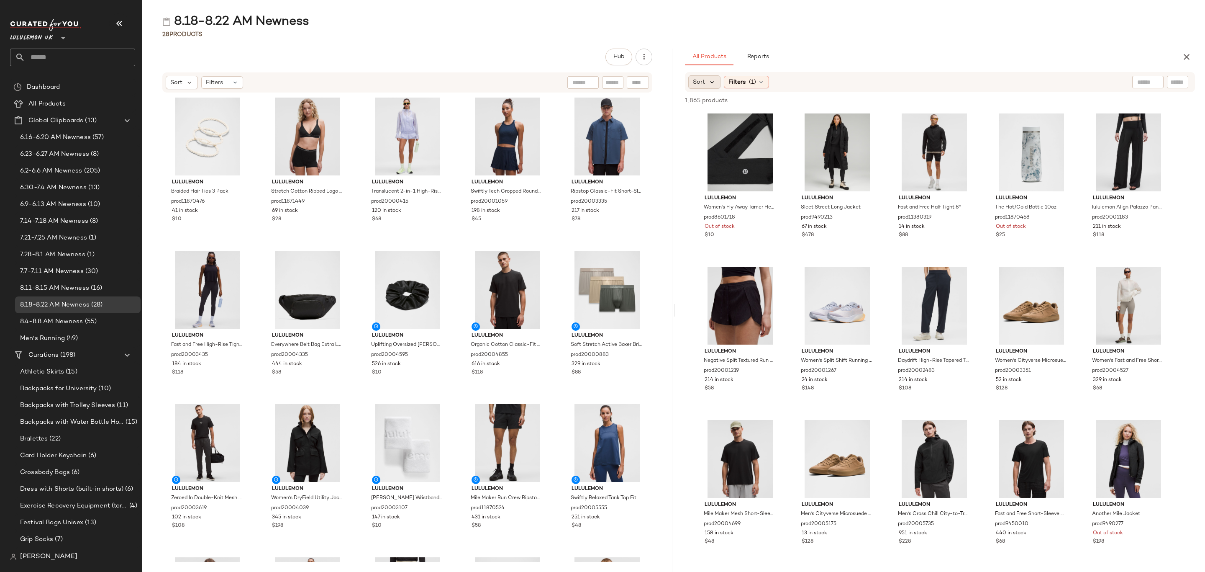
click at [708, 83] on icon at bounding box center [712, 82] width 8 height 8
click at [718, 101] on span "Newest" at bounding box center [720, 104] width 22 height 9
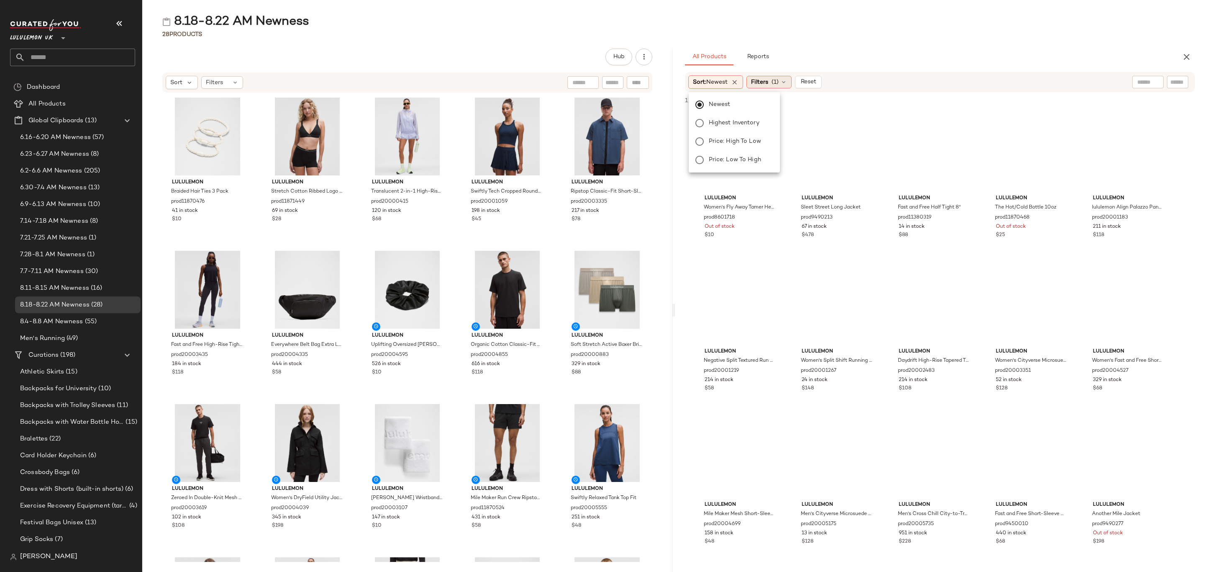
click at [771, 83] on div "Filters (1)" at bounding box center [769, 82] width 45 height 13
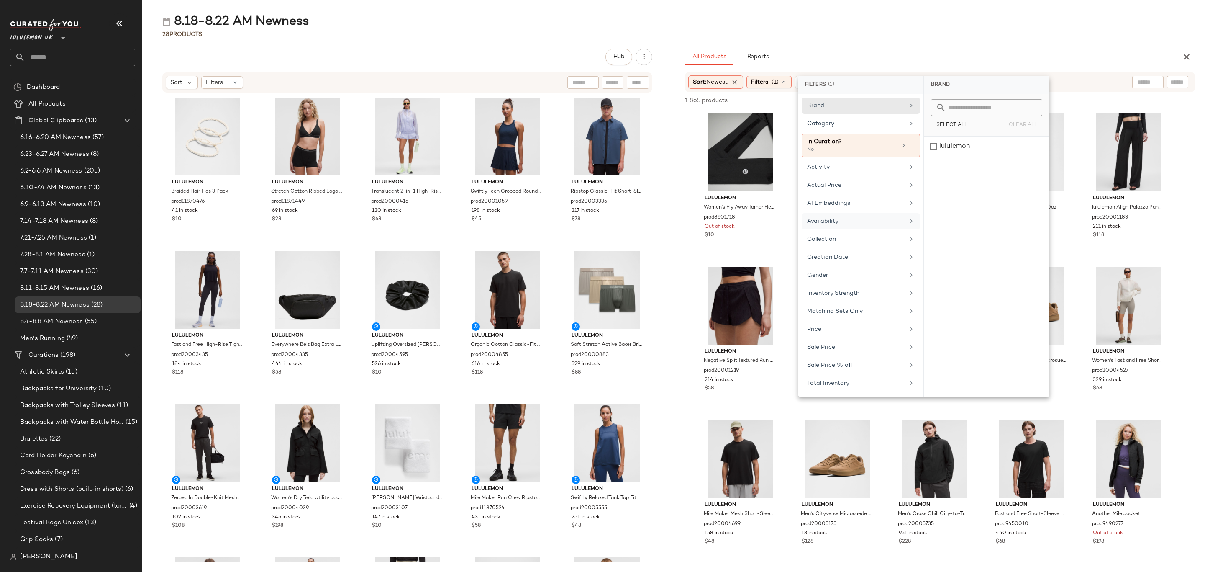
click at [849, 231] on div "Availability" at bounding box center [861, 239] width 118 height 16
click at [977, 156] on div "in_stock" at bounding box center [986, 166] width 125 height 20
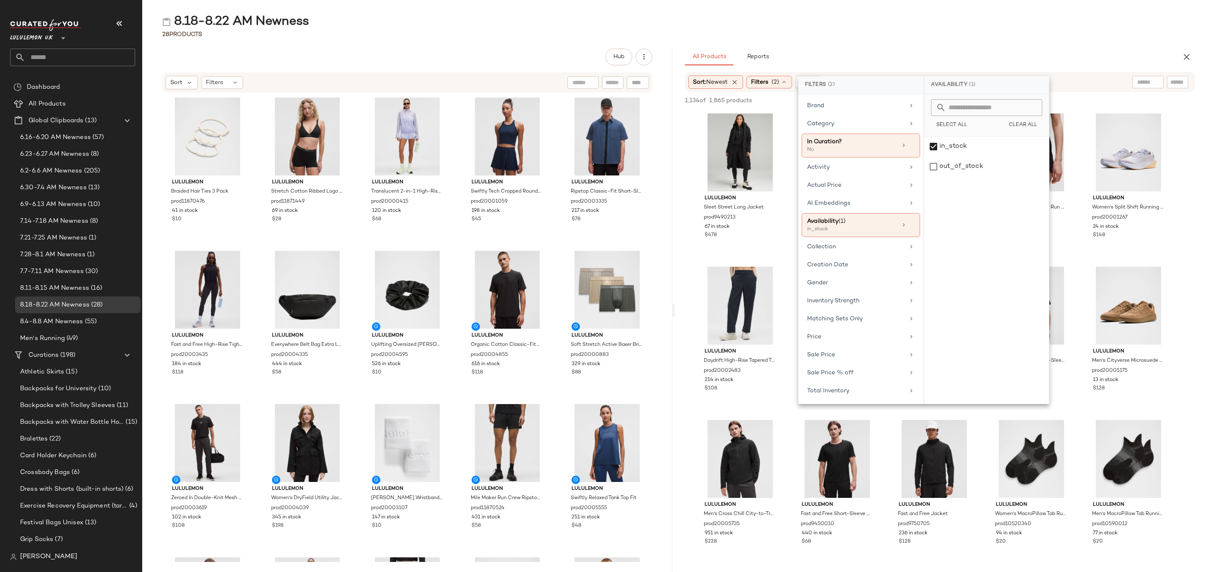
click at [1009, 38] on div "28 Products" at bounding box center [673, 34] width 1063 height 8
